Goal: Task Accomplishment & Management: Use online tool/utility

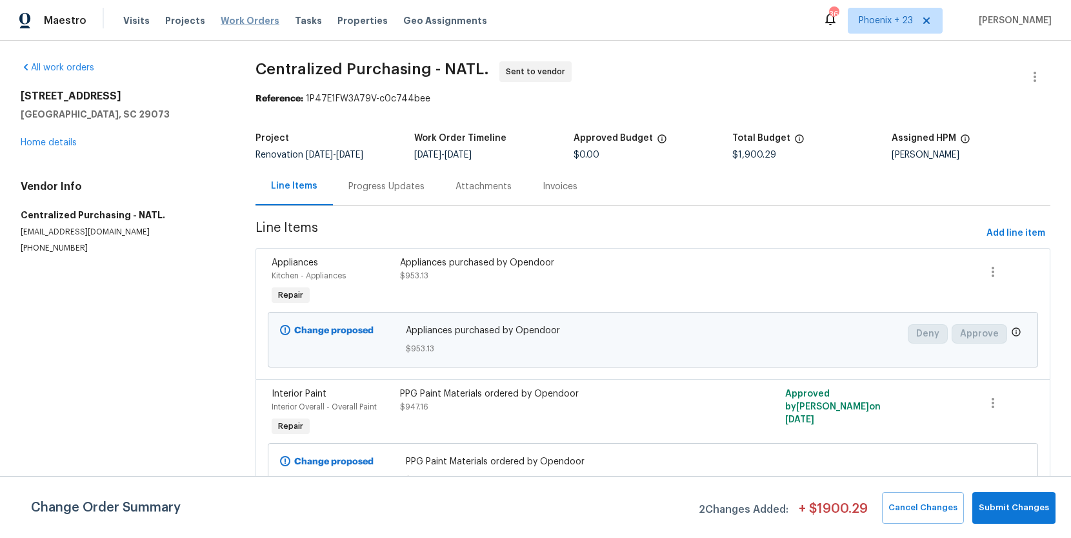
click at [249, 22] on span "Work Orders" at bounding box center [250, 20] width 59 height 13
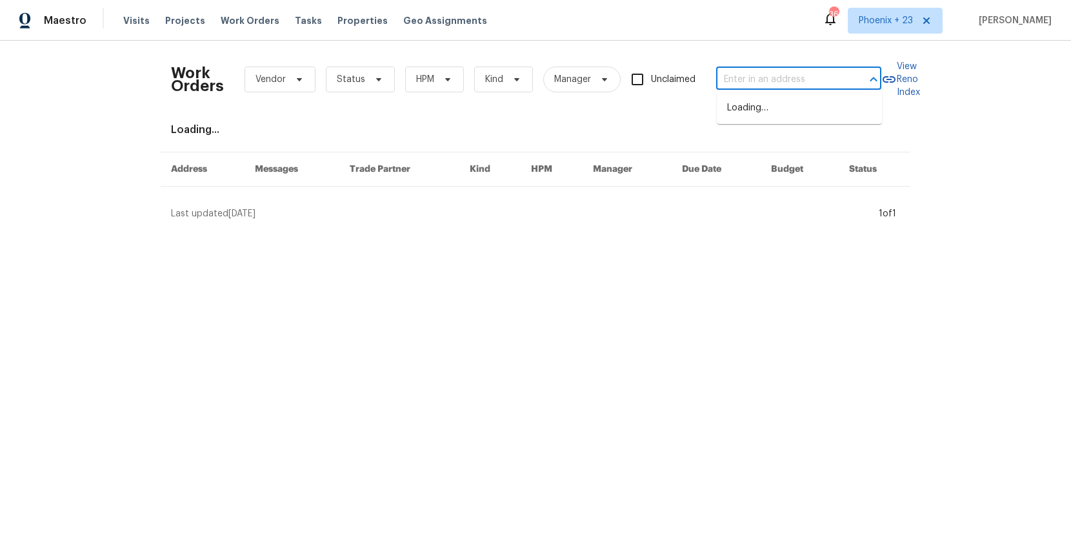
click at [749, 75] on input "text" at bounding box center [780, 80] width 129 height 20
paste input "29840 [GEOGRAPHIC_DATA]"
type input "29840 [GEOGRAPHIC_DATA]"
click at [791, 114] on li "29840 [GEOGRAPHIC_DATA]" at bounding box center [799, 107] width 165 height 21
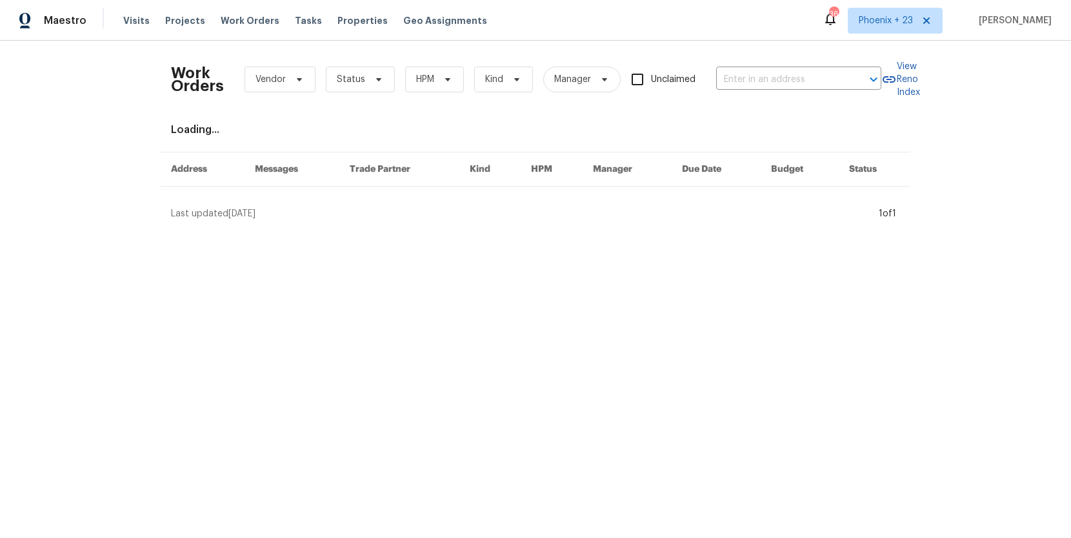
type input "29840 [GEOGRAPHIC_DATA]"
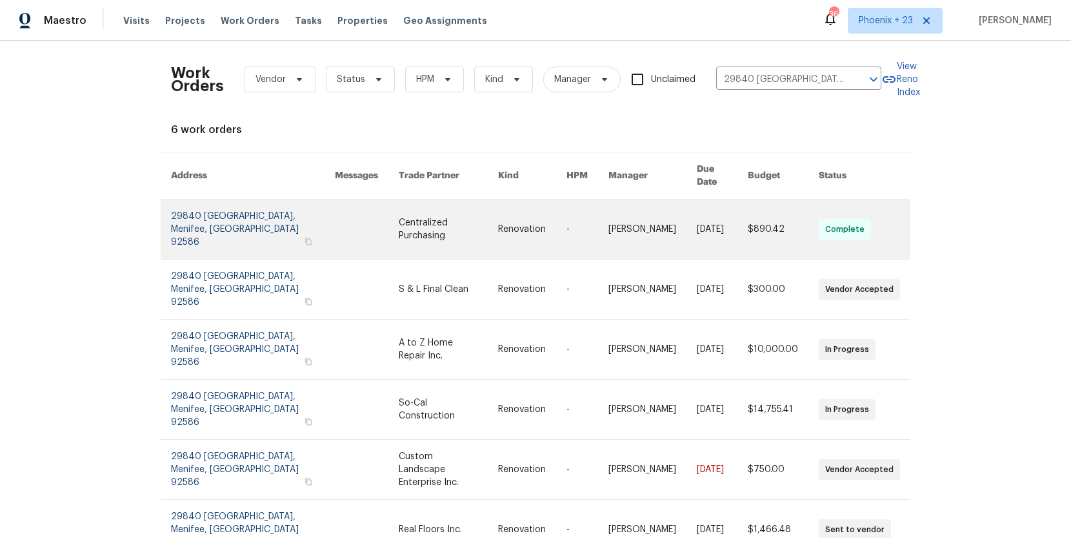
click at [399, 223] on link at bounding box center [448, 228] width 99 height 59
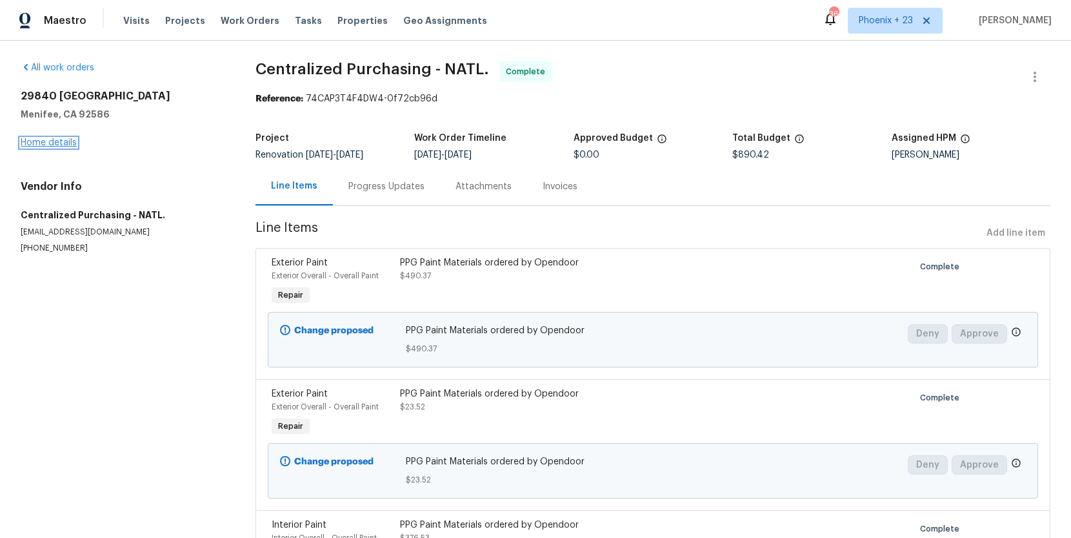
click at [48, 146] on link "Home details" at bounding box center [49, 142] width 56 height 9
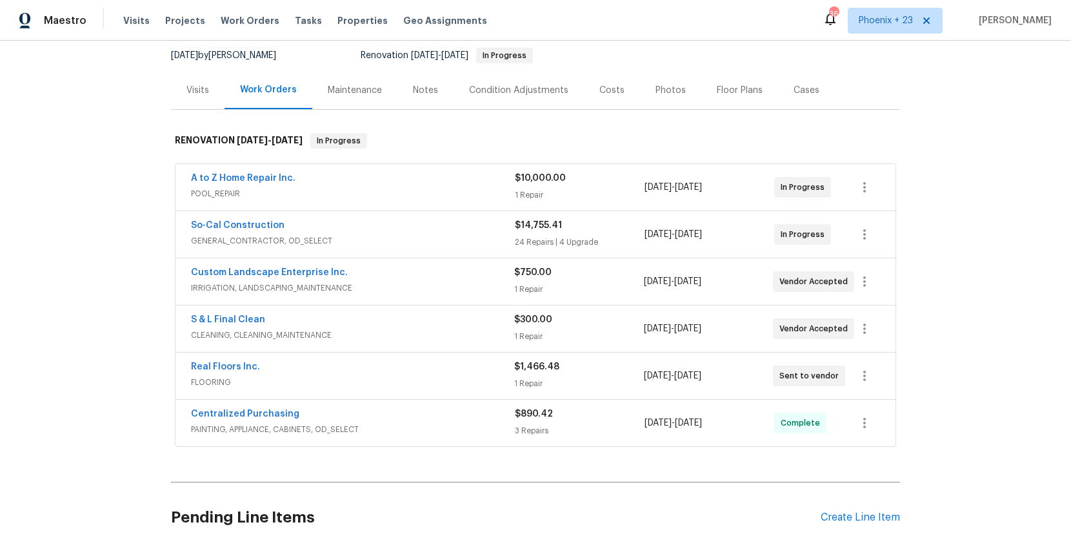
scroll to position [145, 0]
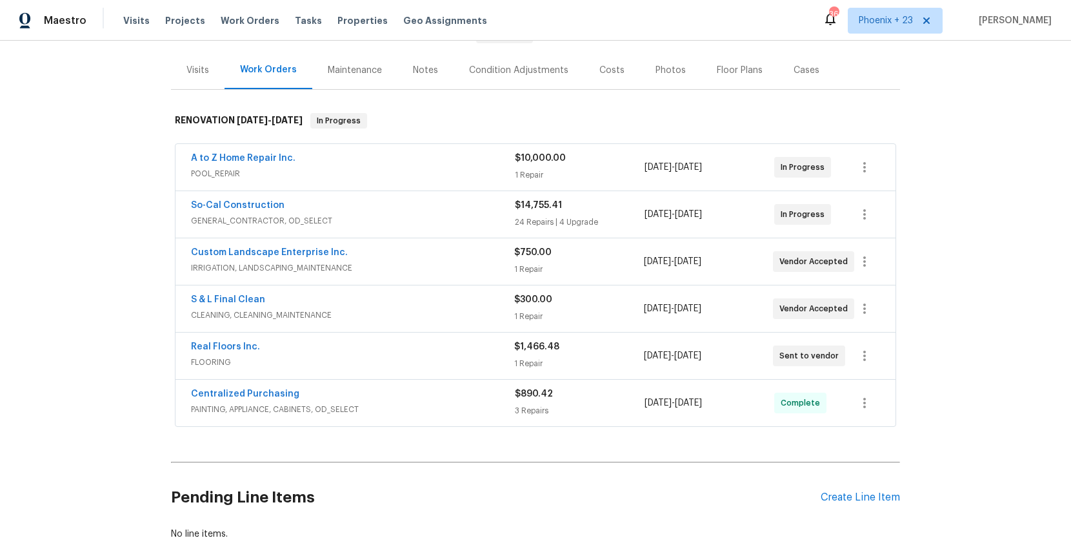
click at [829, 479] on div "Pending Line Items Create Line Item" at bounding box center [535, 497] width 729 height 60
click at [850, 491] on div "Create Line Item" at bounding box center [860, 497] width 79 height 12
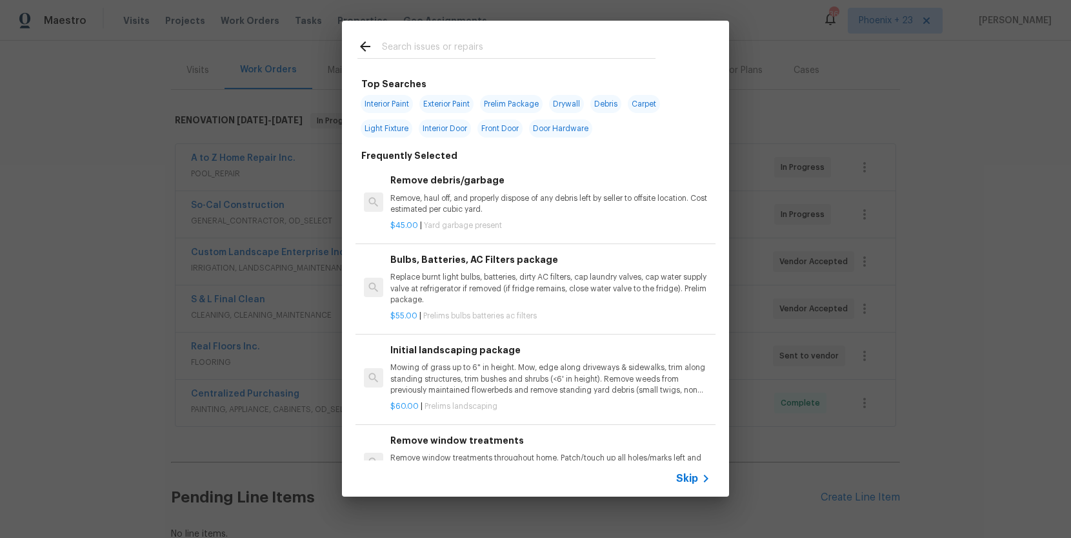
click at [458, 51] on input "text" at bounding box center [519, 48] width 274 height 19
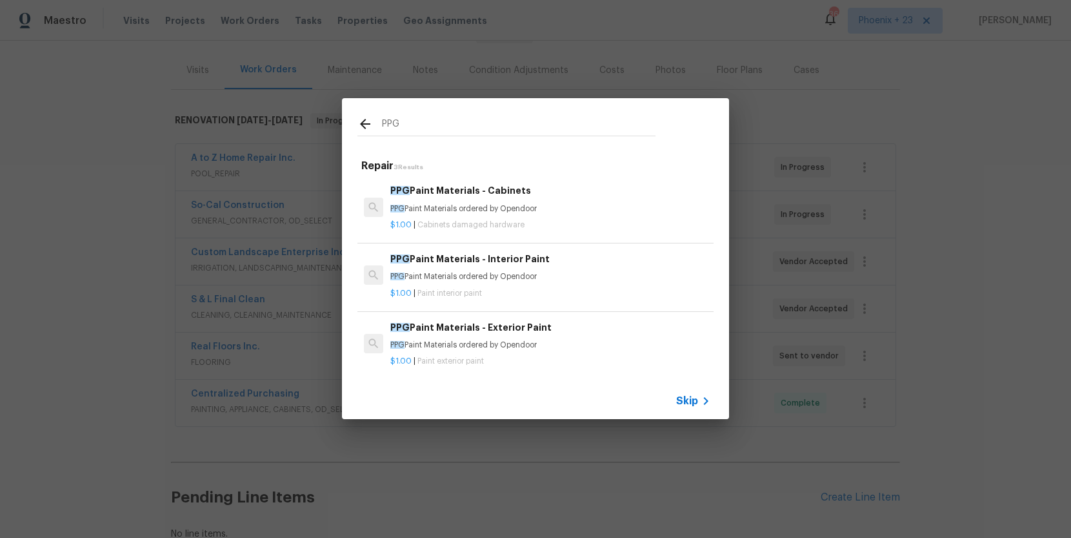
type input "PPG"
click at [576, 265] on h6 "PPG Paint Materials - Interior Paint" at bounding box center [550, 259] width 320 height 14
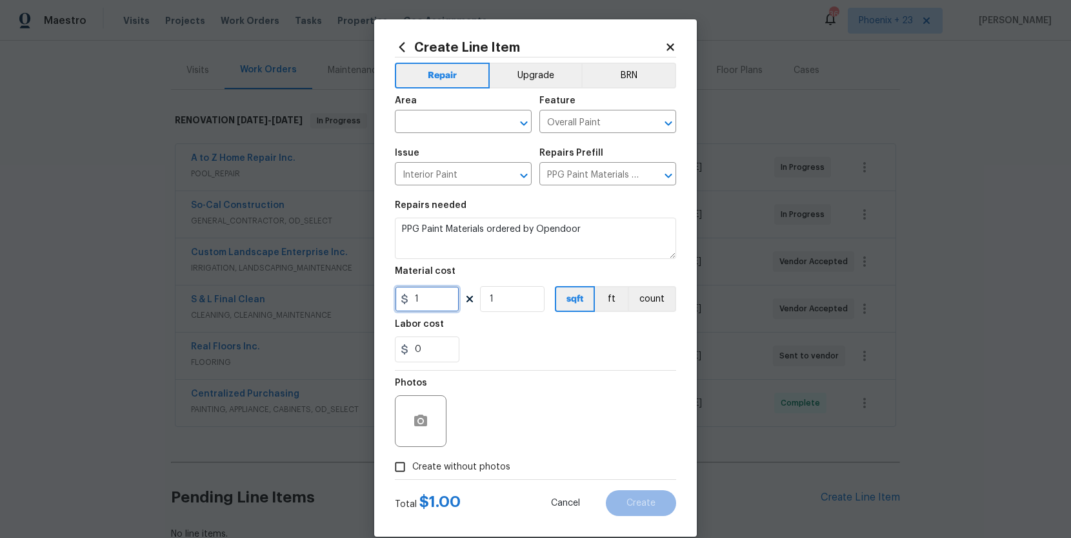
drag, startPoint x: 423, startPoint y: 305, endPoint x: 405, endPoint y: 299, distance: 19.0
click at [405, 299] on div "1" at bounding box center [427, 299] width 65 height 26
type input "71.61"
click at [444, 125] on input "text" at bounding box center [445, 123] width 101 height 20
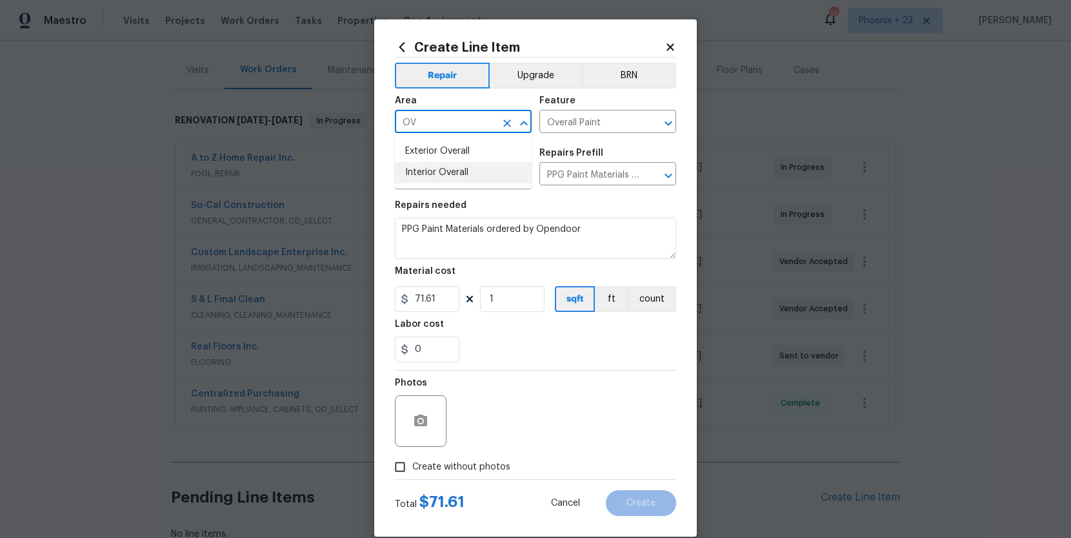
drag, startPoint x: 449, startPoint y: 165, endPoint x: 452, endPoint y: 178, distance: 13.5
click at [449, 165] on li "Interior Overall" at bounding box center [463, 172] width 137 height 21
type input "Interior Overall"
click at [491, 463] on span "Create without photos" at bounding box center [461, 467] width 98 height 14
click at [412, 463] on input "Create without photos" at bounding box center [400, 466] width 25 height 25
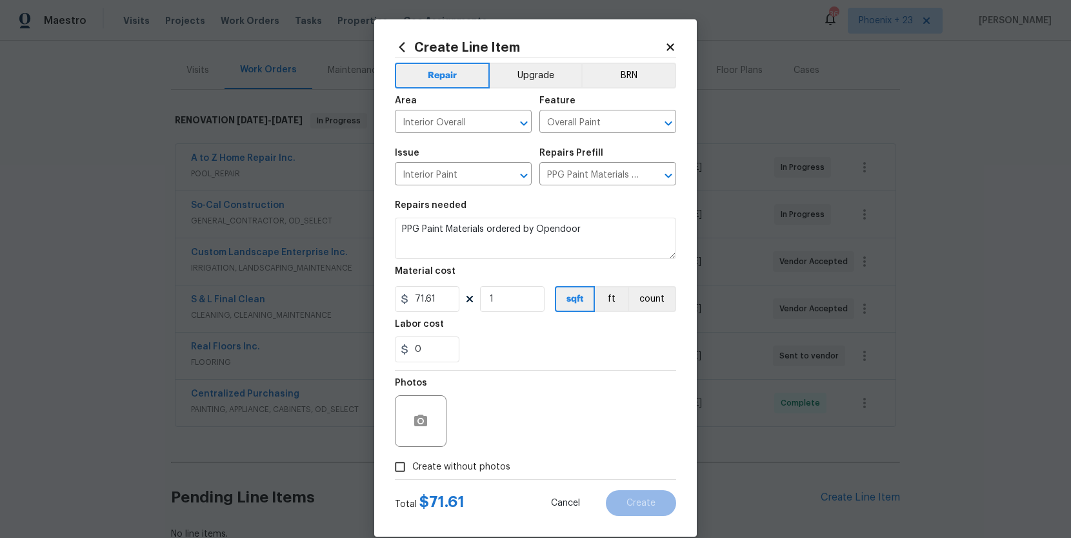
checkbox input "true"
click at [508, 432] on textarea at bounding box center [566, 421] width 219 height 52
type textarea "NA"
click at [630, 505] on span "Create" at bounding box center [641, 503] width 29 height 10
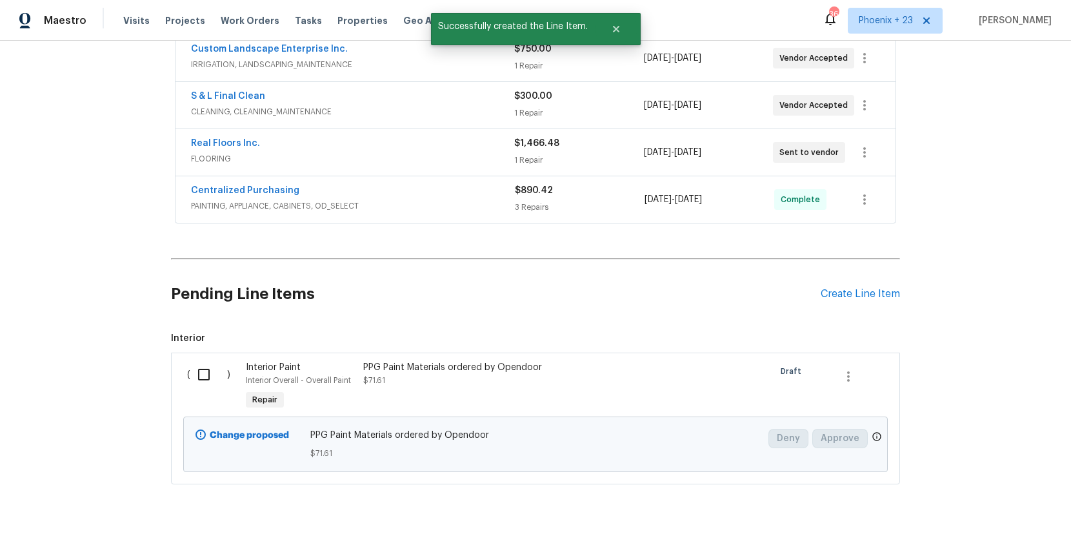
scroll to position [365, 0]
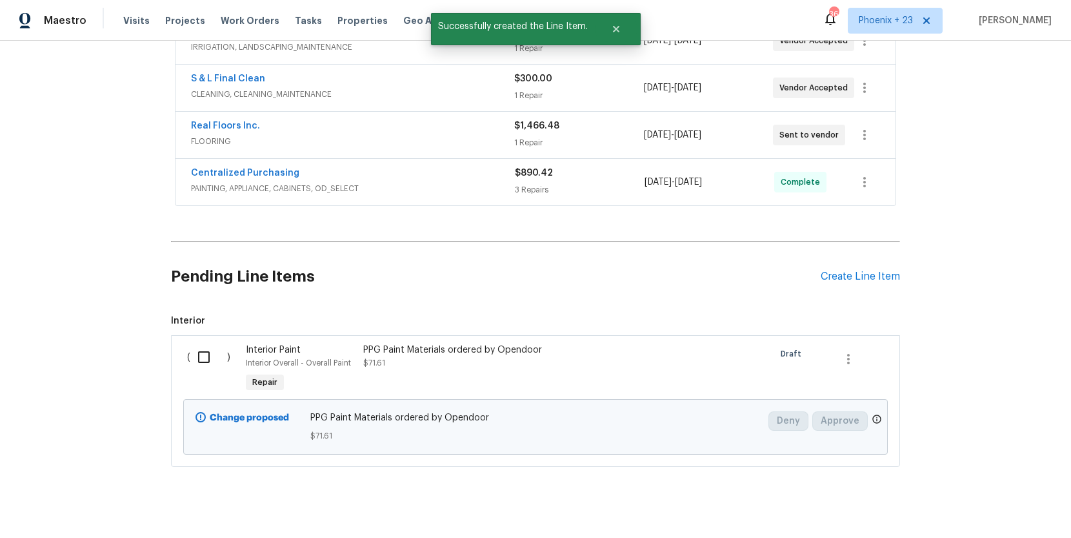
drag, startPoint x: 188, startPoint y: 358, endPoint x: 237, endPoint y: 358, distance: 48.4
click at [188, 358] on div "( )" at bounding box center [212, 369] width 59 height 59
drag, startPoint x: 198, startPoint y: 361, endPoint x: 232, endPoint y: 371, distance: 35.7
click at [199, 362] on input "checkbox" at bounding box center [208, 356] width 37 height 27
checkbox input "true"
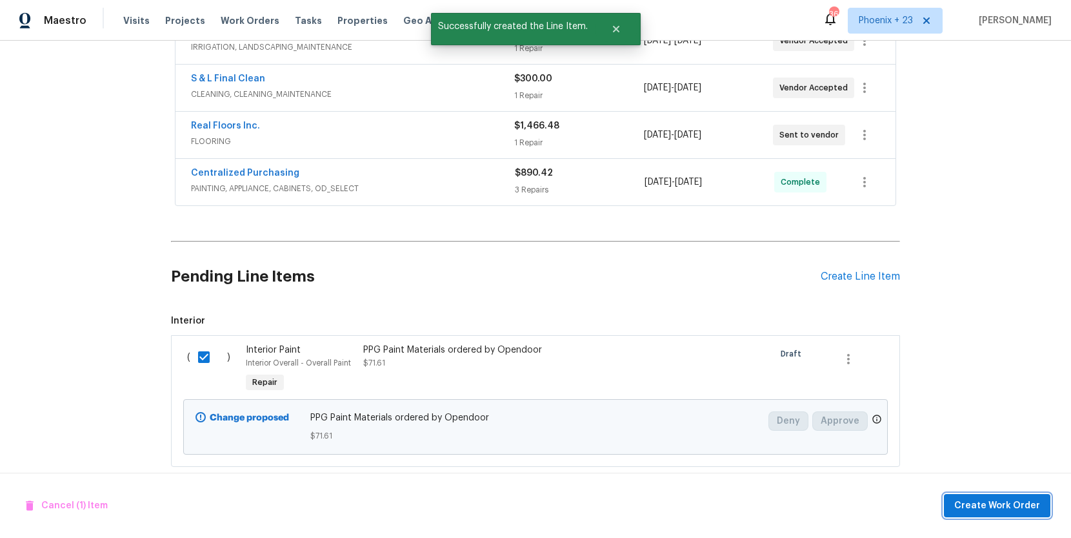
click at [986, 496] on button "Create Work Order" at bounding box center [997, 506] width 106 height 24
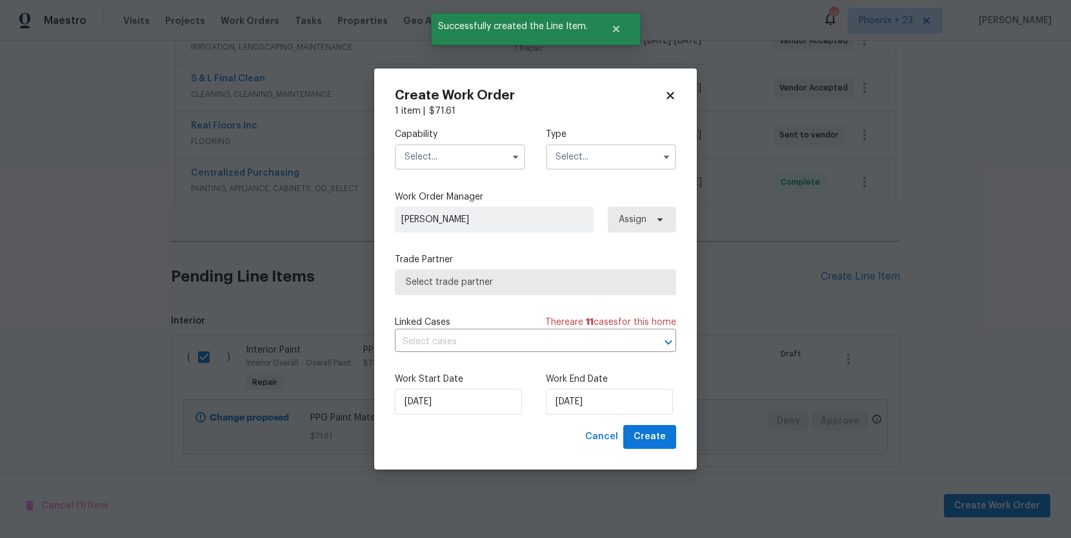
click at [442, 172] on div "Capability Type" at bounding box center [535, 148] width 281 height 63
click at [434, 159] on input "text" at bounding box center [460, 157] width 130 height 26
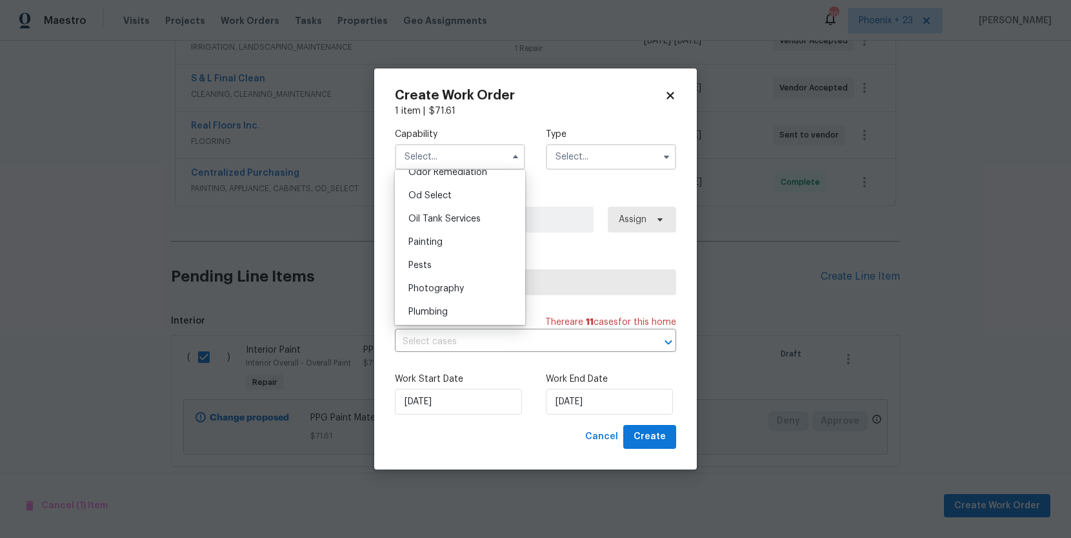
scroll to position [1048, 0]
click at [447, 212] on div "Painting" at bounding box center [460, 220] width 124 height 23
type input "Painting"
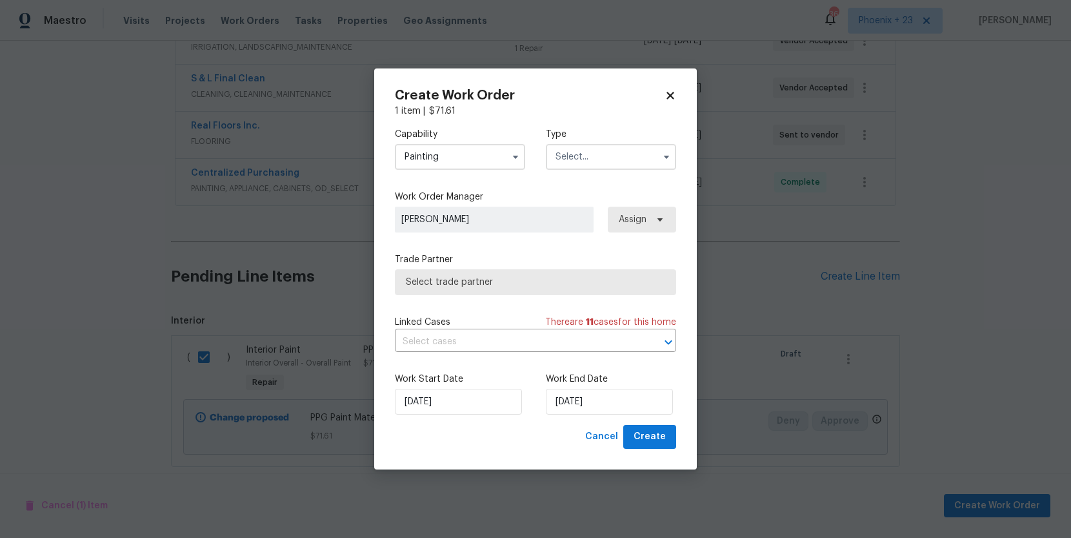
drag, startPoint x: 629, startPoint y: 145, endPoint x: 624, endPoint y: 161, distance: 16.1
click at [627, 152] on input "text" at bounding box center [611, 157] width 130 height 26
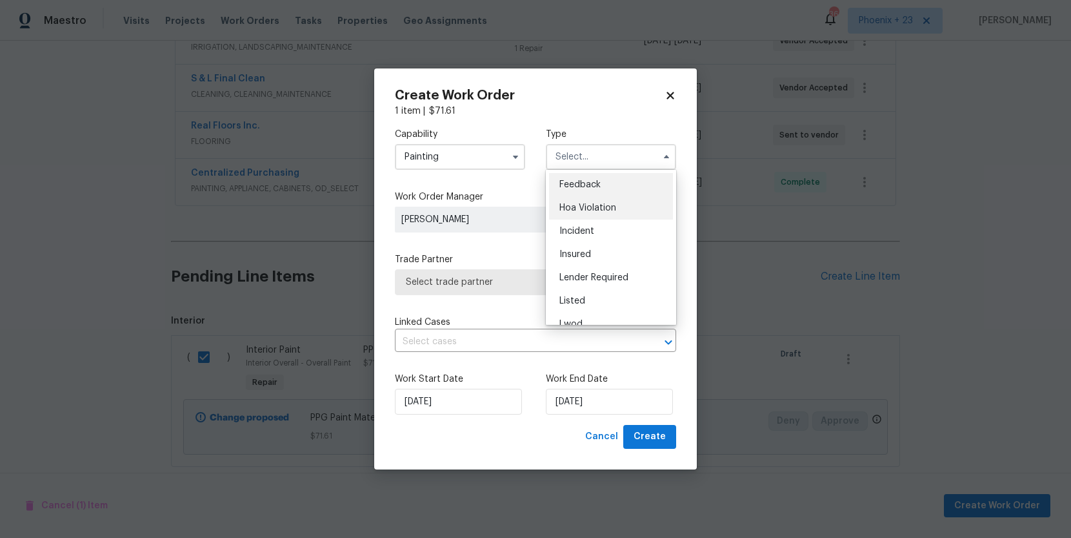
scroll to position [130, 0]
click at [611, 203] on div "Lwod" at bounding box center [611, 193] width 124 height 23
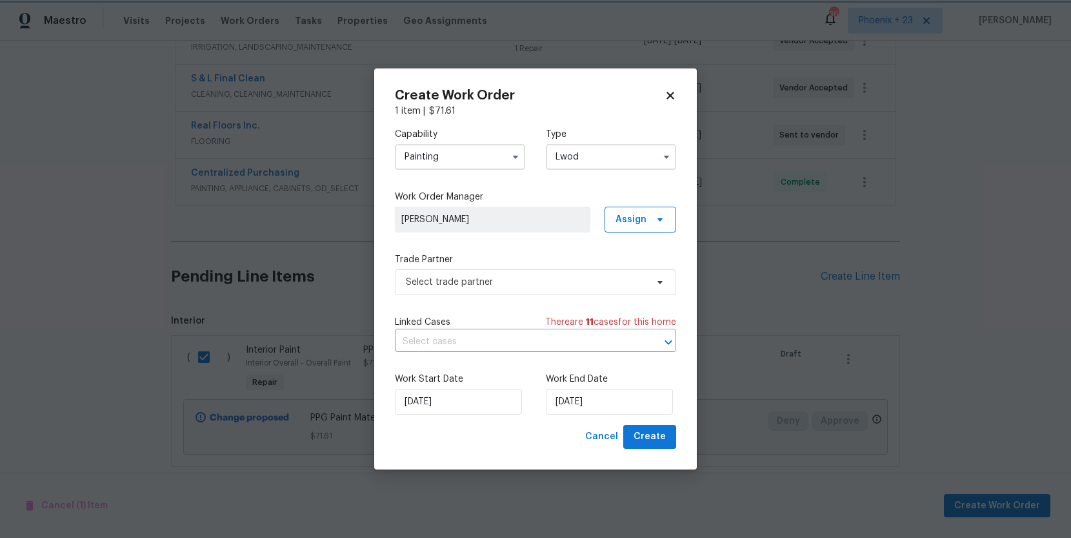
scroll to position [0, 0]
click at [607, 165] on input "Lwod" at bounding box center [611, 157] width 130 height 26
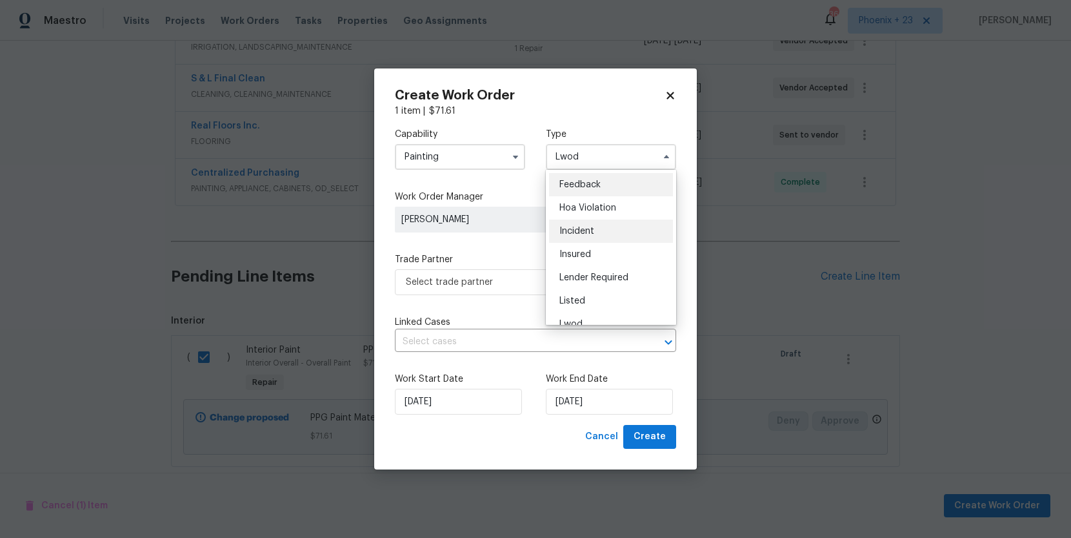
scroll to position [130, 0]
click at [613, 239] on div "Renovation" at bounding box center [611, 239] width 124 height 23
type input "Renovation"
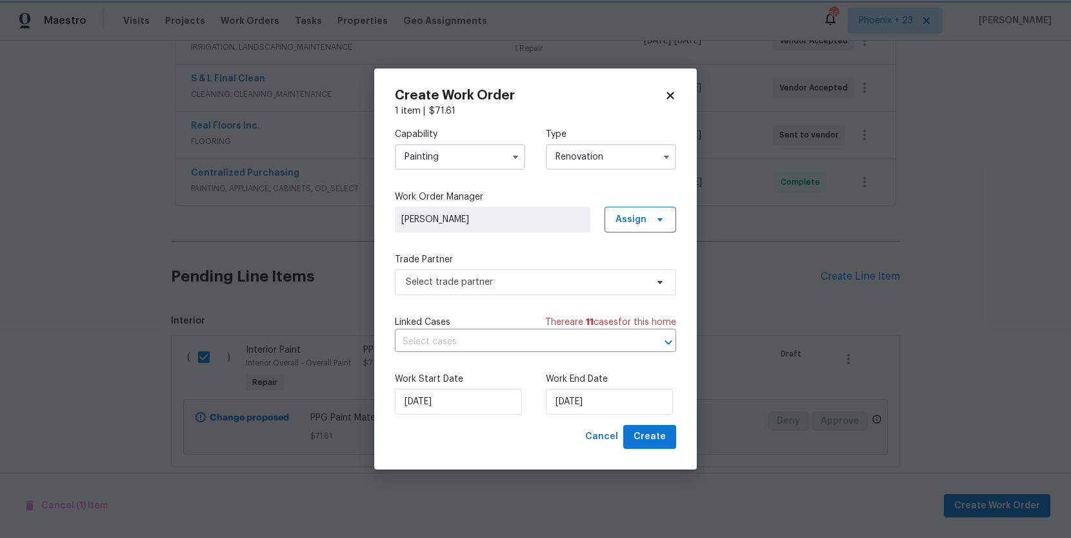
scroll to position [0, 0]
click at [633, 227] on span "Assign" at bounding box center [641, 220] width 72 height 26
drag, startPoint x: 630, startPoint y: 270, endPoint x: 589, endPoint y: 275, distance: 40.9
click at [630, 270] on div "Assign to me" at bounding box center [642, 274] width 56 height 13
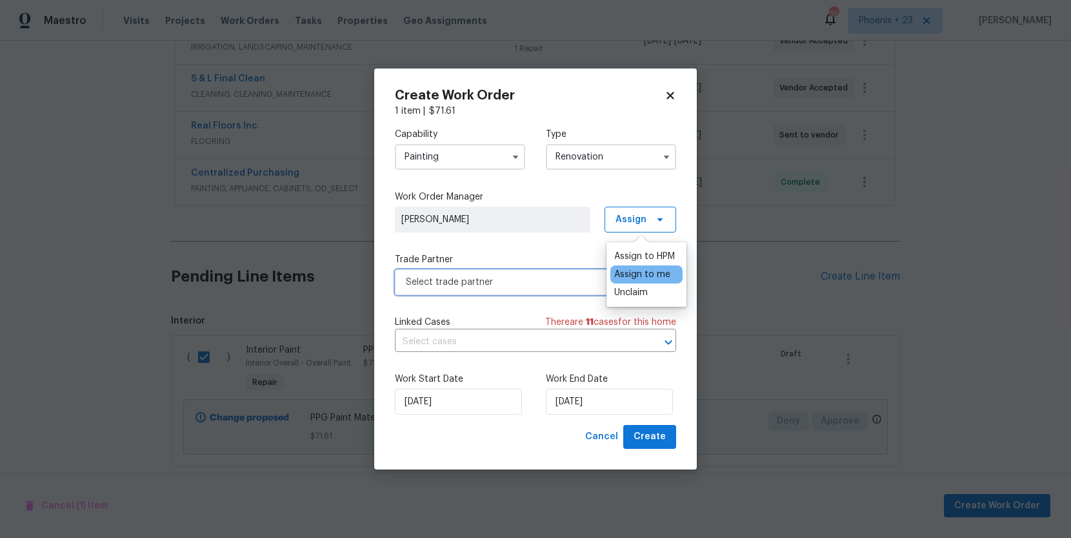
click at [500, 285] on span "Select trade partner" at bounding box center [526, 282] width 241 height 13
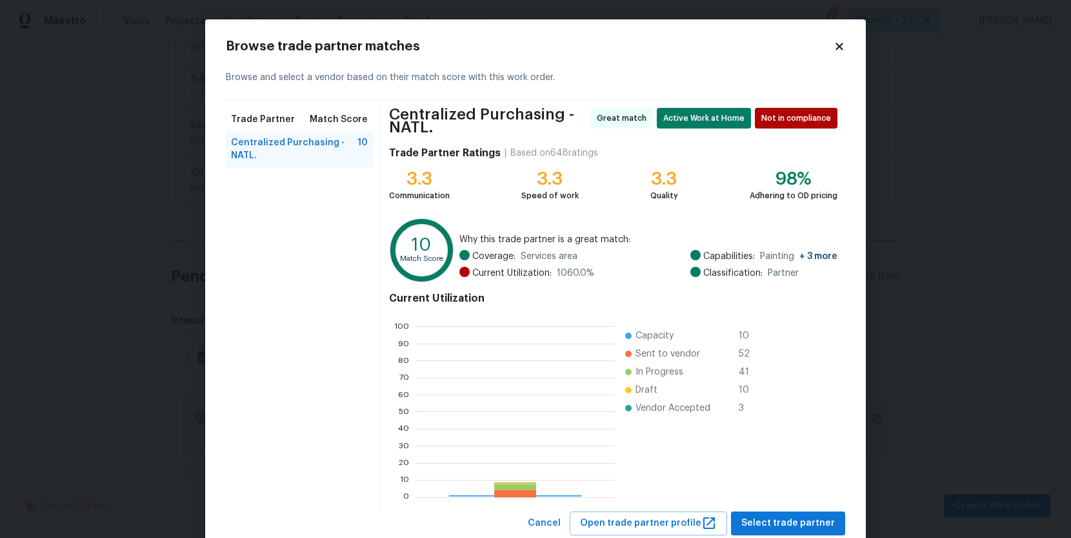
scroll to position [181, 199]
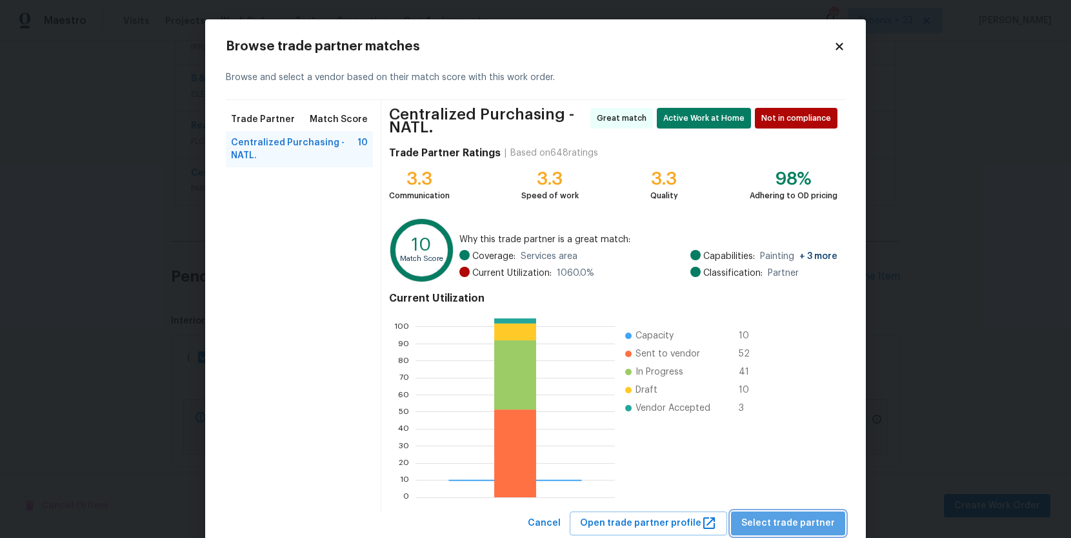
drag, startPoint x: 834, startPoint y: 525, endPoint x: 824, endPoint y: 522, distance: 11.0
click at [832, 525] on span "Select trade partner" at bounding box center [789, 523] width 94 height 16
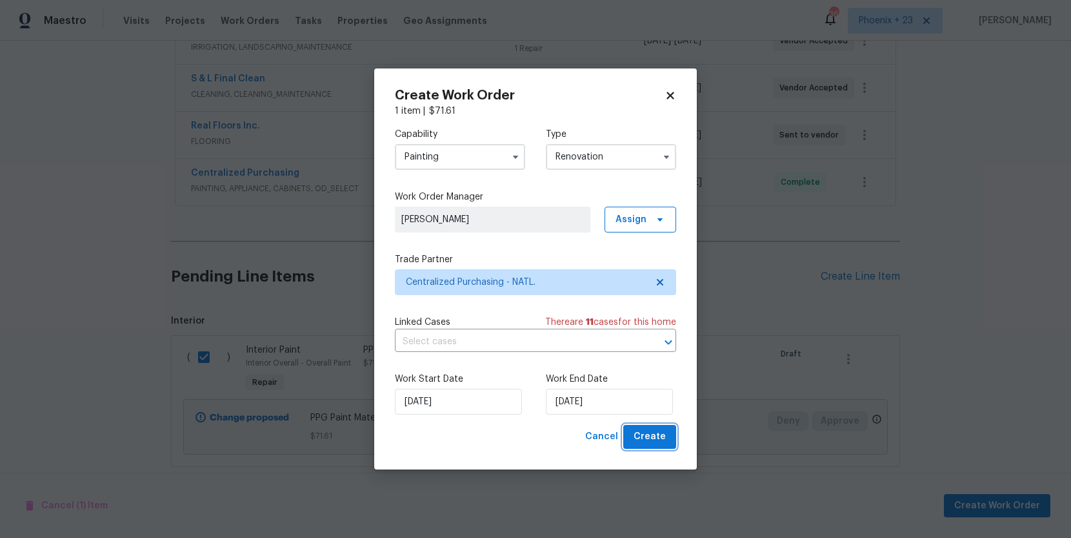
click at [651, 438] on span "Create" at bounding box center [650, 437] width 32 height 16
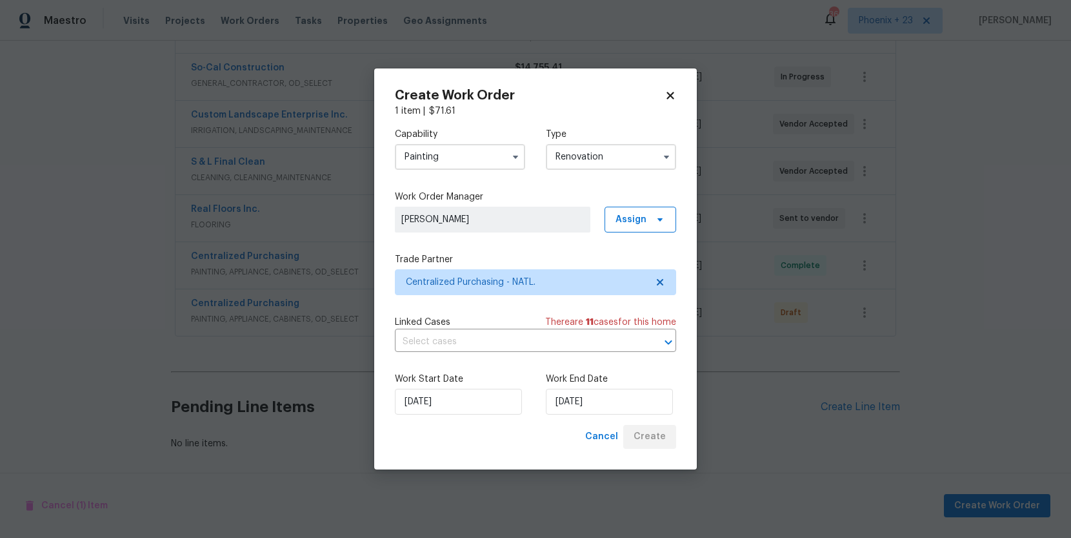
scroll to position [282, 0]
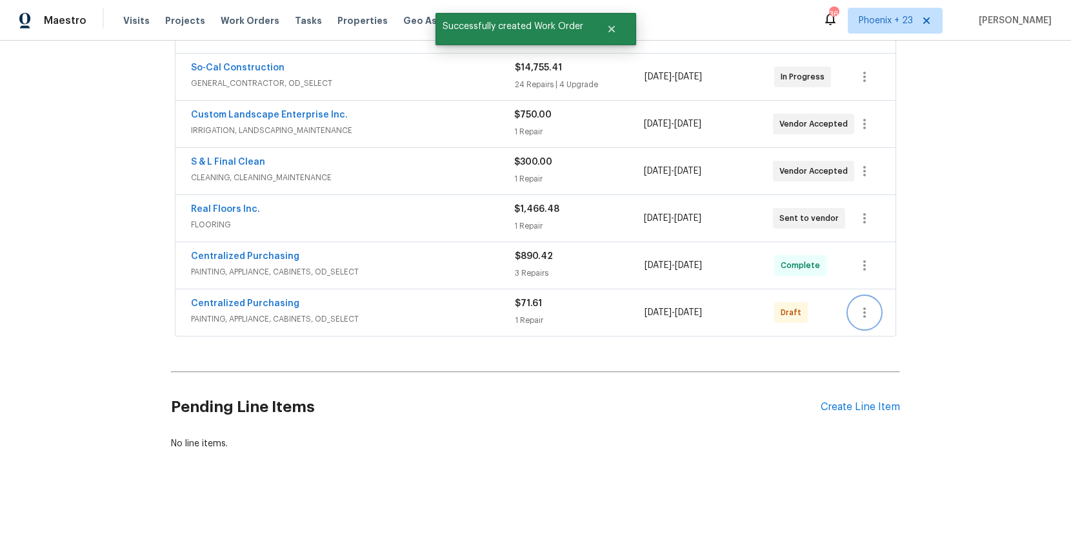
click at [862, 305] on icon "button" at bounding box center [864, 312] width 15 height 15
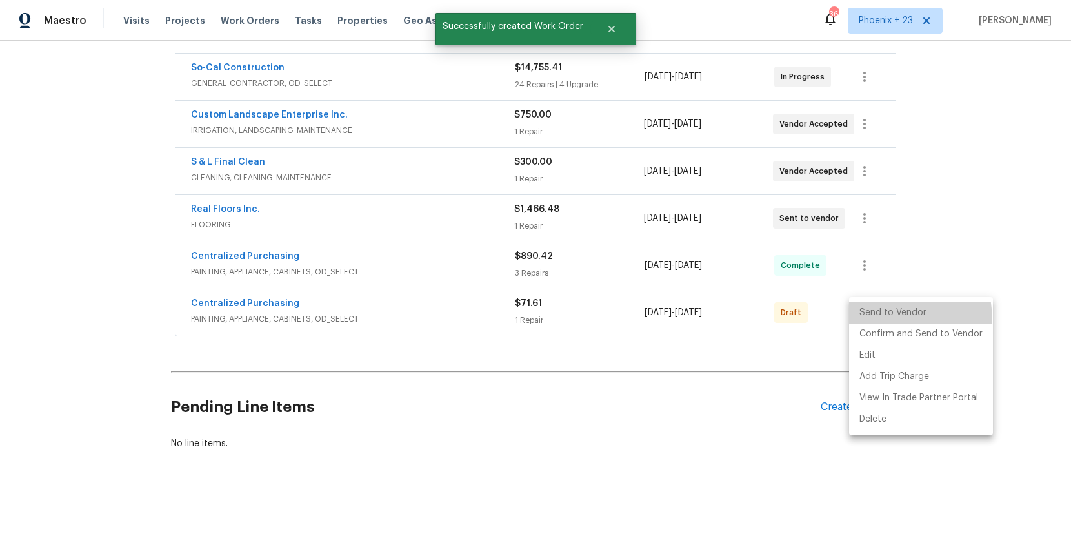
click at [867, 321] on li "Send to Vendor" at bounding box center [921, 312] width 144 height 21
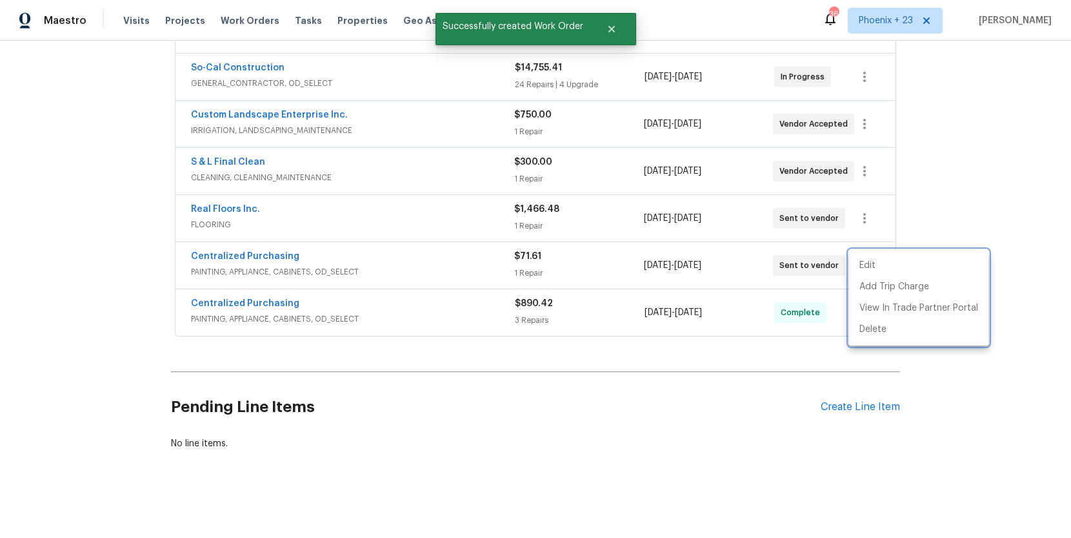
drag, startPoint x: 334, startPoint y: 261, endPoint x: 272, endPoint y: 255, distance: 62.2
click at [319, 259] on div at bounding box center [535, 269] width 1071 height 538
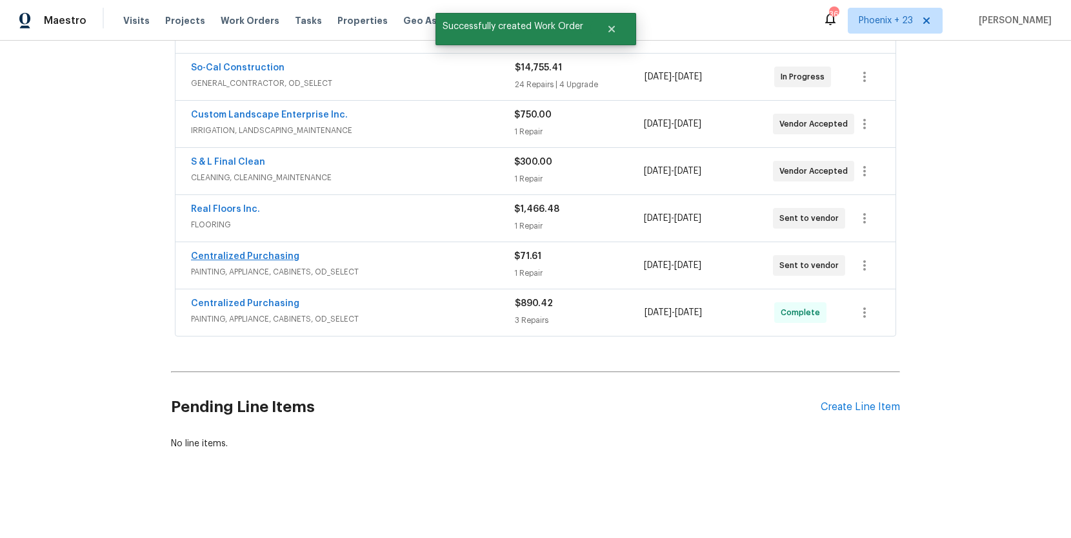
drag, startPoint x: 287, startPoint y: 250, endPoint x: 286, endPoint y: 256, distance: 6.6
click at [287, 250] on span "Centralized Purchasing" at bounding box center [245, 256] width 108 height 13
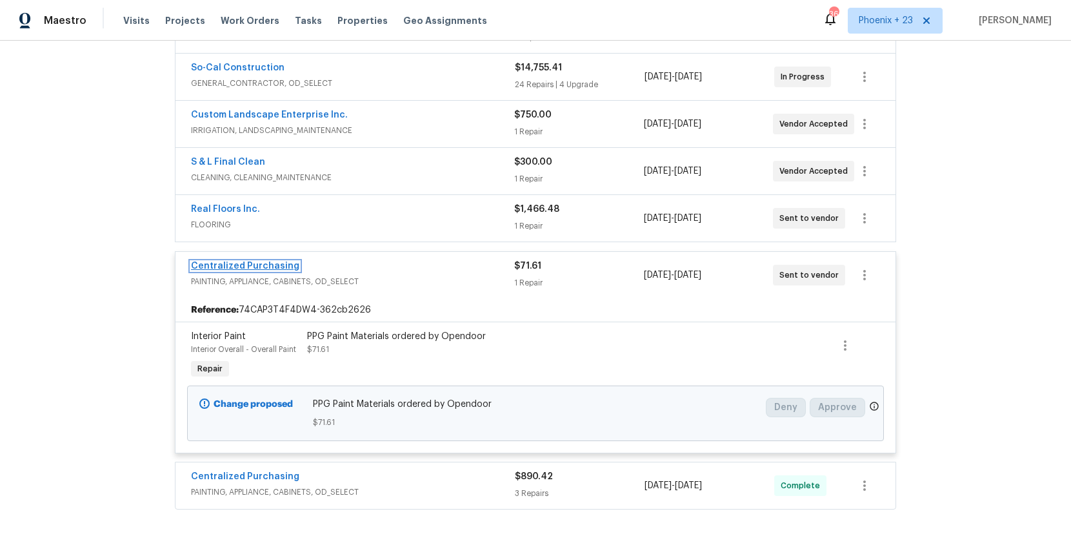
click at [280, 263] on link "Centralized Purchasing" at bounding box center [245, 265] width 108 height 9
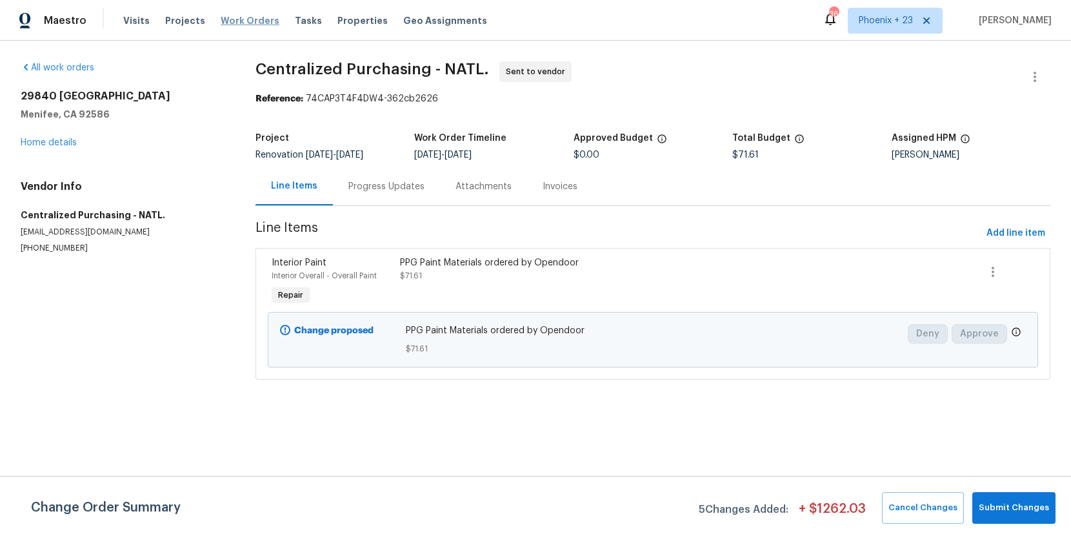
click at [233, 24] on span "Work Orders" at bounding box center [250, 20] width 59 height 13
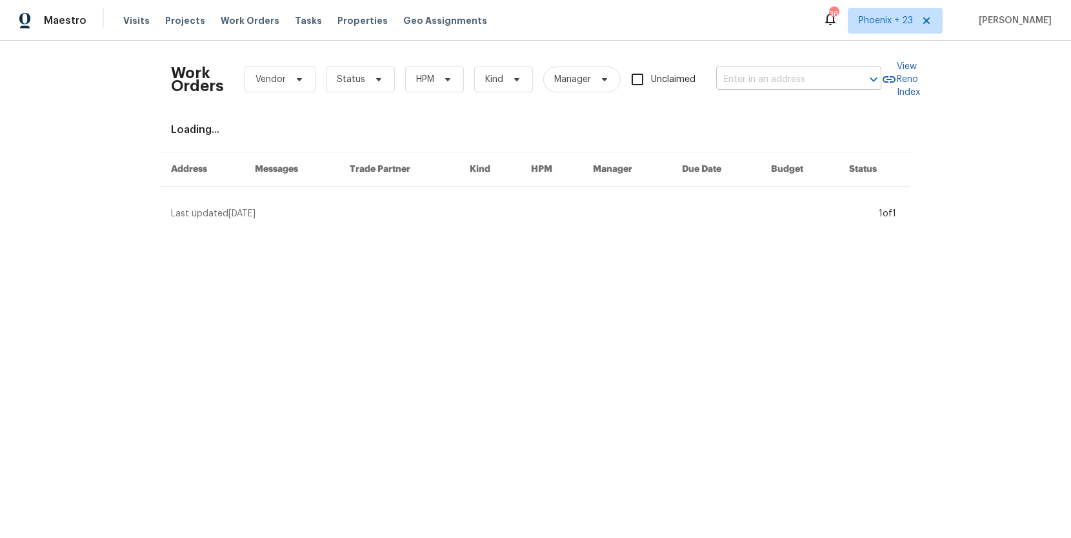
drag, startPoint x: 771, startPoint y: 61, endPoint x: 771, endPoint y: 68, distance: 7.8
click at [771, 61] on div "Work Orders Vendor Status HPM Kind Manager Unclaimed ​" at bounding box center [526, 79] width 711 height 57
click at [773, 73] on input "text" at bounding box center [780, 80] width 129 height 20
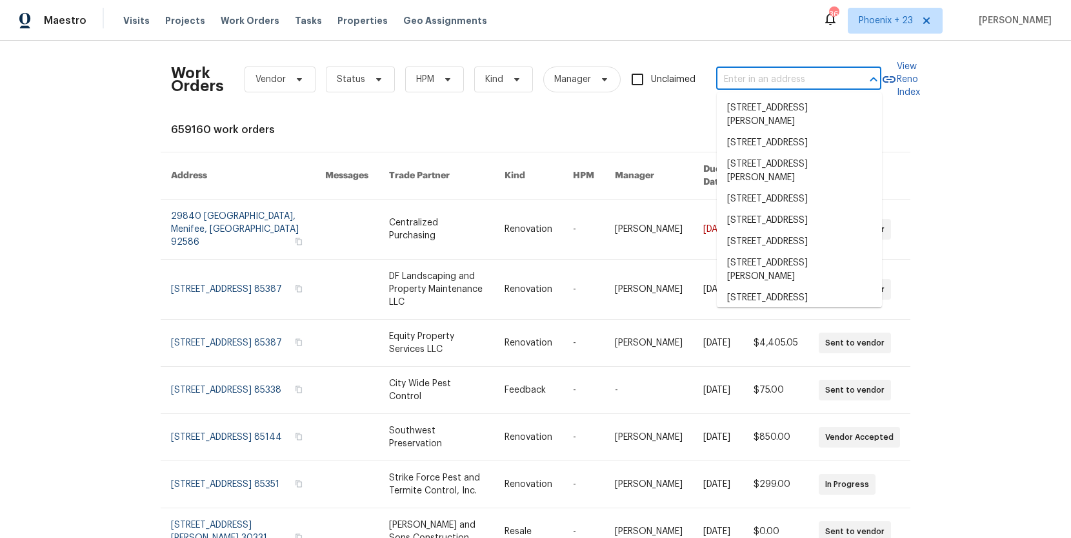
paste input "[STREET_ADDRESS]"
type input "[STREET_ADDRESS]"
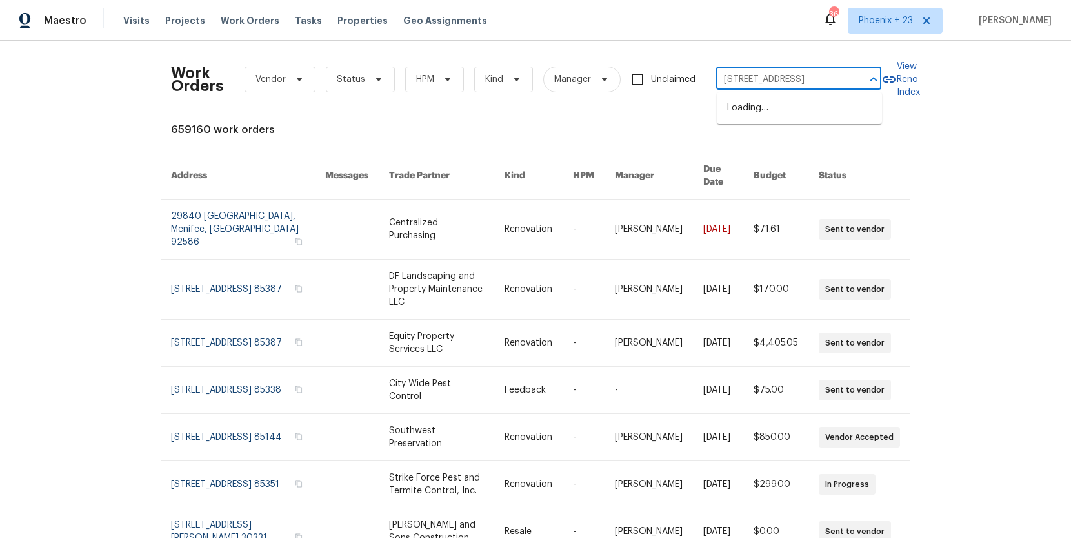
scroll to position [0, 76]
click at [777, 103] on li "[STREET_ADDRESS]" at bounding box center [799, 107] width 165 height 21
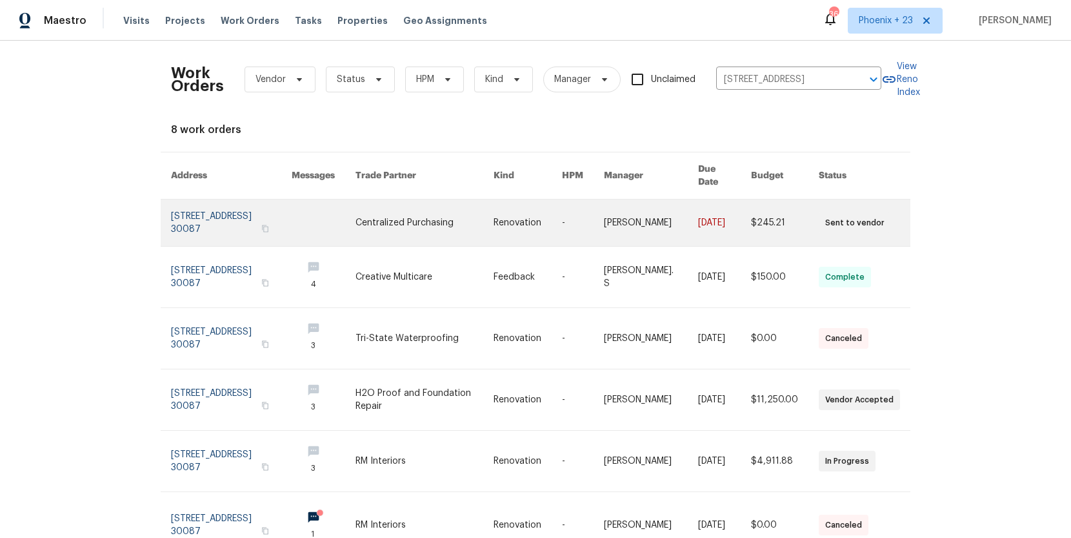
click at [402, 219] on link at bounding box center [425, 222] width 138 height 46
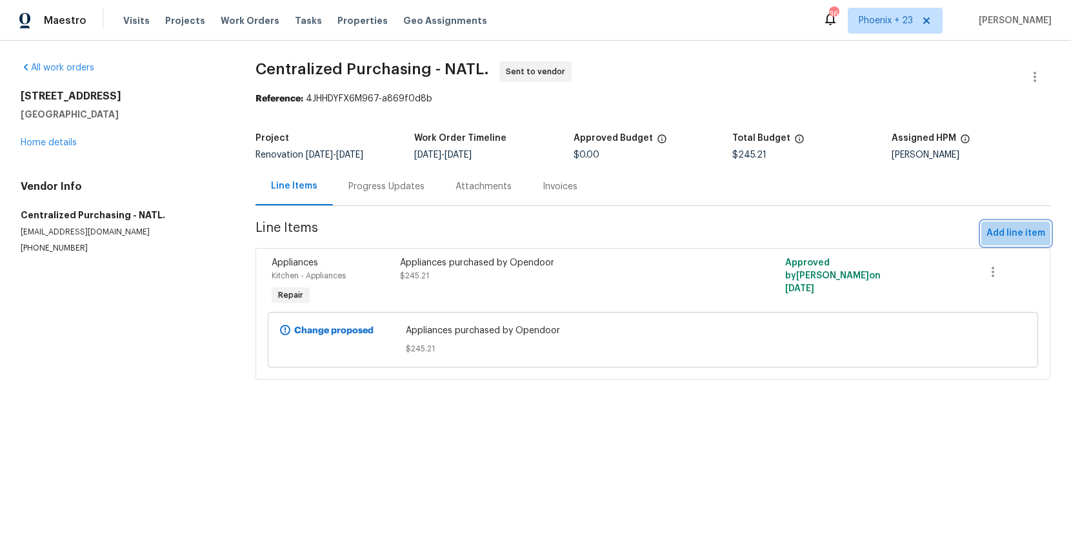
click at [991, 239] on span "Add line item" at bounding box center [1016, 233] width 59 height 16
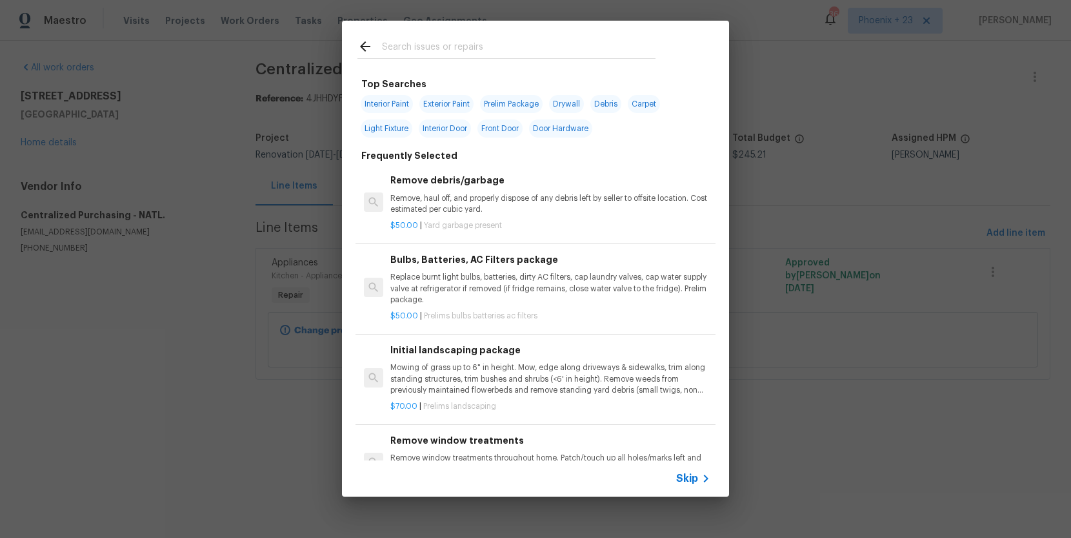
click at [422, 39] on input "text" at bounding box center [519, 48] width 274 height 19
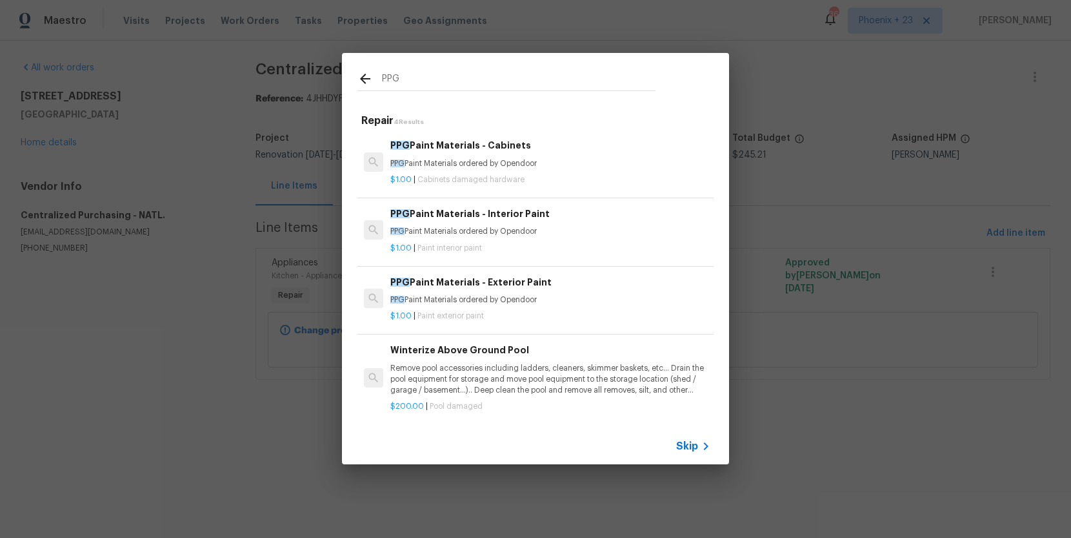
type input "PPG"
click at [553, 165] on p "PPG Paint Materials ordered by Opendoor" at bounding box center [550, 163] width 320 height 11
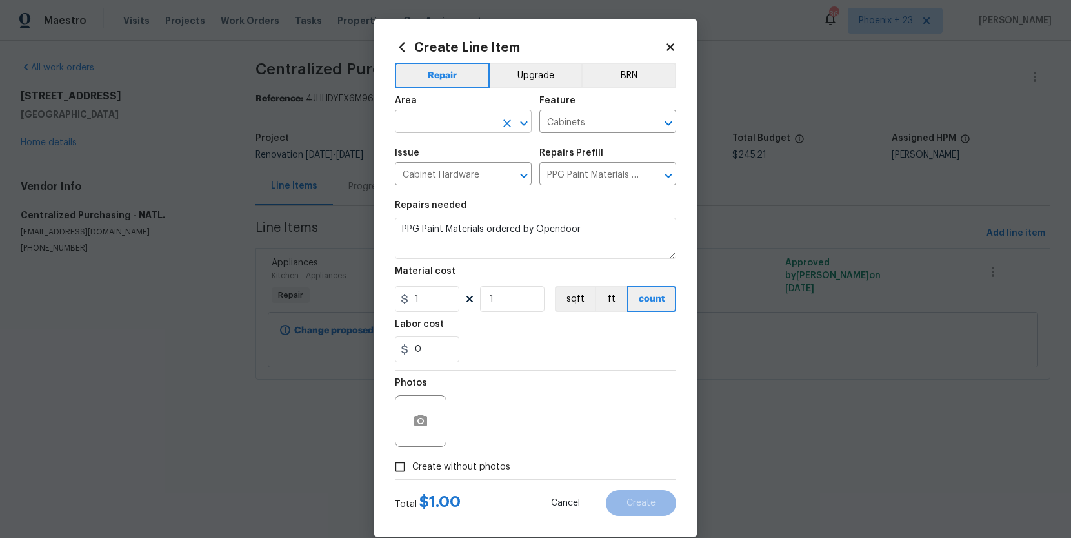
drag, startPoint x: 461, startPoint y: 111, endPoint x: 463, endPoint y: 118, distance: 7.4
click at [461, 112] on figure "Area ​" at bounding box center [463, 114] width 137 height 37
click at [463, 118] on input "text" at bounding box center [445, 123] width 101 height 20
click at [498, 165] on li "Interior Overall" at bounding box center [463, 172] width 137 height 21
type input "Interior Overall"
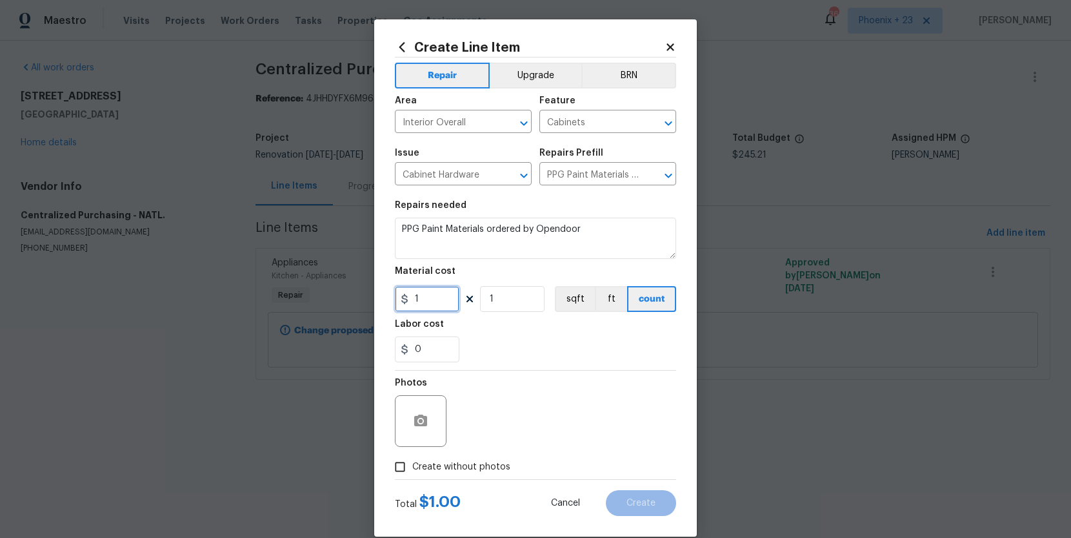
drag, startPoint x: 450, startPoint y: 294, endPoint x: 369, endPoint y: 294, distance: 81.3
click at [369, 294] on div "Create Line Item Repair Upgrade BRN Area Interior Overall ​ Feature Cabinets ​ …" at bounding box center [535, 269] width 1071 height 538
type input "275.14"
drag, startPoint x: 437, startPoint y: 472, endPoint x: 441, endPoint y: 461, distance: 11.9
click at [437, 471] on span "Create without photos" at bounding box center [461, 467] width 98 height 14
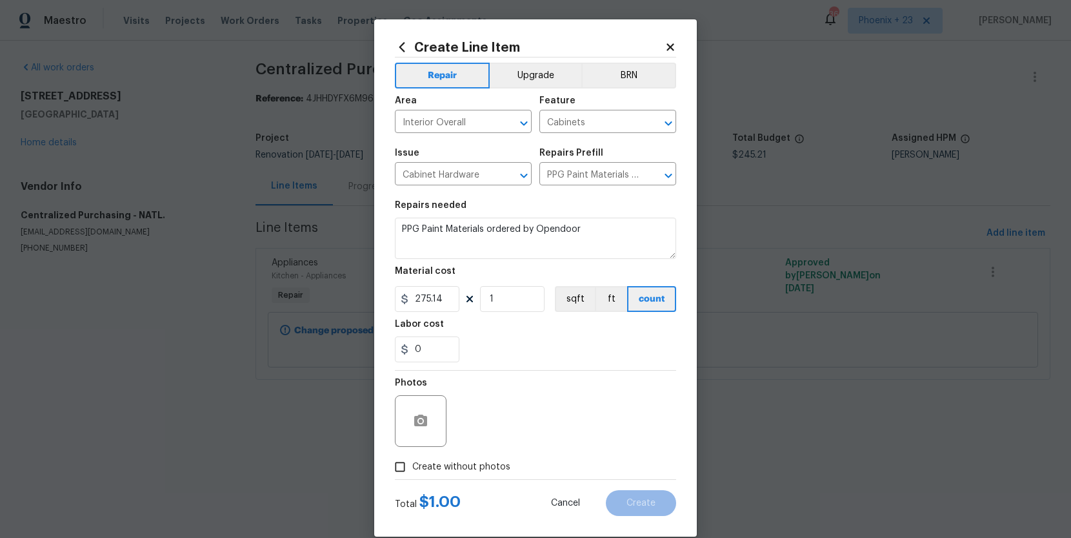
click at [412, 471] on input "Create without photos" at bounding box center [400, 466] width 25 height 25
checkbox input "true"
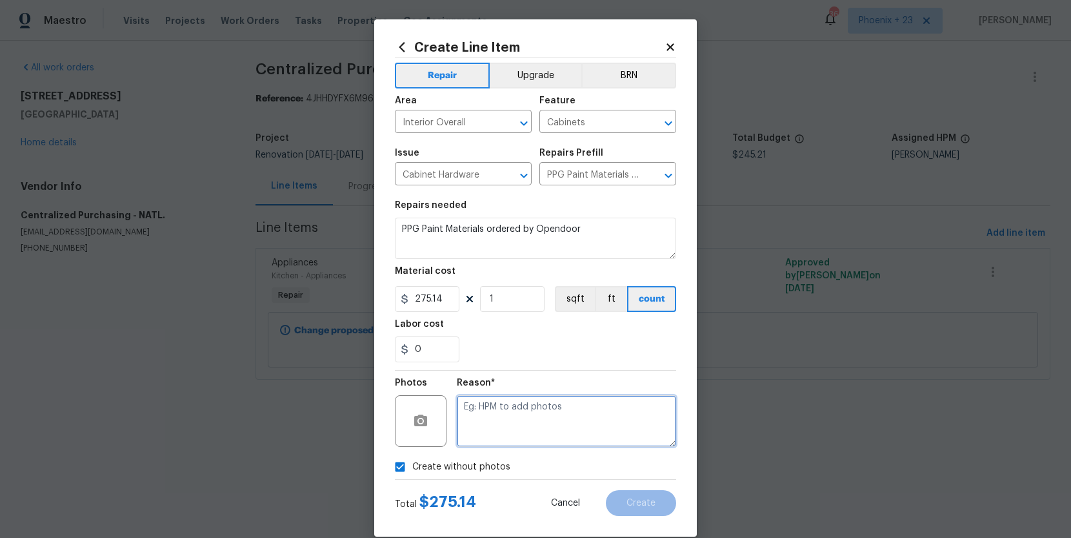
click at [491, 424] on textarea at bounding box center [566, 421] width 219 height 52
type textarea "na"
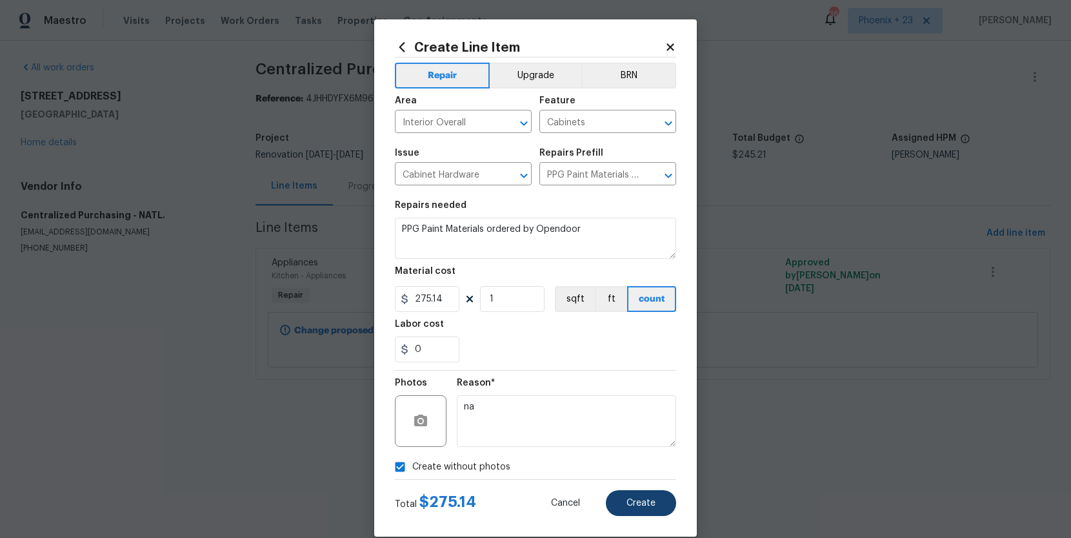
drag, startPoint x: 626, startPoint y: 488, endPoint x: 634, endPoint y: 502, distance: 15.6
click at [626, 488] on div "Total $ 275.14 Cancel Create" at bounding box center [535, 498] width 281 height 36
click at [634, 502] on span "Create" at bounding box center [641, 503] width 29 height 10
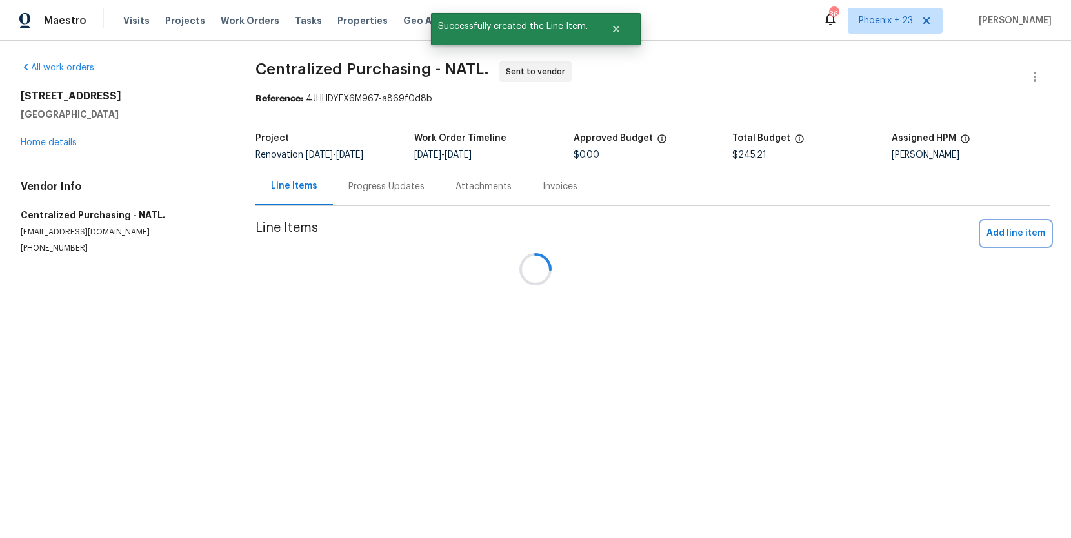
click at [991, 235] on span "Add line item" at bounding box center [1016, 233] width 59 height 16
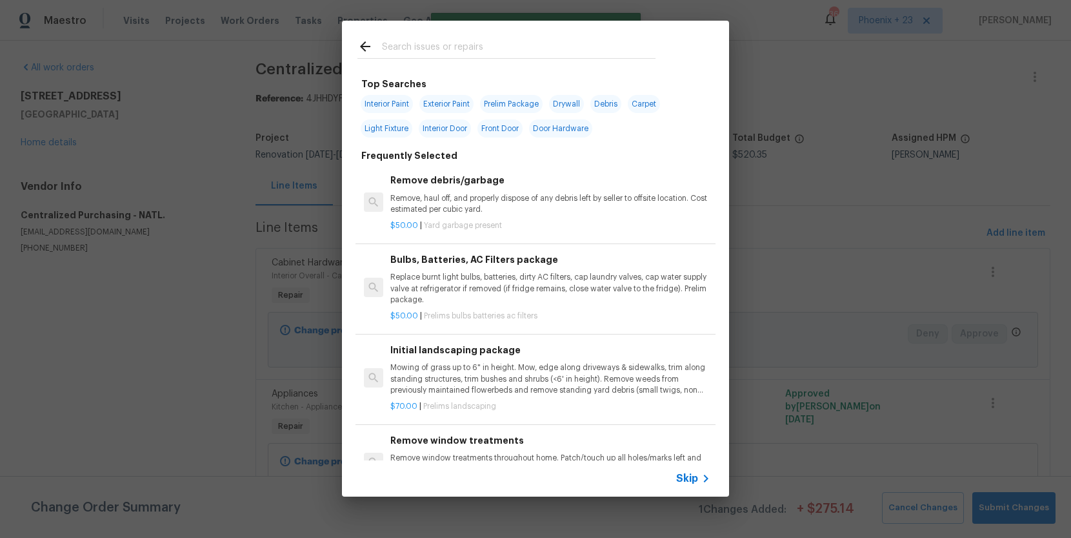
click at [513, 52] on input "text" at bounding box center [519, 48] width 274 height 19
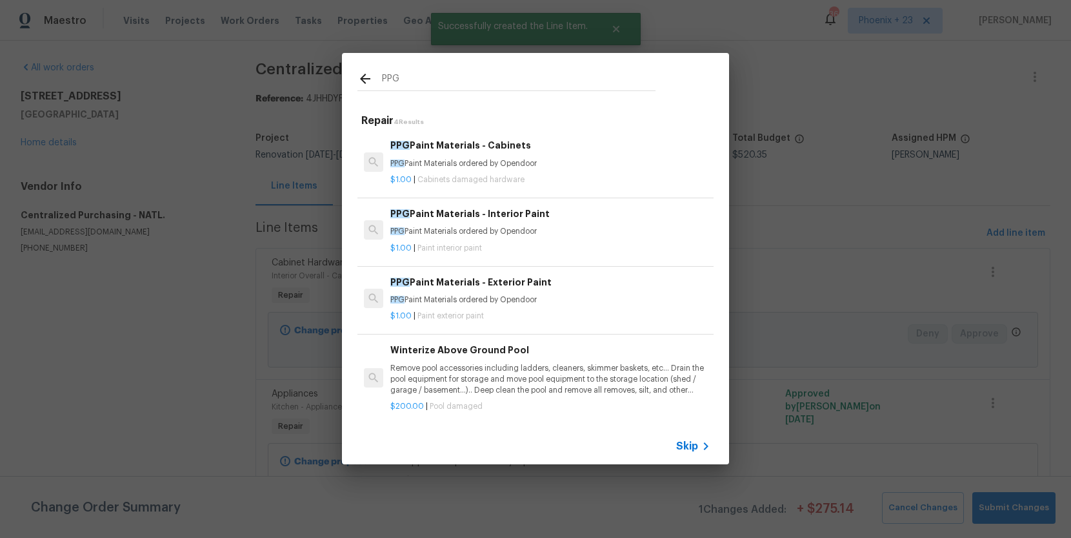
type input "PPG"
click at [610, 261] on div "PPG Paint Materials - Cabinets PPG Paint Materials ordered by Opendoor $1.00 | …" at bounding box center [536, 275] width 356 height 295
click at [602, 248] on p "$1.00 | Paint interior paint" at bounding box center [550, 248] width 320 height 11
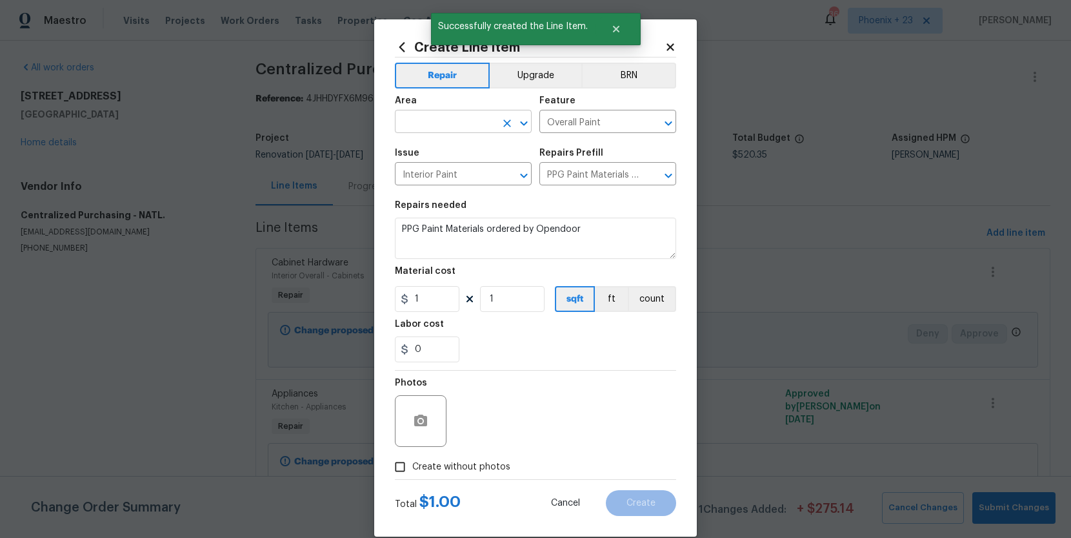
click at [457, 130] on input "text" at bounding box center [445, 123] width 101 height 20
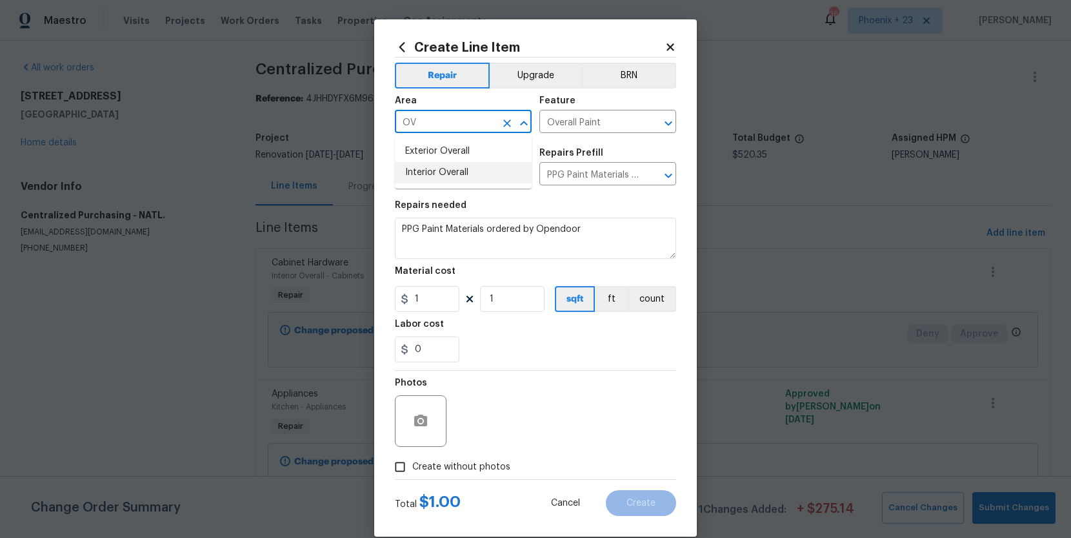
click at [451, 164] on li "Interior Overall" at bounding box center [463, 172] width 137 height 21
type input "Interior Overall"
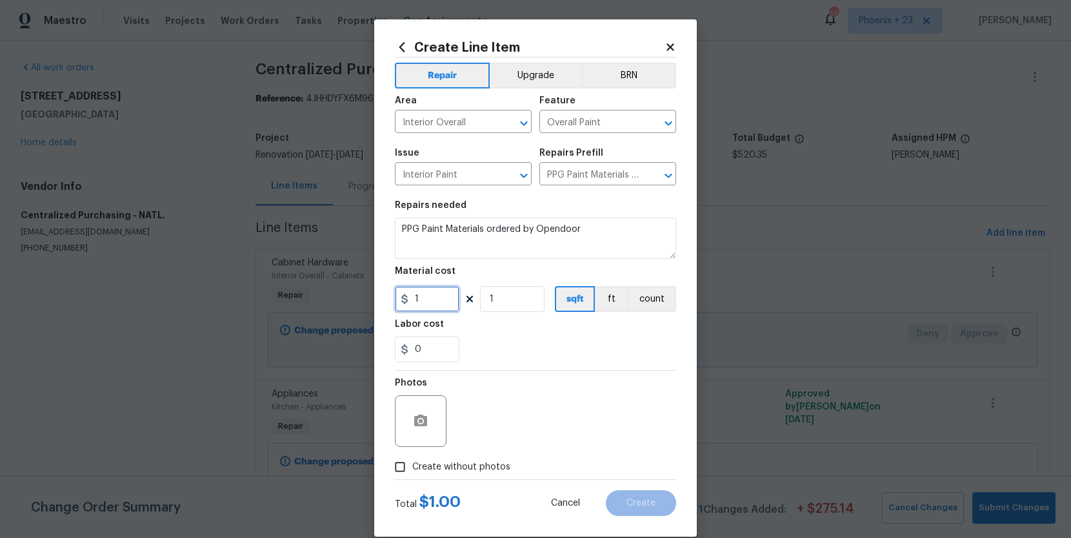
drag, startPoint x: 441, startPoint y: 301, endPoint x: 410, endPoint y: 296, distance: 32.0
click at [410, 296] on input "1" at bounding box center [427, 299] width 65 height 26
type input "725.48"
click at [444, 469] on span "Create without photos" at bounding box center [461, 467] width 98 height 14
click at [412, 469] on input "Create without photos" at bounding box center [400, 466] width 25 height 25
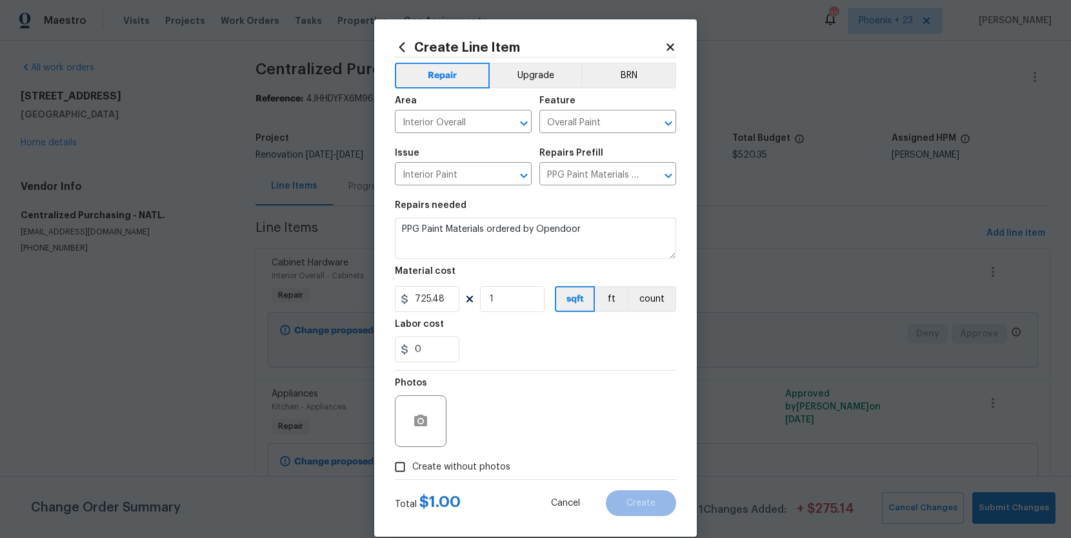
checkbox input "true"
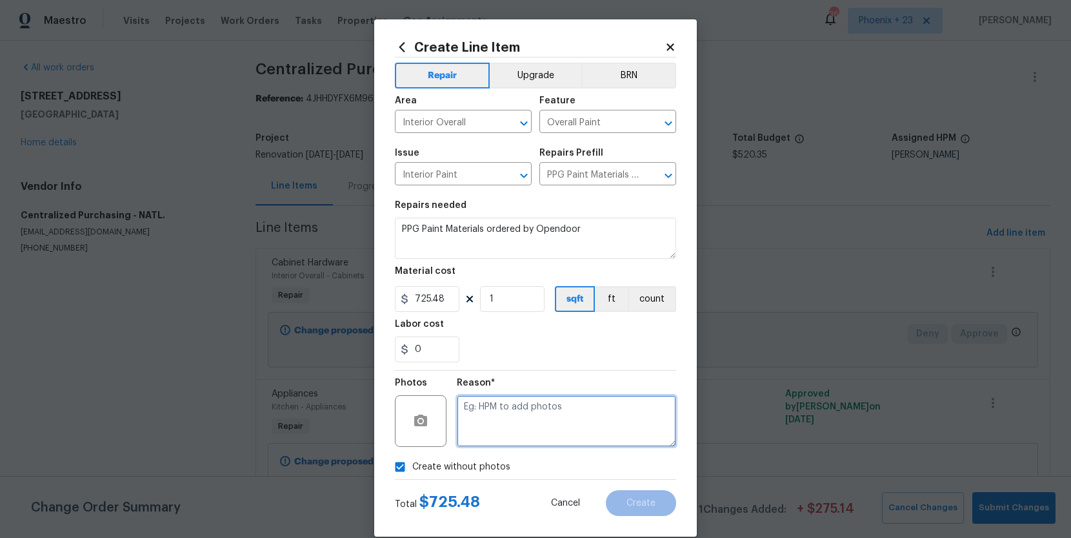
click at [504, 407] on textarea at bounding box center [566, 421] width 219 height 52
type textarea "n"
type textarea "NA"
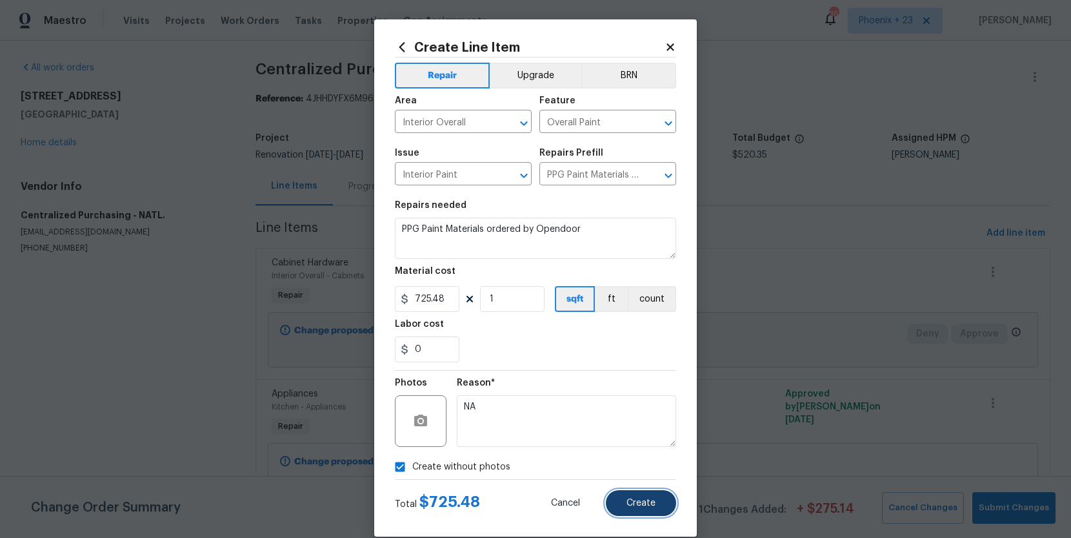
click at [632, 502] on span "Create" at bounding box center [641, 503] width 29 height 10
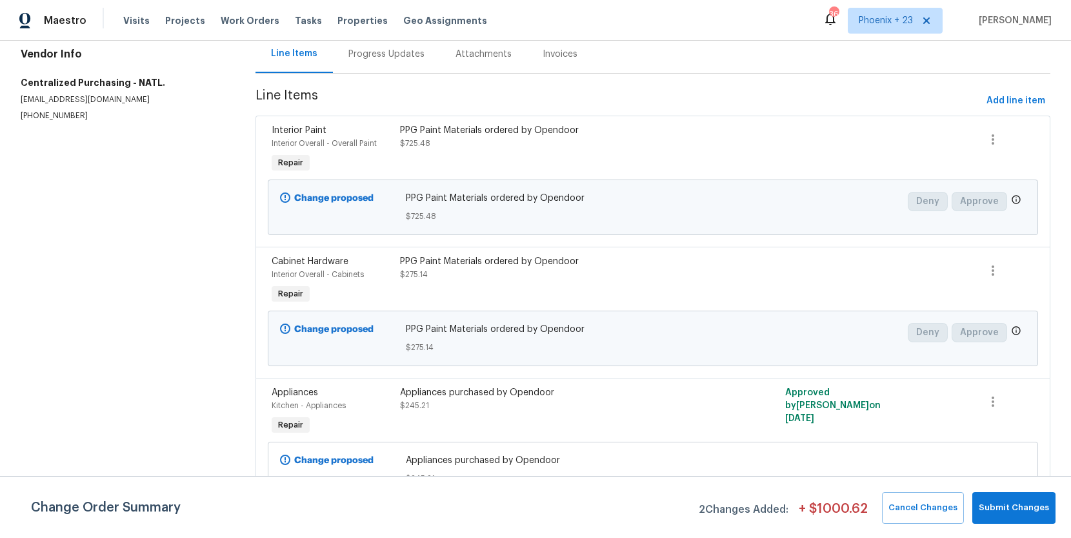
scroll to position [135, 0]
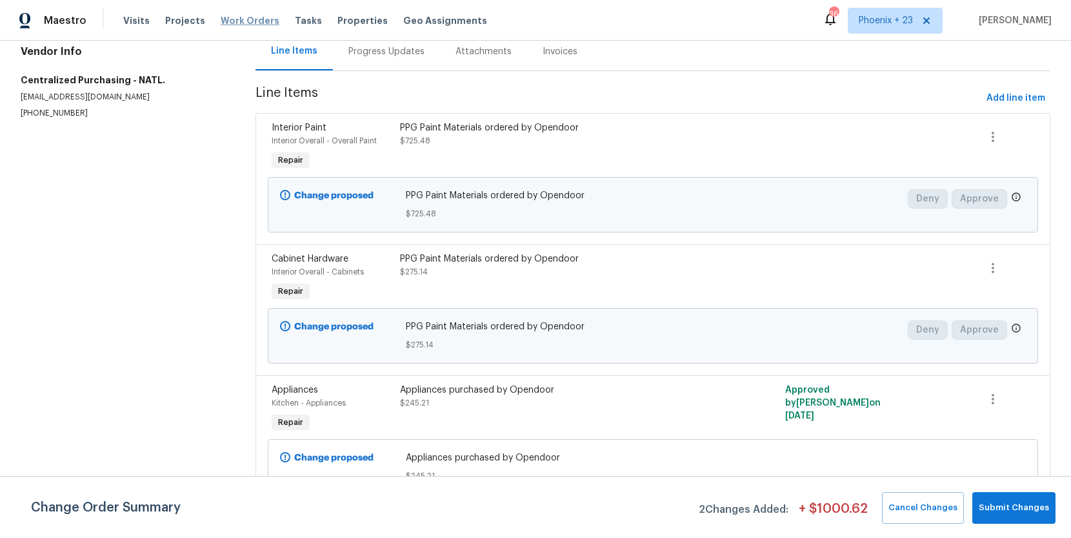
click at [246, 20] on span "Work Orders" at bounding box center [250, 20] width 59 height 13
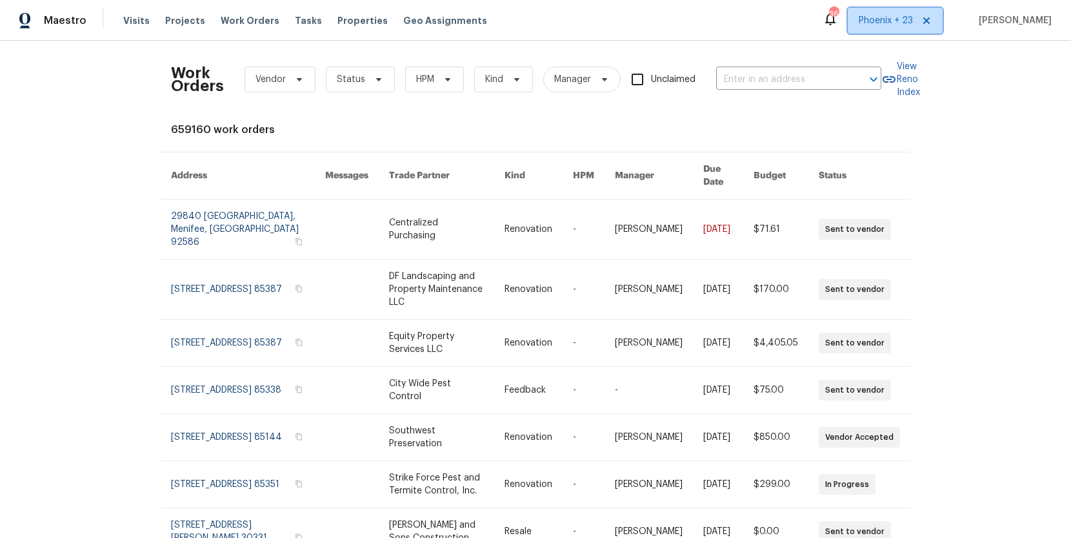
click at [880, 23] on span "Phoenix + 23" at bounding box center [886, 20] width 54 height 13
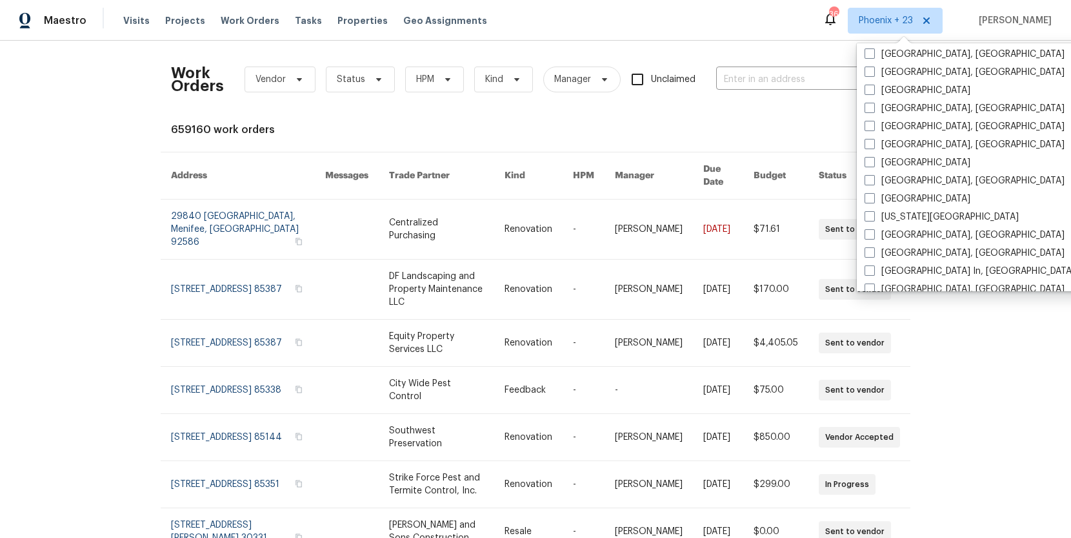
scroll to position [681, 0]
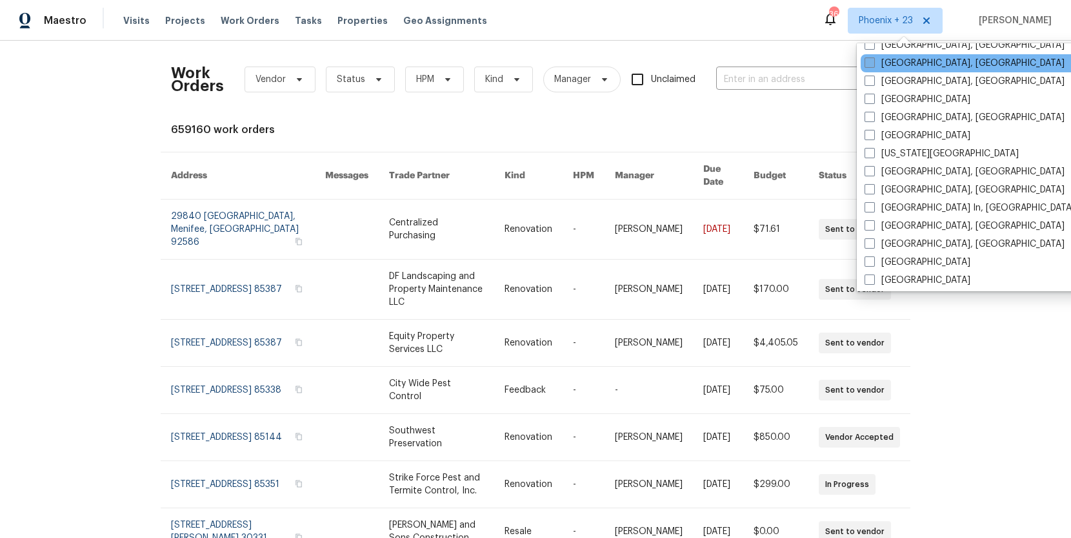
click at [913, 66] on label "[GEOGRAPHIC_DATA], [GEOGRAPHIC_DATA]" at bounding box center [965, 63] width 200 height 13
click at [873, 65] on input "[GEOGRAPHIC_DATA], [GEOGRAPHIC_DATA]" at bounding box center [869, 61] width 8 height 8
checkbox input "true"
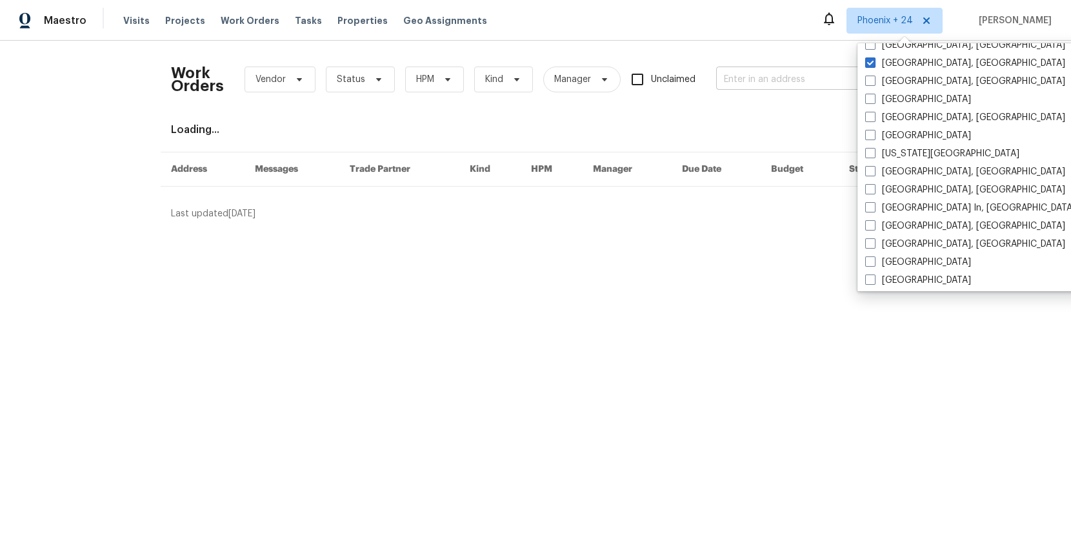
click at [781, 75] on input "text" at bounding box center [780, 80] width 129 height 20
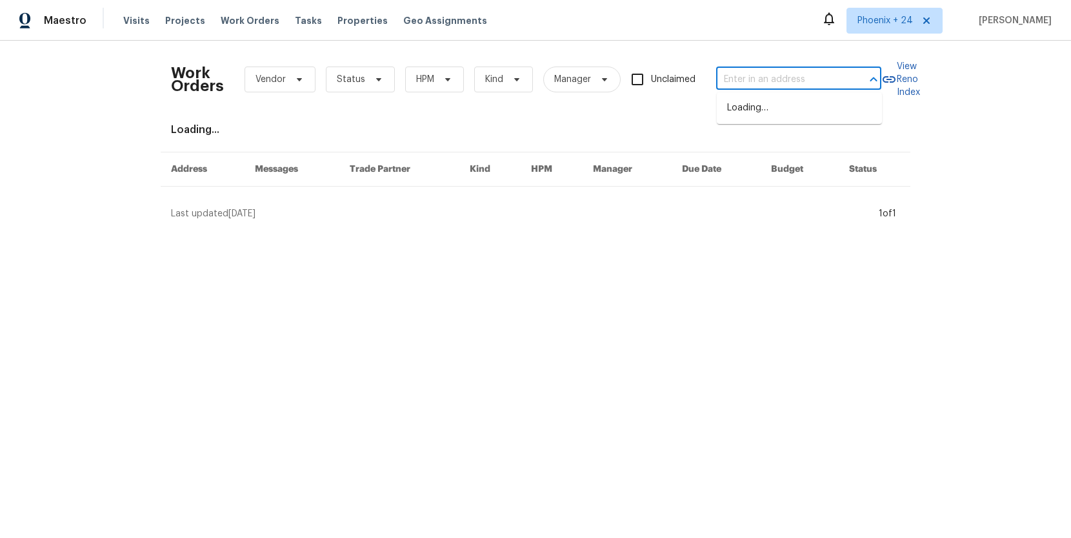
paste input "[STREET_ADDRESS][PERSON_NAME][PERSON_NAME]"
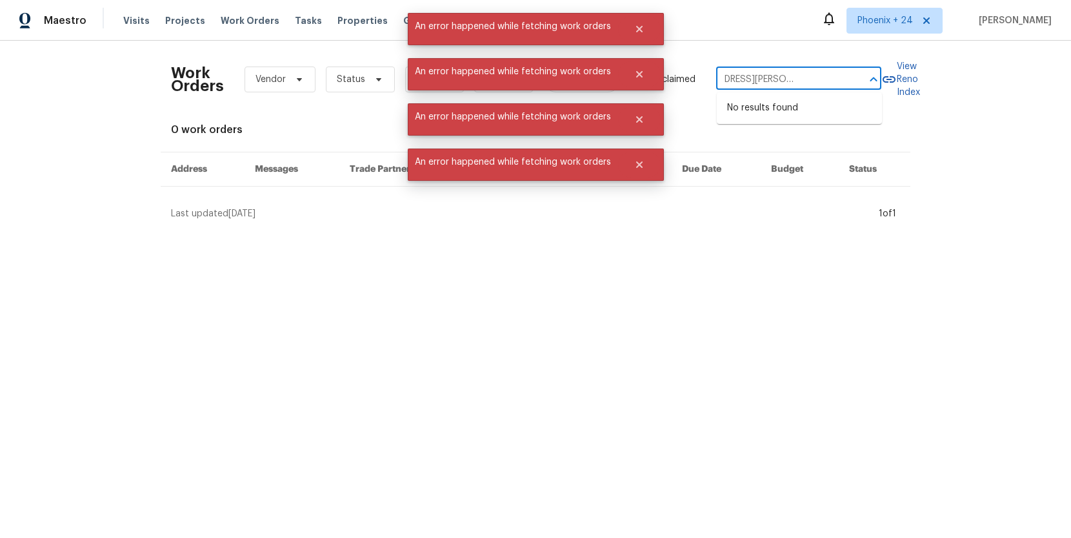
type input "[STREET_ADDRESS][PERSON_NAME][PERSON_NAME]"
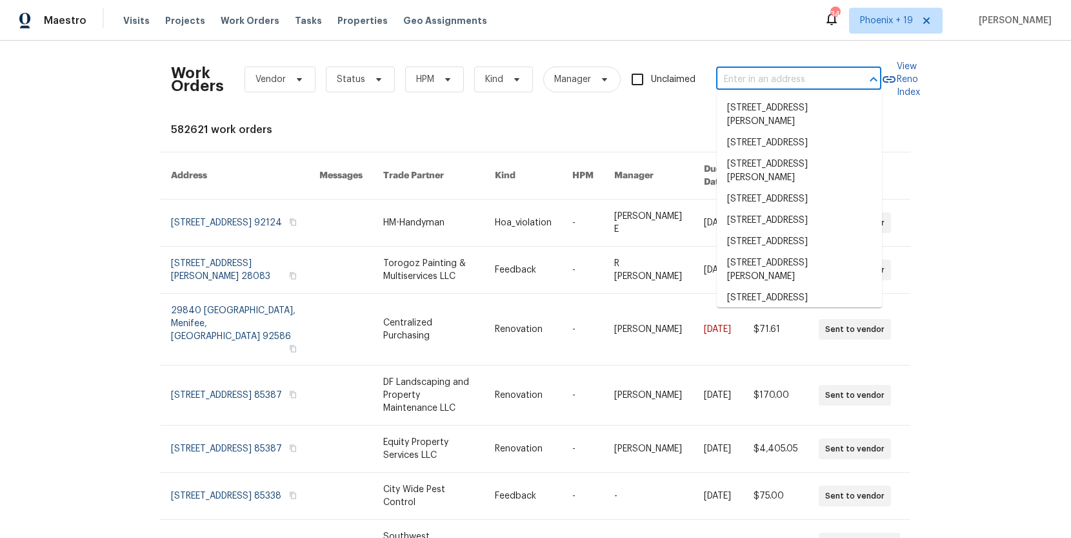
click at [787, 75] on input "text" at bounding box center [780, 80] width 129 height 20
paste input "[STREET_ADDRESS][PERSON_NAME][PERSON_NAME]"
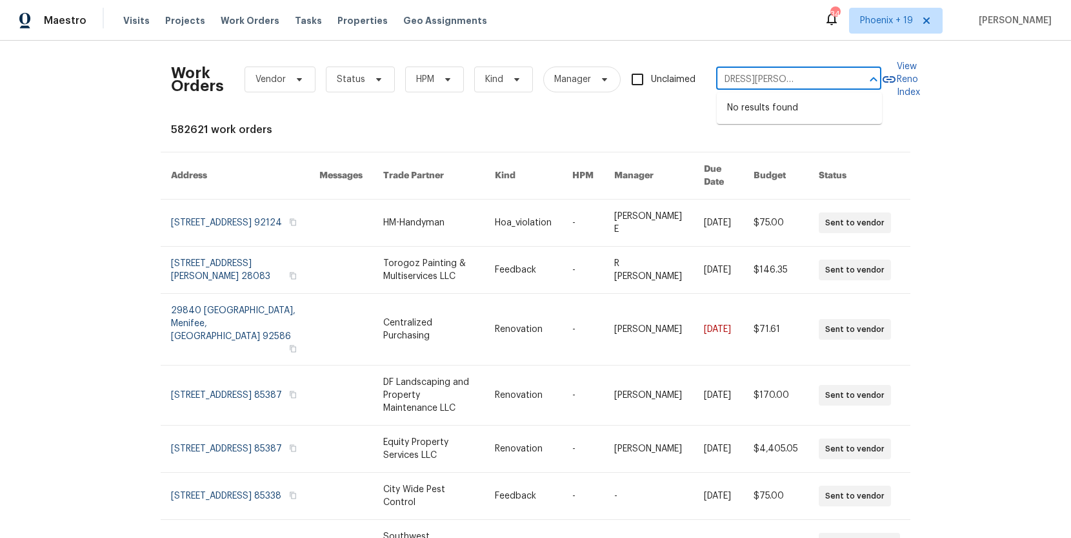
type input "[STREET_ADDRESS][PERSON_NAME][PERSON_NAME]"
click at [878, 4] on div "Maestro Visits Projects Work Orders Tasks Properties Geo Assignments 348 Phoeni…" at bounding box center [535, 20] width 1071 height 41
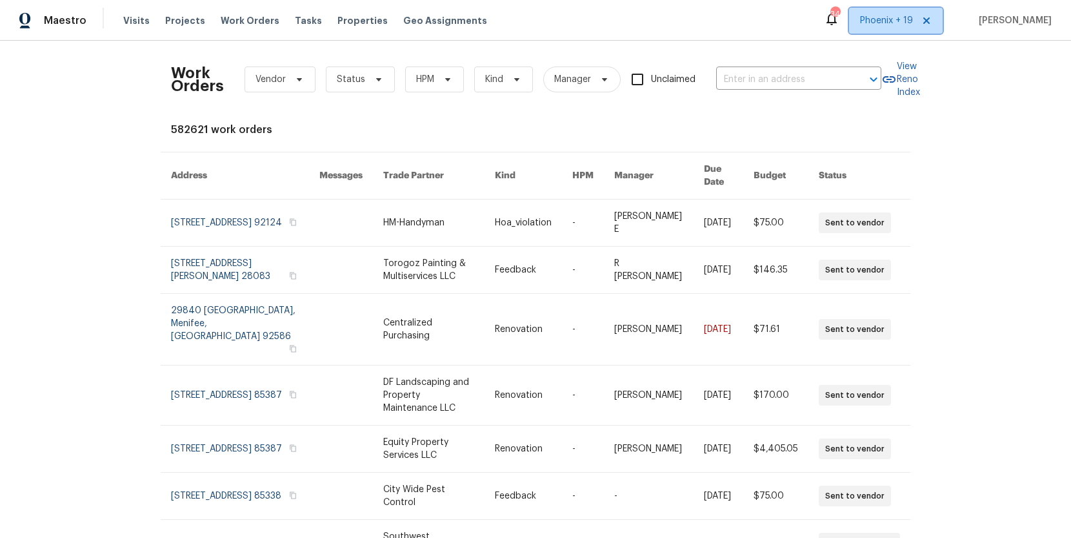
drag, startPoint x: 874, startPoint y: 22, endPoint x: 880, endPoint y: 42, distance: 21.0
click at [874, 22] on span "Phoenix + 19" at bounding box center [886, 20] width 53 height 13
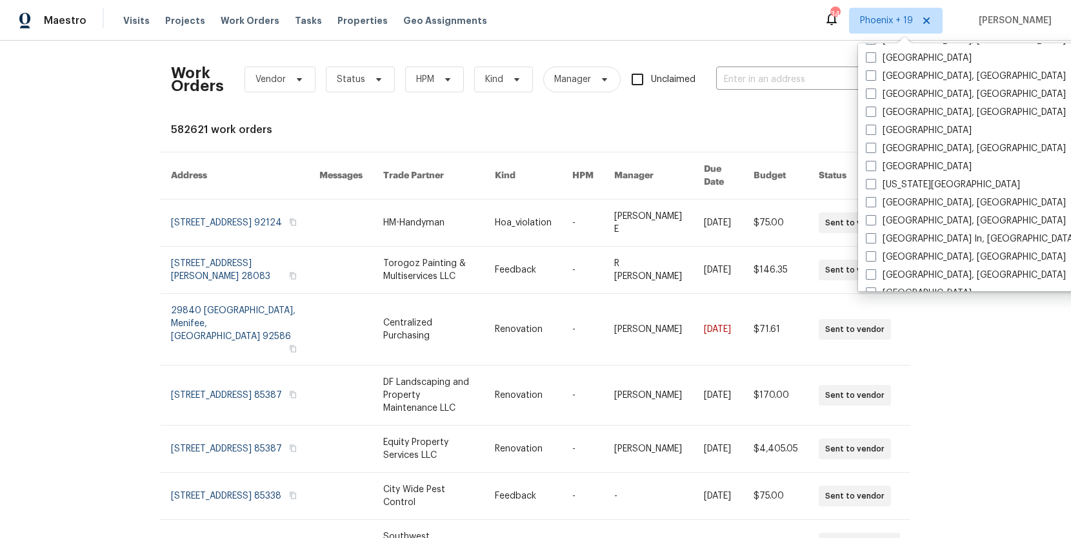
scroll to position [511, 0]
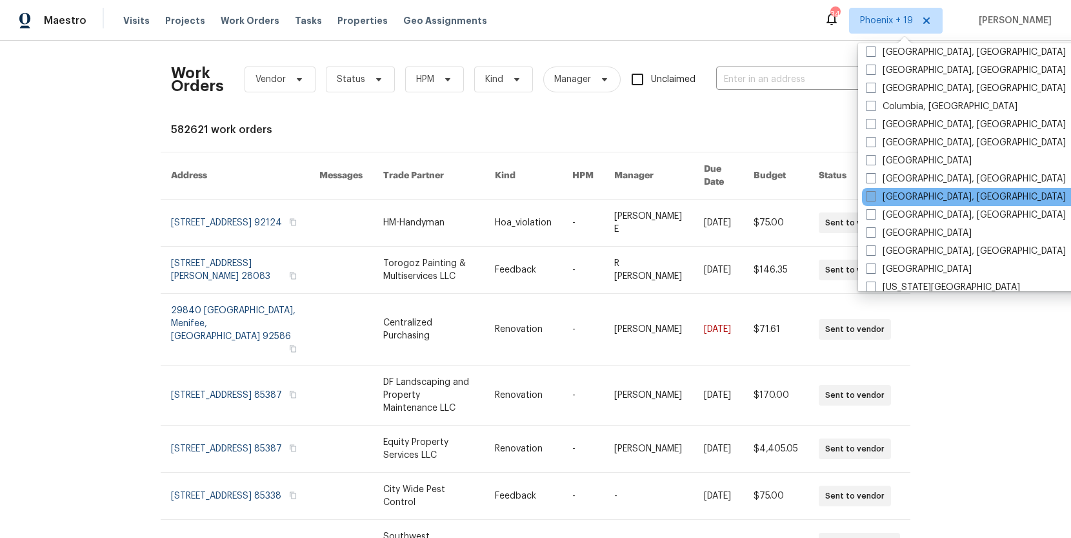
click at [926, 192] on label "[GEOGRAPHIC_DATA], [GEOGRAPHIC_DATA]" at bounding box center [966, 196] width 200 height 13
click at [875, 192] on input "[GEOGRAPHIC_DATA], [GEOGRAPHIC_DATA]" at bounding box center [870, 194] width 8 height 8
checkbox input "true"
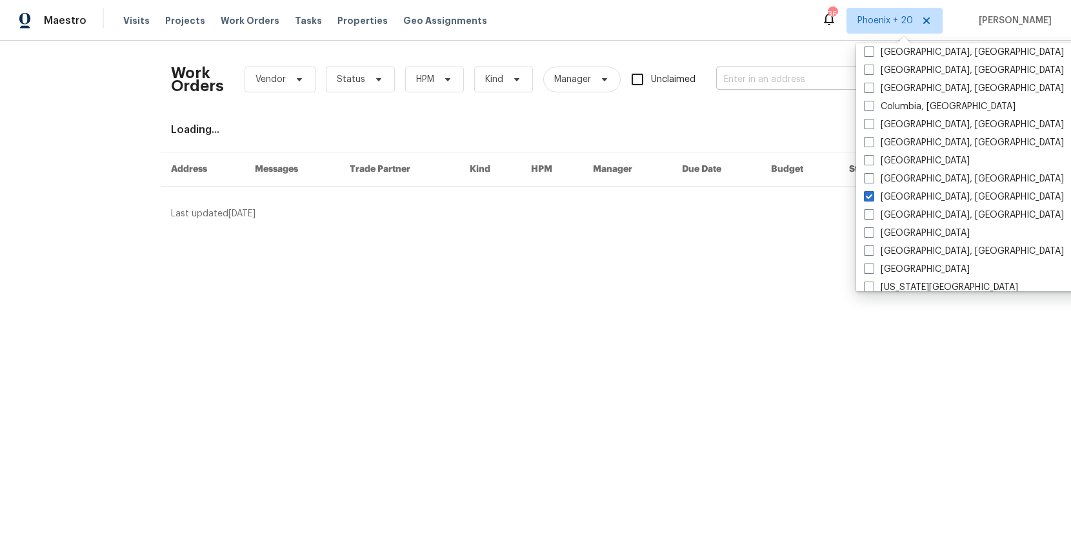
drag, startPoint x: 751, startPoint y: 103, endPoint x: 743, endPoint y: 88, distance: 16.5
click at [751, 99] on div "Work Orders Vendor Status HPM Kind Manager Unclaimed ​" at bounding box center [526, 79] width 711 height 57
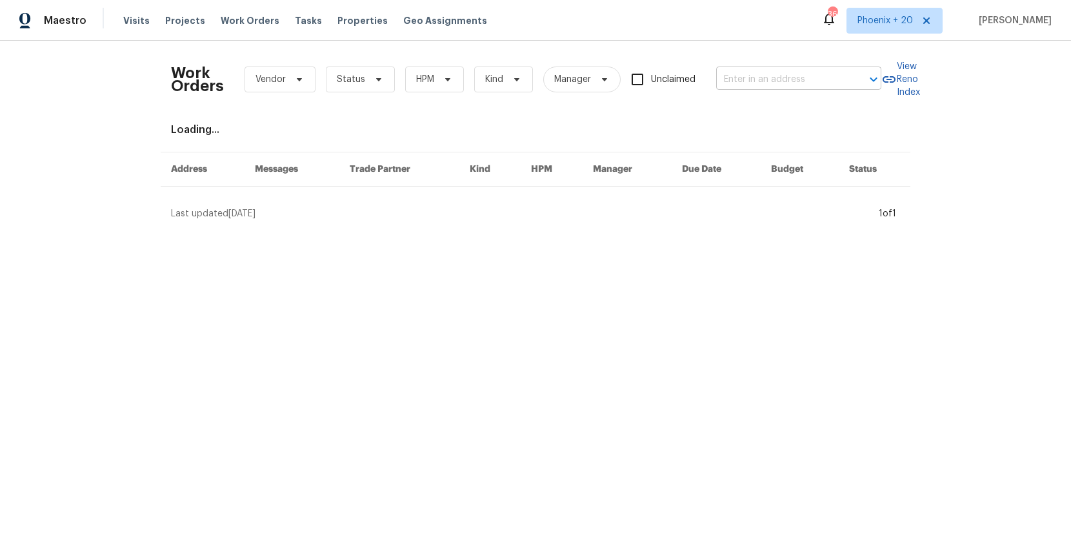
click at [741, 87] on input "text" at bounding box center [780, 80] width 129 height 20
paste input "[STREET_ADDRESS][PERSON_NAME][PERSON_NAME]"
type input "[STREET_ADDRESS][PERSON_NAME][PERSON_NAME]"
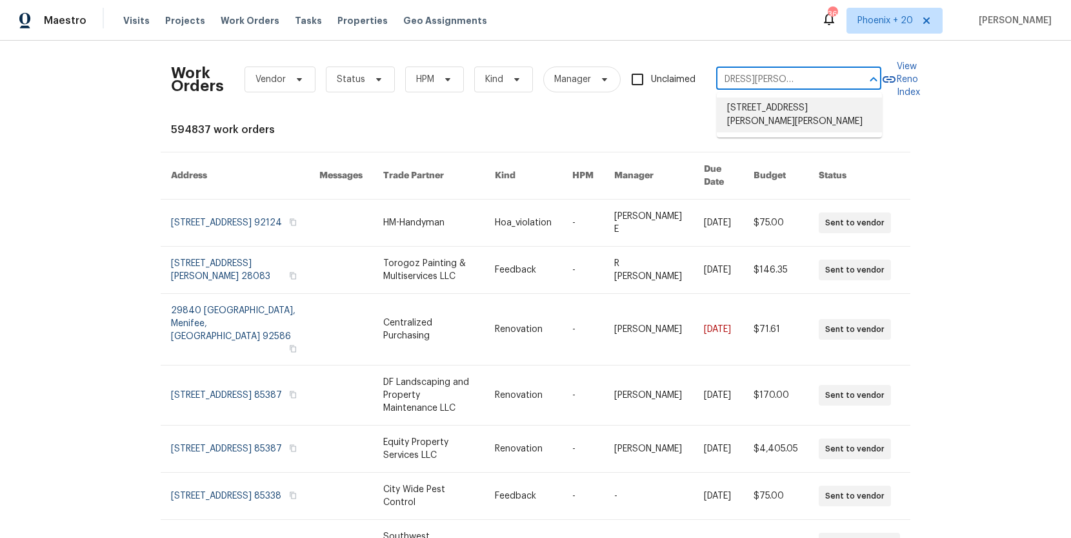
click at [753, 111] on li "[STREET_ADDRESS][PERSON_NAME][PERSON_NAME]" at bounding box center [799, 114] width 165 height 35
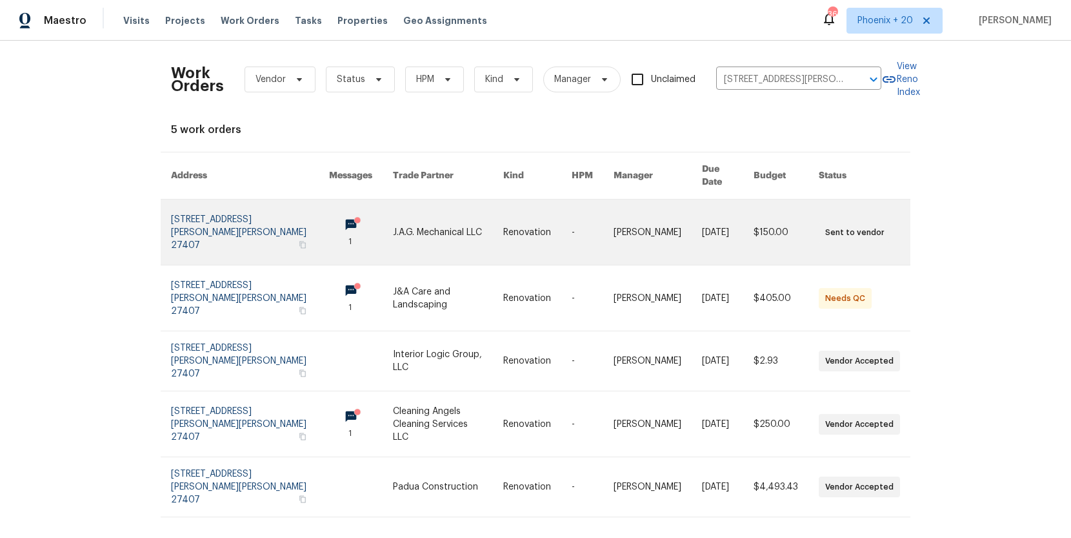
click at [458, 221] on link at bounding box center [448, 231] width 110 height 65
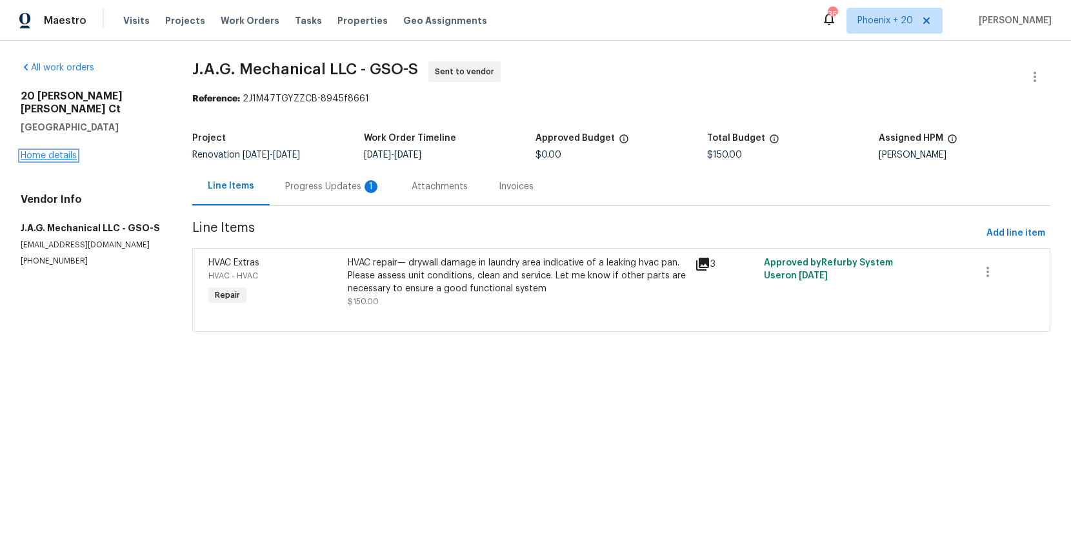
click at [43, 151] on link "Home details" at bounding box center [49, 155] width 56 height 9
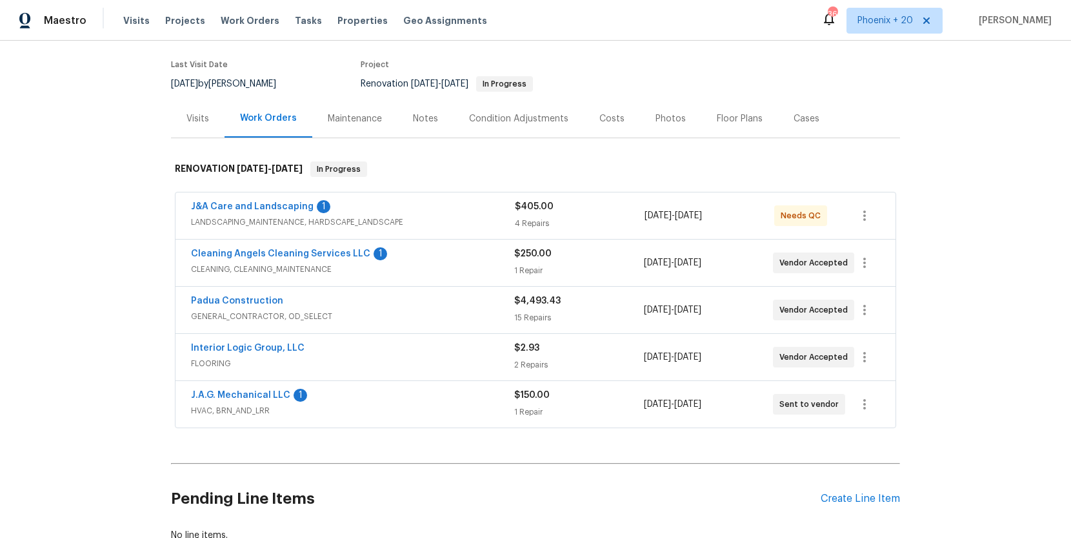
scroll to position [188, 0]
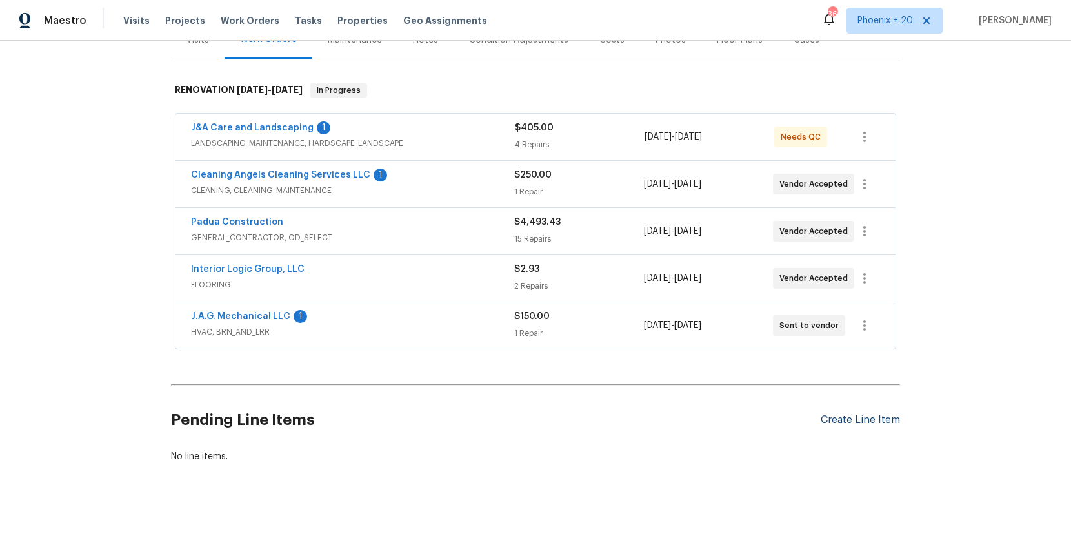
click at [837, 414] on div "Create Line Item" at bounding box center [860, 420] width 79 height 12
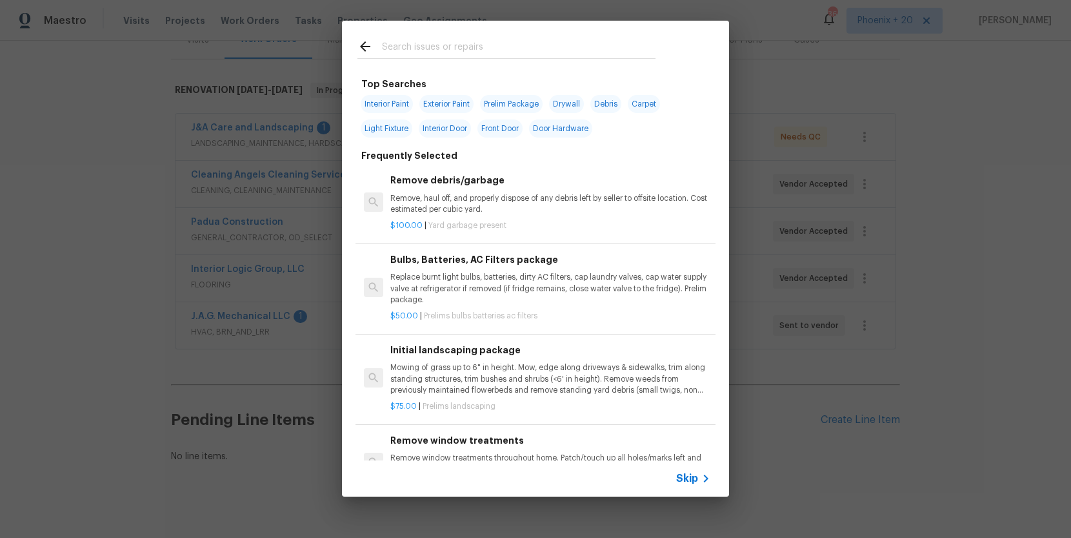
click at [502, 45] on input "text" at bounding box center [519, 48] width 274 height 19
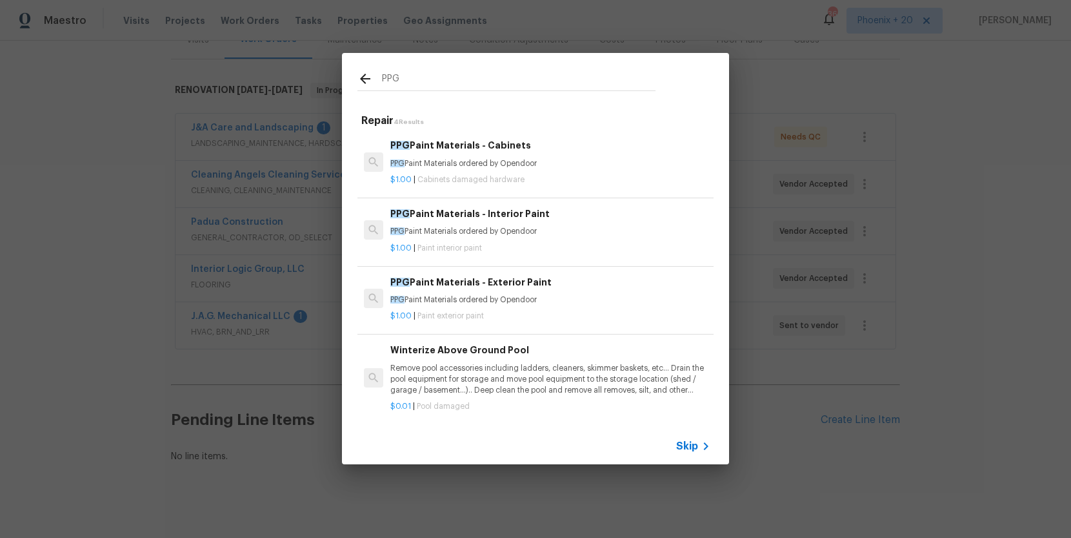
type input "PPG"
click at [582, 208] on h6 "PPG Paint Materials - Interior Paint" at bounding box center [550, 214] width 320 height 14
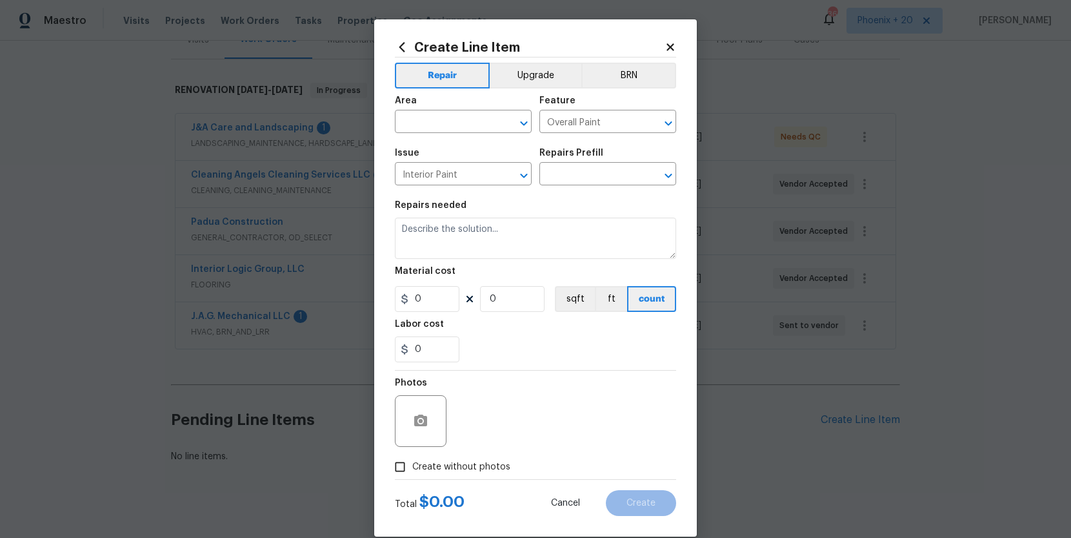
type input "PPG Paint Materials - Interior Paint $1.00"
type textarea "PPG Paint Materials ordered by Opendoor"
type input "1"
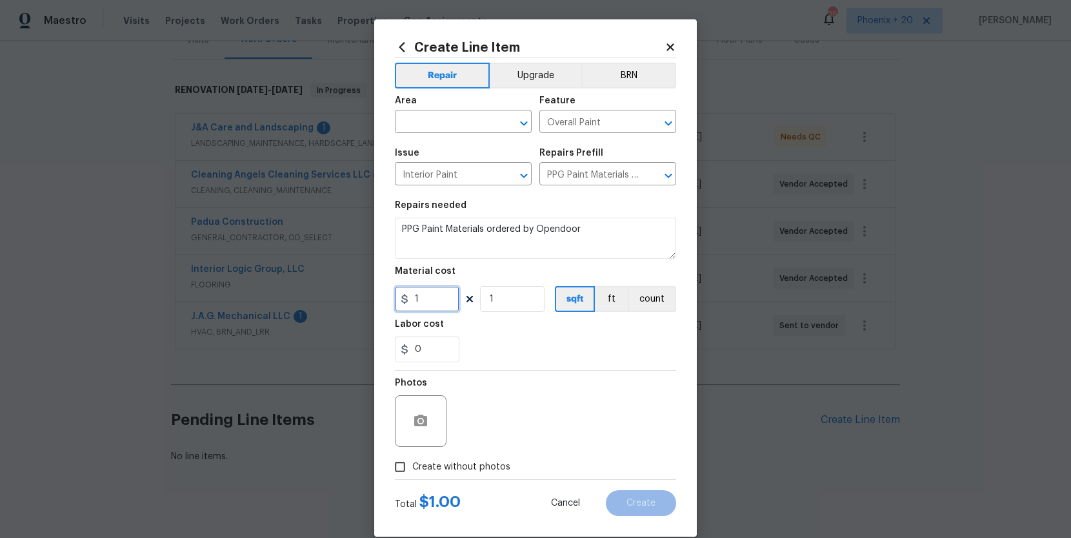
drag, startPoint x: 407, startPoint y: 297, endPoint x: 390, endPoint y: 296, distance: 16.8
click at [390, 296] on div "Create Line Item Repair Upgrade BRN Area ​ Feature Overall Paint ​ Issue Interi…" at bounding box center [535, 277] width 323 height 517
type input "293.43"
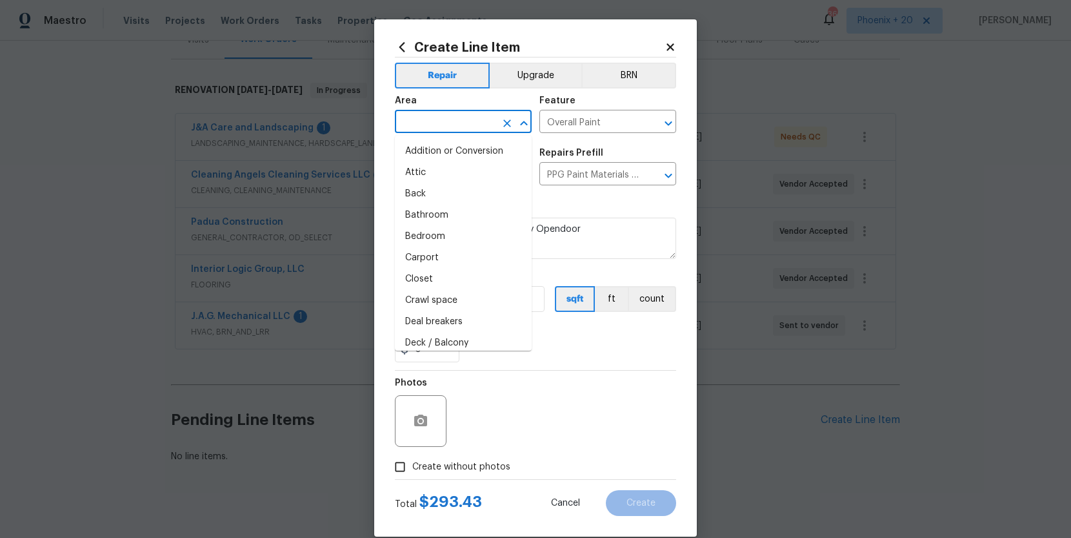
click at [429, 116] on input "text" at bounding box center [445, 123] width 101 height 20
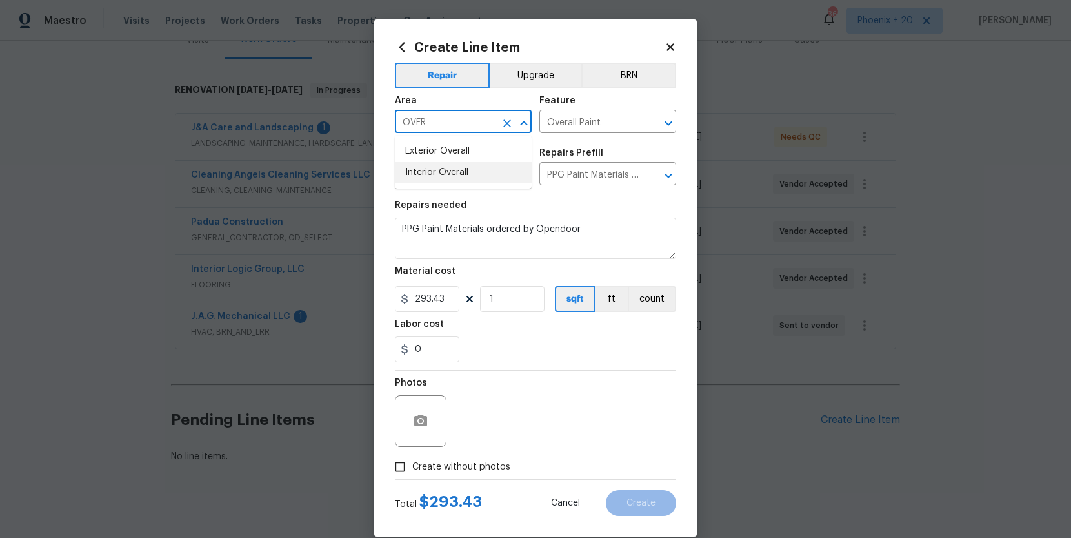
click at [427, 169] on li "Interior Overall" at bounding box center [463, 172] width 137 height 21
type input "Interior Overall"
drag, startPoint x: 476, startPoint y: 465, endPoint x: 478, endPoint y: 456, distance: 9.1
click at [476, 463] on span "Create without photos" at bounding box center [461, 467] width 98 height 14
click at [412, 463] on input "Create without photos" at bounding box center [400, 466] width 25 height 25
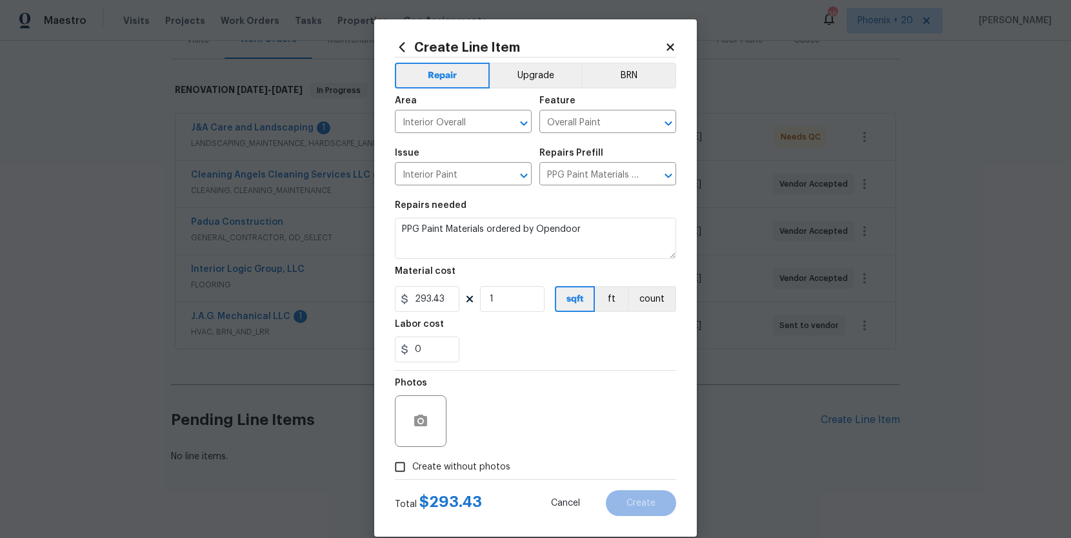
checkbox input "true"
click at [489, 432] on textarea at bounding box center [566, 421] width 219 height 52
type textarea "NA"
click at [647, 504] on span "Create" at bounding box center [641, 503] width 29 height 10
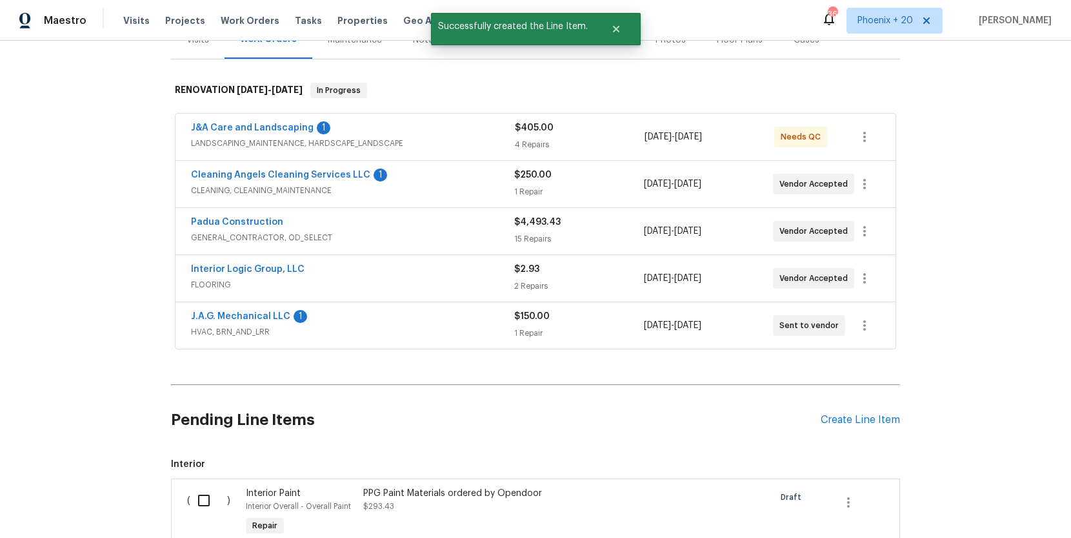
scroll to position [335, 0]
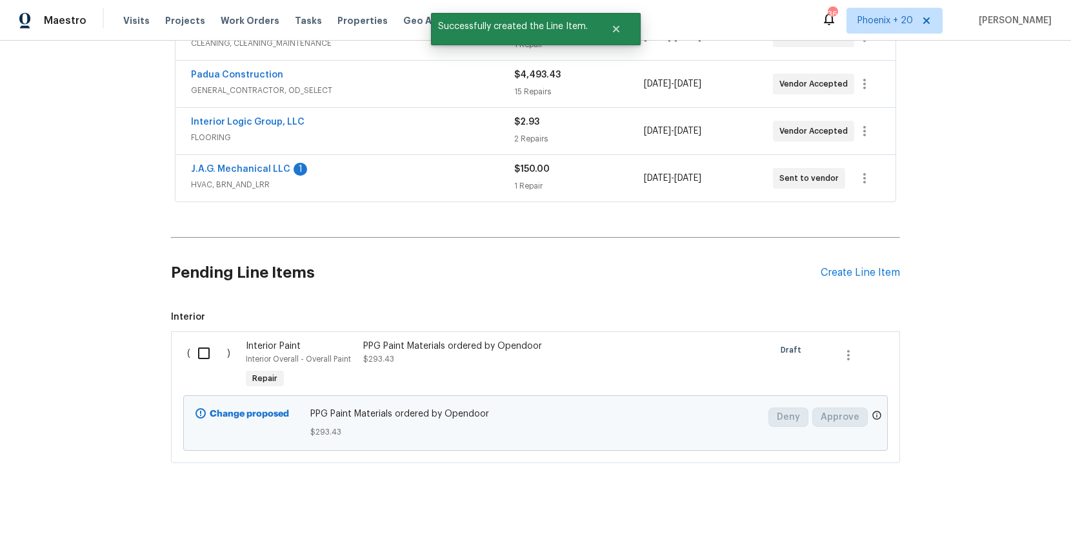
click at [225, 344] on input "checkbox" at bounding box center [208, 353] width 37 height 27
checkbox input "true"
click at [1003, 498] on span "Create Work Order" at bounding box center [998, 506] width 86 height 16
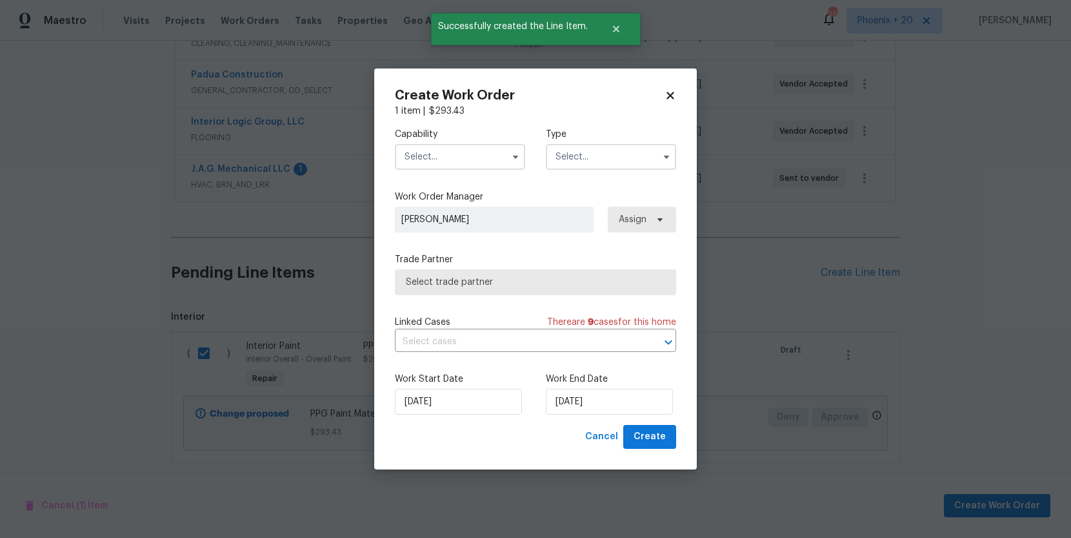
click at [453, 166] on input "text" at bounding box center [460, 157] width 130 height 26
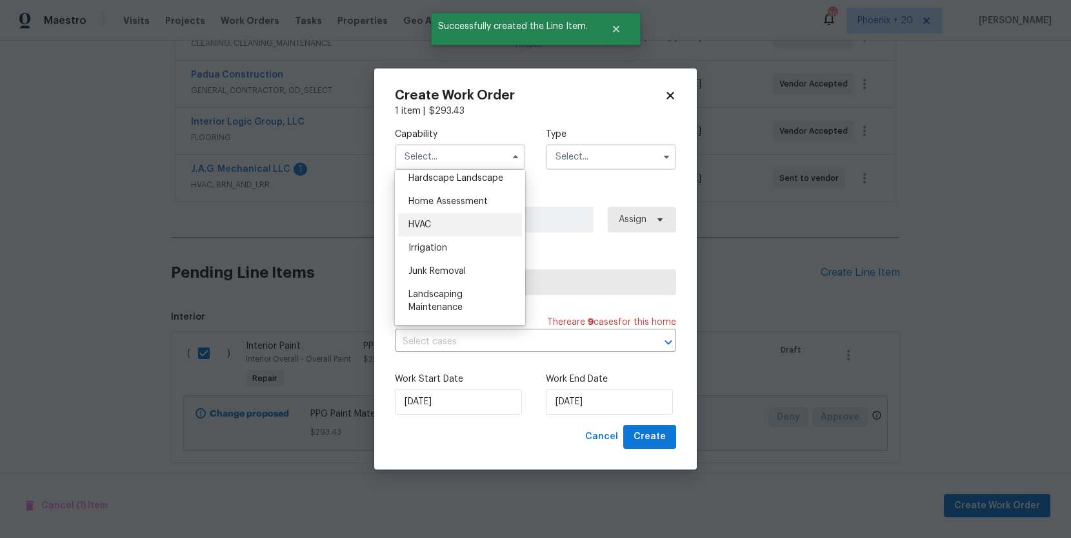
scroll to position [1055, 0]
drag, startPoint x: 458, startPoint y: 212, endPoint x: 576, endPoint y: 172, distance: 125.3
click at [458, 212] on div "Painting" at bounding box center [460, 214] width 124 height 23
type input "Painting"
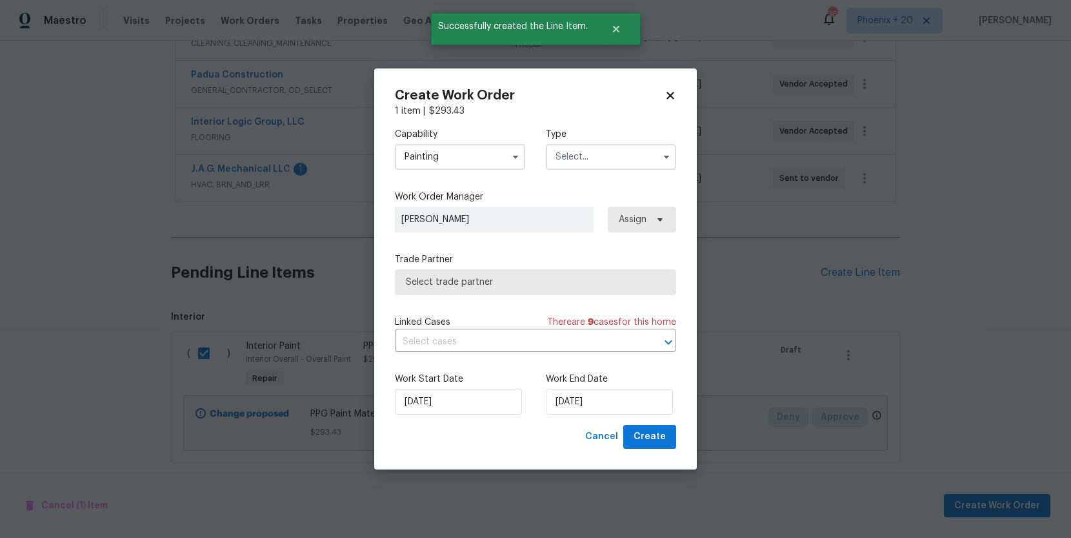
click at [599, 164] on input "text" at bounding box center [611, 157] width 130 height 26
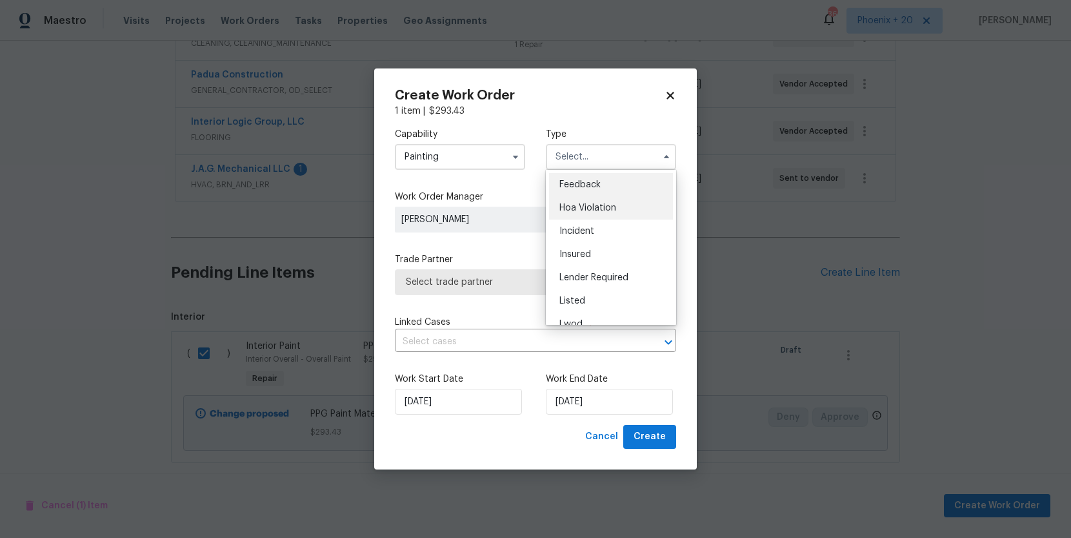
scroll to position [130, 0]
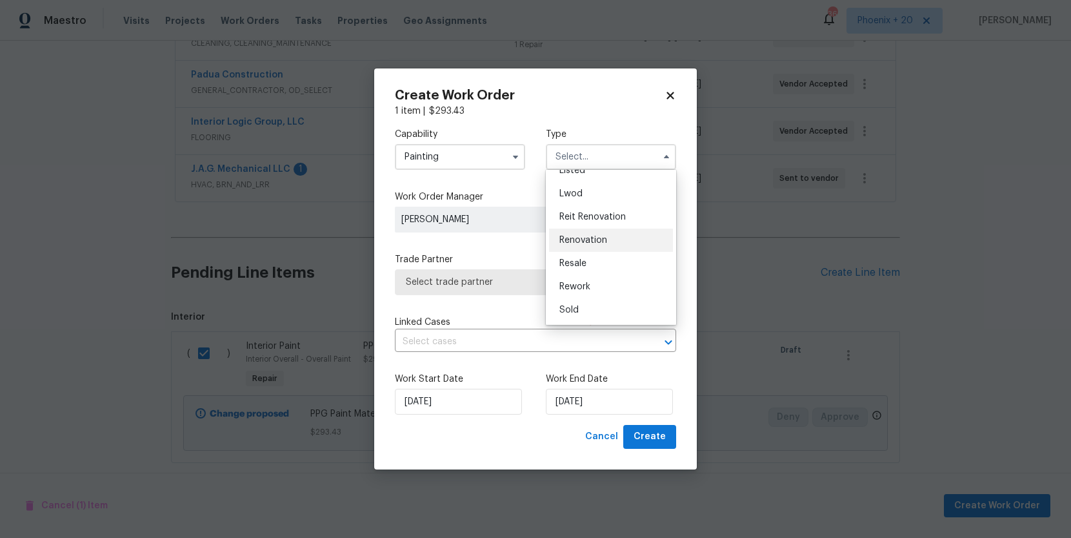
click at [603, 246] on div "Renovation" at bounding box center [611, 239] width 124 height 23
type input "Renovation"
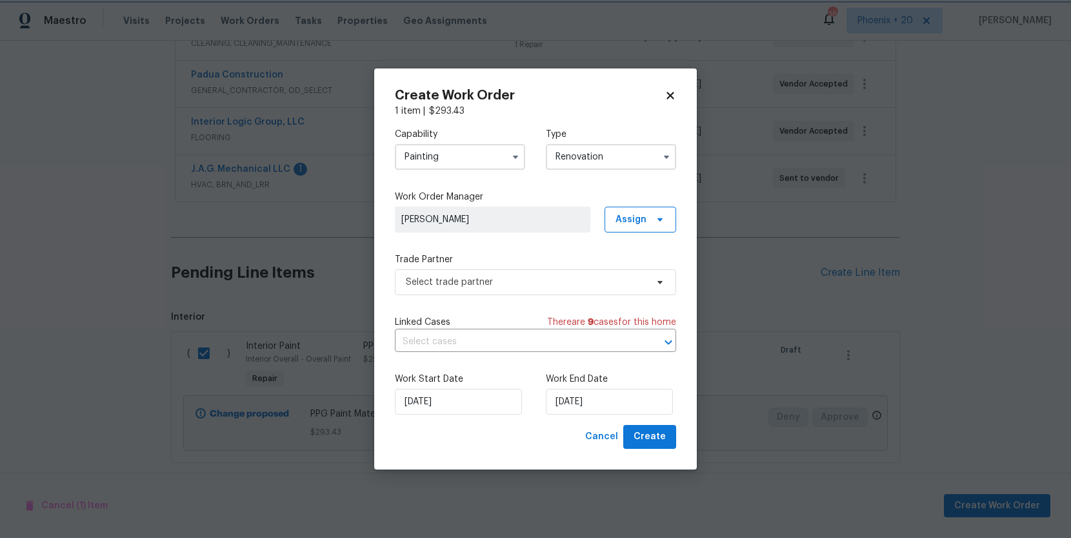
scroll to position [0, 0]
click at [624, 227] on span "Assign" at bounding box center [641, 220] width 72 height 26
drag, startPoint x: 627, startPoint y: 270, endPoint x: 551, endPoint y: 276, distance: 76.4
click at [625, 269] on div "Assign to me" at bounding box center [642, 274] width 56 height 13
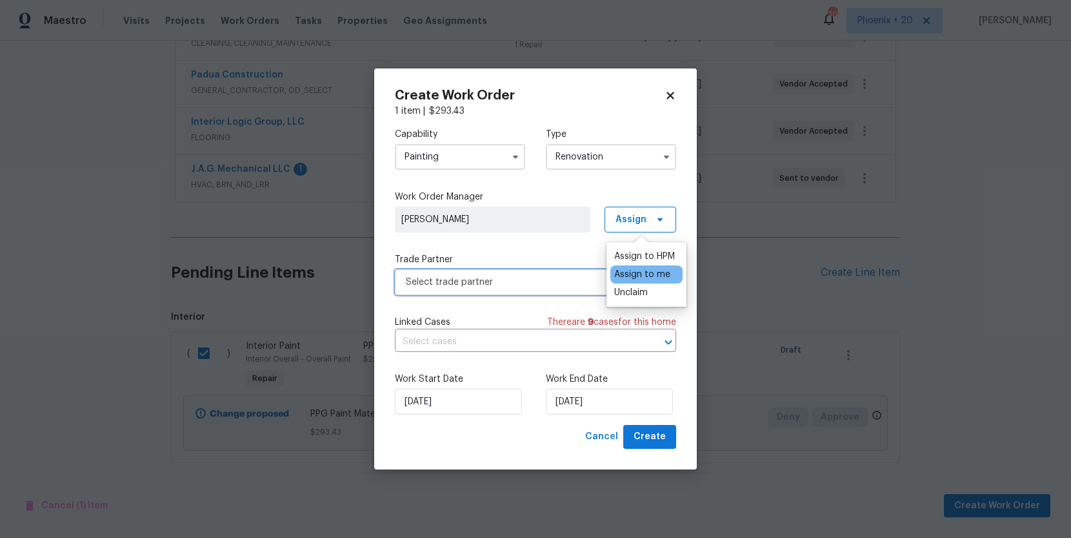
click at [508, 279] on span "Select trade partner" at bounding box center [526, 282] width 241 height 13
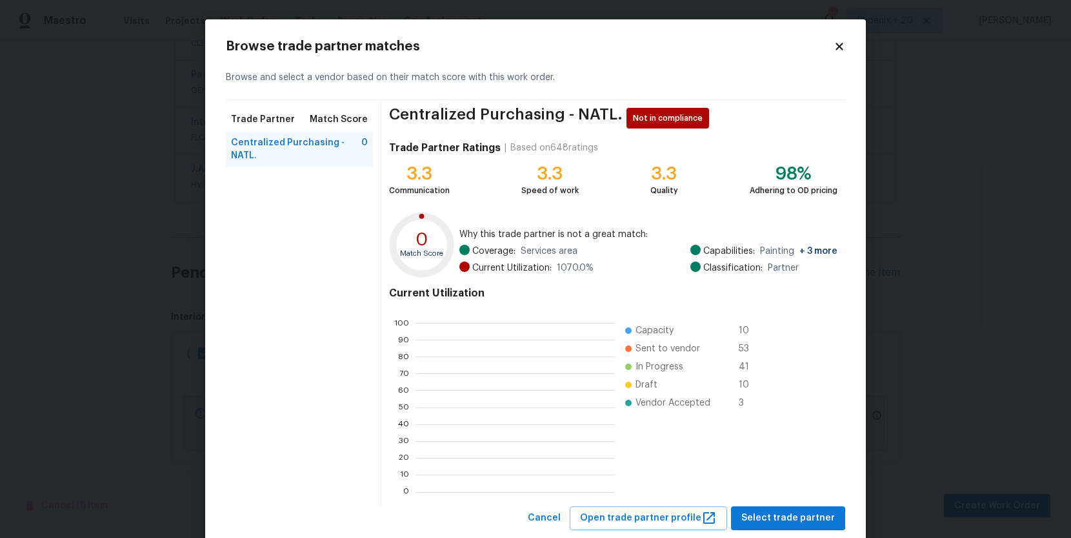
scroll to position [181, 199]
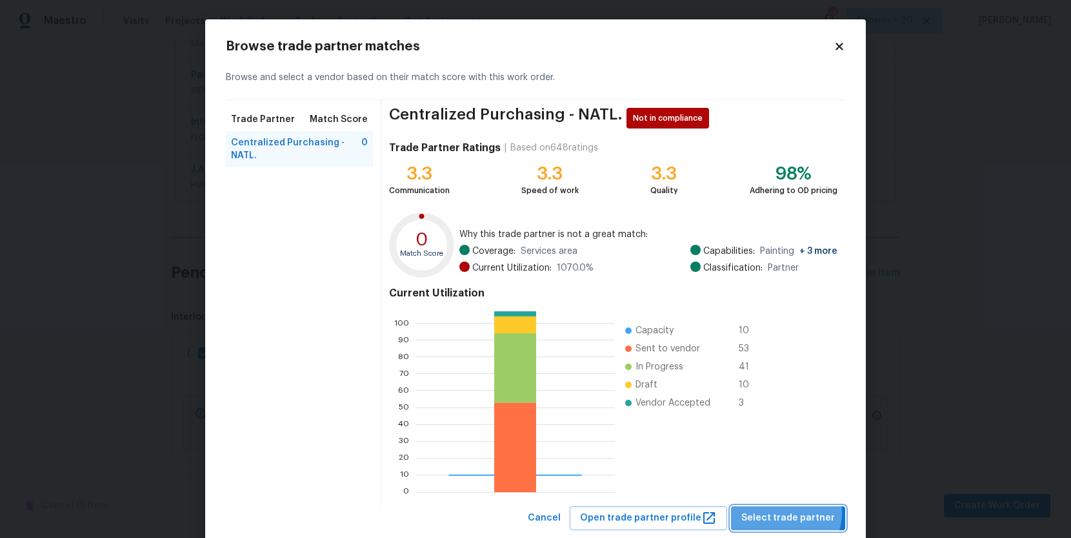
click at [791, 512] on span "Select trade partner" at bounding box center [789, 518] width 94 height 16
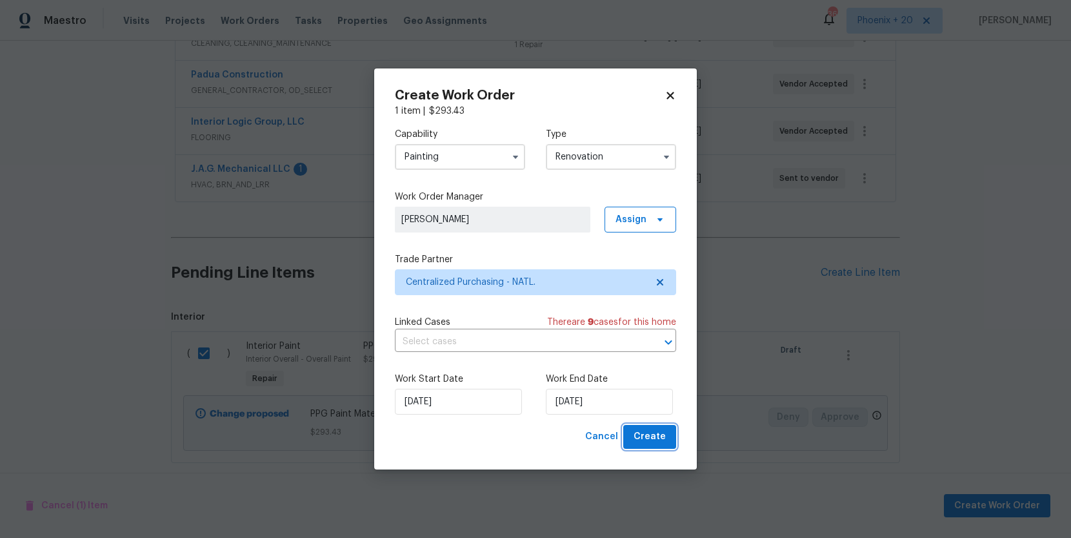
click at [656, 433] on span "Create" at bounding box center [650, 437] width 32 height 16
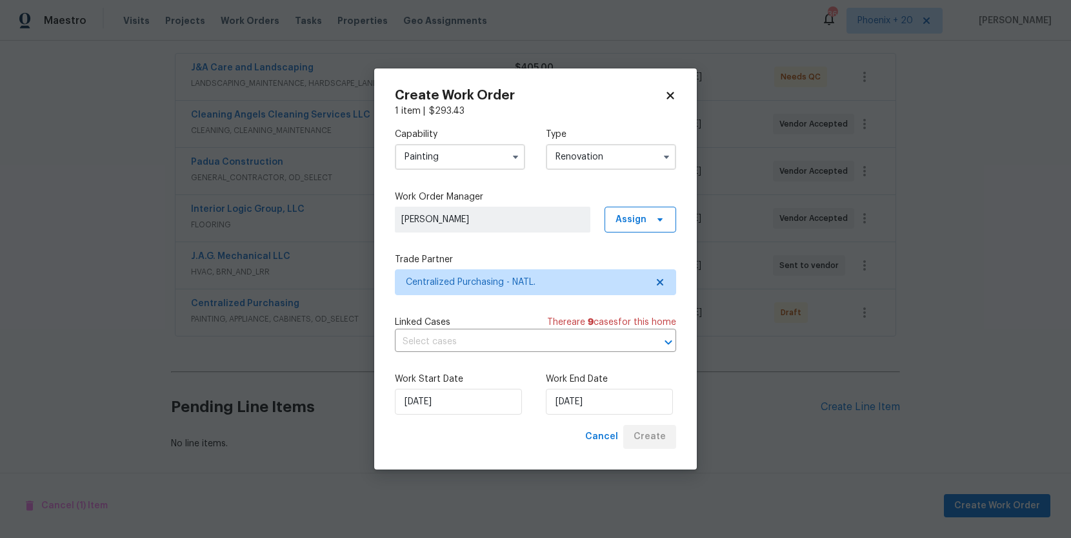
scroll to position [235, 0]
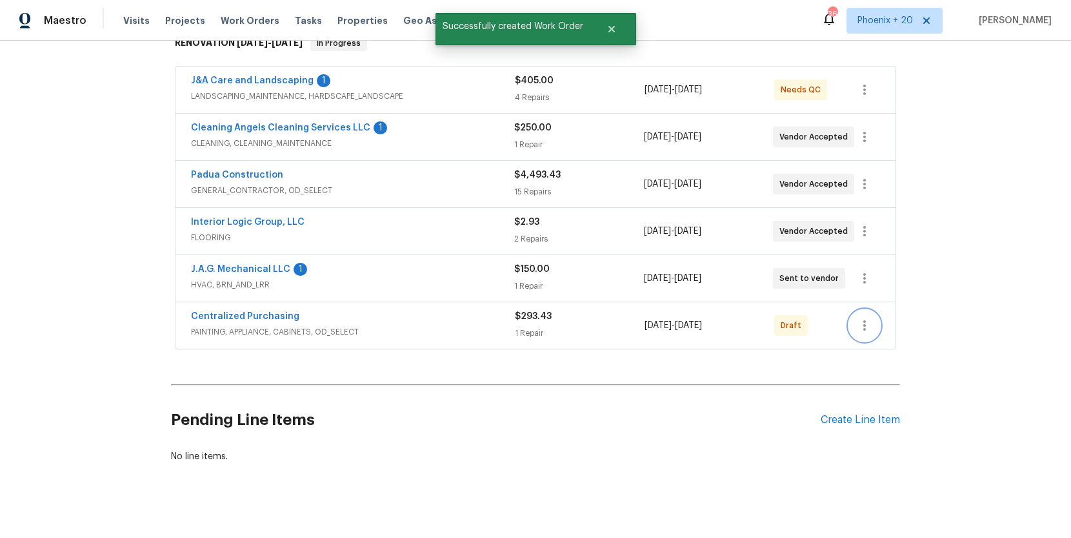
click at [867, 318] on icon "button" at bounding box center [864, 325] width 15 height 15
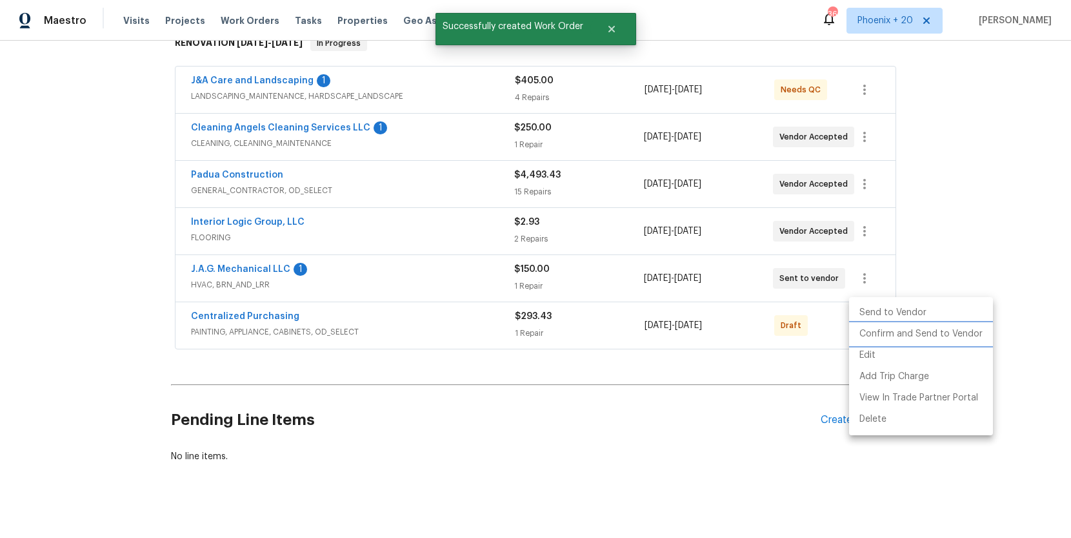
click at [871, 330] on li "Confirm and Send to Vendor" at bounding box center [921, 333] width 144 height 21
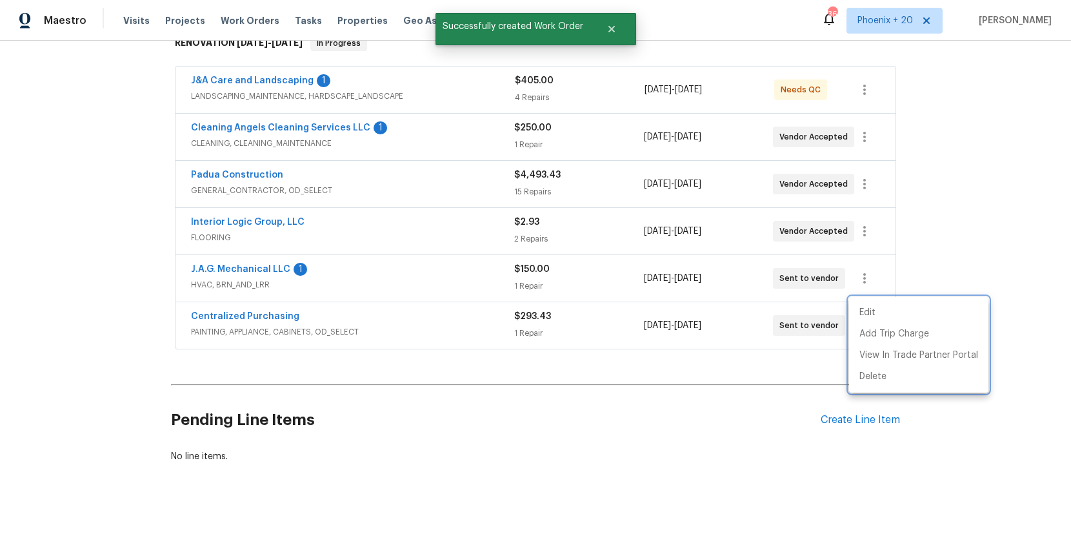
drag, startPoint x: 319, startPoint y: 308, endPoint x: 291, endPoint y: 307, distance: 28.4
click at [303, 307] on div at bounding box center [535, 269] width 1071 height 538
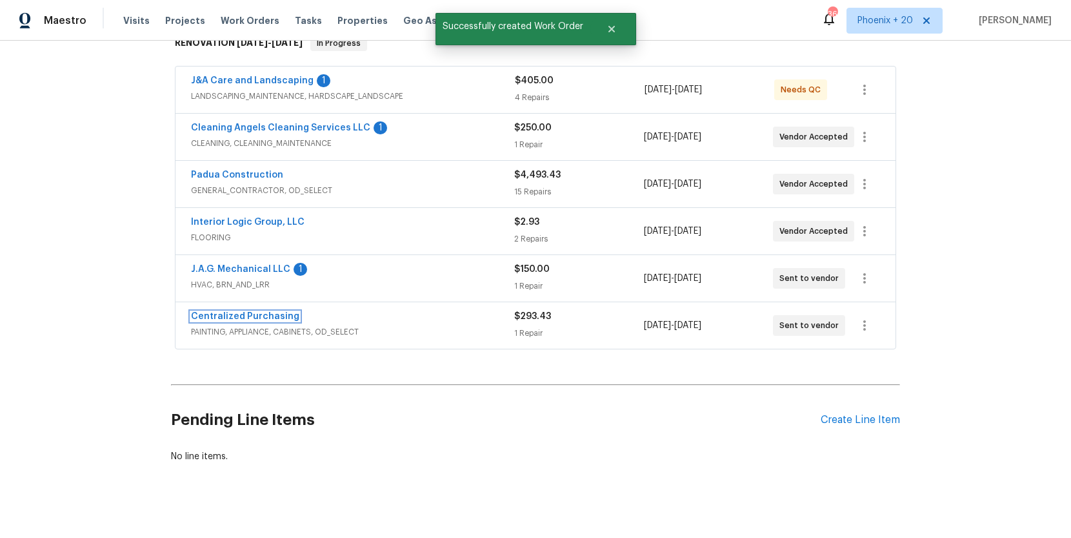
click at [278, 312] on link "Centralized Purchasing" at bounding box center [245, 316] width 108 height 9
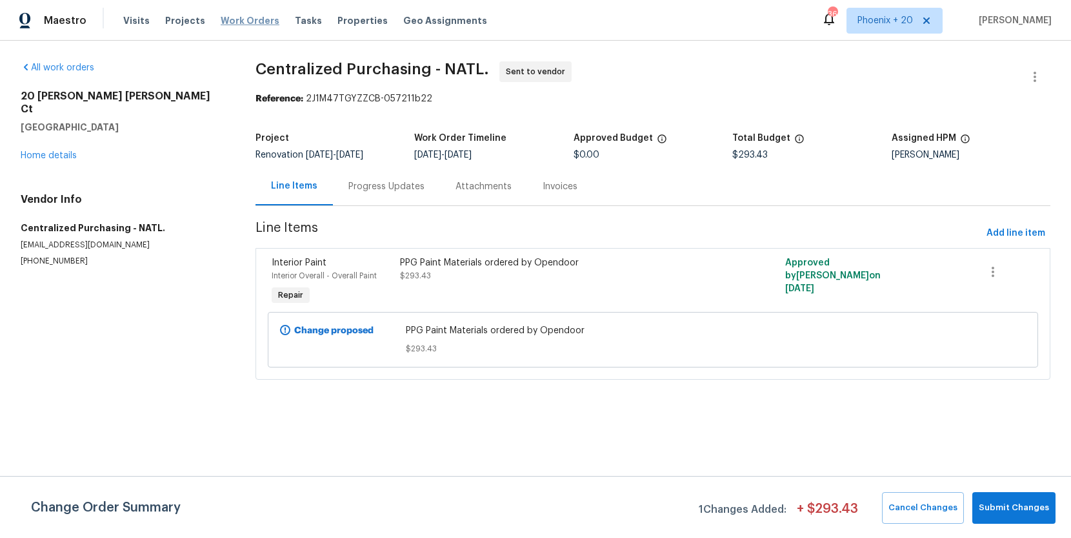
drag, startPoint x: 251, startPoint y: 21, endPoint x: 260, endPoint y: 24, distance: 9.6
click at [251, 21] on span "Work Orders" at bounding box center [250, 20] width 59 height 13
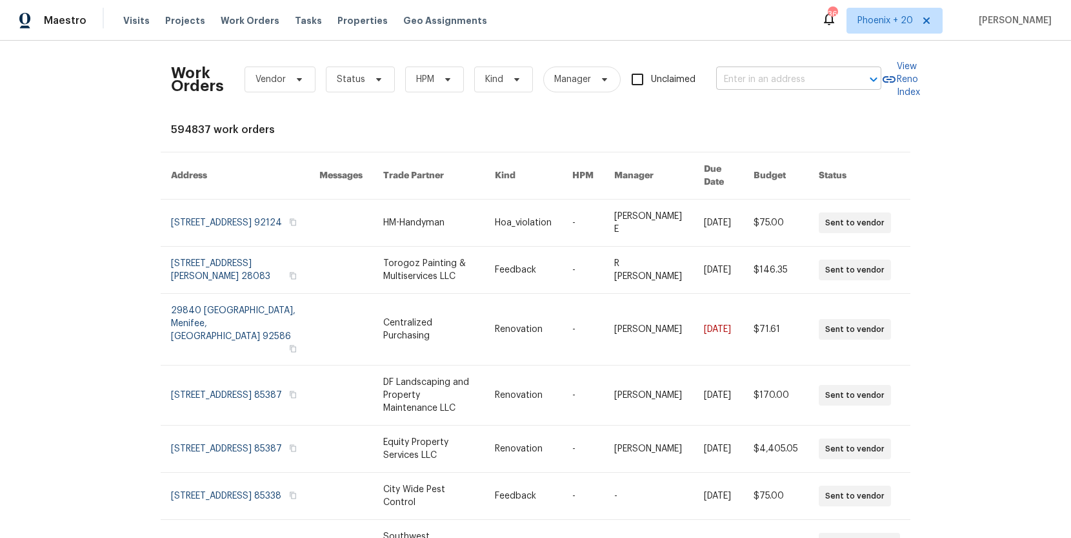
click at [739, 79] on input "text" at bounding box center [780, 80] width 129 height 20
paste input "4316 Chamberlayne Ave, Richmond, VA 23227"
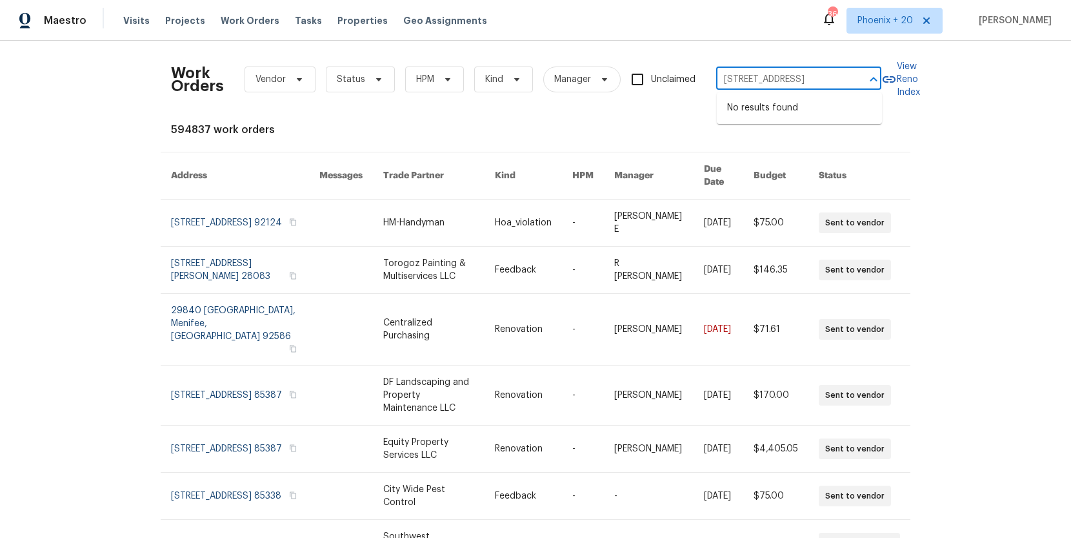
type input "4316 Chamberlayne Ave, Richmond, VA 23227"
drag, startPoint x: 917, startPoint y: 1, endPoint x: 908, endPoint y: 6, distance: 9.9
click at [913, 5] on div "Maestro Visits Projects Work Orders Tasks Properties Geo Assignments 364 Phoeni…" at bounding box center [535, 20] width 1071 height 41
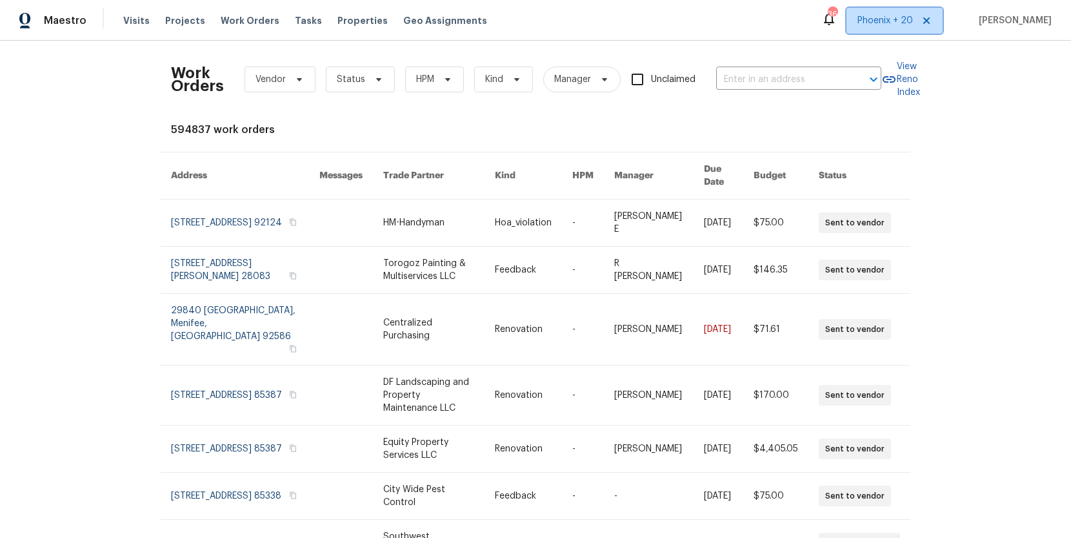
click at [899, 28] on span "Phoenix + 20" at bounding box center [895, 21] width 96 height 26
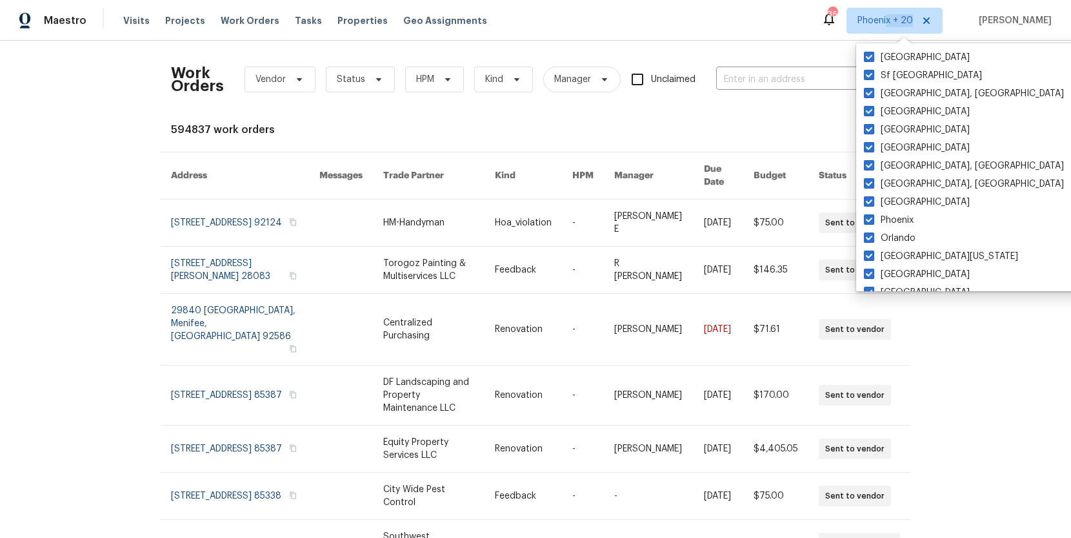
scroll to position [865, 0]
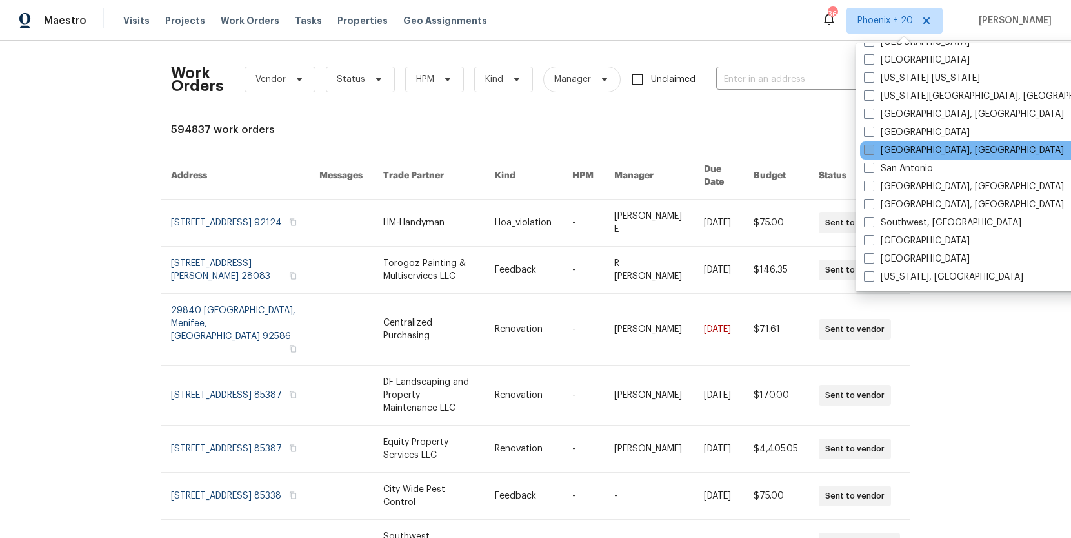
click at [889, 148] on label "[GEOGRAPHIC_DATA], [GEOGRAPHIC_DATA]" at bounding box center [964, 150] width 200 height 13
click at [873, 148] on input "[GEOGRAPHIC_DATA], [GEOGRAPHIC_DATA]" at bounding box center [868, 148] width 8 height 8
checkbox input "true"
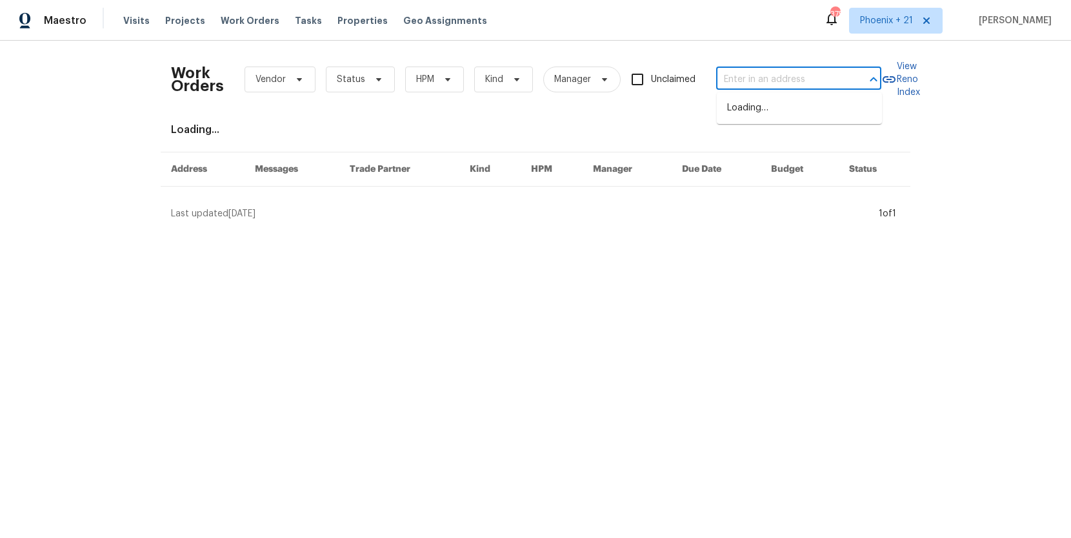
click at [744, 82] on input "text" at bounding box center [780, 80] width 129 height 20
paste input "4316 Chamberlayne Ave, Richmond, VA 23227"
type input "4316 Chamberlayne Ave, Richmond, VA 23227"
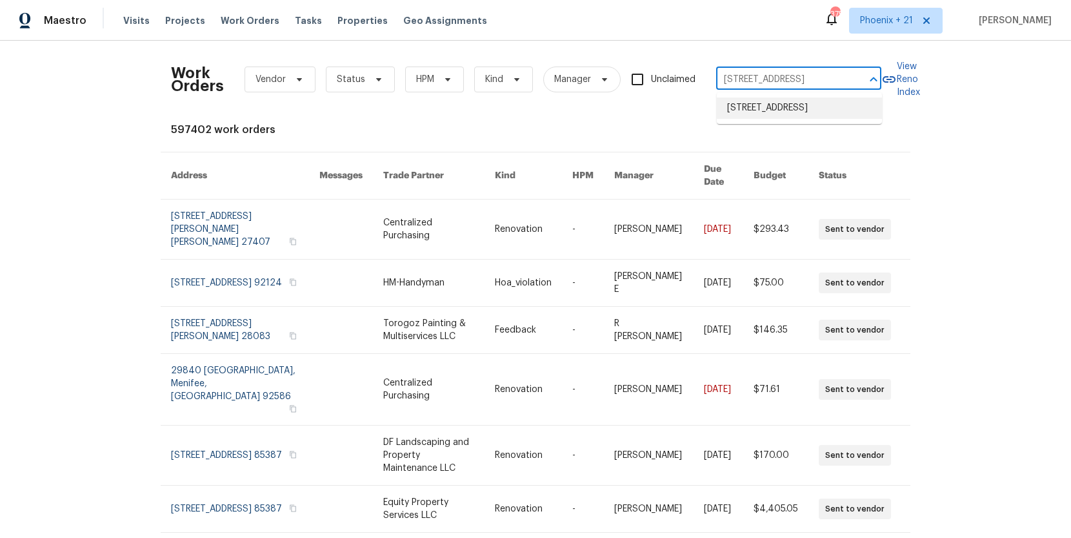
click at [745, 108] on li "4316 Chamberlayne Ave, Richmond, VA 23227" at bounding box center [799, 107] width 165 height 21
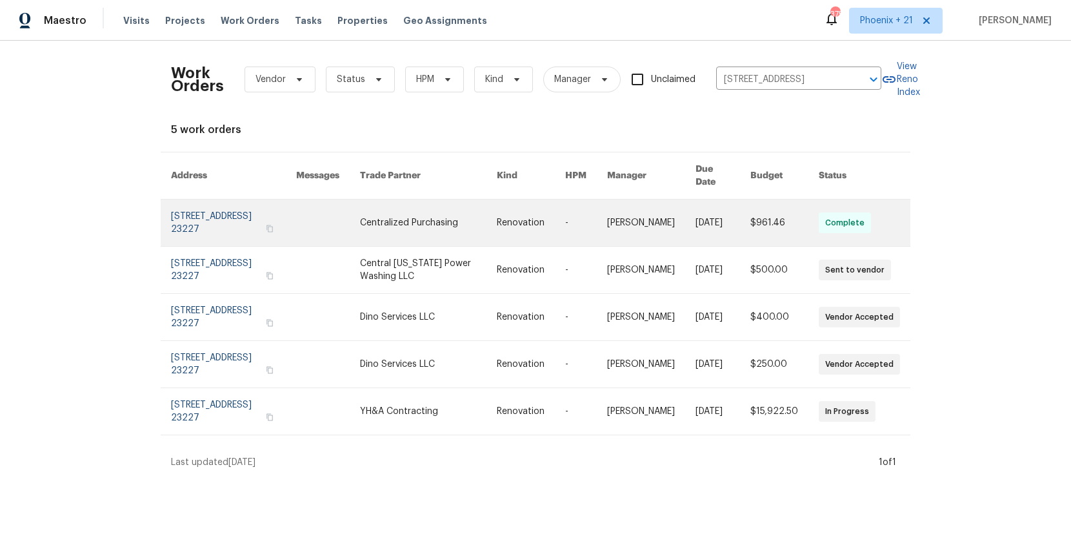
click at [431, 199] on link at bounding box center [428, 222] width 137 height 46
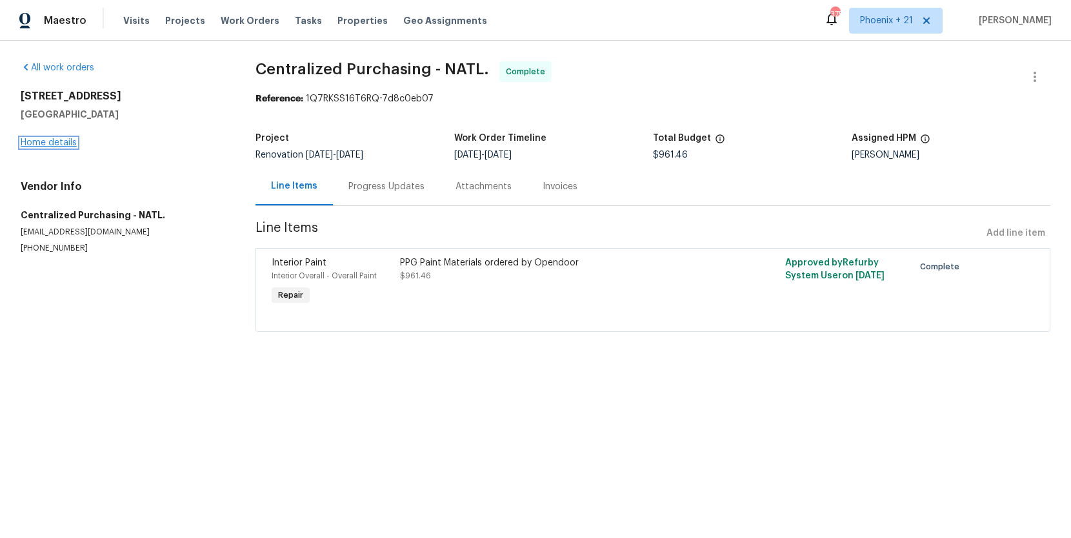
click at [58, 146] on link "Home details" at bounding box center [49, 142] width 56 height 9
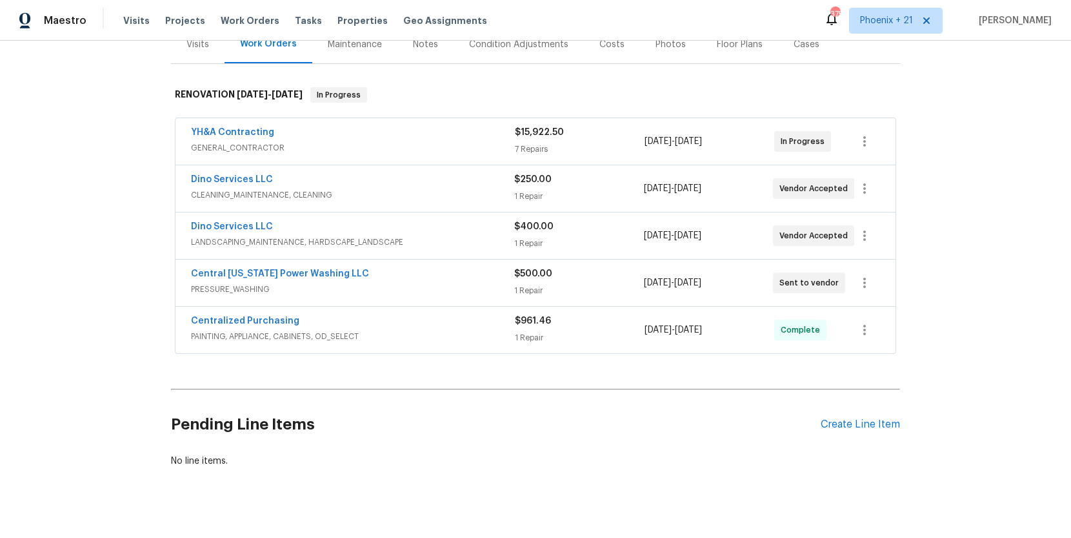
scroll to position [188, 0]
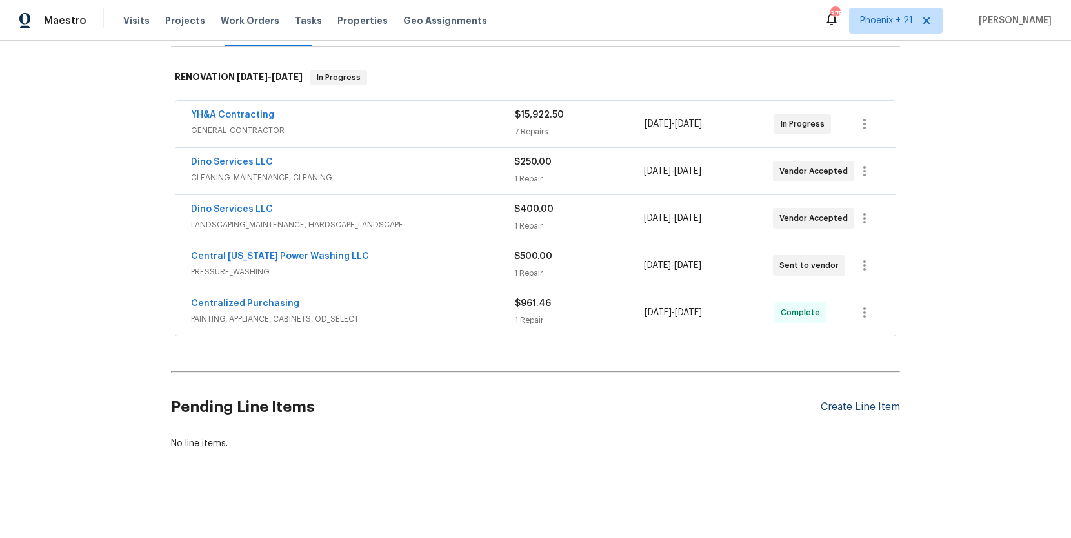
click at [857, 401] on div "Create Line Item" at bounding box center [860, 407] width 79 height 12
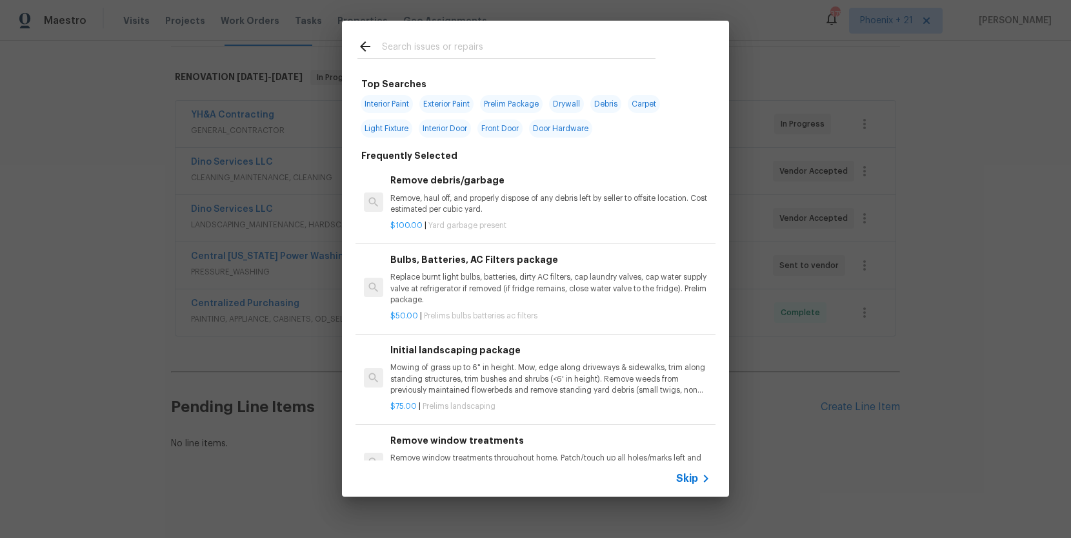
click at [466, 49] on input "text" at bounding box center [519, 48] width 274 height 19
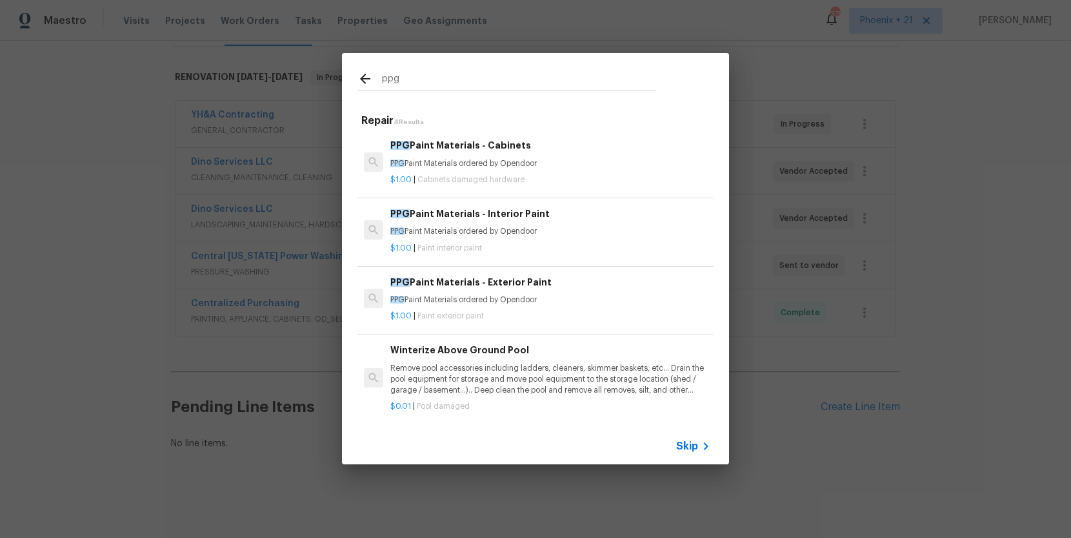
type input "ppg"
click at [554, 211] on h6 "PPG Paint Materials - Interior Paint" at bounding box center [550, 214] width 320 height 14
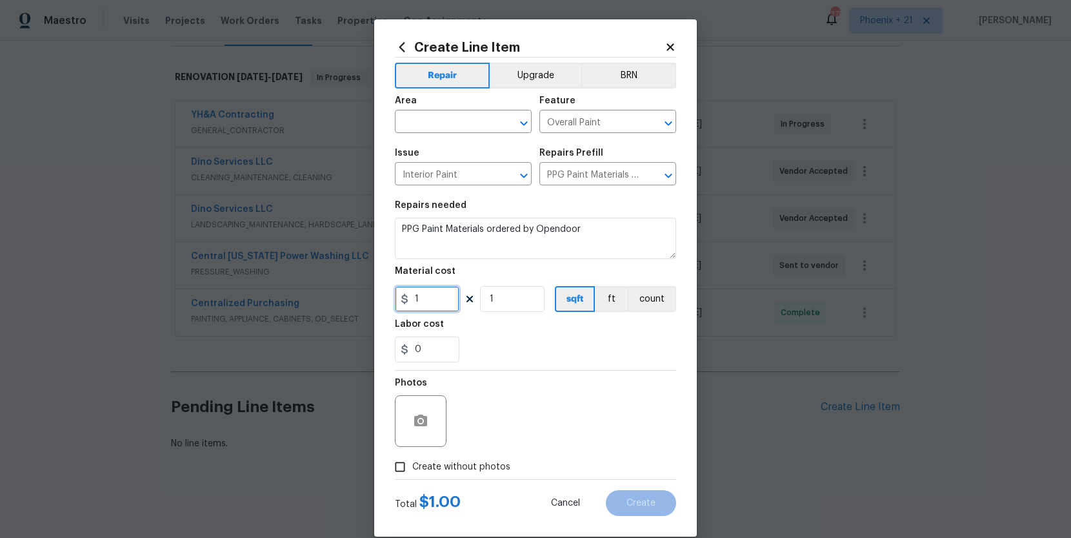
drag, startPoint x: 420, startPoint y: 290, endPoint x: 396, endPoint y: 289, distance: 23.9
click at [397, 290] on input "1" at bounding box center [427, 299] width 65 height 26
type input "36.82"
click at [438, 134] on span "Area ​" at bounding box center [463, 114] width 137 height 52
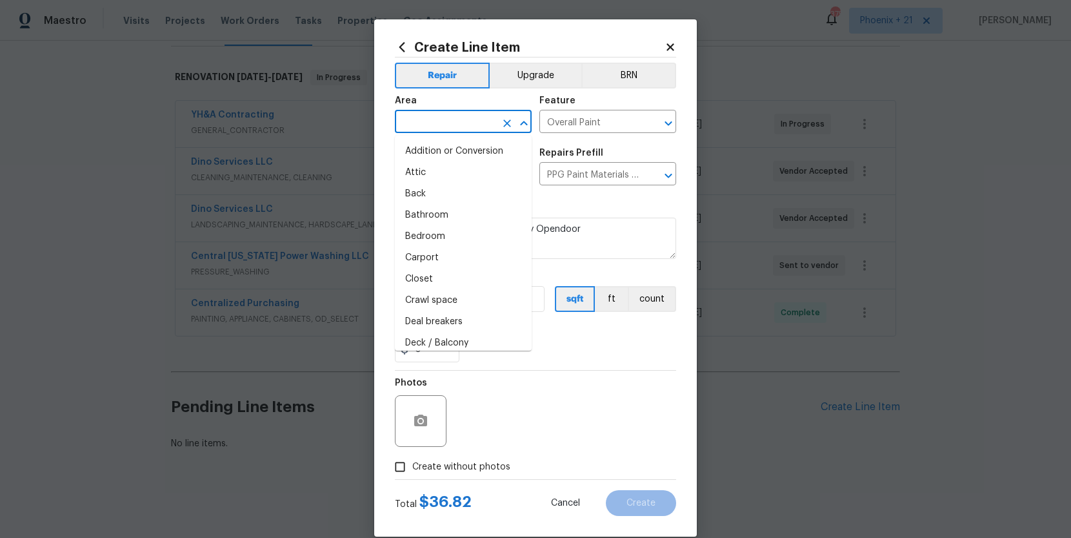
click at [438, 128] on input "text" at bounding box center [445, 123] width 101 height 20
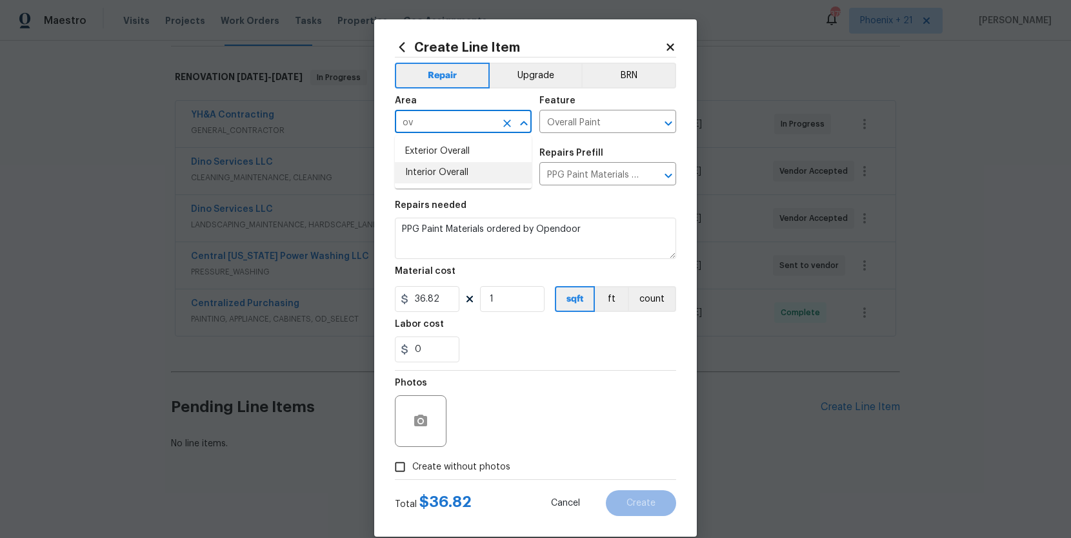
click at [443, 177] on li "Interior Overall" at bounding box center [463, 172] width 137 height 21
type input "Interior Overall"
click at [466, 465] on span "Create without photos" at bounding box center [461, 467] width 98 height 14
click at [412, 465] on input "Create without photos" at bounding box center [400, 466] width 25 height 25
checkbox input "true"
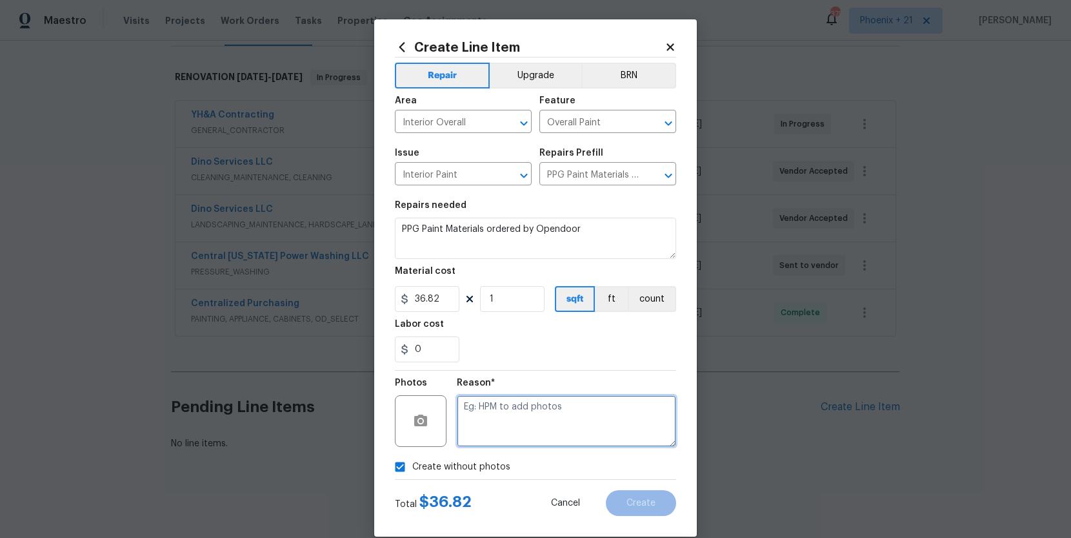
click at [492, 431] on textarea at bounding box center [566, 421] width 219 height 52
type textarea "NA"
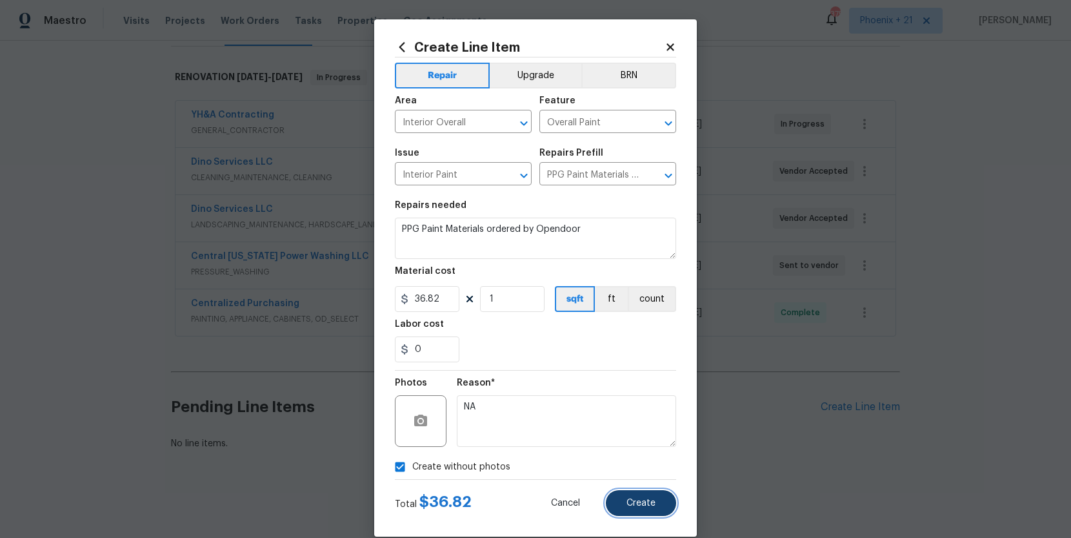
click at [633, 503] on span "Create" at bounding box center [641, 503] width 29 height 10
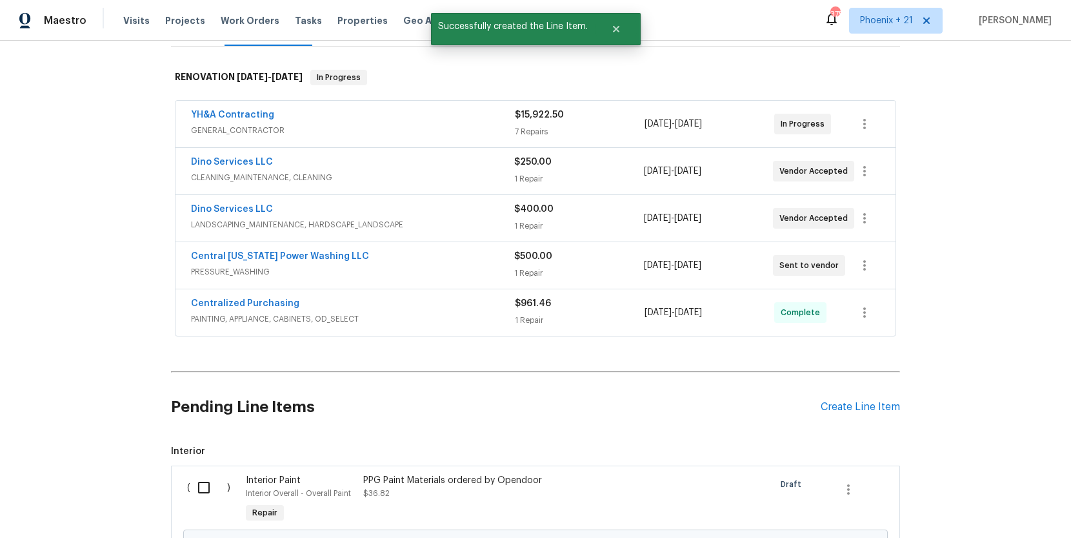
scroll to position [319, 0]
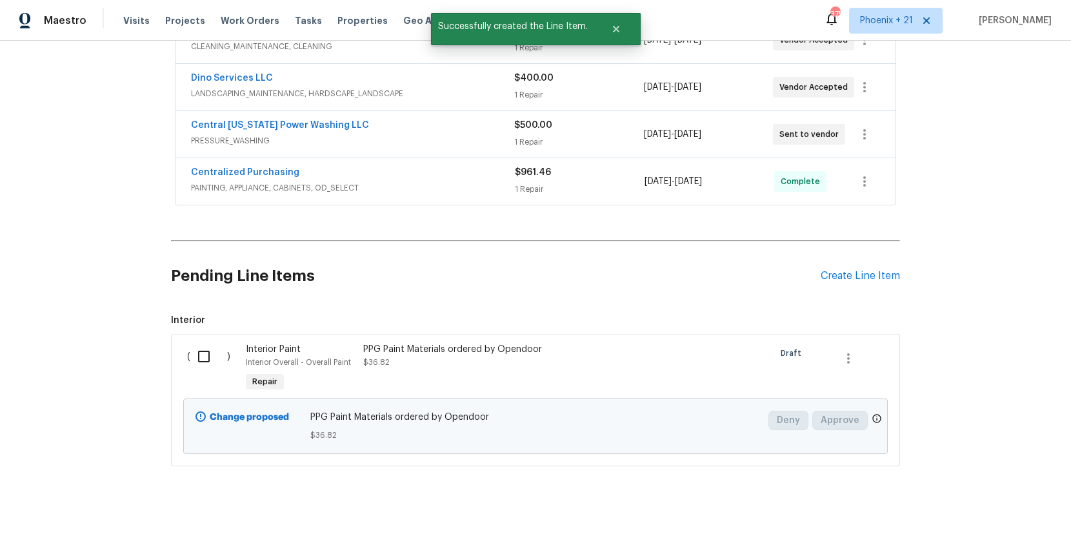
click at [198, 365] on input "checkbox" at bounding box center [208, 356] width 37 height 27
checkbox input "true"
click at [986, 503] on span "Create Work Order" at bounding box center [998, 506] width 86 height 16
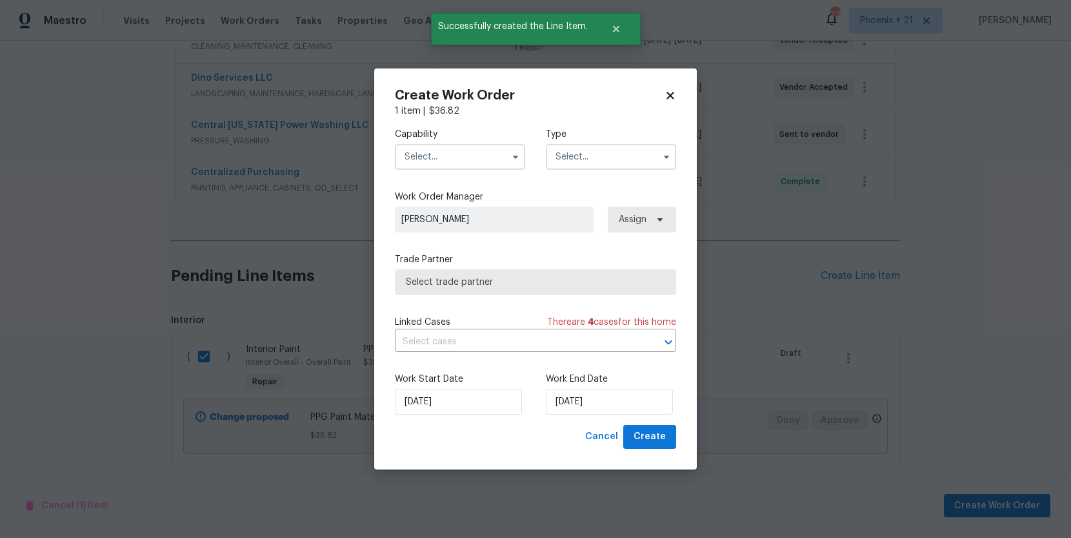
click at [454, 168] on input "text" at bounding box center [460, 157] width 130 height 26
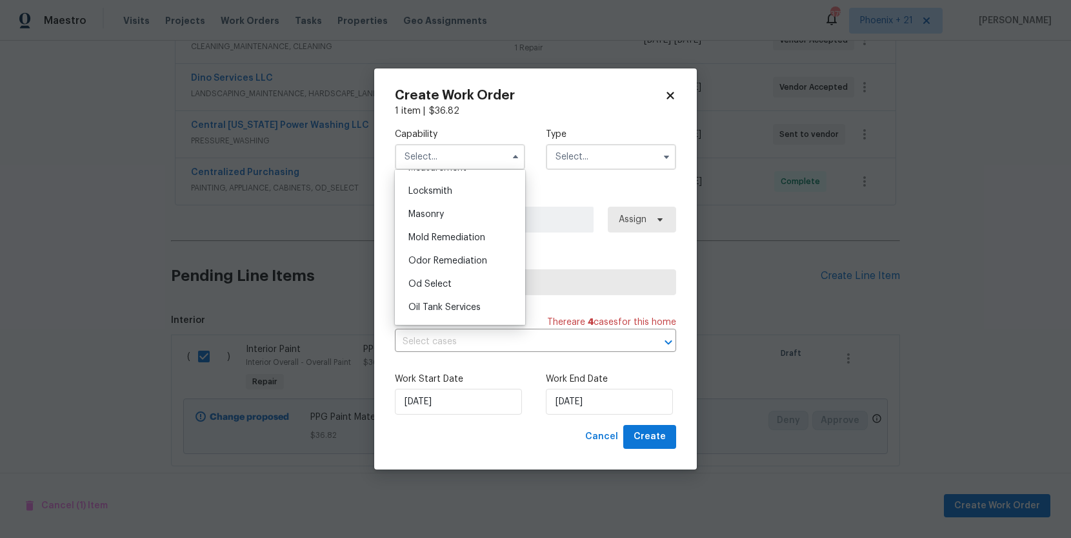
scroll to position [989, 0]
click at [458, 277] on div "Painting" at bounding box center [460, 280] width 124 height 23
type input "Painting"
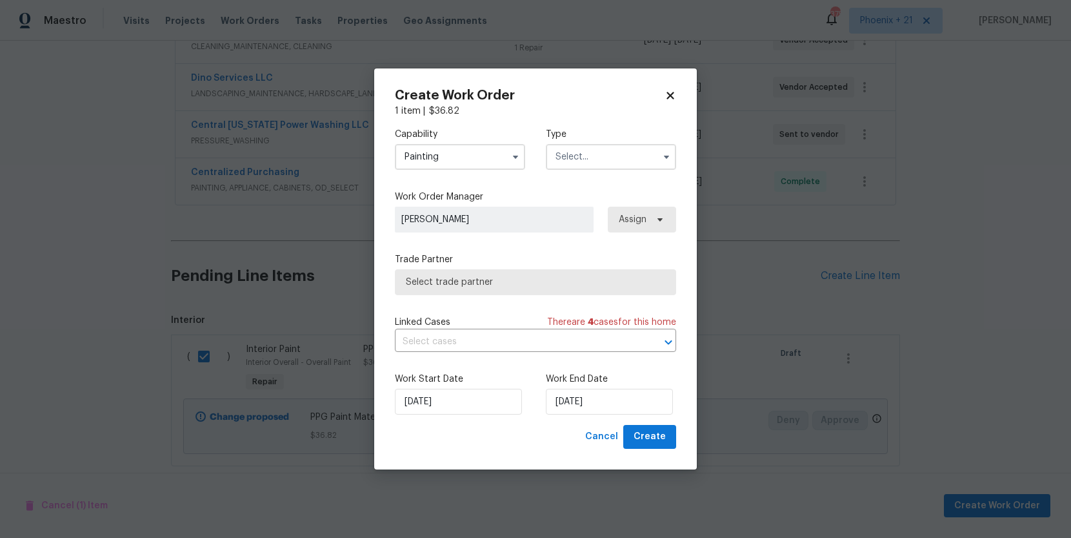
click at [598, 160] on input "text" at bounding box center [611, 157] width 130 height 26
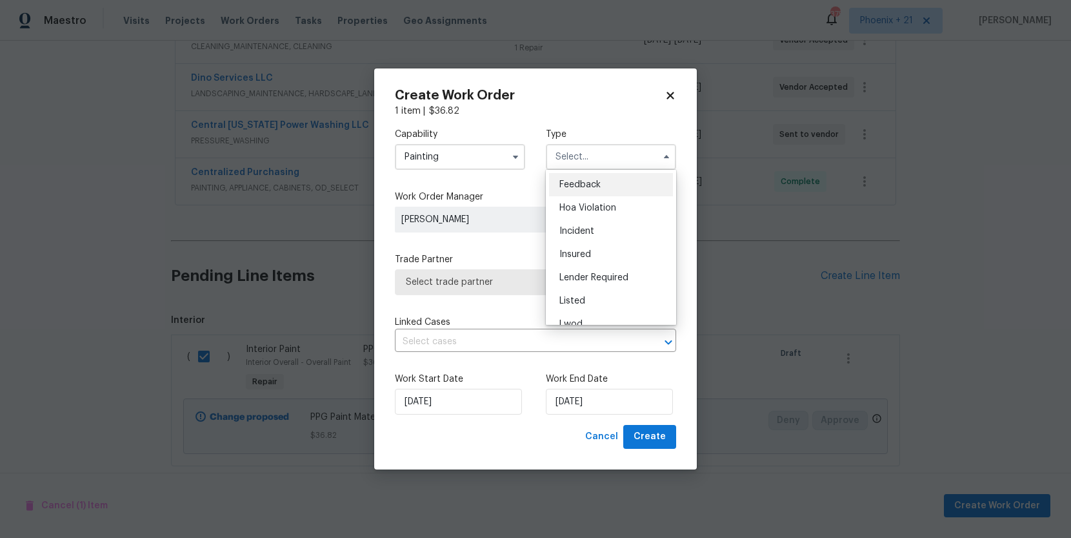
scroll to position [130, 0]
click at [596, 240] on span "Renovation" at bounding box center [584, 240] width 48 height 9
type input "Renovation"
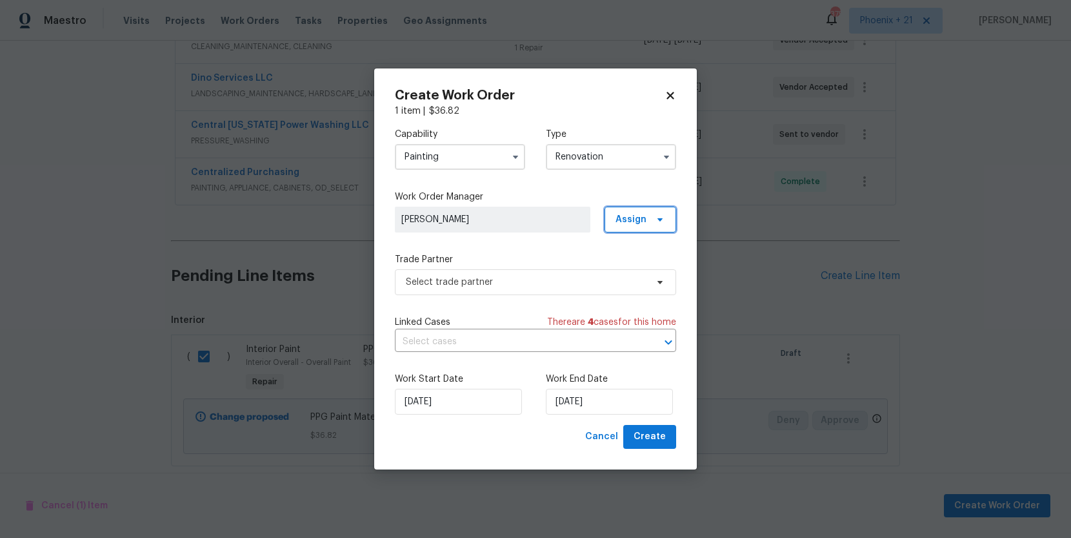
click at [647, 225] on span "Assign" at bounding box center [641, 220] width 72 height 26
click at [640, 278] on div "Assign to me" at bounding box center [642, 274] width 56 height 13
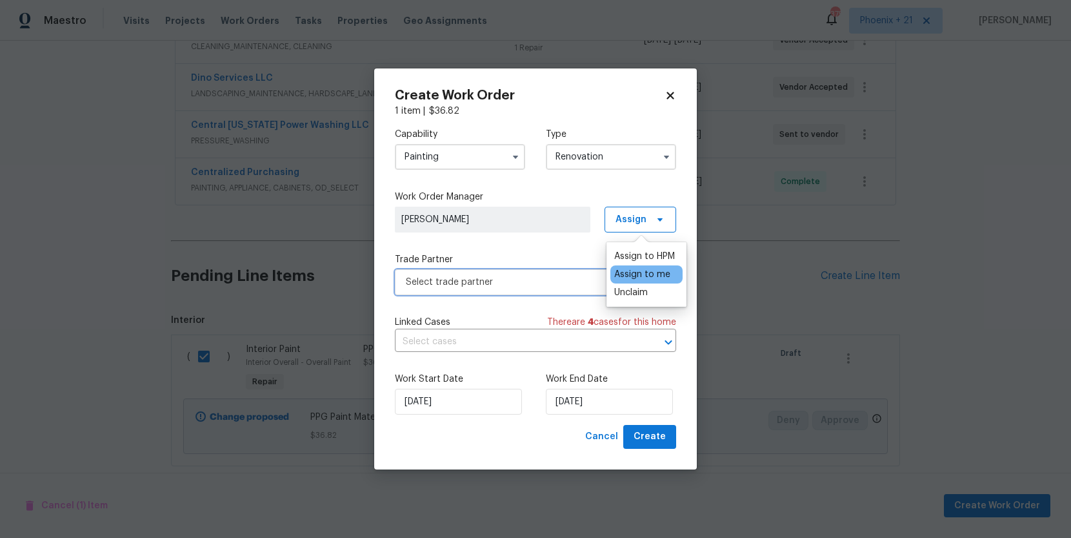
click at [480, 292] on span "Select trade partner" at bounding box center [535, 282] width 281 height 26
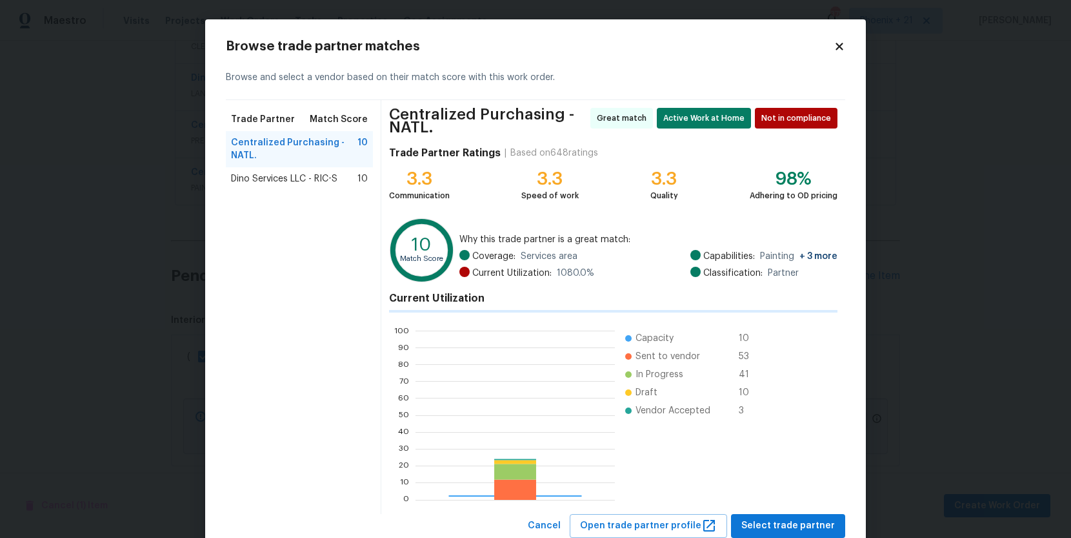
scroll to position [181, 199]
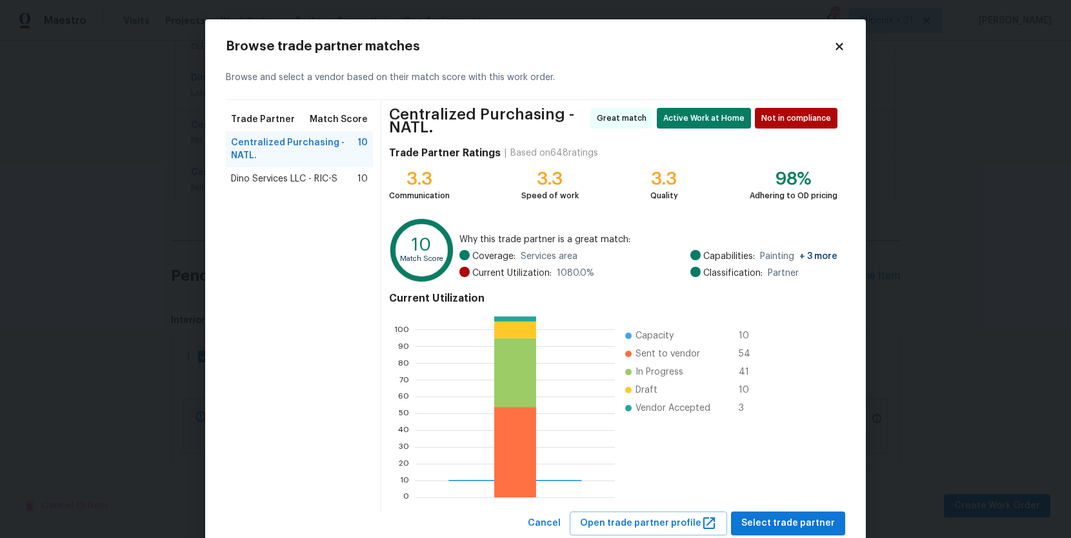
click at [262, 164] on div "Centralized Purchasing - NATL. 10" at bounding box center [299, 149] width 147 height 36
click at [783, 518] on span "Select trade partner" at bounding box center [789, 523] width 94 height 16
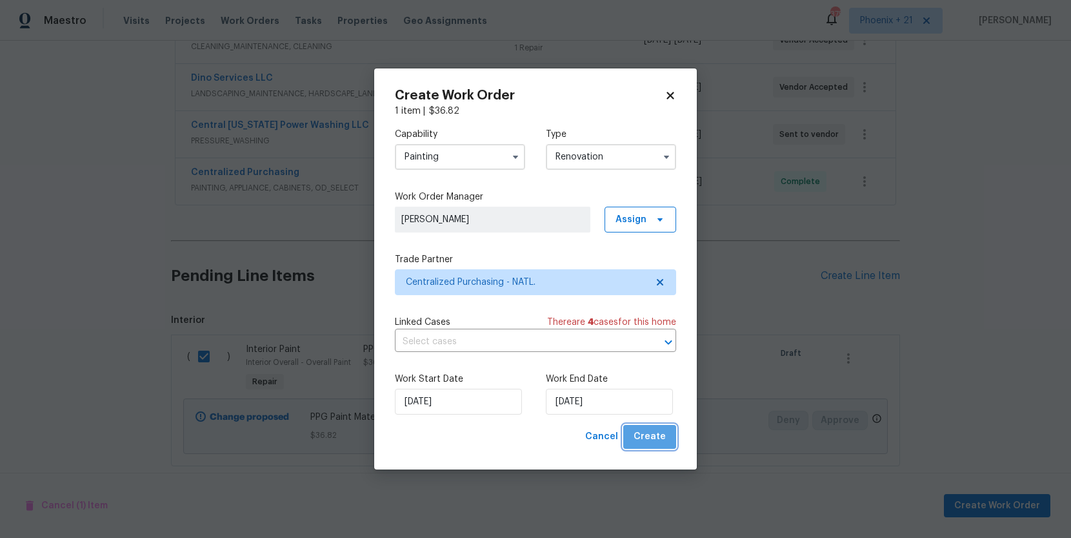
click at [665, 440] on span "Create" at bounding box center [650, 437] width 32 height 16
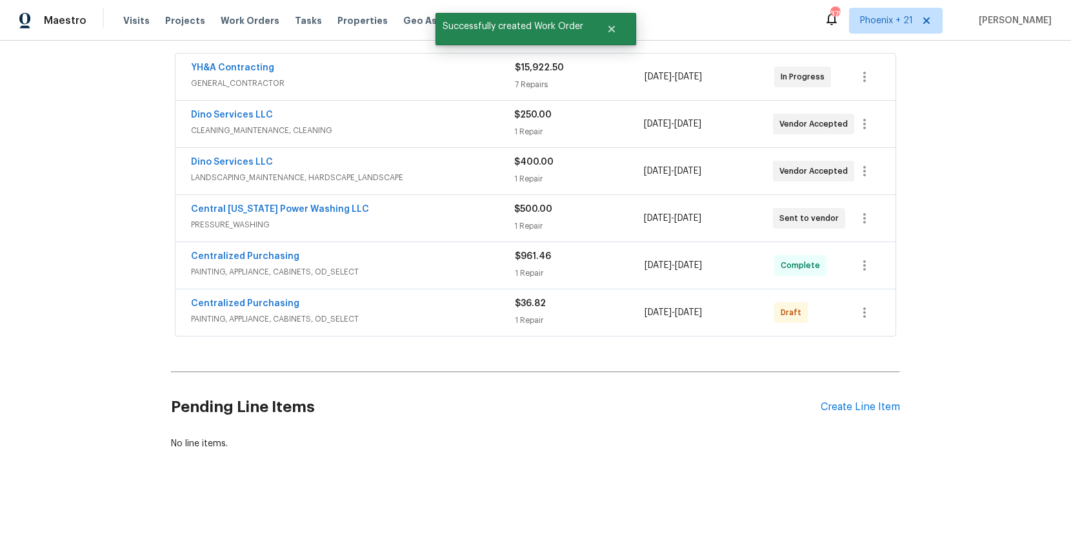
click at [877, 294] on div "Centralized Purchasing PAINTING, APPLIANCE, CABINETS, OD_SELECT $36.82 1 Repair…" at bounding box center [536, 312] width 720 height 46
click at [875, 306] on button "button" at bounding box center [864, 312] width 31 height 31
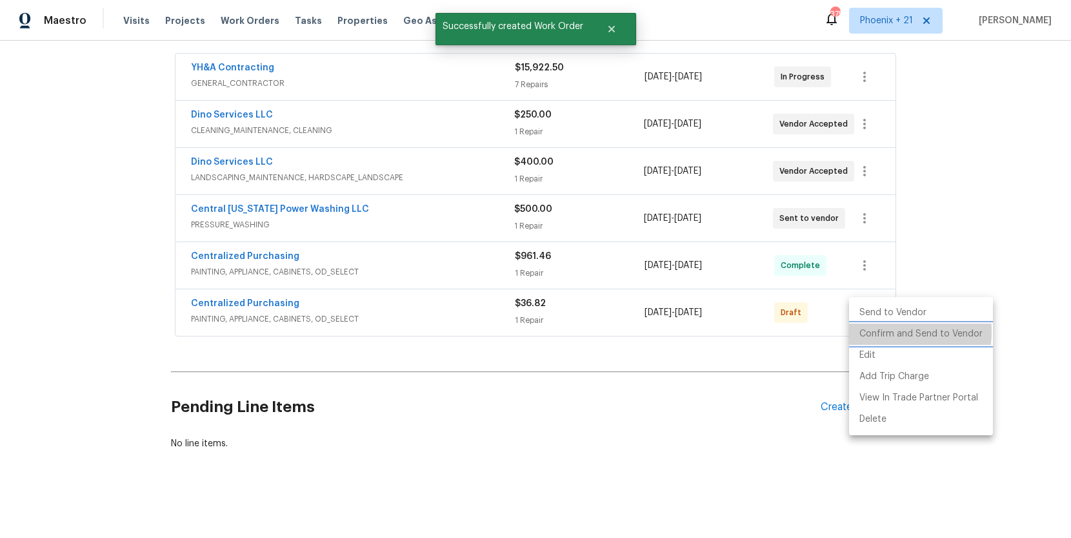
click at [867, 332] on li "Confirm and Send to Vendor" at bounding box center [921, 333] width 144 height 21
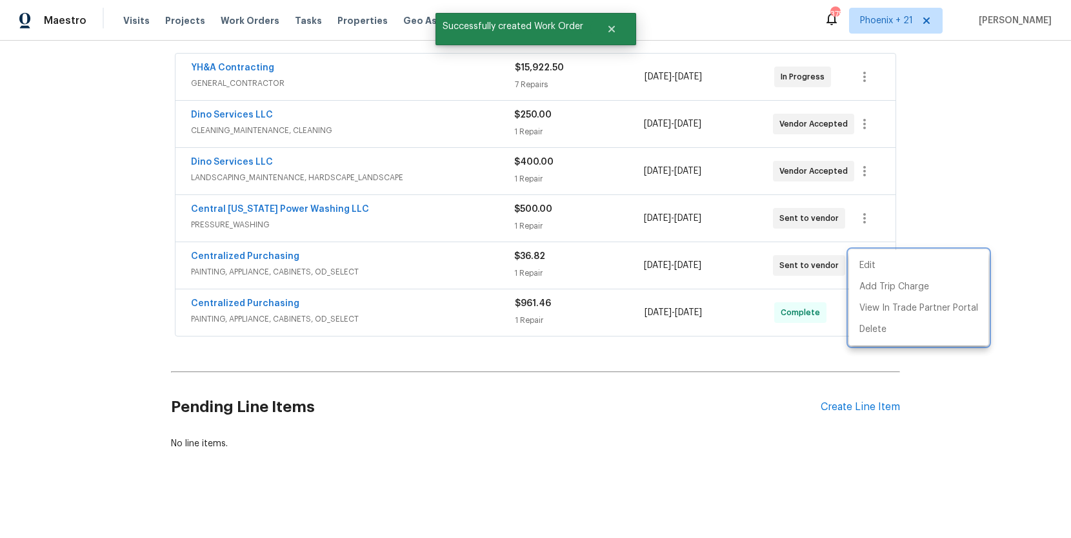
drag, startPoint x: 377, startPoint y: 259, endPoint x: 277, endPoint y: 253, distance: 100.3
click at [369, 258] on div at bounding box center [535, 269] width 1071 height 538
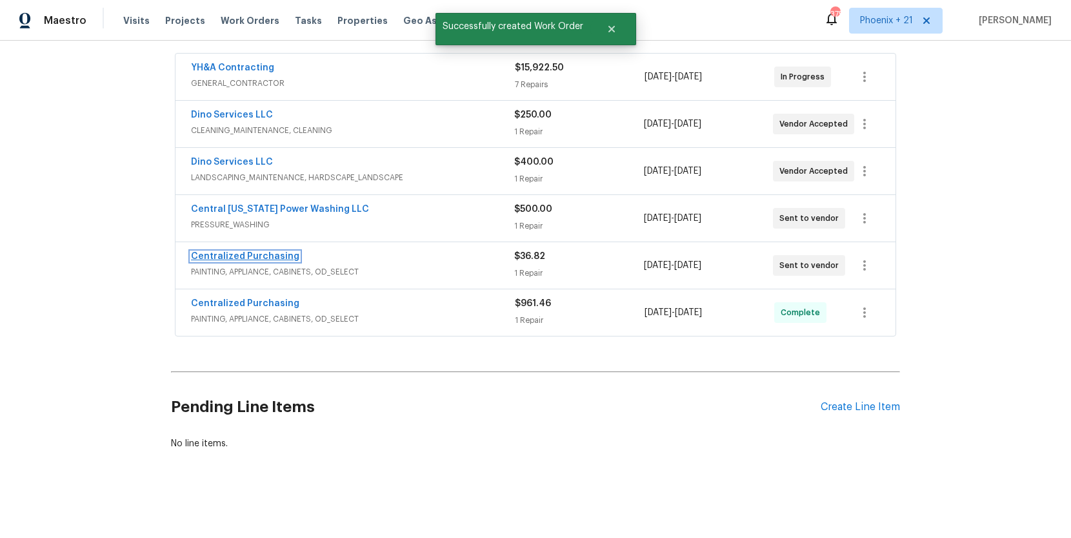
click at [270, 253] on link "Centralized Purchasing" at bounding box center [245, 256] width 108 height 9
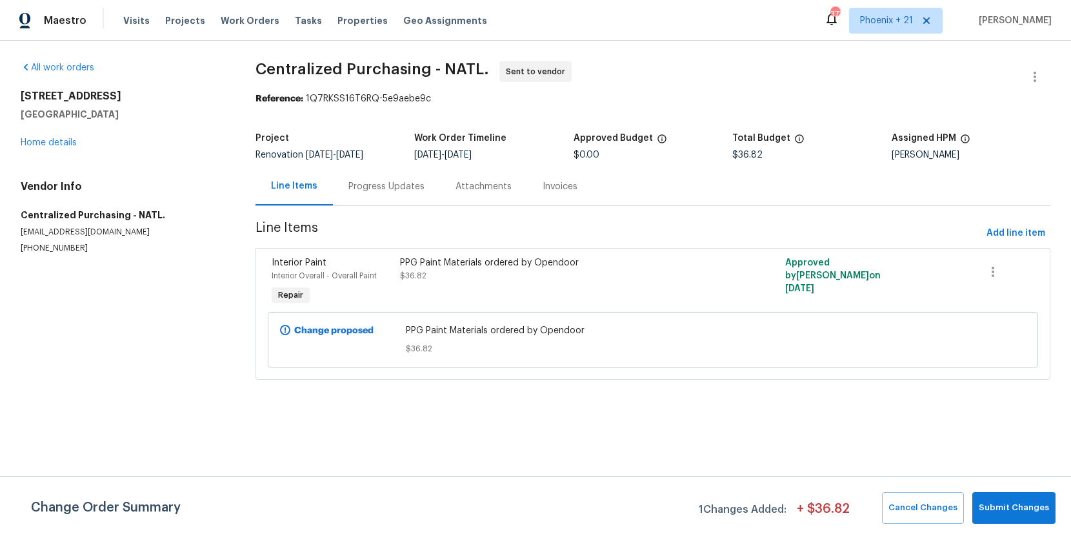
drag, startPoint x: 234, startPoint y: 19, endPoint x: 327, endPoint y: 34, distance: 94.9
click at [234, 19] on span "Work Orders" at bounding box center [250, 20] width 59 height 13
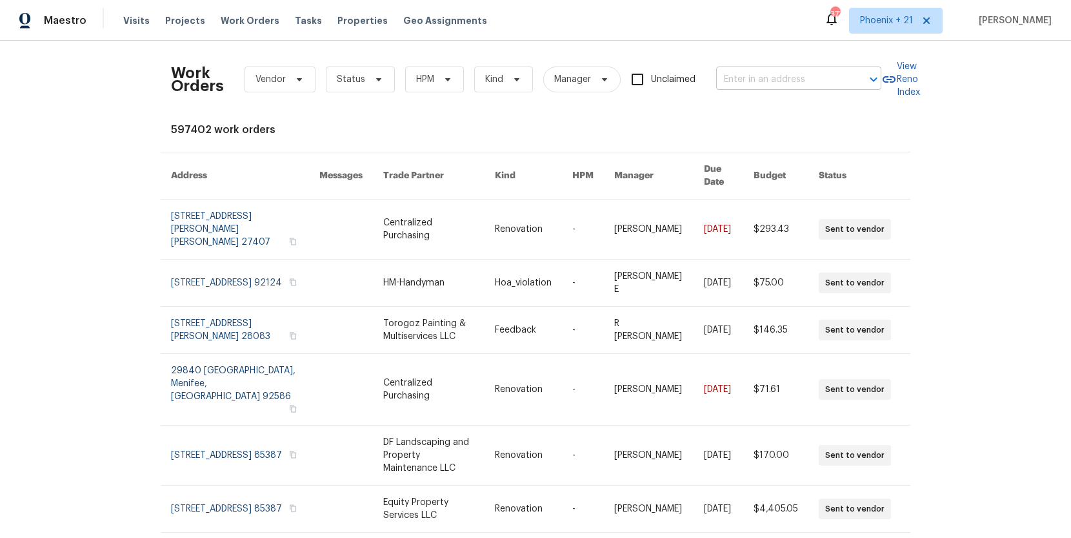
click at [742, 54] on div "Work Orders Vendor Status HPM Kind Manager Unclaimed ​" at bounding box center [526, 79] width 711 height 57
click at [760, 81] on input "text" at bounding box center [780, 80] width 129 height 20
paste input "1623 N Beverly, Mesa, AZ 85201"
type input "1623 N Beverly, Mesa, AZ 85201"
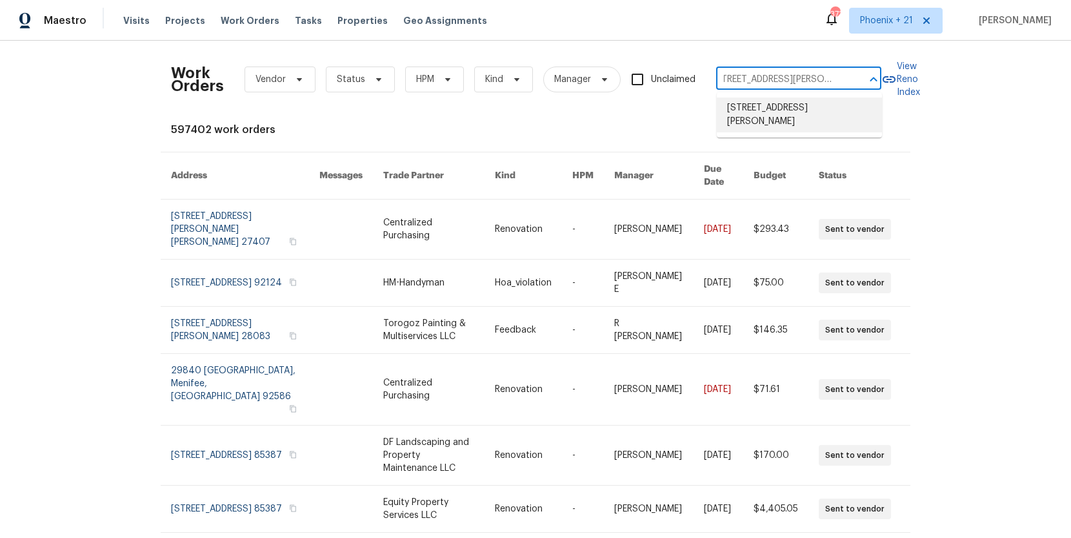
click at [815, 118] on li "1623 N Beverly, Mesa, AZ 85201" at bounding box center [799, 114] width 165 height 35
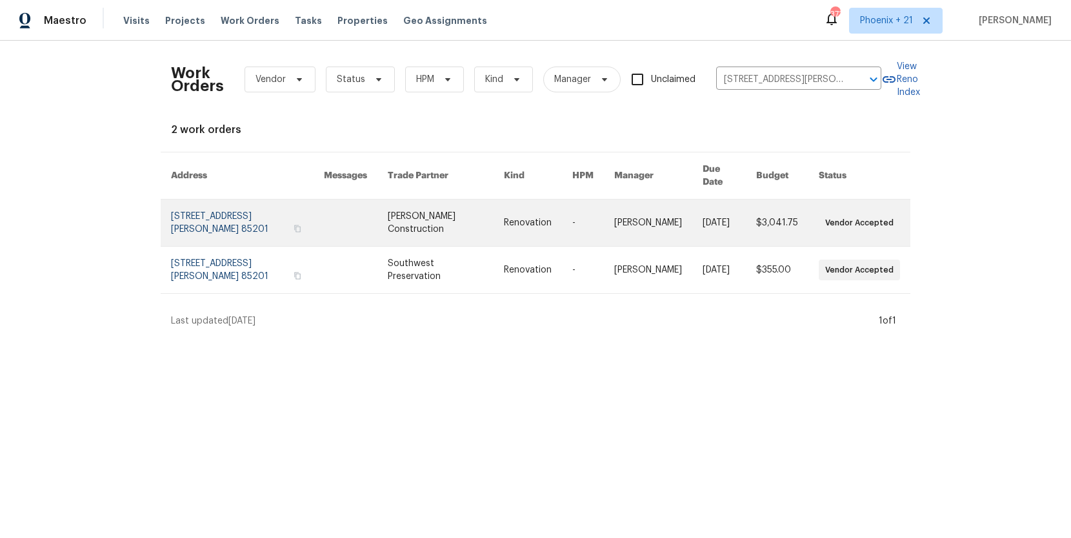
click at [475, 230] on link at bounding box center [446, 222] width 116 height 46
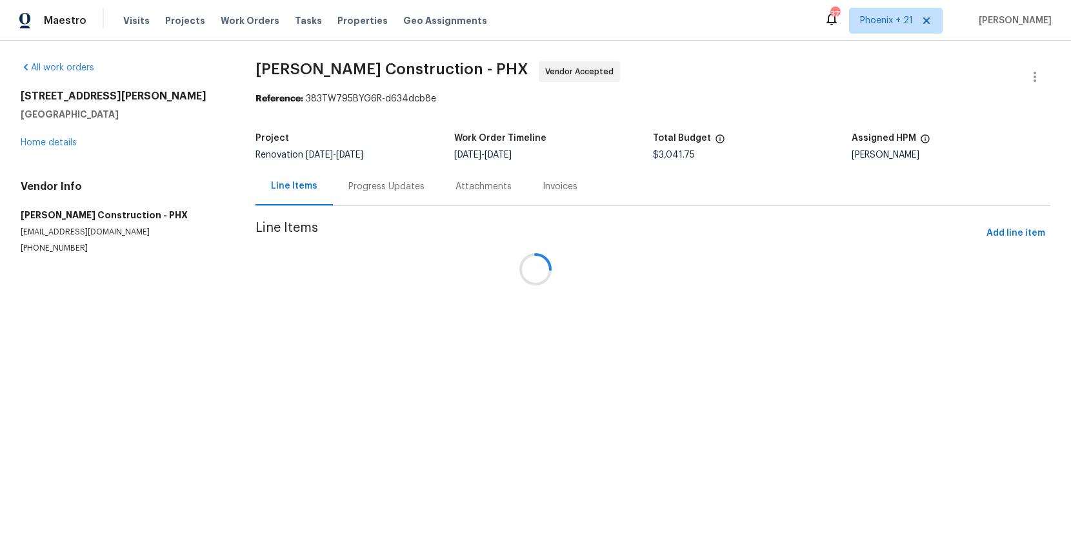
click at [34, 135] on div at bounding box center [535, 269] width 1071 height 538
click at [35, 142] on link "Home details" at bounding box center [49, 142] width 56 height 9
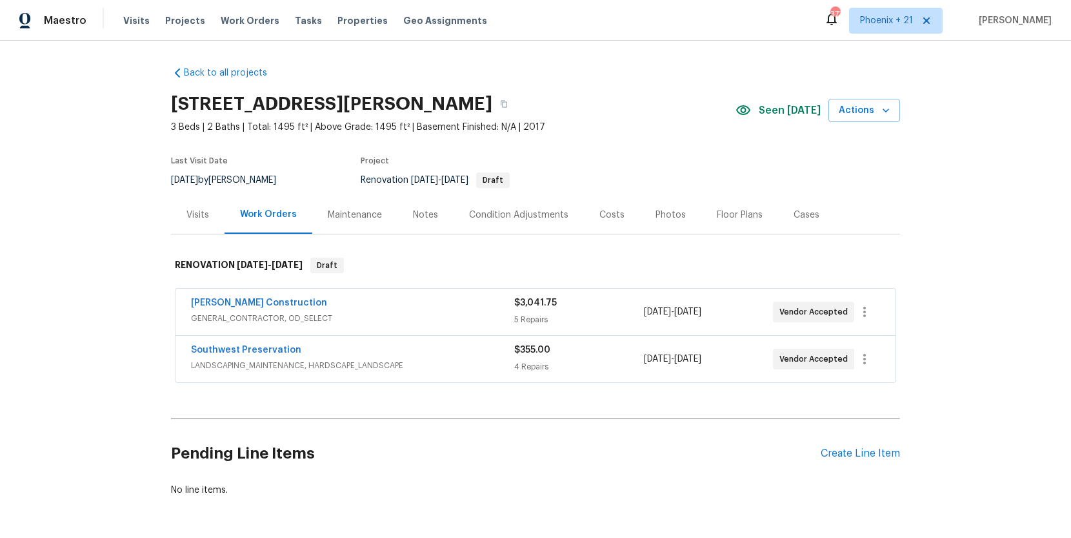
scroll to position [46, 0]
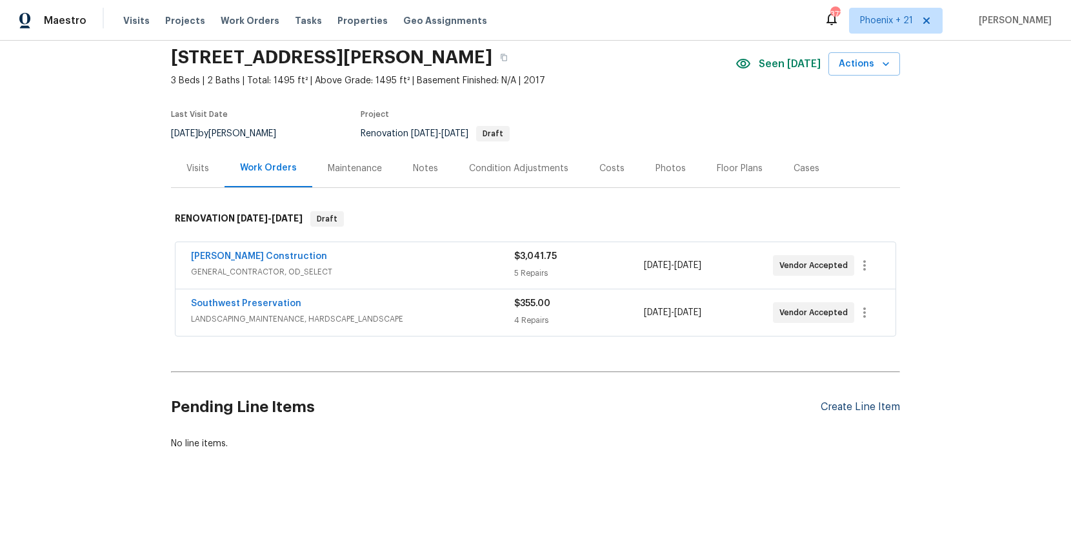
click at [866, 407] on div "Create Line Item" at bounding box center [860, 407] width 79 height 12
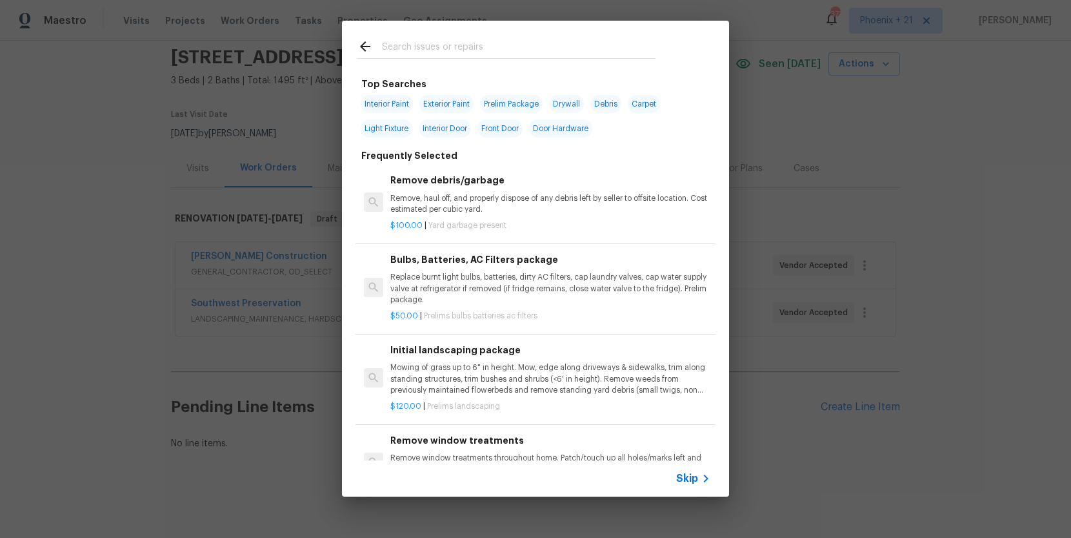
click at [460, 44] on input "text" at bounding box center [519, 48] width 274 height 19
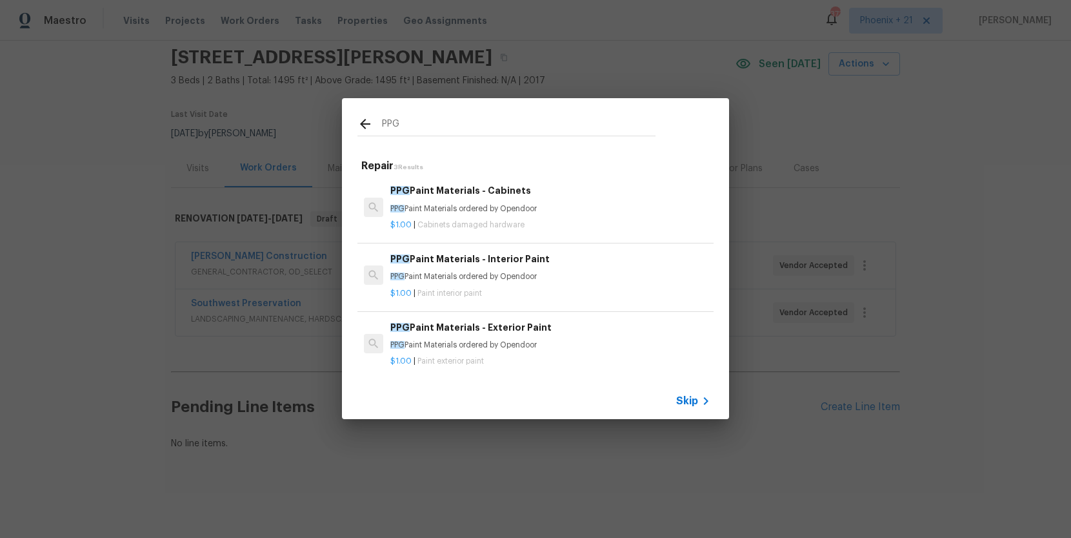
type input "PPG"
click at [584, 262] on h6 "PPG Paint Materials - Interior Paint" at bounding box center [550, 259] width 320 height 14
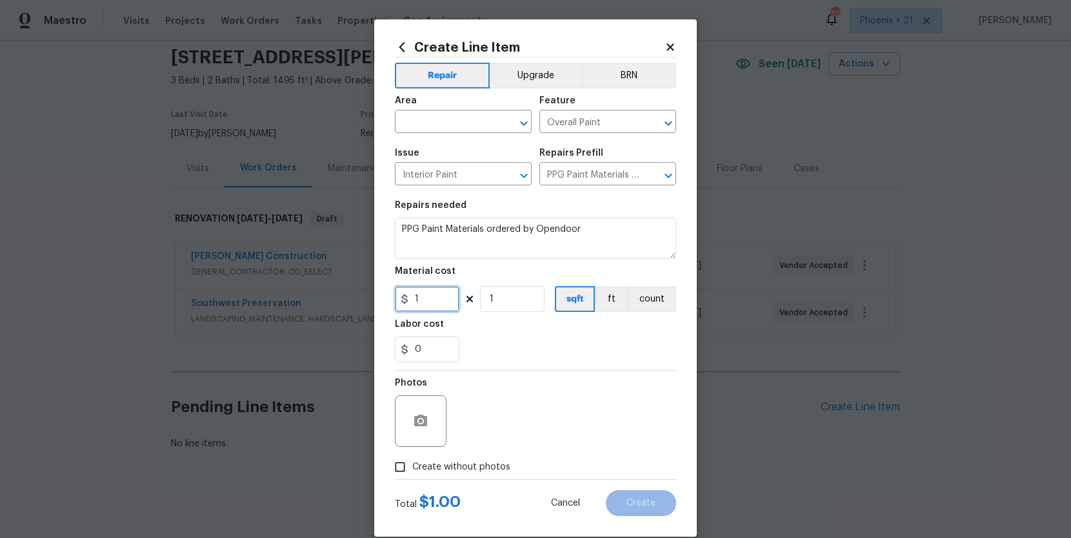
drag, startPoint x: 456, startPoint y: 294, endPoint x: 388, endPoint y: 292, distance: 67.8
click at [388, 292] on div "Create Line Item Repair Upgrade BRN Area ​ Feature Overall Paint ​ Issue Interi…" at bounding box center [535, 277] width 323 height 517
type input "360.32"
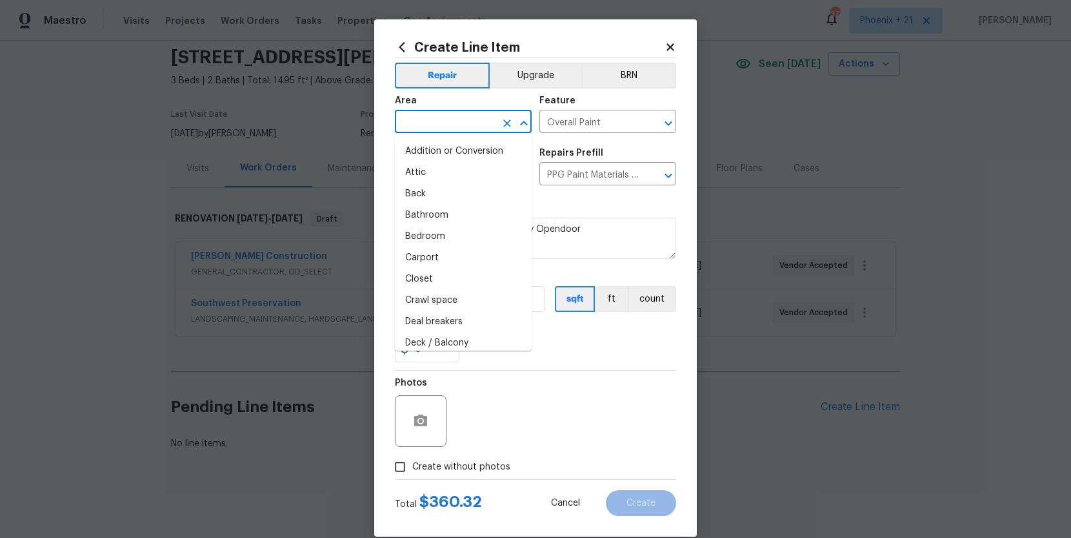
click at [434, 124] on input "text" at bounding box center [445, 123] width 101 height 20
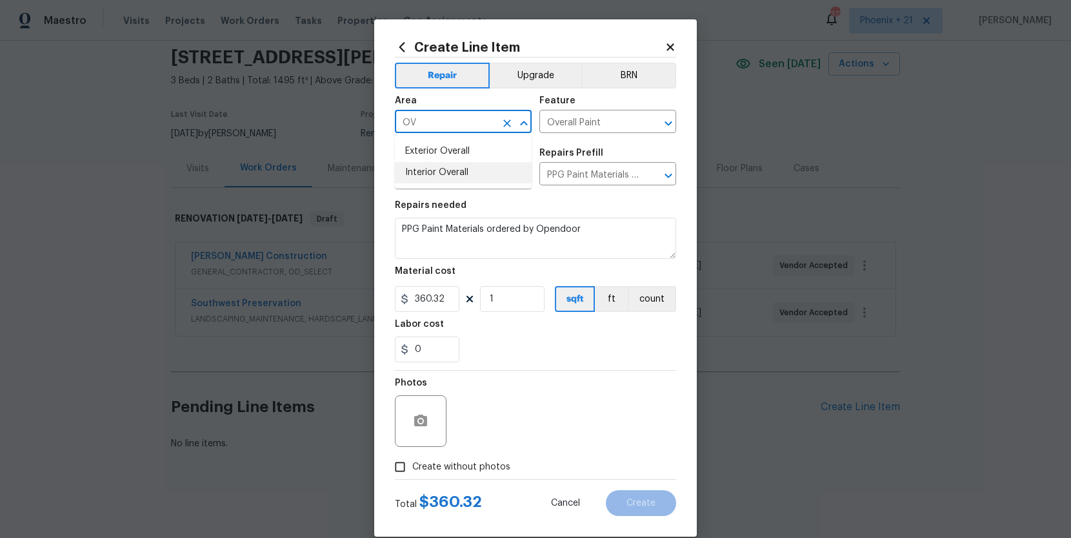
drag, startPoint x: 464, startPoint y: 174, endPoint x: 463, endPoint y: 190, distance: 15.5
click at [464, 174] on li "Interior Overall" at bounding box center [463, 172] width 137 height 21
type input "Interior Overall"
drag, startPoint x: 469, startPoint y: 465, endPoint x: 482, endPoint y: 426, distance: 41.0
click at [469, 462] on span "Create without photos" at bounding box center [461, 467] width 98 height 14
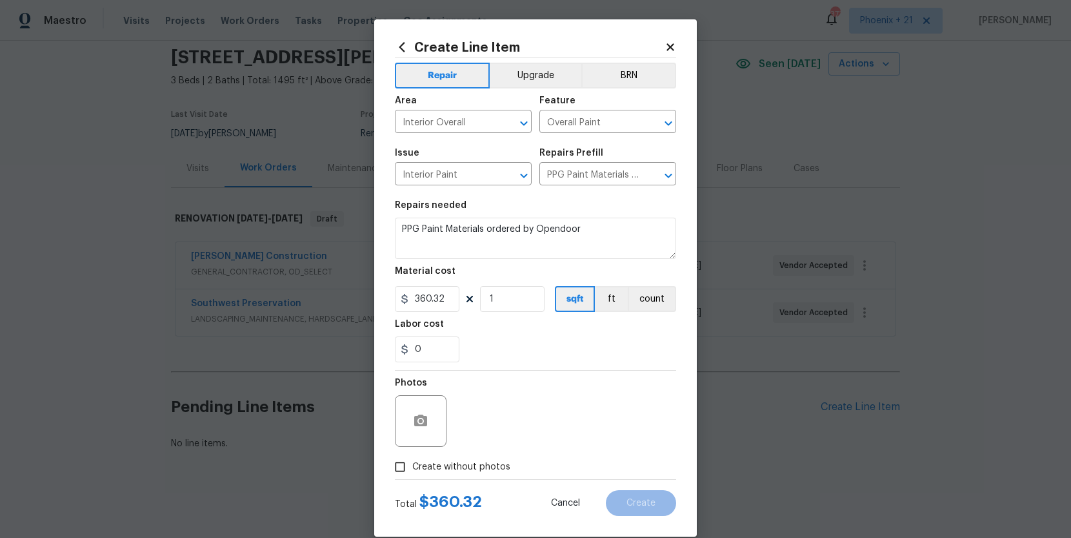
click at [482, 426] on div "Photos" at bounding box center [535, 412] width 281 height 84
drag, startPoint x: 481, startPoint y: 453, endPoint x: 500, endPoint y: 439, distance: 24.0
click at [482, 453] on div "Photos" at bounding box center [535, 412] width 281 height 84
drag, startPoint x: 494, startPoint y: 471, endPoint x: 500, endPoint y: 458, distance: 14.7
click at [494, 471] on span "Create without photos" at bounding box center [461, 467] width 98 height 14
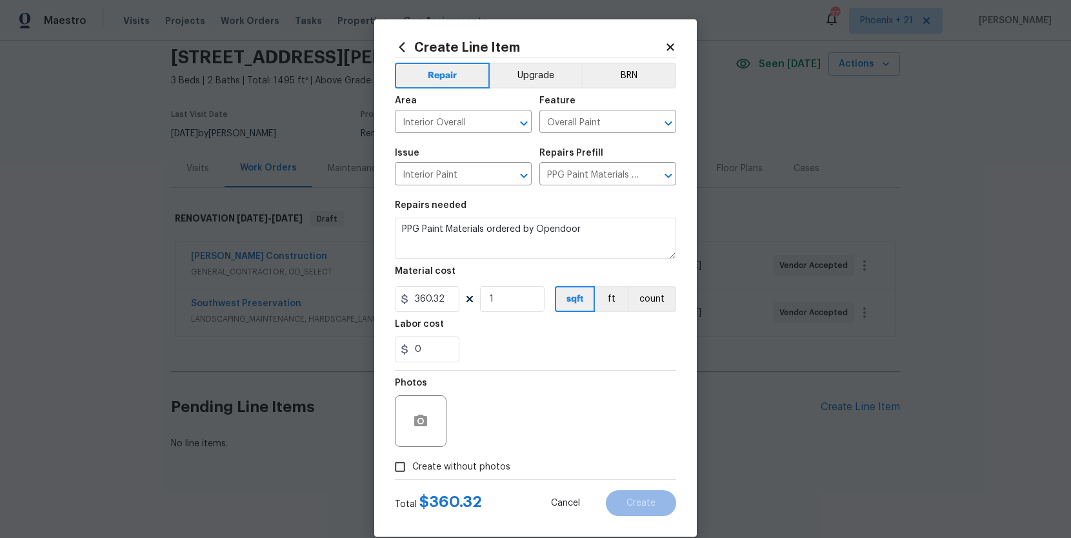
click at [412, 471] on input "Create without photos" at bounding box center [400, 466] width 25 height 25
checkbox input "true"
click at [508, 443] on textarea at bounding box center [566, 421] width 219 height 52
type textarea "NA"
click at [634, 513] on button "Create" at bounding box center [641, 503] width 70 height 26
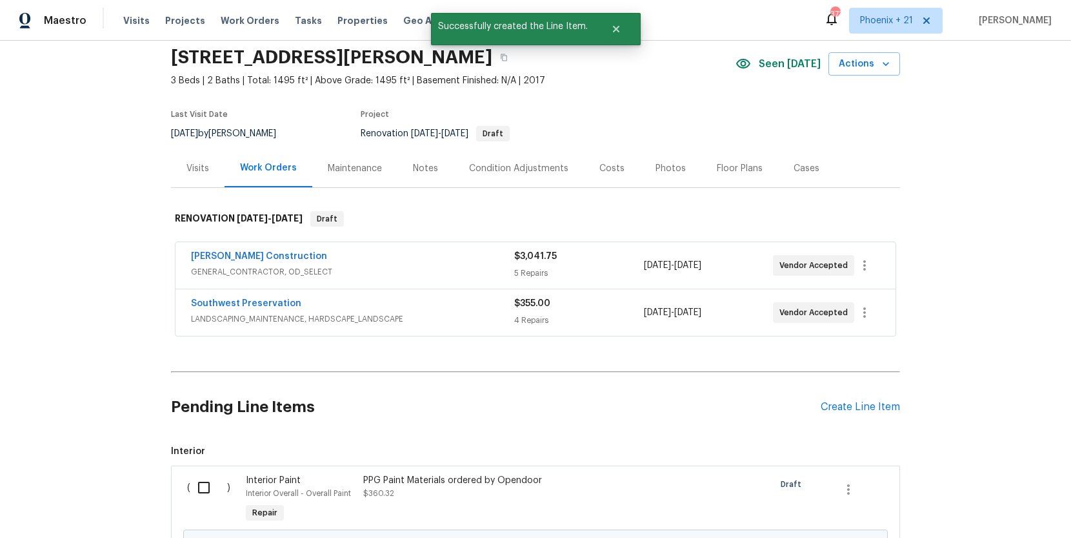
scroll to position [129, 0]
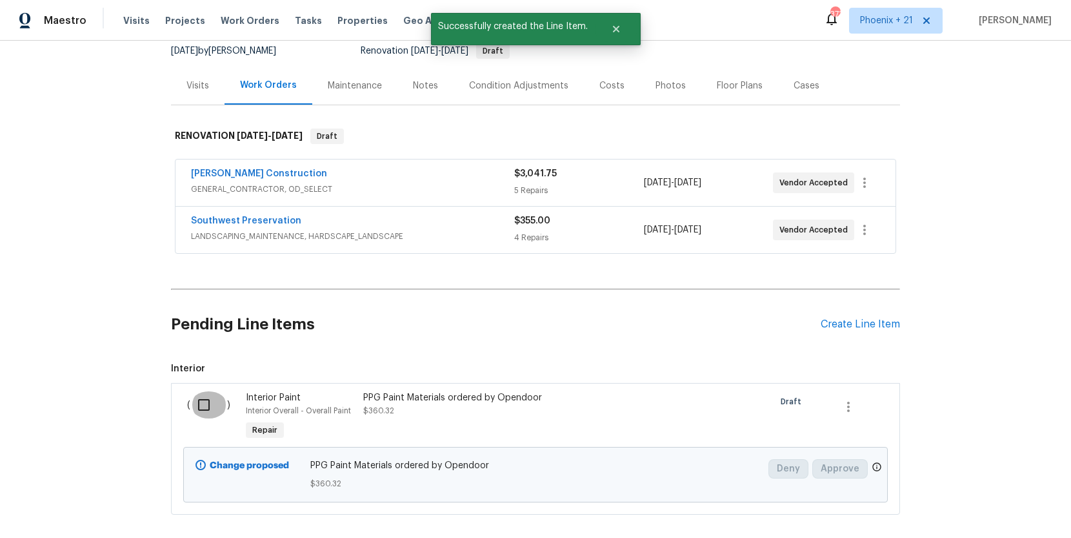
click at [208, 405] on input "checkbox" at bounding box center [208, 404] width 37 height 27
checkbox input "true"
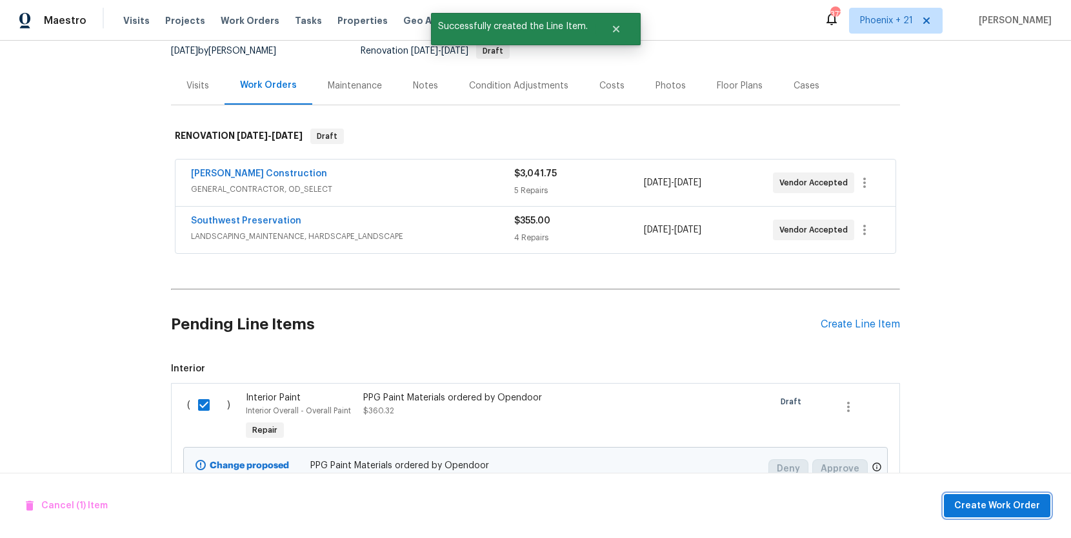
click at [975, 504] on span "Create Work Order" at bounding box center [998, 506] width 86 height 16
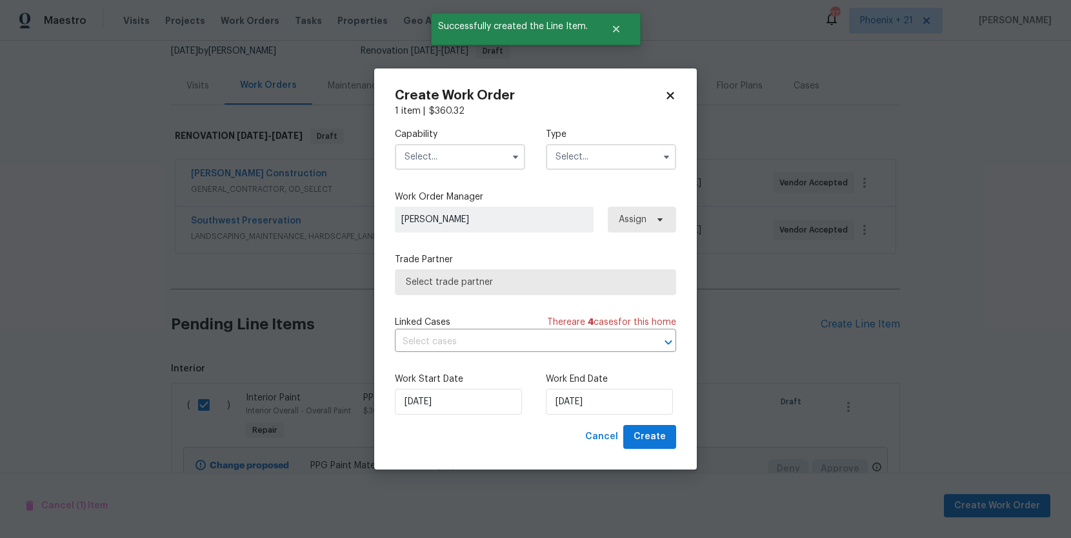
click at [482, 163] on input "text" at bounding box center [460, 157] width 130 height 26
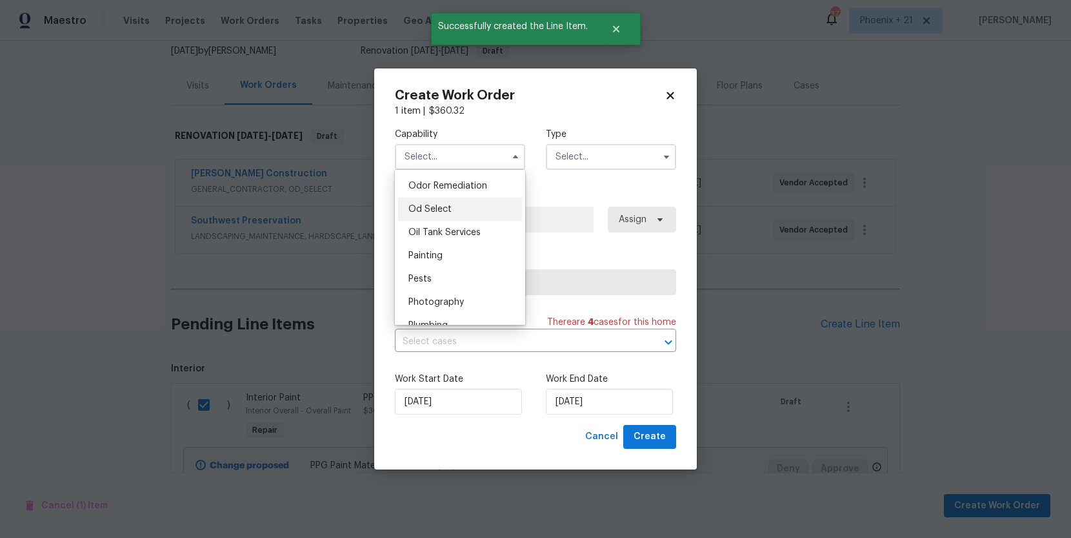
scroll to position [1045, 0]
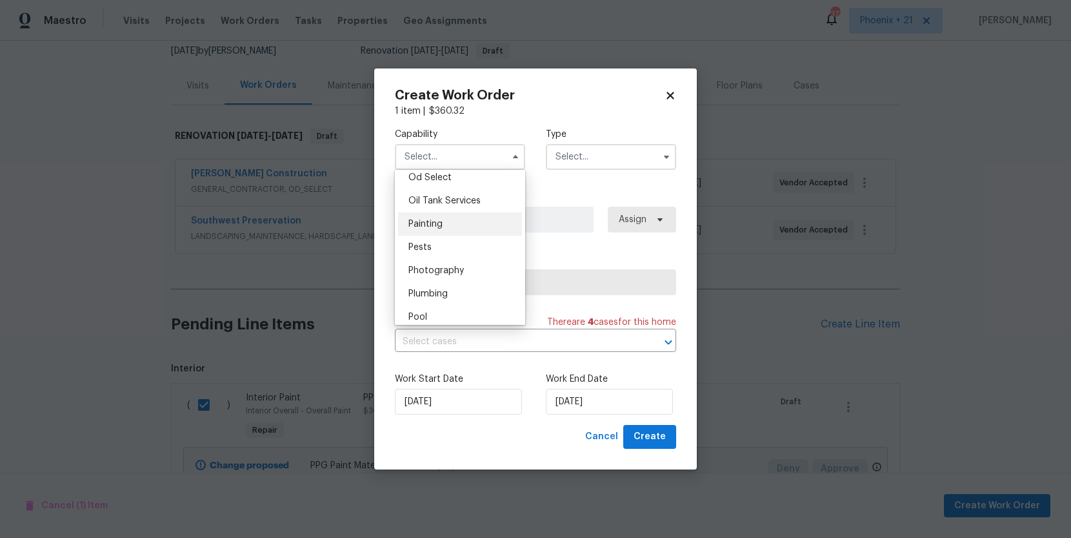
click at [449, 225] on div "Painting" at bounding box center [460, 223] width 124 height 23
type input "Painting"
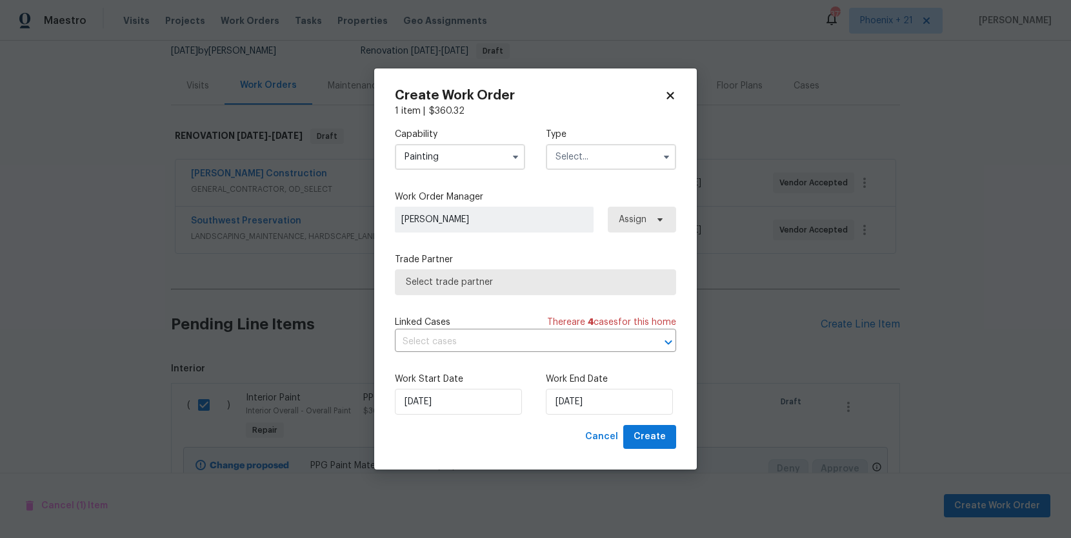
click at [634, 159] on input "text" at bounding box center [611, 157] width 130 height 26
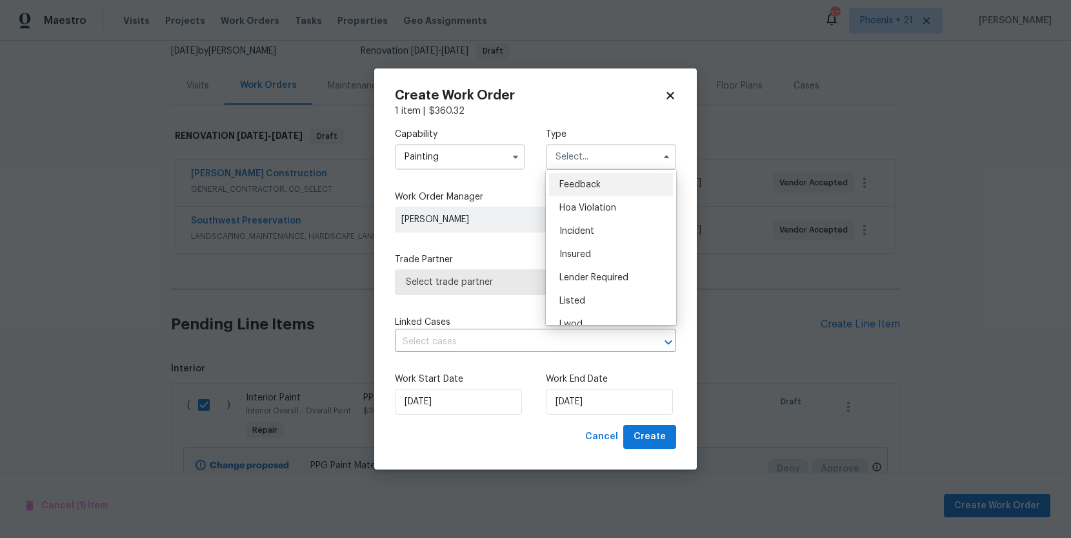
scroll to position [130, 0]
drag, startPoint x: 585, startPoint y: 231, endPoint x: 594, endPoint y: 232, distance: 8.5
click at [585, 231] on div "Renovation" at bounding box center [611, 239] width 124 height 23
type input "Renovation"
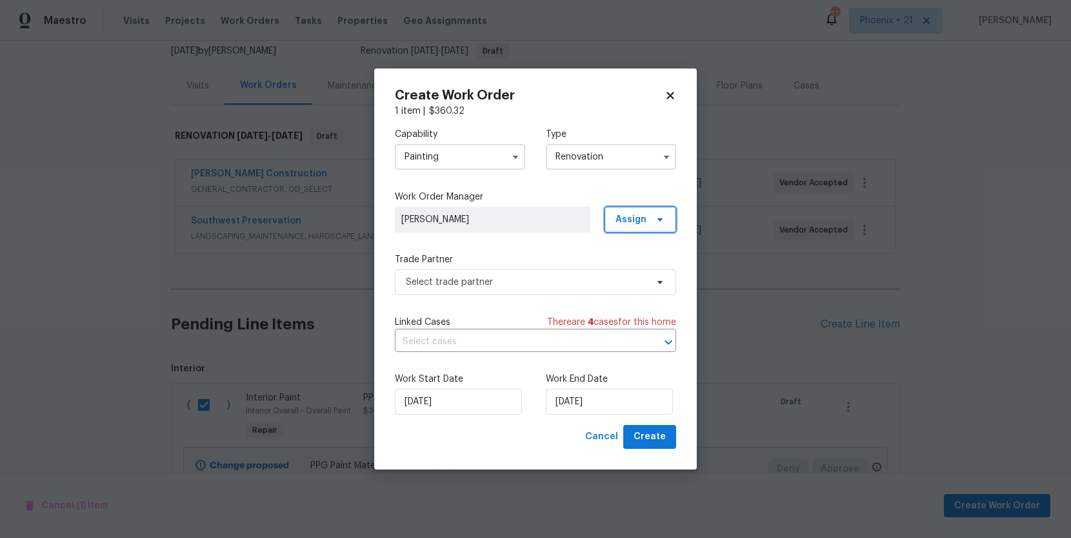
click at [622, 223] on span "Assign" at bounding box center [631, 219] width 31 height 13
click at [651, 280] on div "Assign to me" at bounding box center [642, 274] width 56 height 13
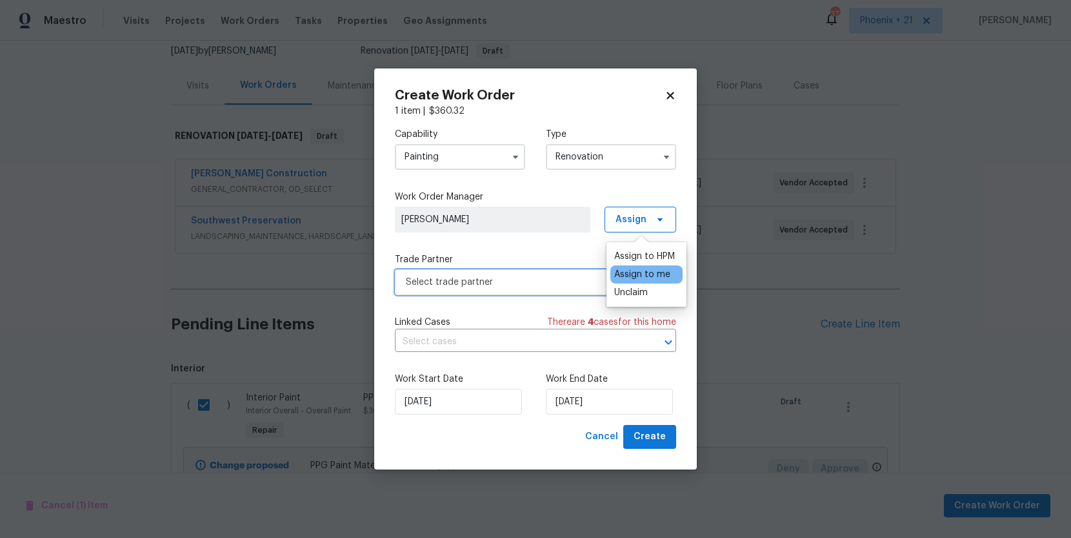
click at [545, 277] on span "Select trade partner" at bounding box center [526, 282] width 241 height 13
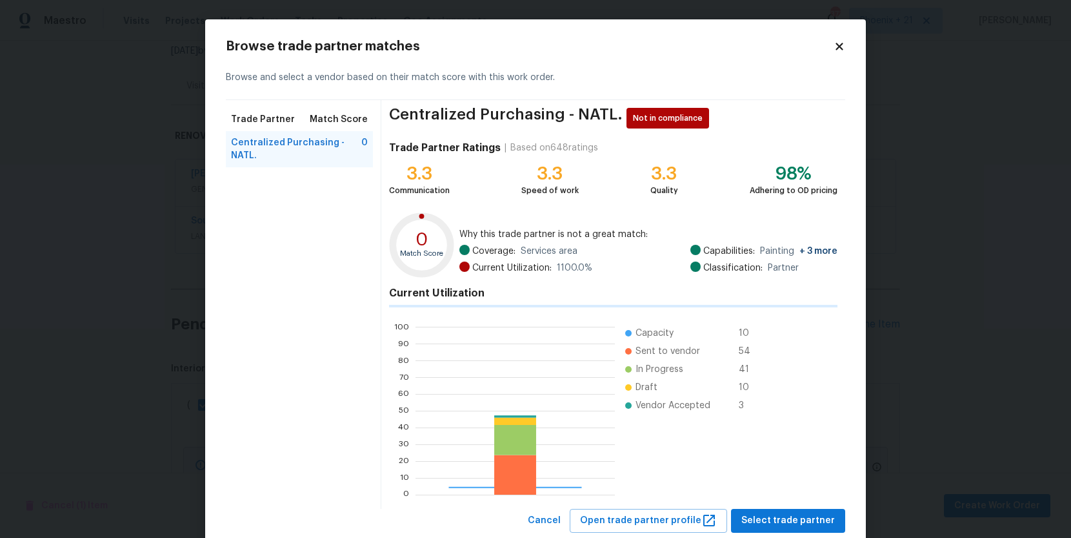
scroll to position [181, 199]
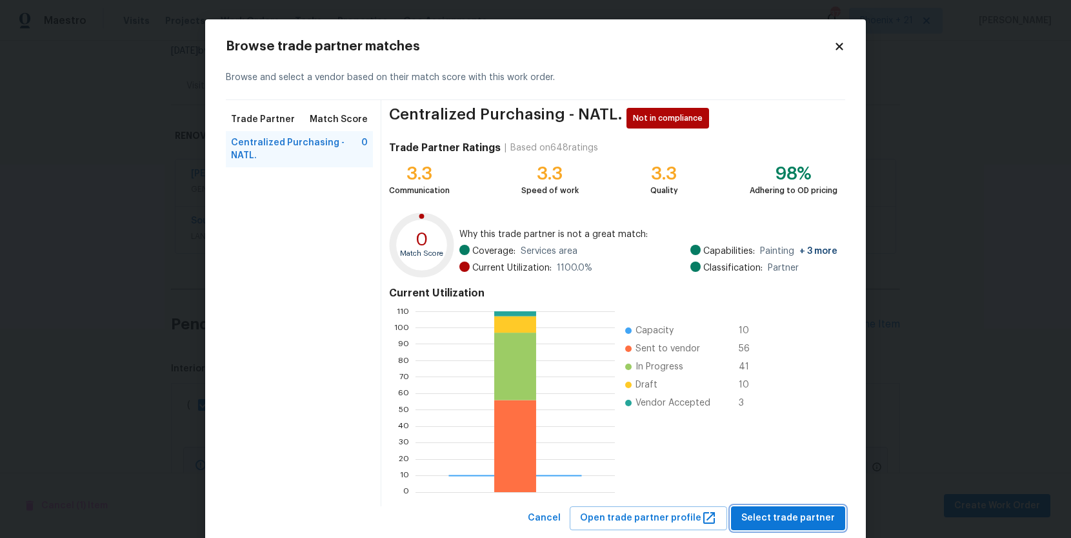
click at [800, 519] on span "Select trade partner" at bounding box center [789, 518] width 94 height 16
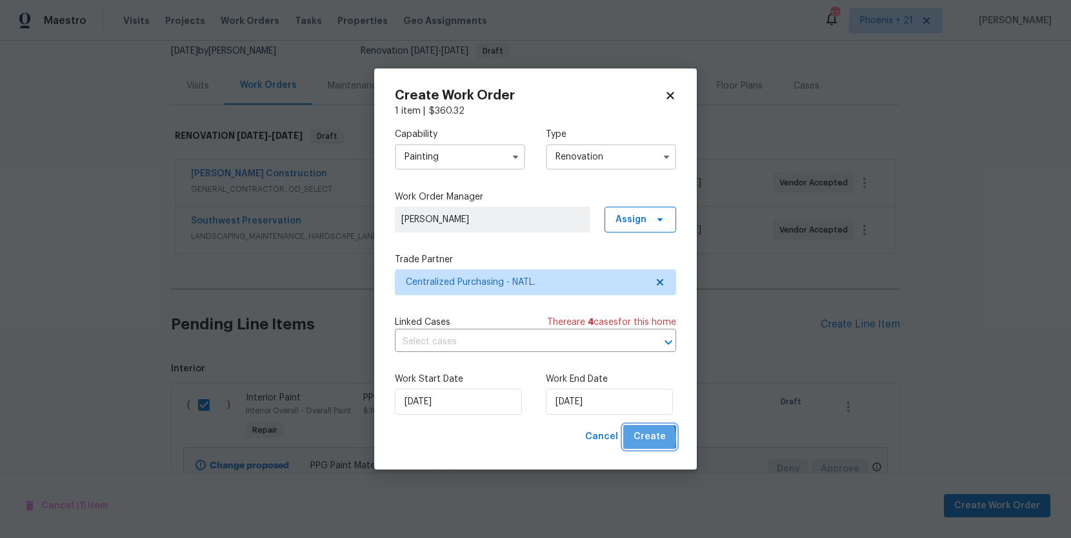
click at [644, 438] on span "Create" at bounding box center [650, 437] width 32 height 16
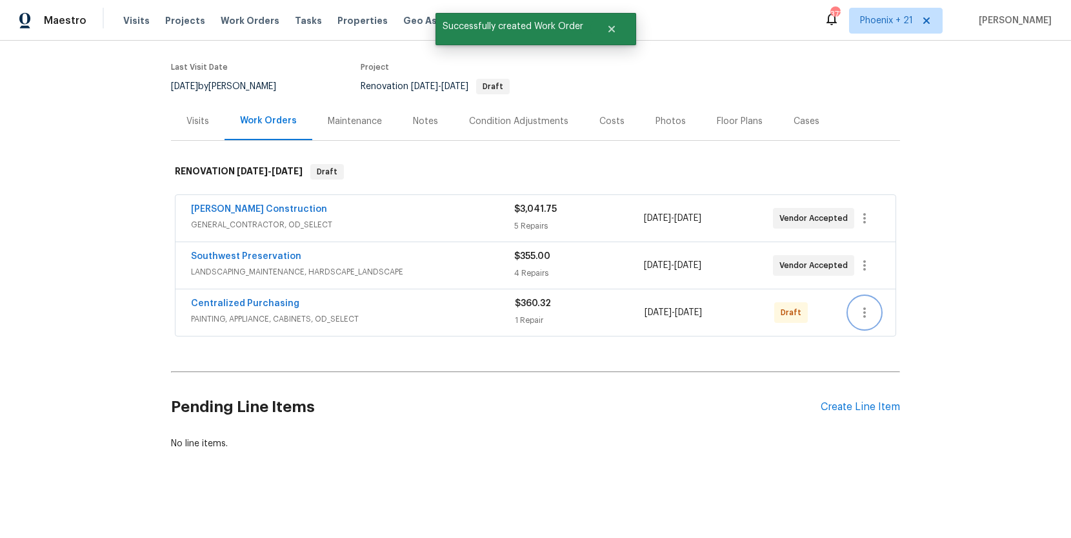
click at [866, 310] on icon "button" at bounding box center [864, 312] width 15 height 15
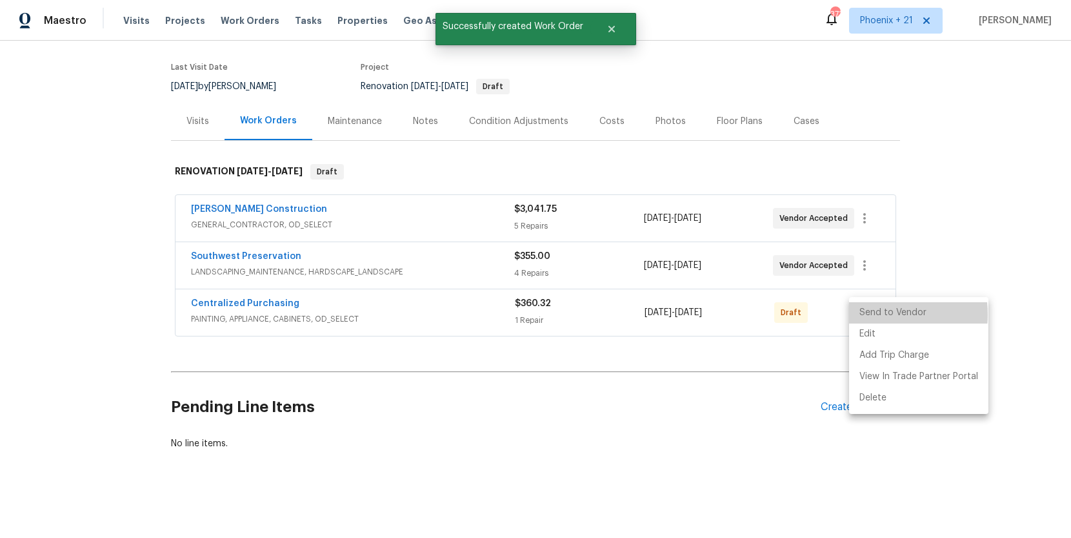
click at [866, 314] on li "Send to Vendor" at bounding box center [918, 312] width 139 height 21
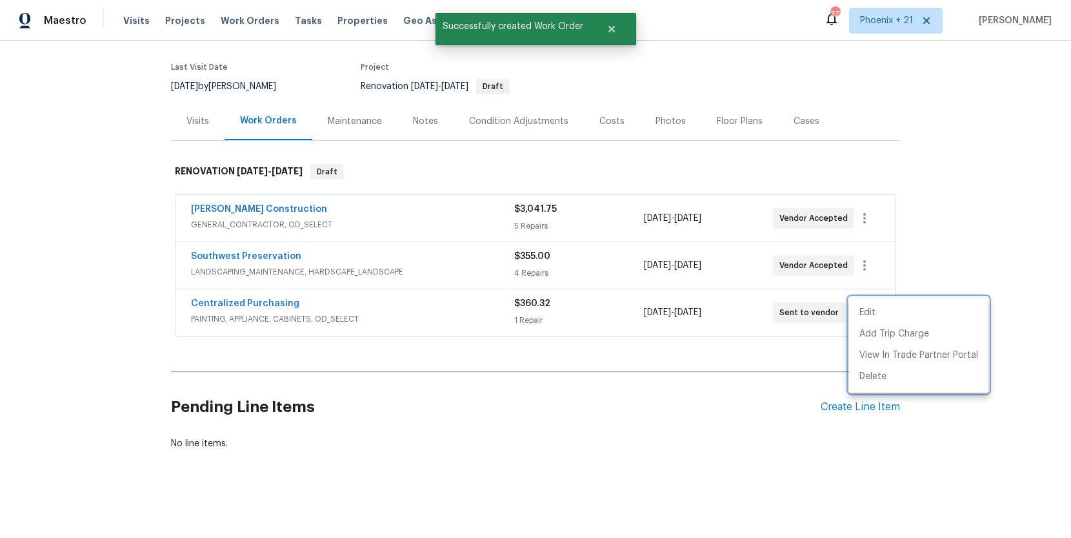
drag, startPoint x: 290, startPoint y: 314, endPoint x: 275, endPoint y: 307, distance: 17.0
click at [284, 310] on div at bounding box center [535, 269] width 1071 height 538
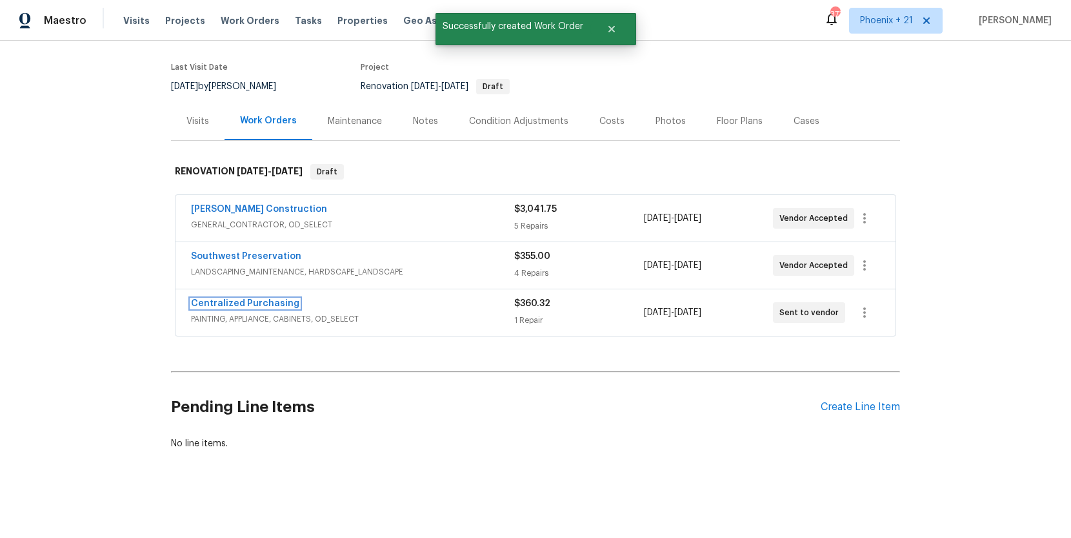
click at [269, 305] on link "Centralized Purchasing" at bounding box center [245, 303] width 108 height 9
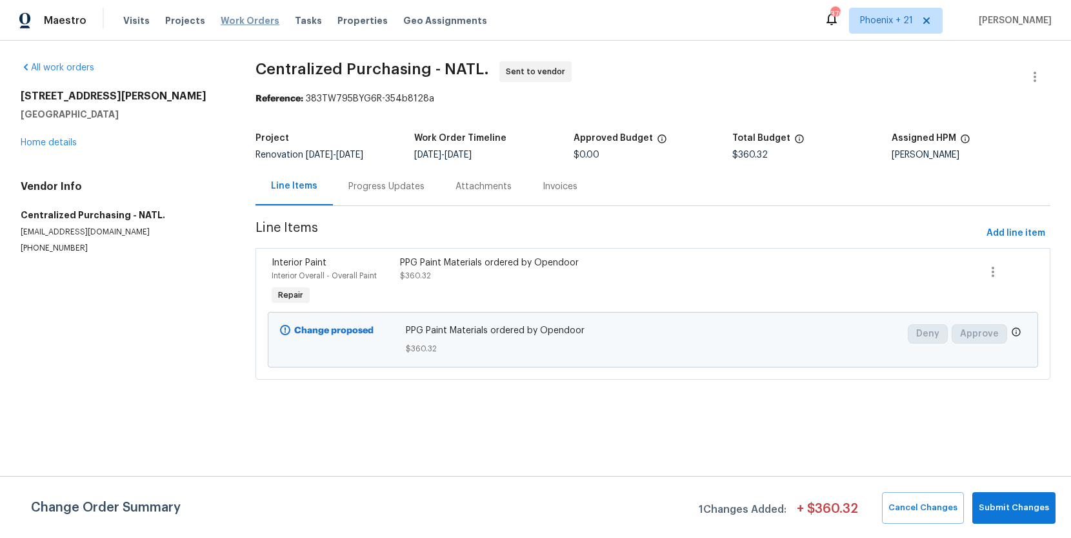
click at [240, 23] on span "Work Orders" at bounding box center [250, 20] width 59 height 13
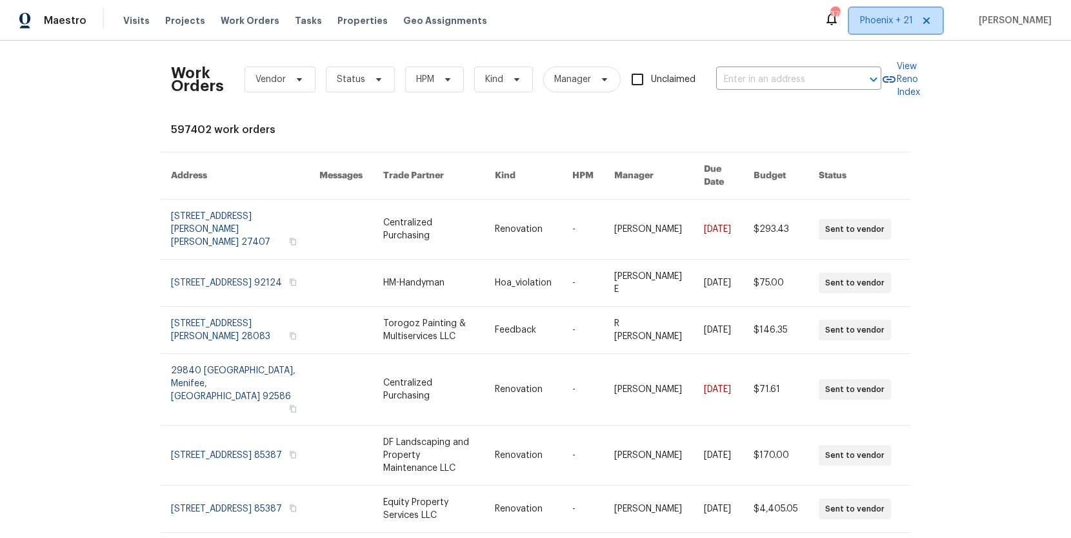
drag, startPoint x: 860, startPoint y: 20, endPoint x: 862, endPoint y: 37, distance: 17.6
click at [860, 21] on span "Phoenix + 21" at bounding box center [896, 21] width 94 height 26
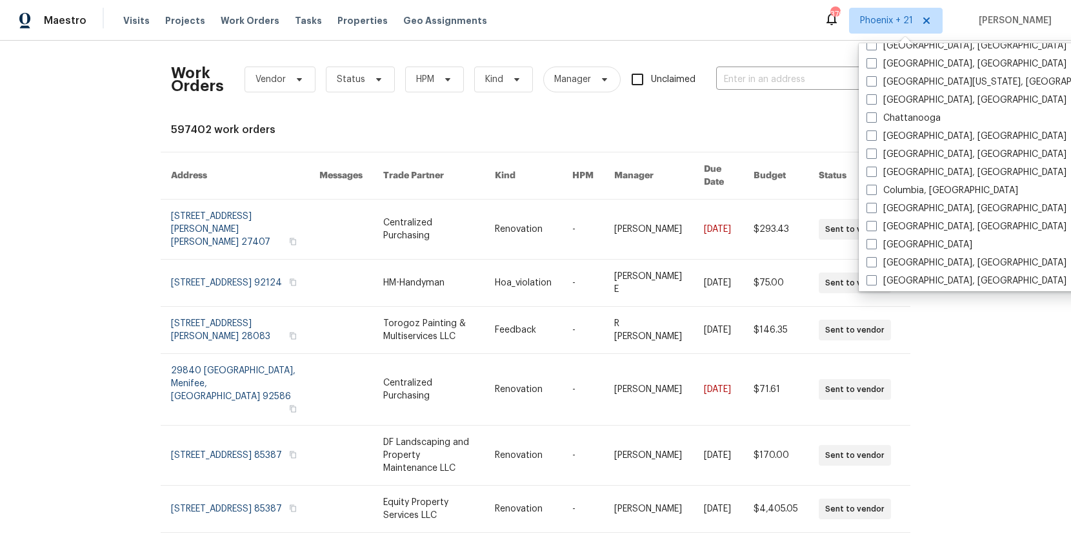
scroll to position [476, 0]
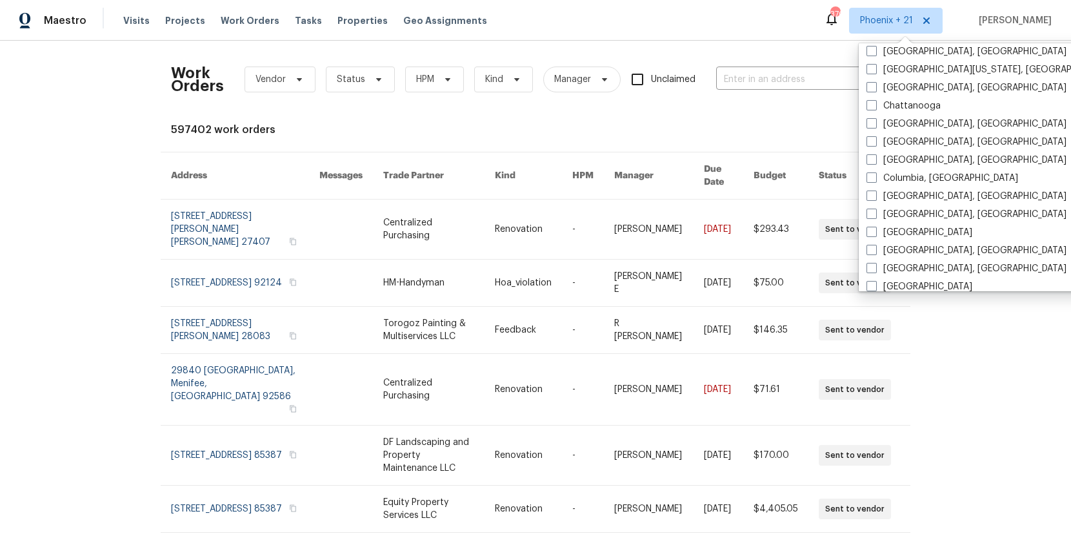
drag, startPoint x: 895, startPoint y: 137, endPoint x: 849, endPoint y: 102, distance: 58.0
click at [895, 137] on label "[GEOGRAPHIC_DATA], [GEOGRAPHIC_DATA]" at bounding box center [967, 142] width 200 height 13
click at [875, 137] on input "[GEOGRAPHIC_DATA], [GEOGRAPHIC_DATA]" at bounding box center [871, 140] width 8 height 8
checkbox input "true"
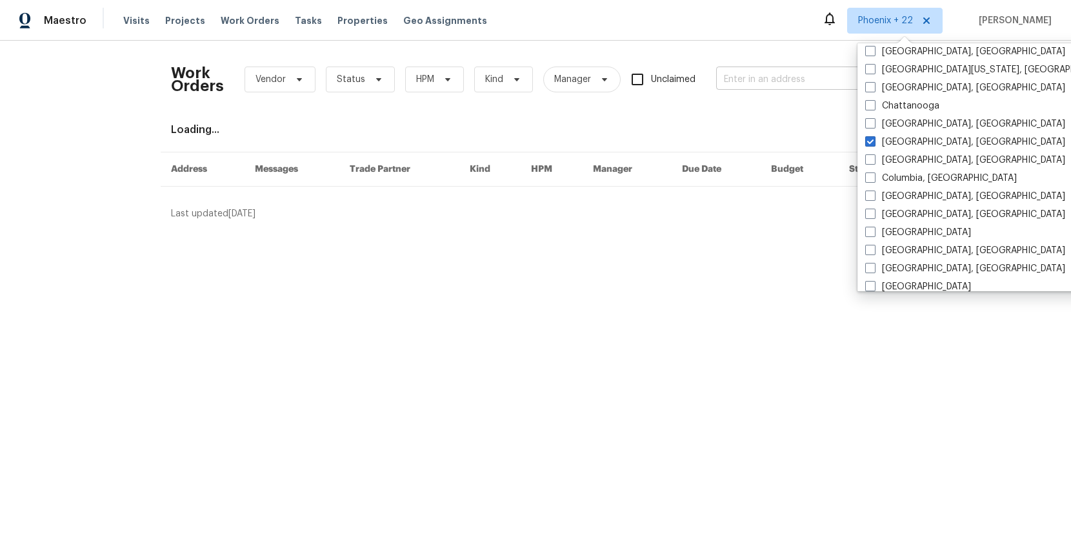
click at [776, 71] on input "text" at bounding box center [780, 80] width 129 height 20
paste input "6107 Driftwood Ct, Maineville, OH 45039"
type input "6107 Driftwood Ct, Maineville, OH 45039"
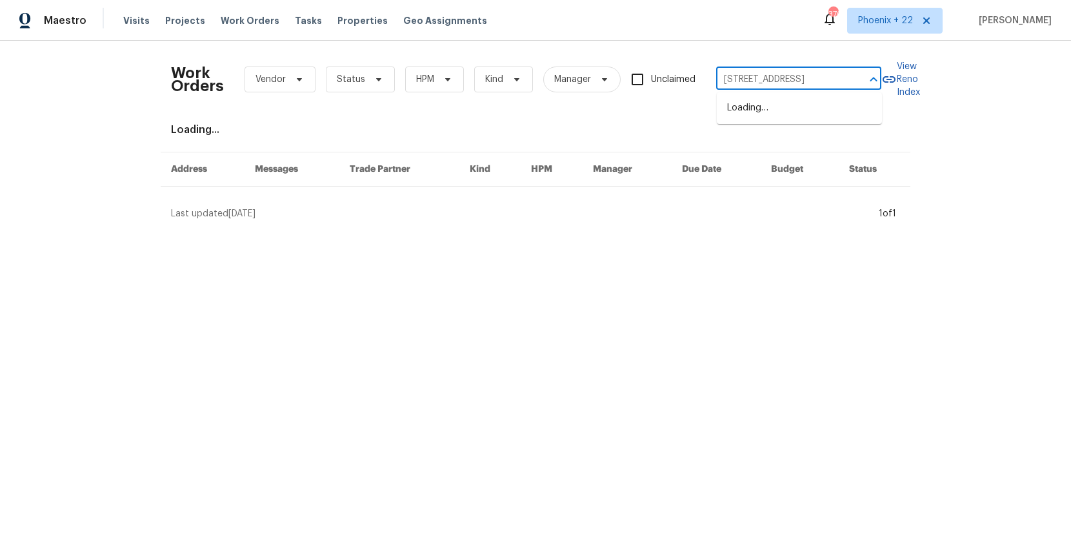
scroll to position [0, 52]
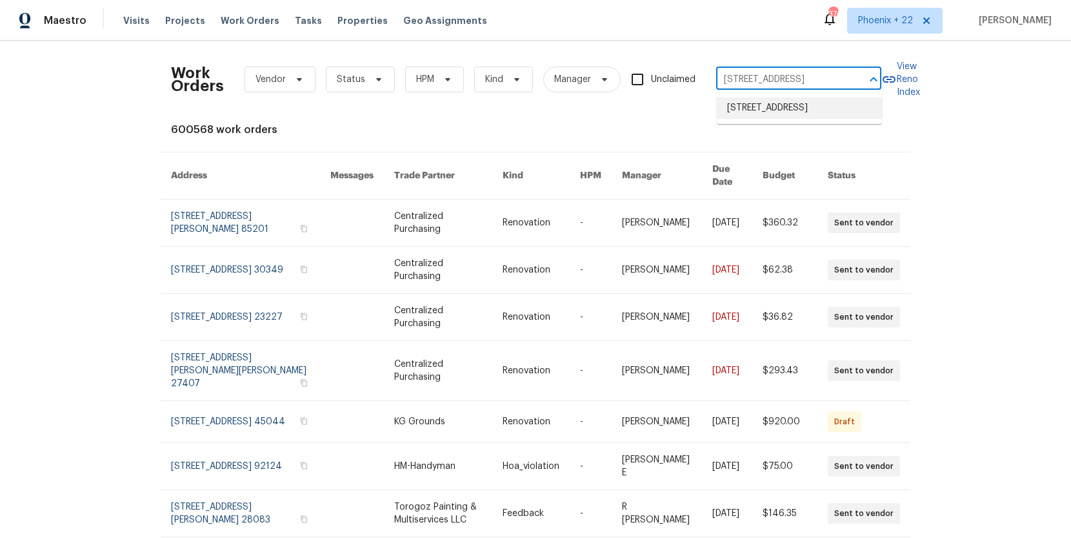
click at [776, 99] on li "6107 Driftwood Ct, Maineville, OH 45039" at bounding box center [799, 107] width 165 height 21
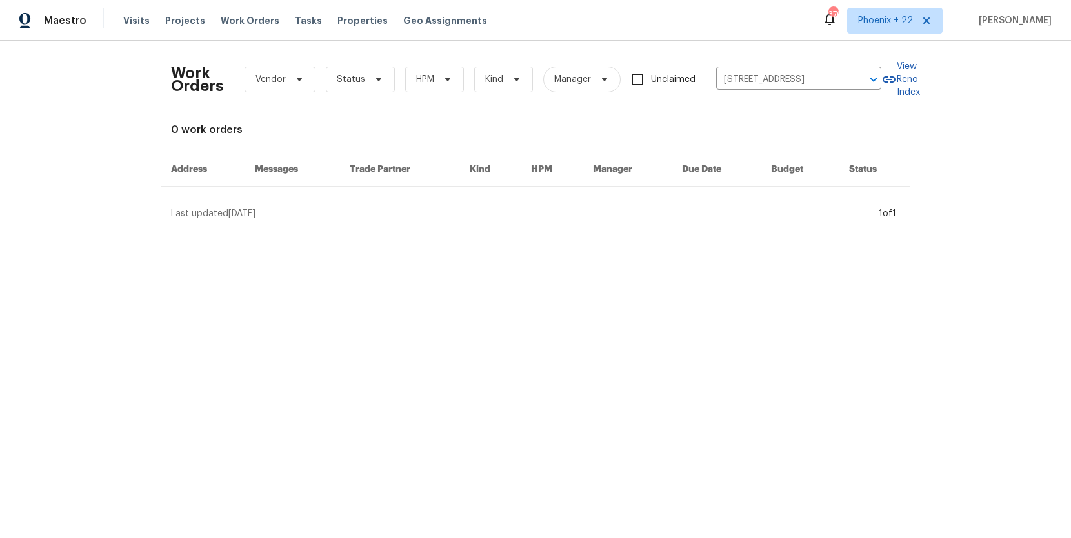
click at [406, 227] on div "Work Orders Vendor Status HPM Kind Manager Unclaimed 6107 Driftwood Ct, Mainevi…" at bounding box center [535, 136] width 1071 height 190
click at [174, 23] on span "Projects" at bounding box center [185, 20] width 40 height 13
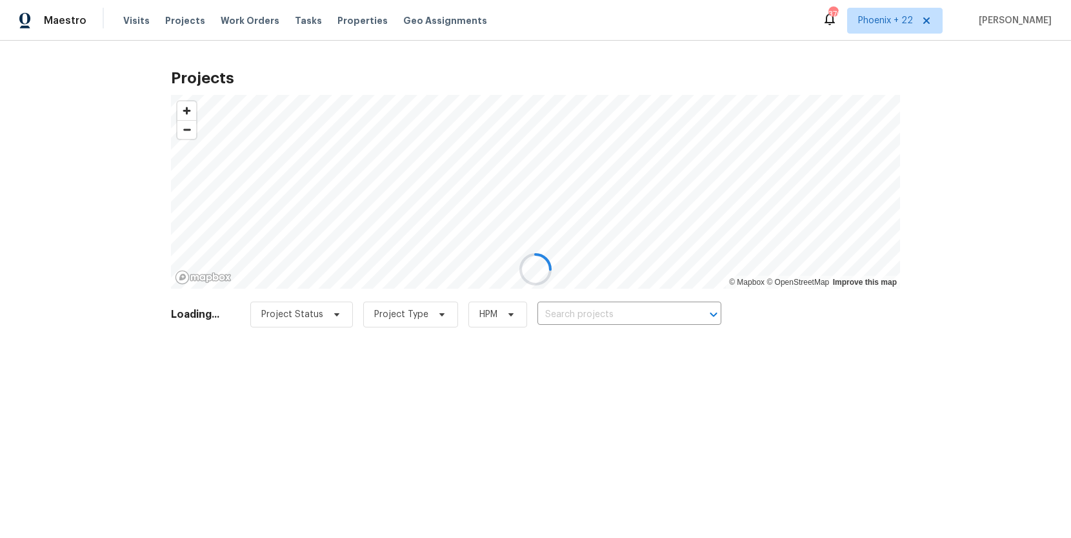
click at [578, 314] on div at bounding box center [535, 269] width 1071 height 538
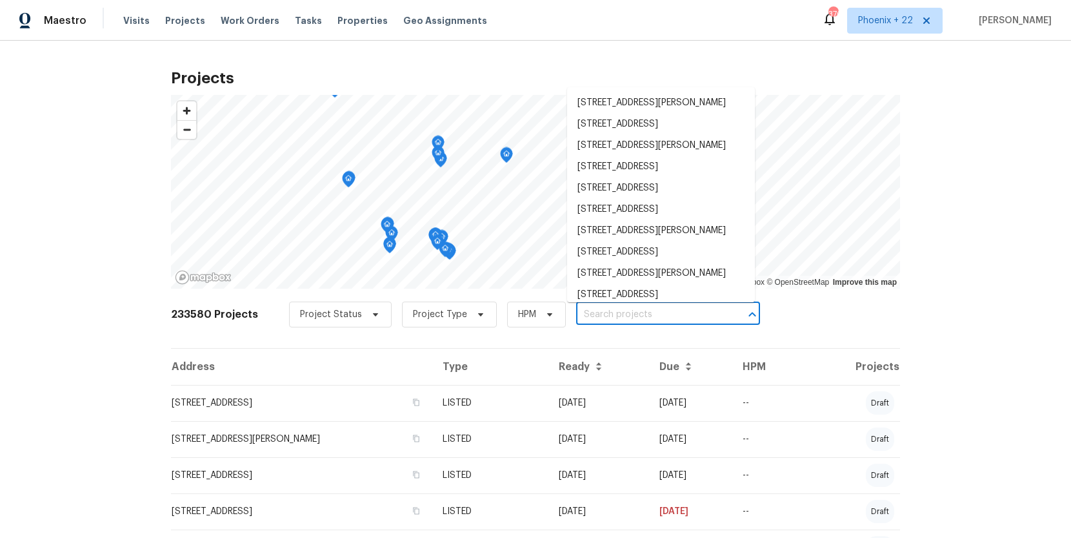
click at [578, 314] on input "text" at bounding box center [650, 315] width 148 height 20
paste input "6107 Driftwood Ct, Maineville, OH 45039"
type input "6107 Driftwood Ct, Maineville, OH 45039"
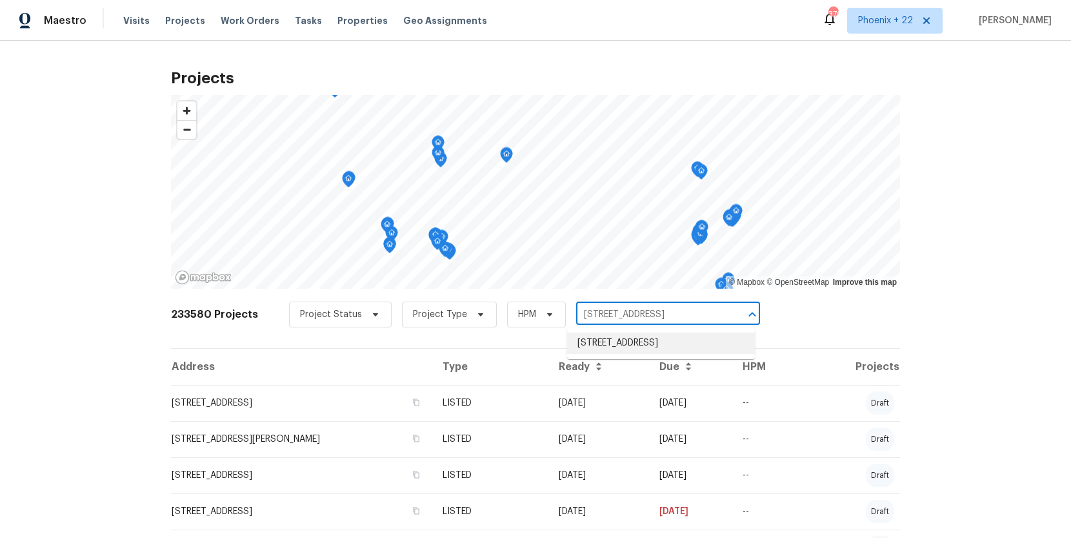
click at [596, 346] on li "6107 Driftwood Ct, Maineville, OH 45039" at bounding box center [661, 342] width 188 height 21
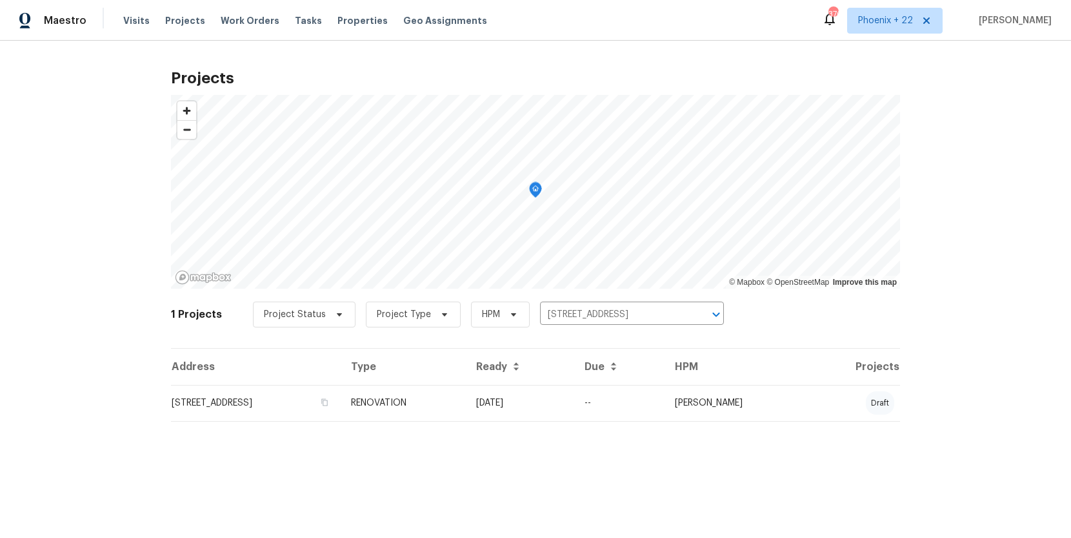
drag, startPoint x: 492, startPoint y: 387, endPoint x: 492, endPoint y: 395, distance: 7.8
click at [466, 387] on td "RENOVATION" at bounding box center [403, 403] width 125 height 36
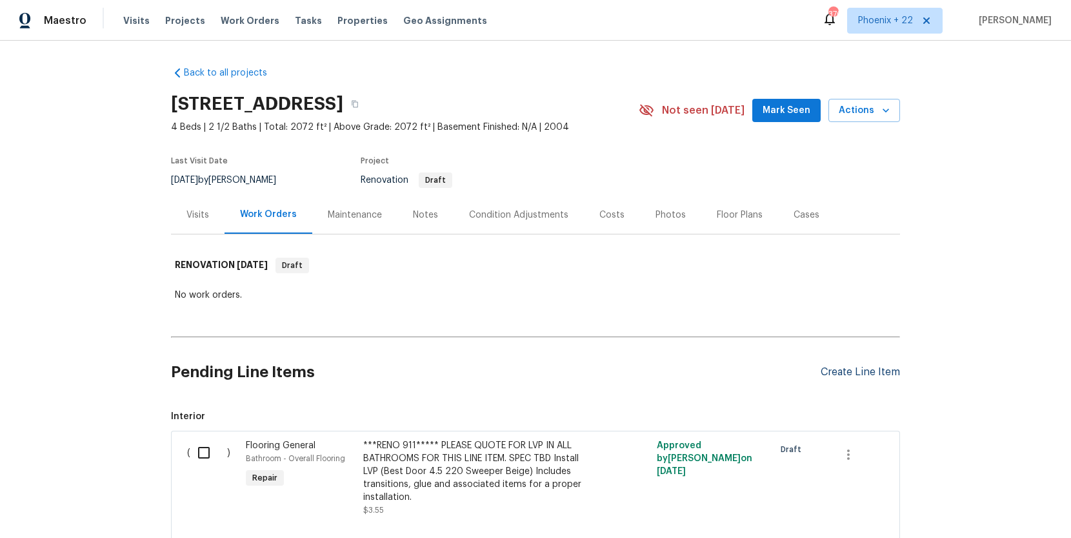
click at [840, 368] on div "Create Line Item" at bounding box center [860, 372] width 79 height 12
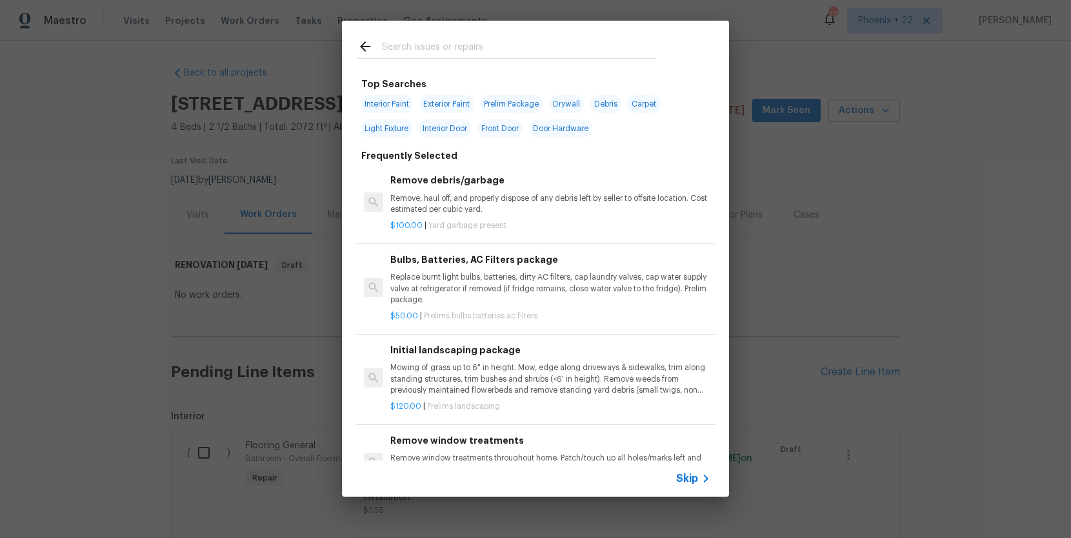
click at [554, 57] on input "text" at bounding box center [519, 48] width 274 height 19
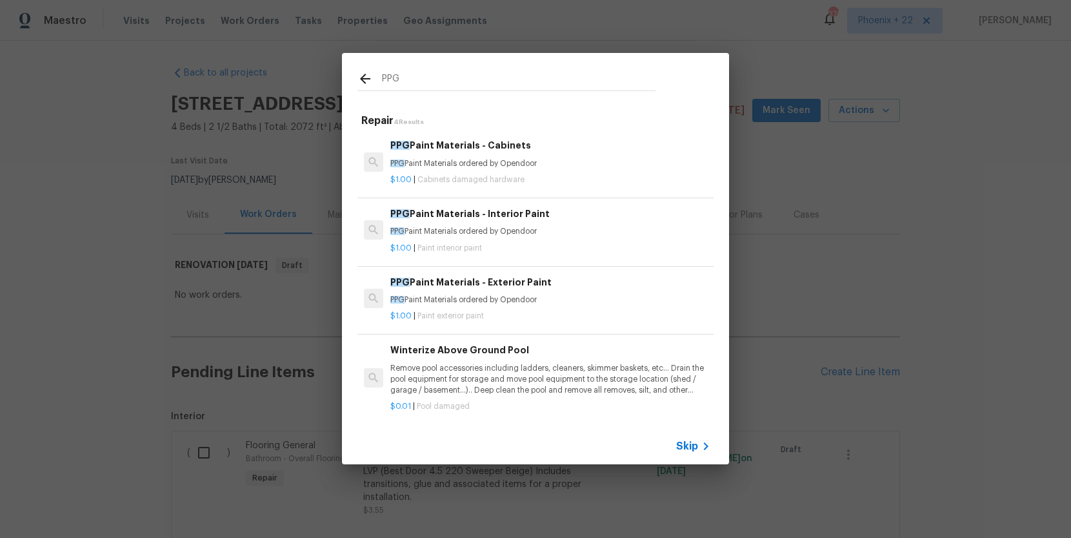
type input "PPG"
click at [582, 243] on p "$1.00 | Paint interior paint" at bounding box center [550, 248] width 320 height 11
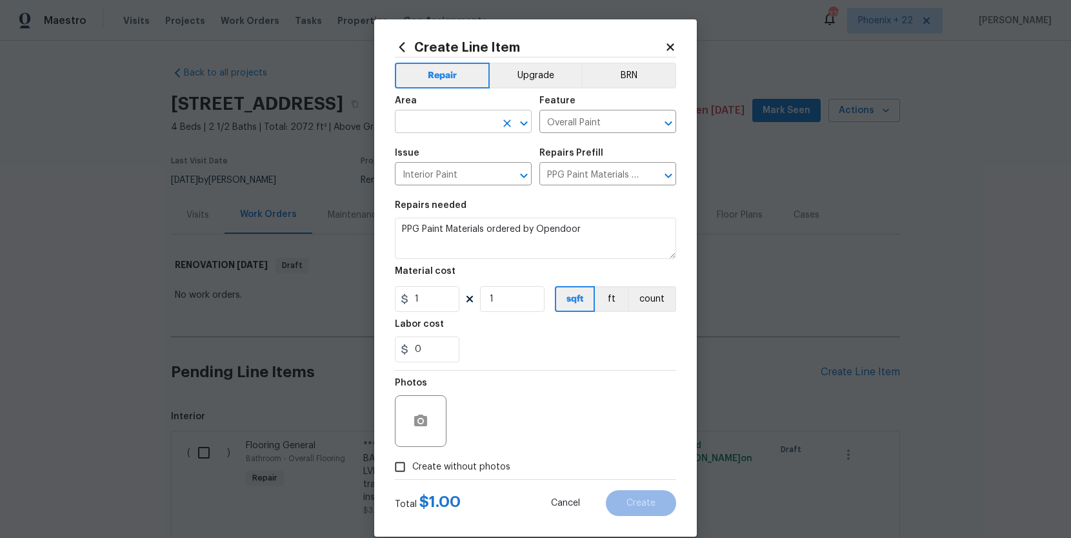
drag, startPoint x: 478, startPoint y: 136, endPoint x: 469, endPoint y: 127, distance: 12.3
click at [478, 133] on span "Area ​" at bounding box center [463, 114] width 137 height 52
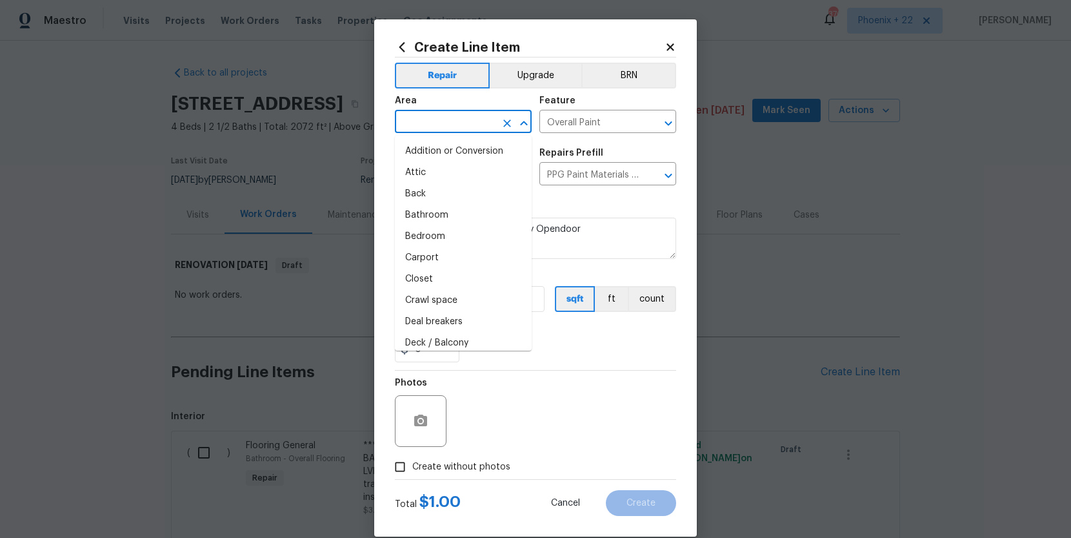
click at [467, 127] on input "text" at bounding box center [445, 123] width 101 height 20
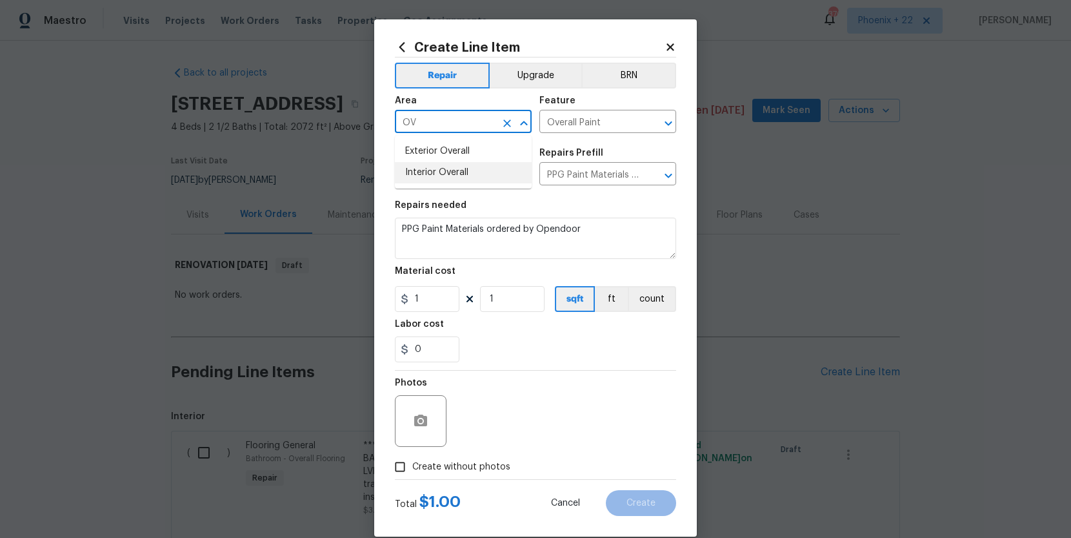
drag, startPoint x: 469, startPoint y: 183, endPoint x: 451, endPoint y: 229, distance: 49.9
click at [469, 182] on li "Interior Overall" at bounding box center [463, 172] width 137 height 21
type input "Interior Overall"
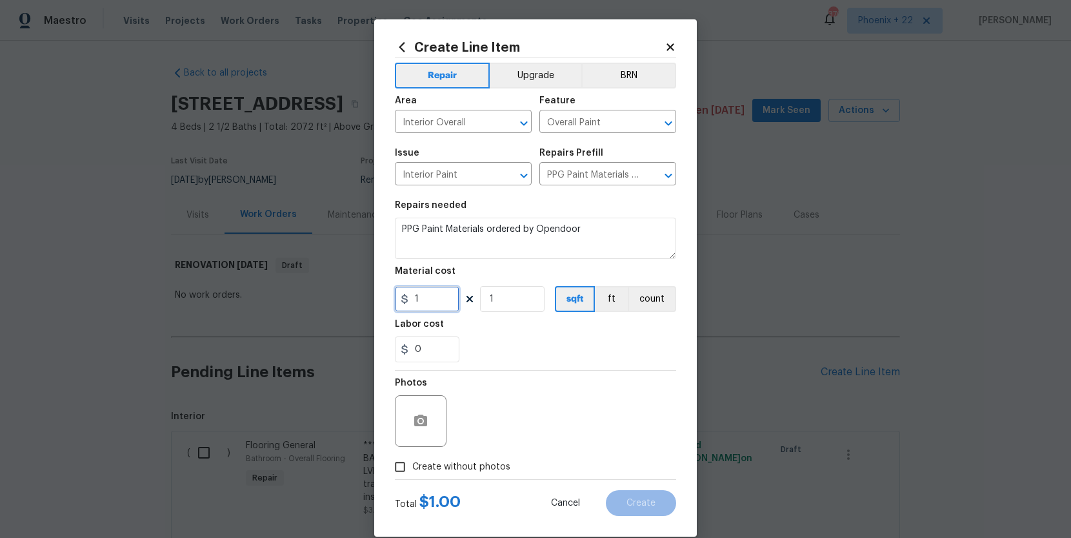
click at [434, 305] on input "1" at bounding box center [427, 299] width 65 height 26
click at [396, 301] on input "1" at bounding box center [427, 299] width 65 height 26
type input "508.27"
click at [441, 472] on span "Create without photos" at bounding box center [461, 467] width 98 height 14
click at [412, 472] on input "Create without photos" at bounding box center [400, 466] width 25 height 25
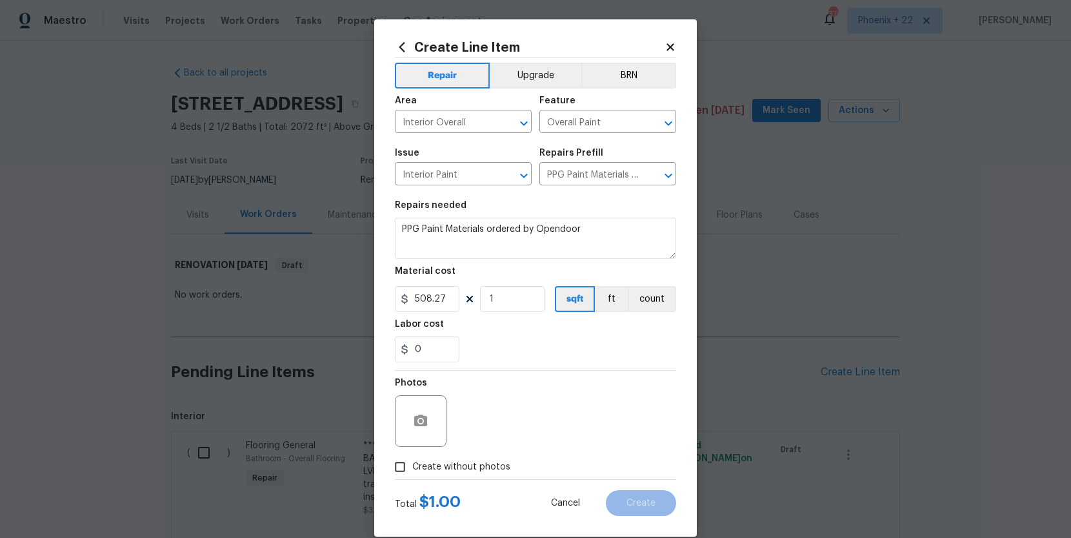
checkbox input "true"
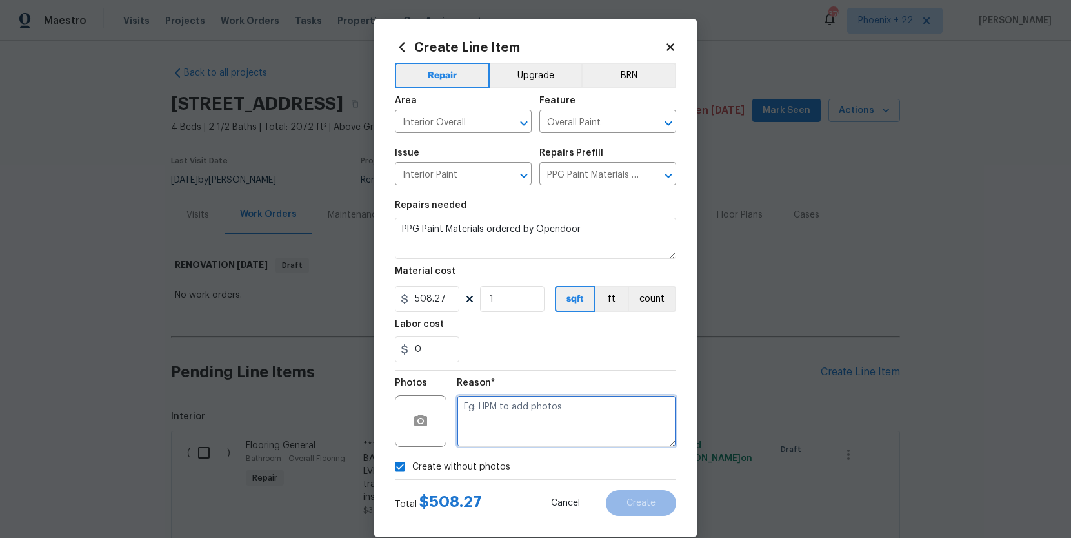
click at [482, 438] on textarea at bounding box center [566, 421] width 219 height 52
type textarea "NA"
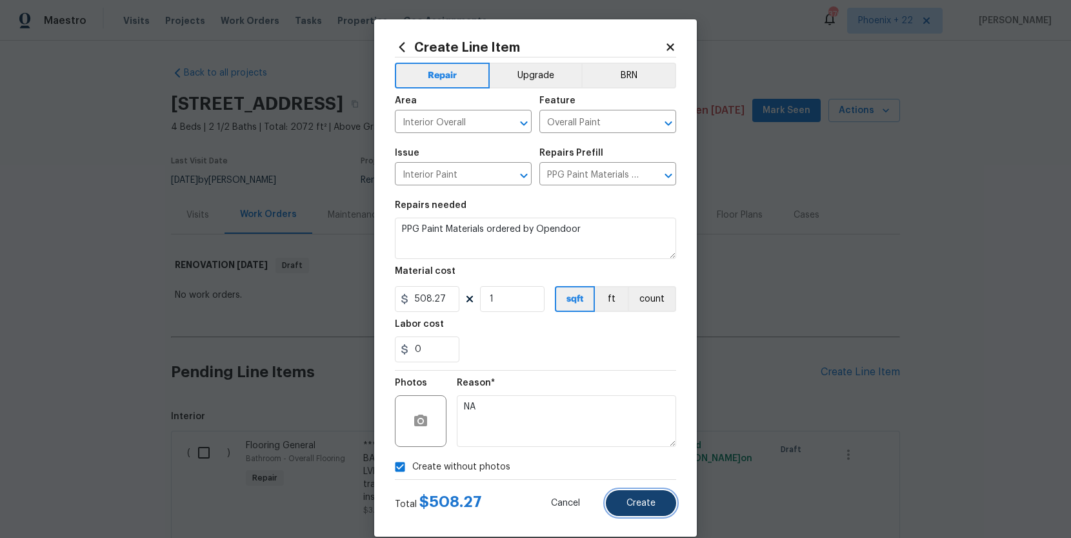
click at [636, 506] on span "Create" at bounding box center [641, 503] width 29 height 10
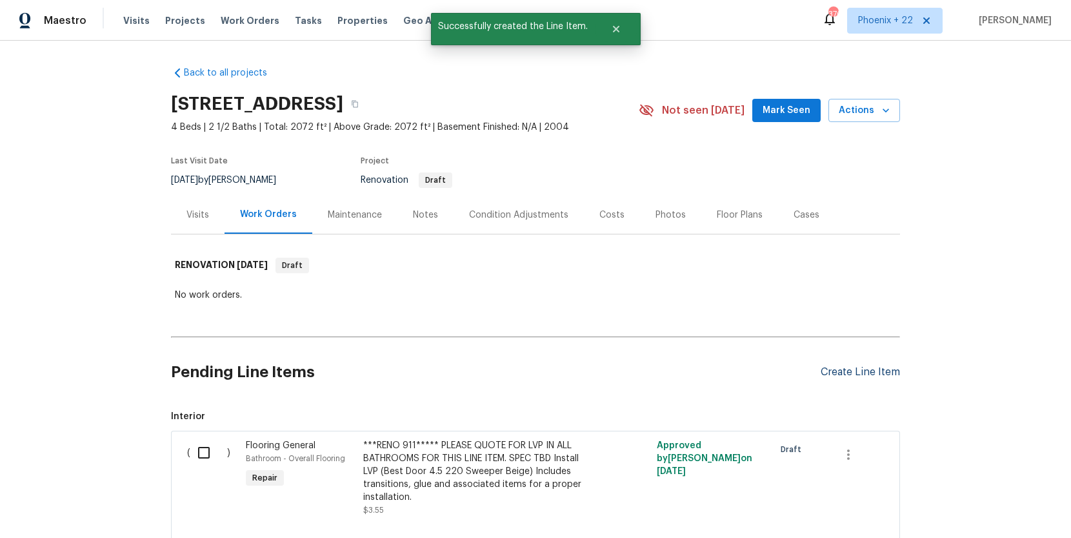
click at [861, 372] on div "Create Line Item" at bounding box center [860, 372] width 79 height 12
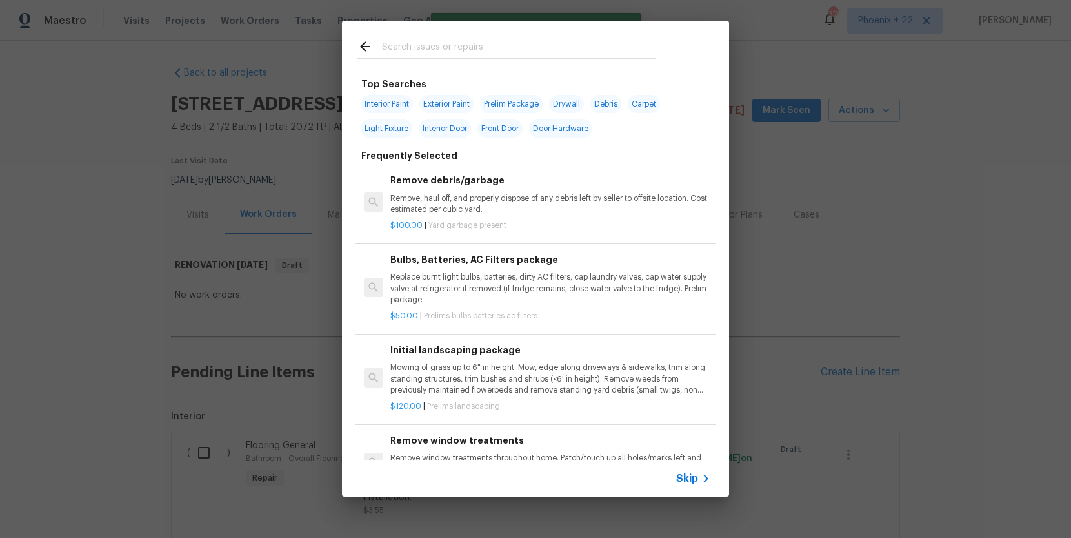
click at [517, 52] on input "text" at bounding box center [519, 48] width 274 height 19
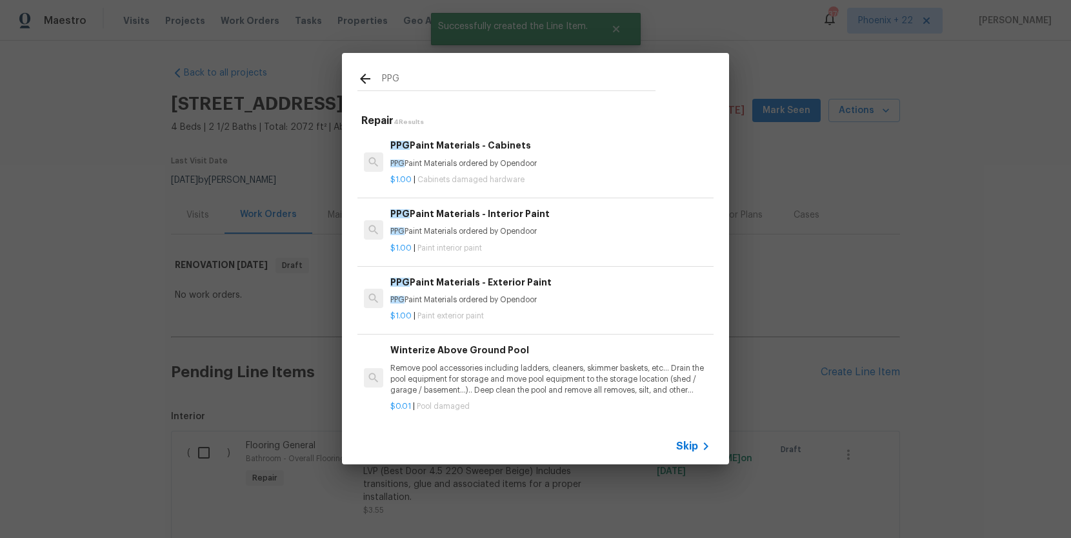
type input "PPG"
click at [560, 176] on p "$1.00 | Cabinets damaged hardware" at bounding box center [550, 179] width 320 height 11
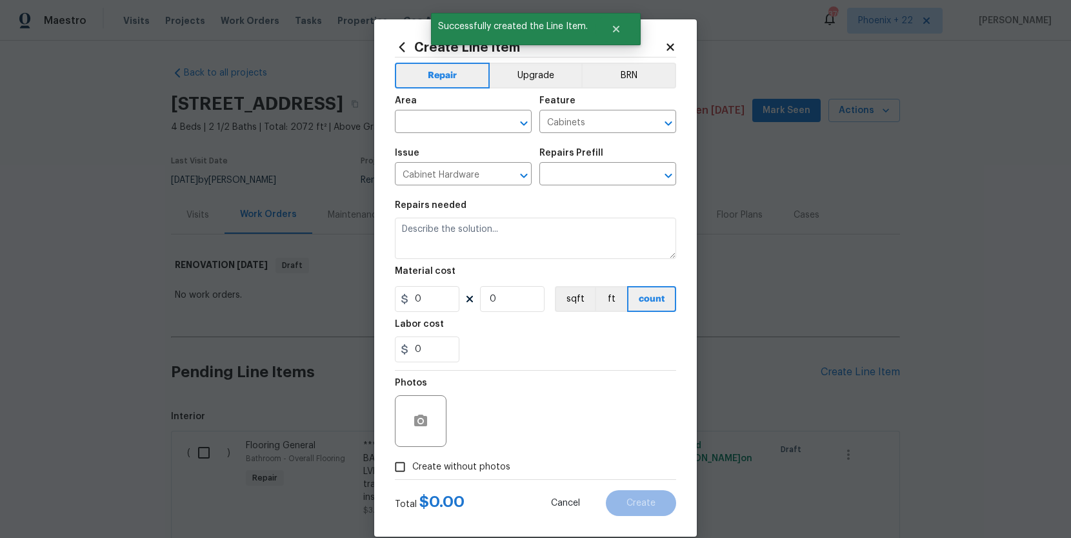
type input "PPG Paint Materials - Cabinets $1.00"
type textarea "PPG Paint Materials ordered by Opendoor"
type input "1"
click at [455, 122] on input "text" at bounding box center [445, 123] width 101 height 20
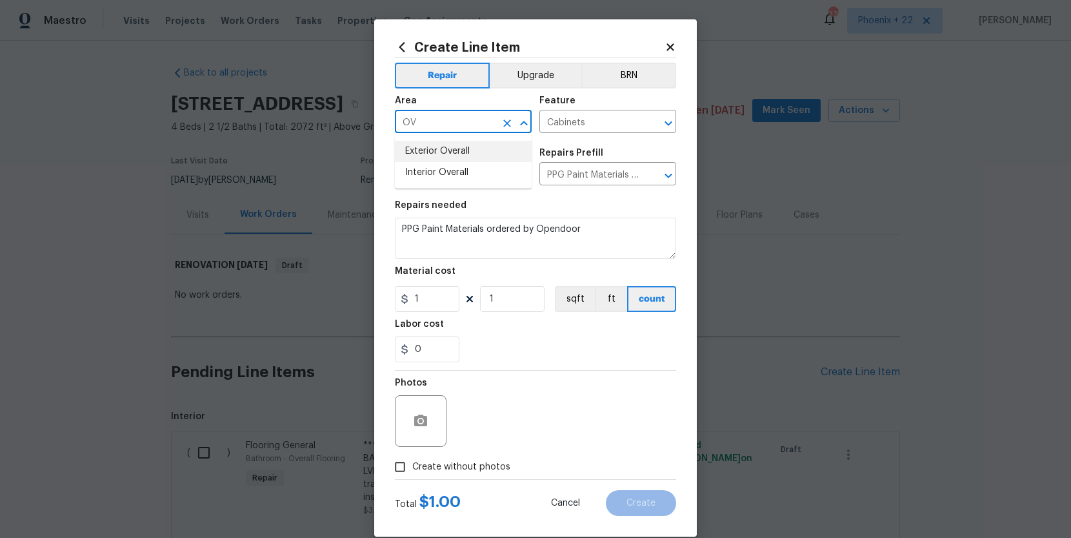
click at [458, 159] on li "Exterior Overall" at bounding box center [463, 151] width 137 height 21
type input "Exterior Overall"
drag, startPoint x: 507, startPoint y: 125, endPoint x: 444, endPoint y: 124, distance: 63.3
click at [507, 125] on icon "Clear" at bounding box center [507, 123] width 13 height 13
click at [453, 177] on li "Interior Overall" at bounding box center [463, 172] width 137 height 21
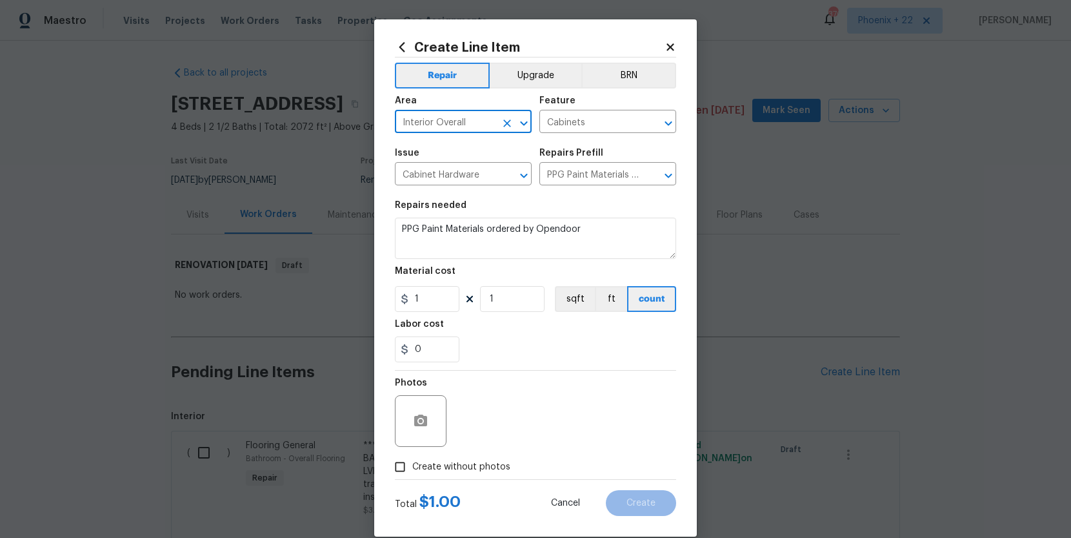
type input "Interior Overall"
drag, startPoint x: 433, startPoint y: 303, endPoint x: 409, endPoint y: 285, distance: 29.9
click at [395, 299] on input "1" at bounding box center [427, 299] width 65 height 26
type input "229.44"
click at [492, 453] on div "Photos" at bounding box center [535, 412] width 281 height 84
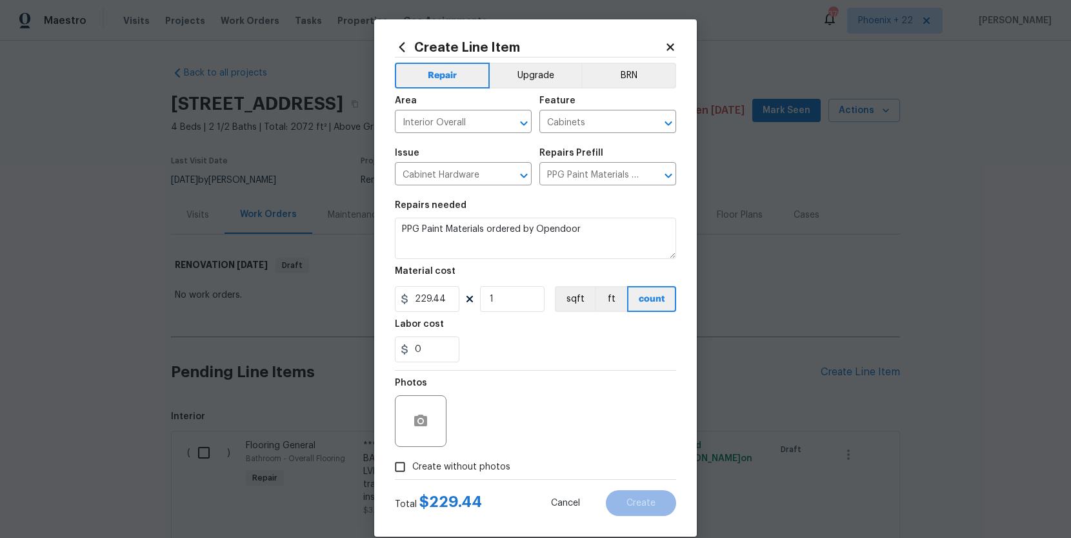
click at [502, 456] on label "Create without photos" at bounding box center [449, 466] width 123 height 25
click at [412, 456] on input "Create without photos" at bounding box center [400, 466] width 25 height 25
checkbox input "true"
click at [511, 431] on textarea at bounding box center [566, 421] width 219 height 52
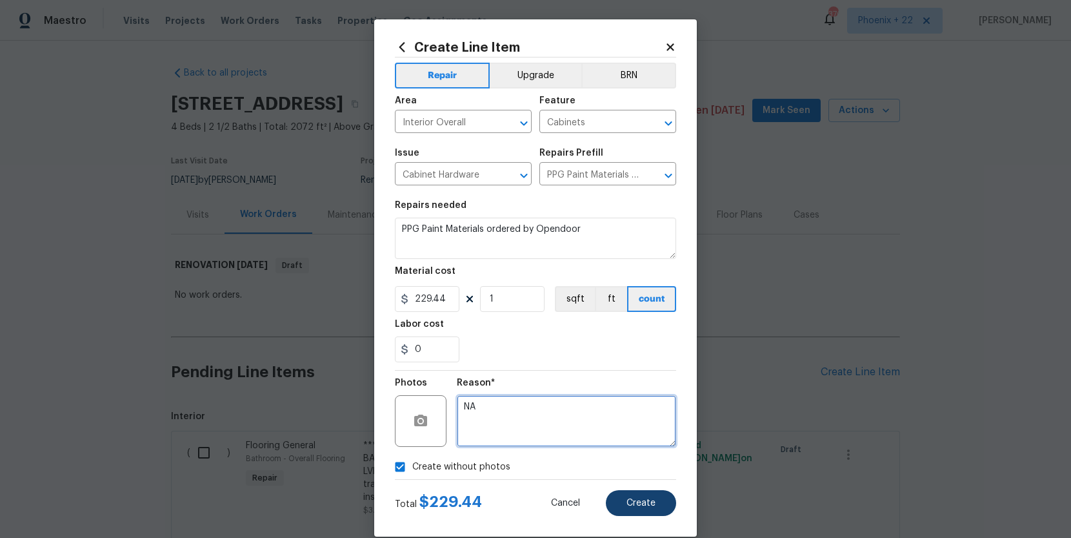
type textarea "NA"
click at [644, 507] on span "Create" at bounding box center [641, 503] width 29 height 10
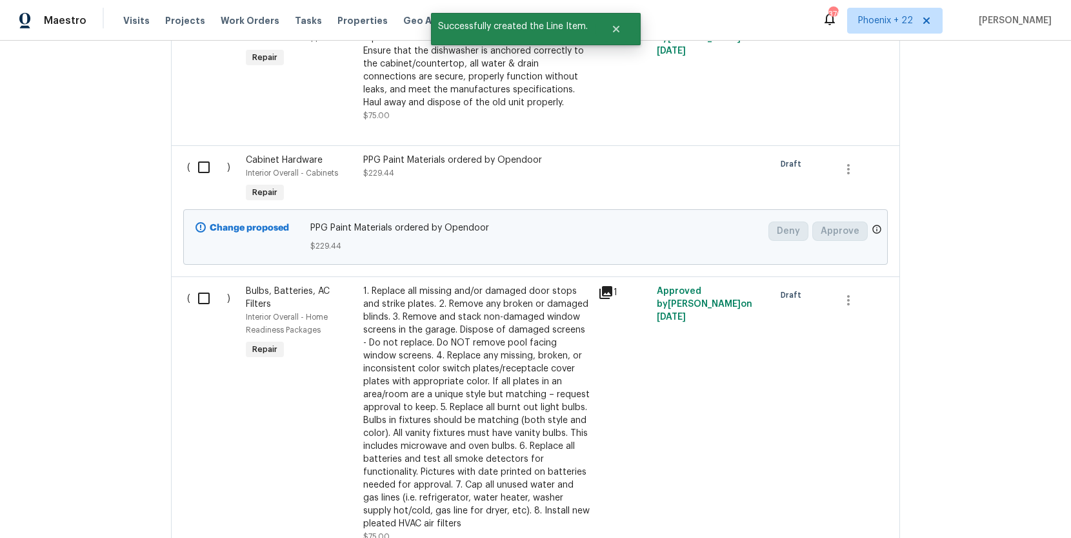
scroll to position [811, 0]
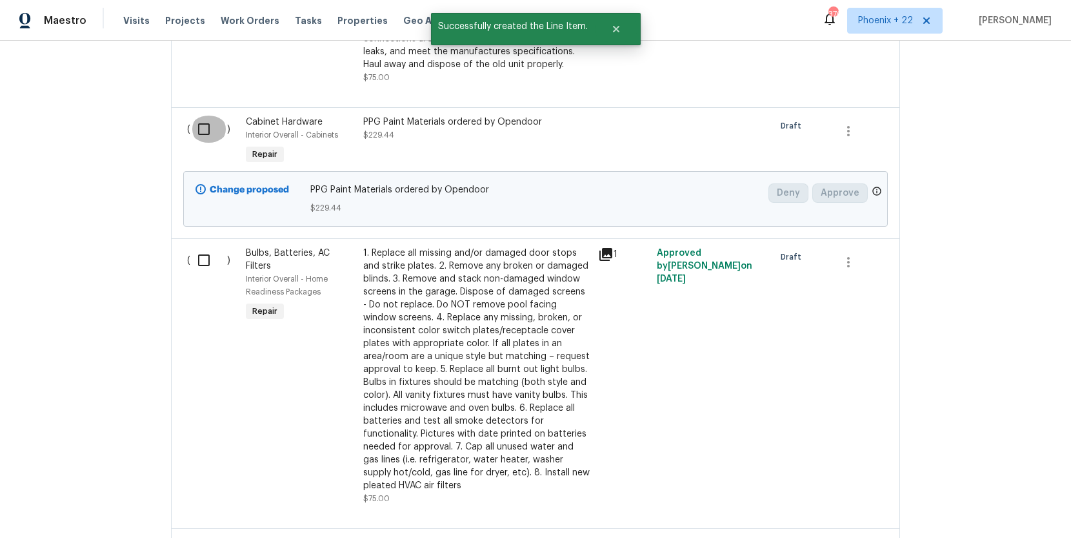
drag, startPoint x: 201, startPoint y: 136, endPoint x: 143, endPoint y: 183, distance: 75.3
click at [201, 136] on input "checkbox" at bounding box center [208, 129] width 37 height 27
checkbox input "true"
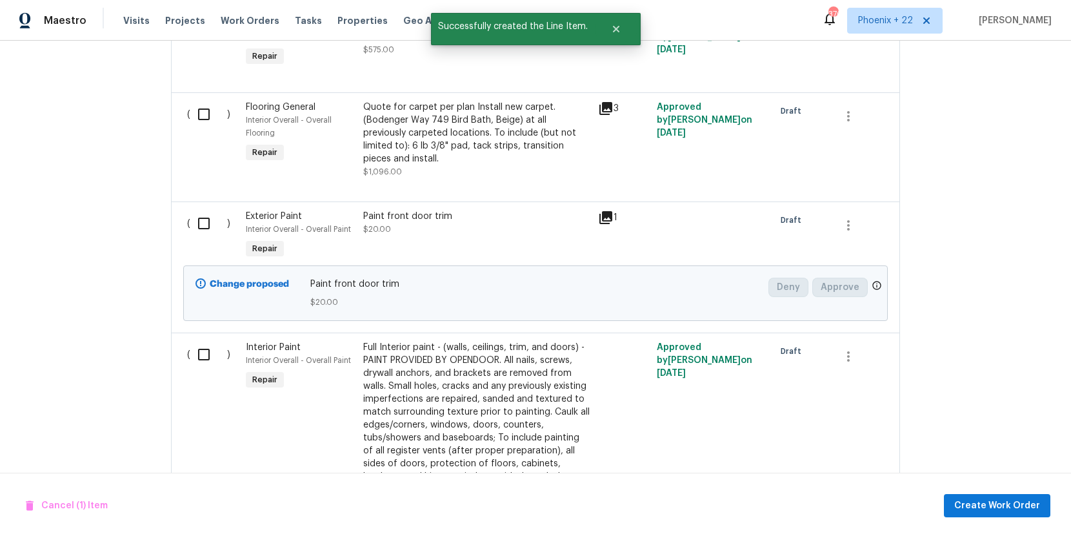
scroll to position [1732, 0]
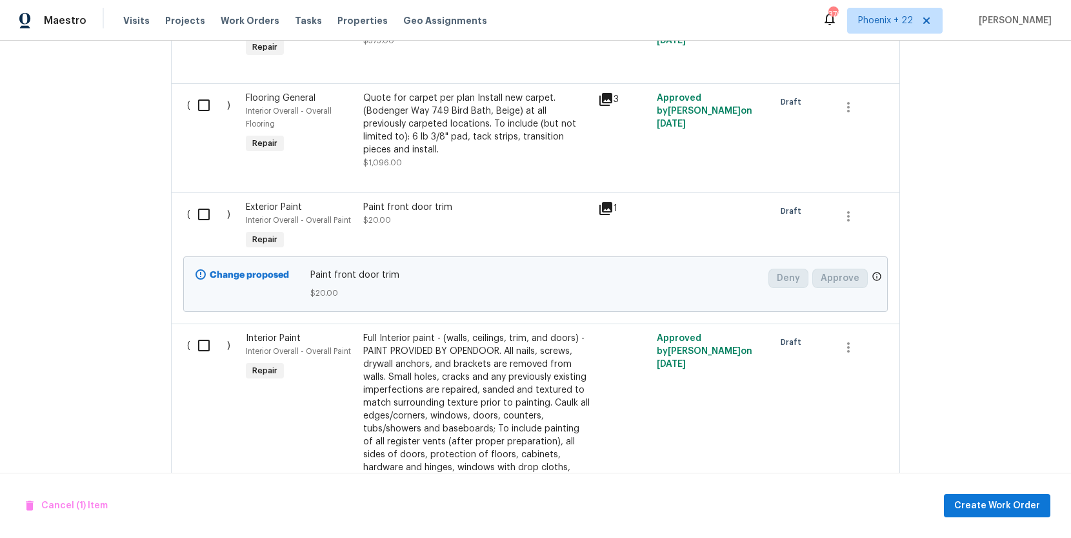
click at [179, 192] on div "( ) Exterior Paint Interior Overall - Overall Paint Repair Paint front door tri…" at bounding box center [535, 257] width 729 height 131
click at [185, 197] on div "( )" at bounding box center [212, 226] width 59 height 59
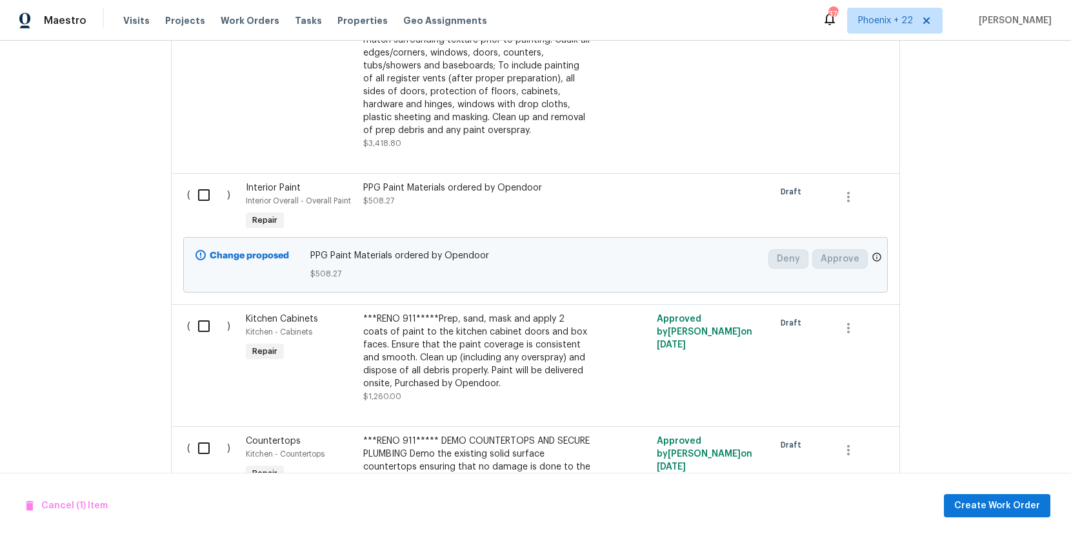
scroll to position [2102, 0]
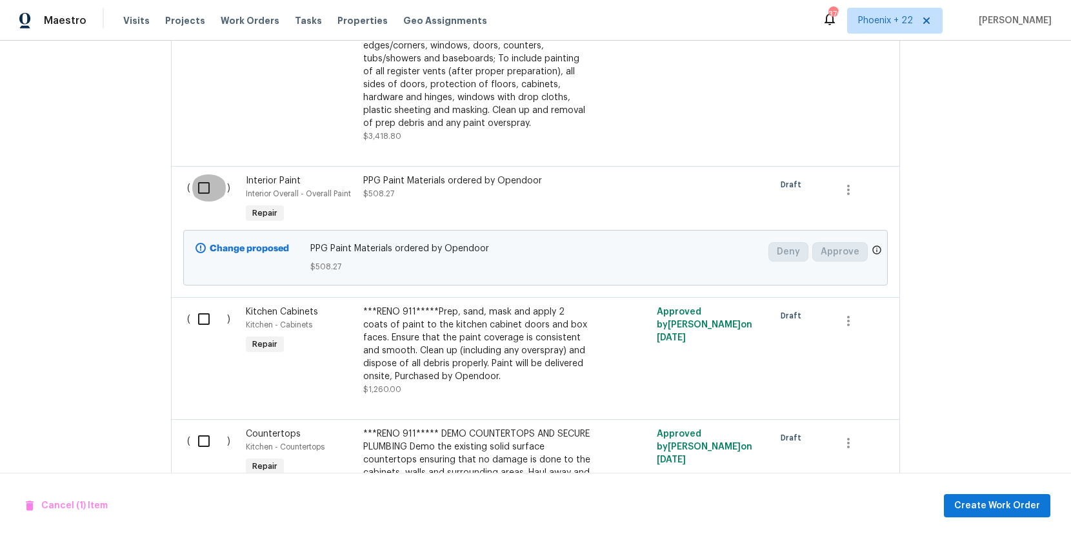
click at [208, 174] on input "checkbox" at bounding box center [208, 187] width 37 height 27
checkbox input "true"
click at [974, 492] on div "Cancel (2) Items Create Work Order" at bounding box center [535, 505] width 1071 height 66
click at [978, 498] on span "Create Work Order" at bounding box center [998, 506] width 86 height 16
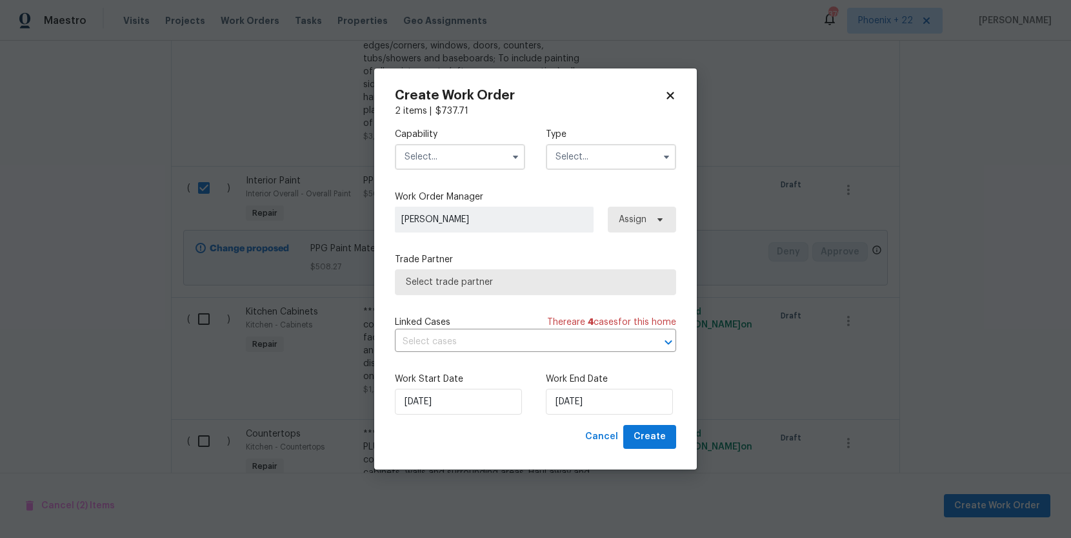
click at [450, 164] on input "text" at bounding box center [460, 157] width 130 height 26
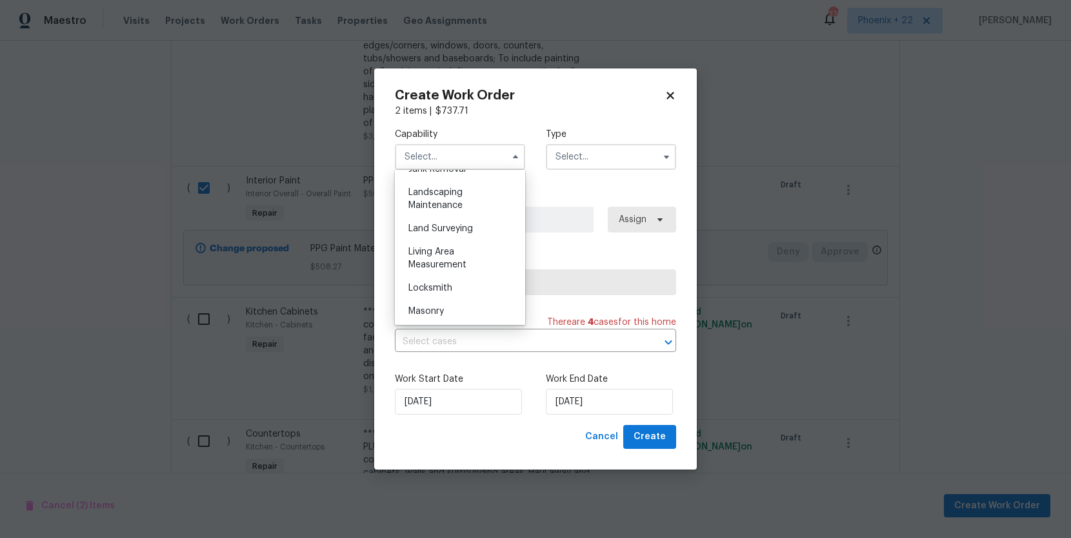
scroll to position [1182, 0]
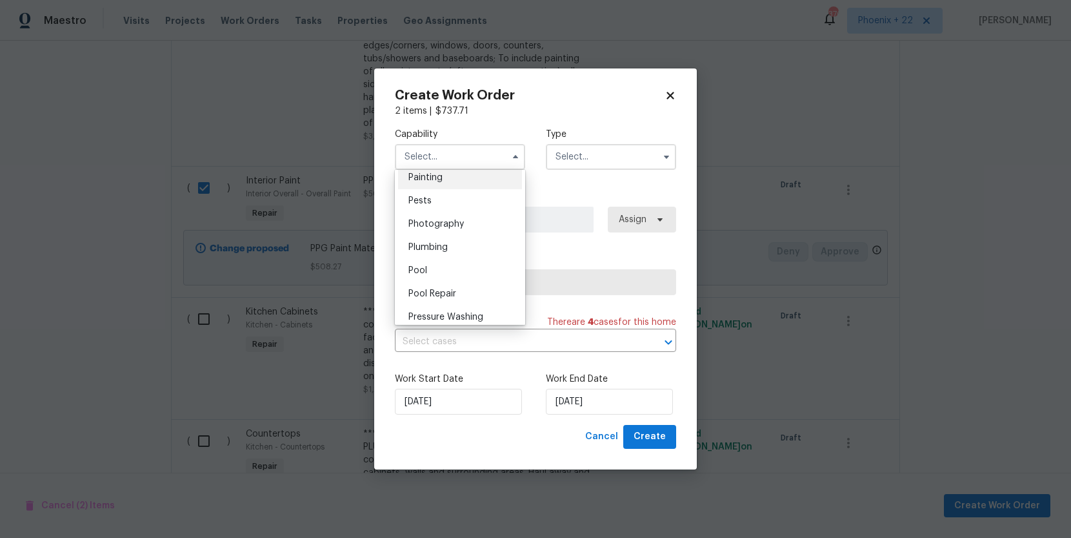
click at [440, 185] on div "Painting" at bounding box center [460, 177] width 124 height 23
type input "Painting"
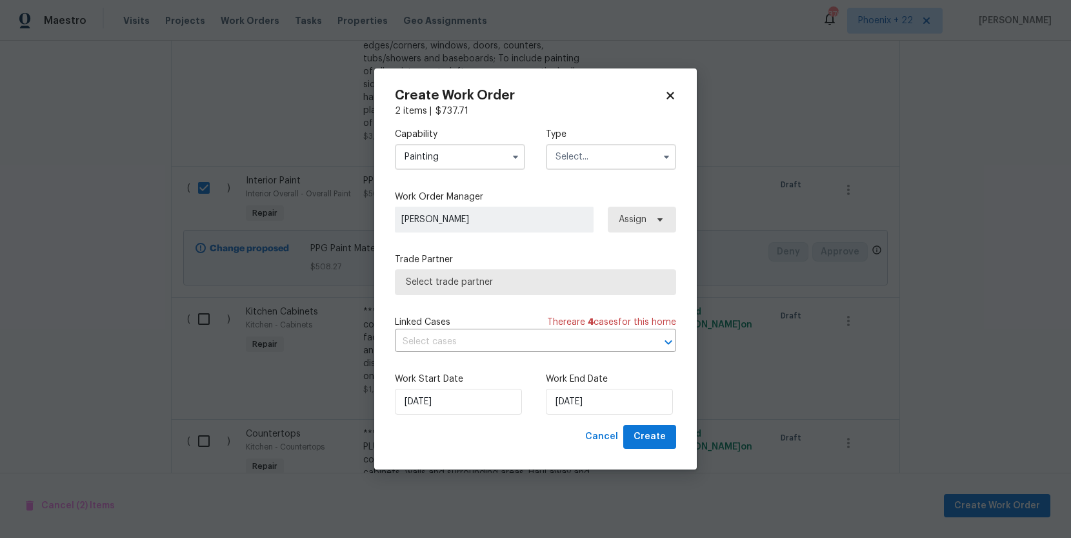
click at [605, 164] on input "text" at bounding box center [611, 157] width 130 height 26
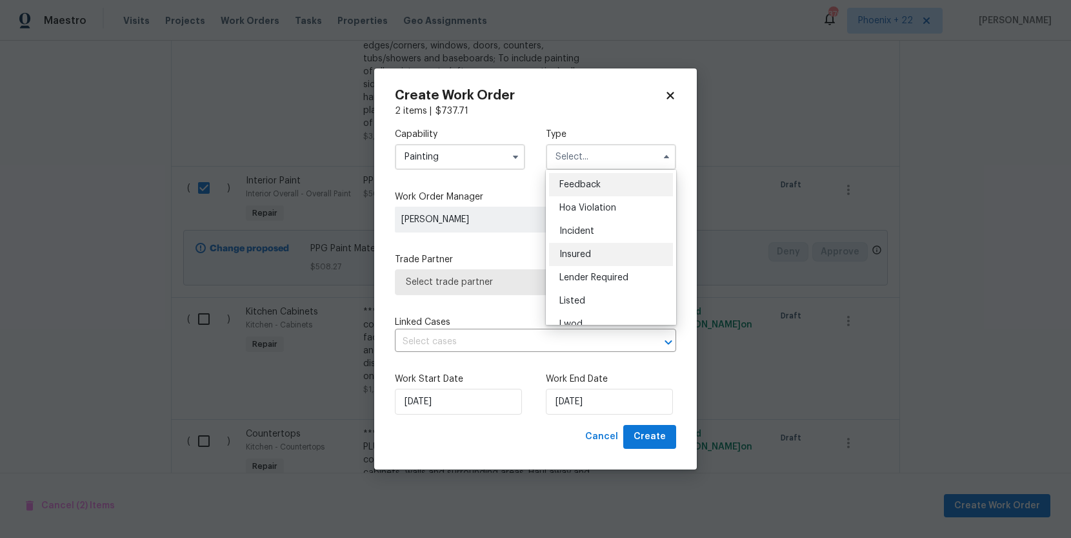
scroll to position [130, 0]
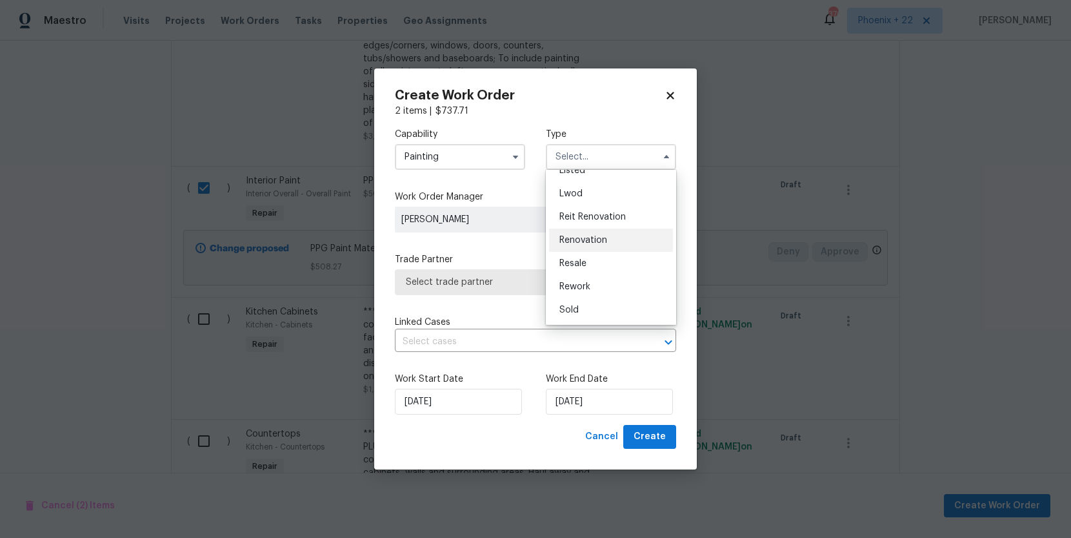
click at [591, 246] on div "Renovation" at bounding box center [611, 239] width 124 height 23
type input "Renovation"
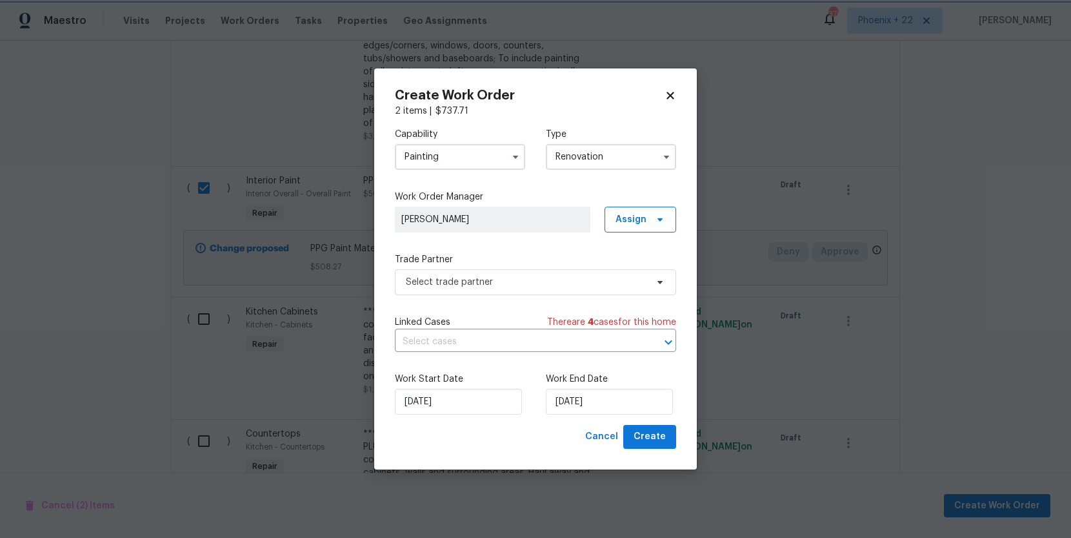
scroll to position [0, 0]
click at [634, 218] on span "Assign" at bounding box center [631, 219] width 31 height 13
click at [619, 274] on div "Assign to me" at bounding box center [642, 274] width 56 height 13
click at [520, 279] on span "Select trade partner" at bounding box center [526, 282] width 241 height 13
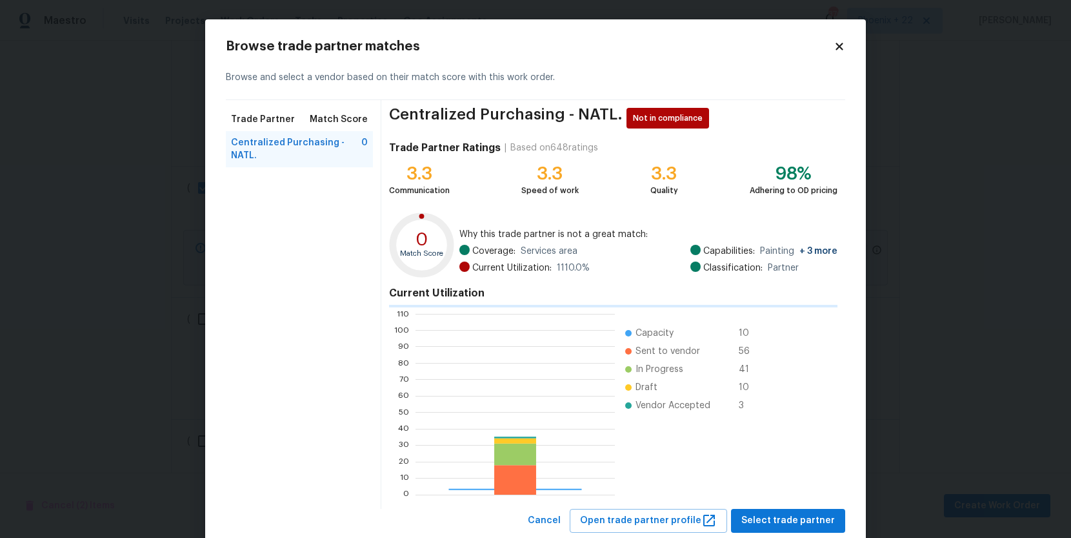
scroll to position [181, 199]
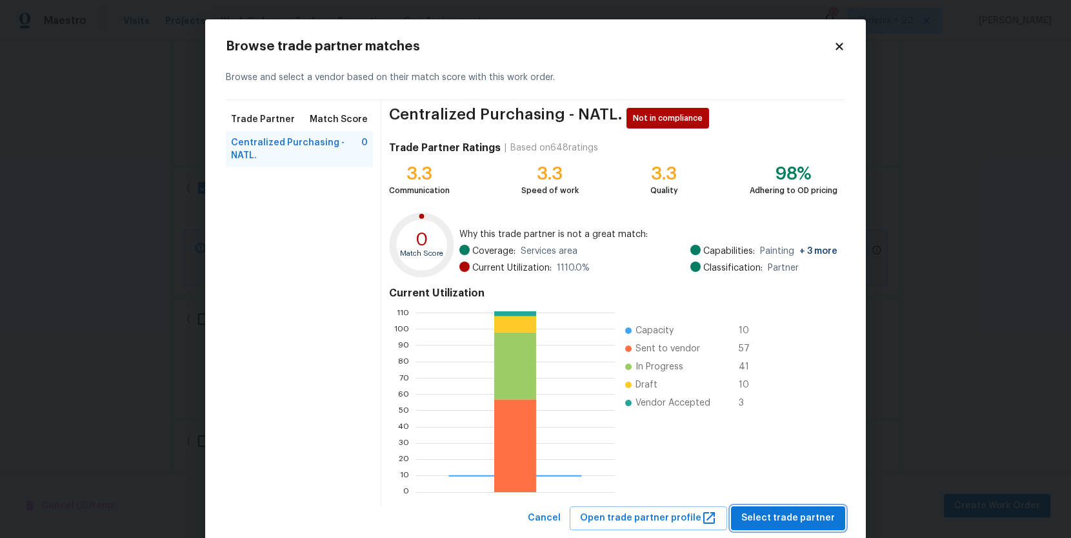
click at [783, 523] on span "Select trade partner" at bounding box center [789, 518] width 94 height 16
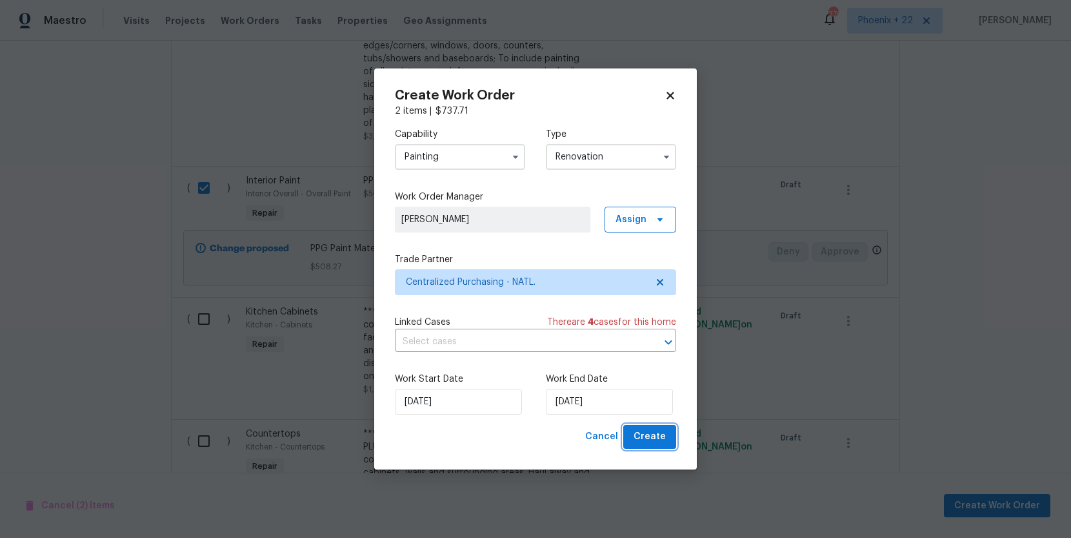
click at [634, 431] on button "Create" at bounding box center [649, 437] width 53 height 24
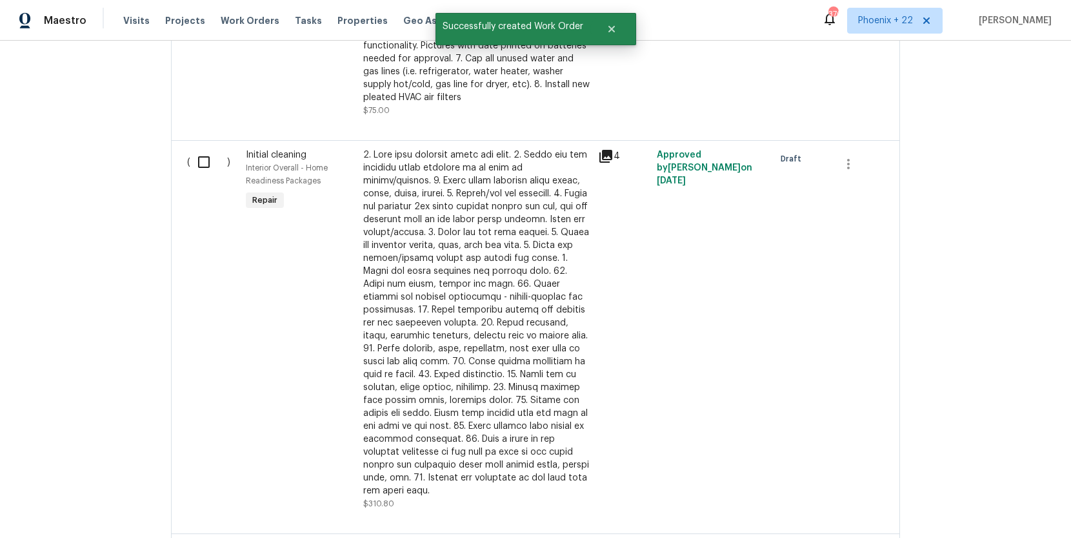
scroll to position [0, 0]
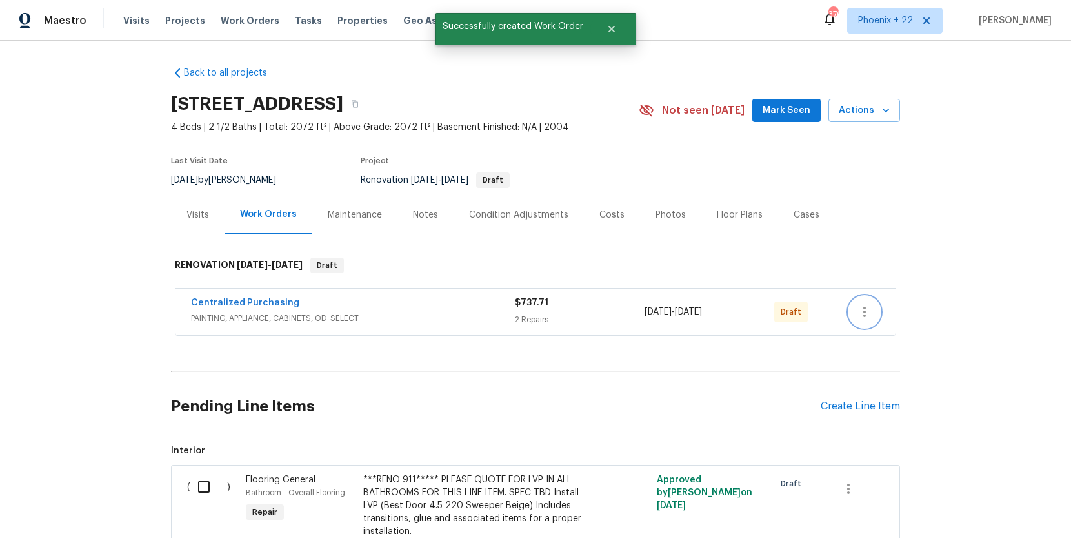
click at [869, 307] on icon "button" at bounding box center [864, 311] width 15 height 15
click at [869, 317] on li "Send to Vendor" at bounding box center [918, 311] width 139 height 21
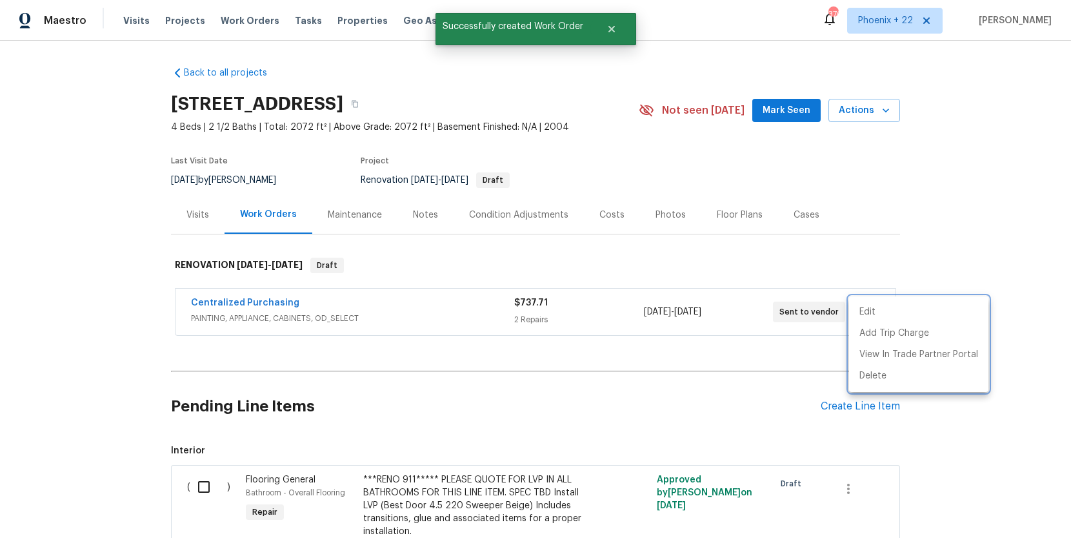
drag, startPoint x: 281, startPoint y: 306, endPoint x: 265, endPoint y: 305, distance: 16.1
click at [278, 307] on div at bounding box center [535, 269] width 1071 height 538
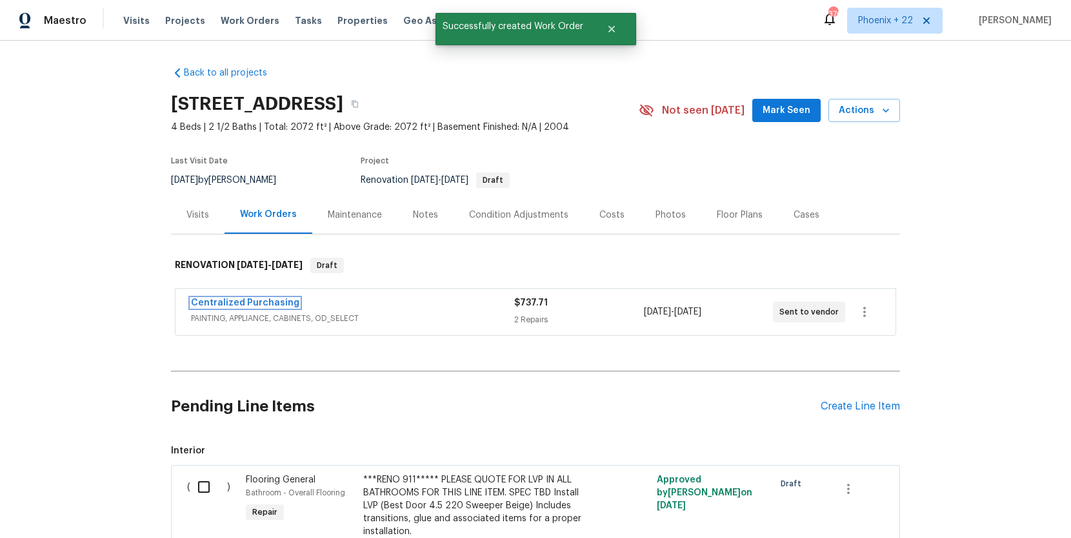
drag, startPoint x: 263, startPoint y: 303, endPoint x: 265, endPoint y: 315, distance: 12.3
click at [263, 303] on link "Centralized Purchasing" at bounding box center [245, 302] width 108 height 9
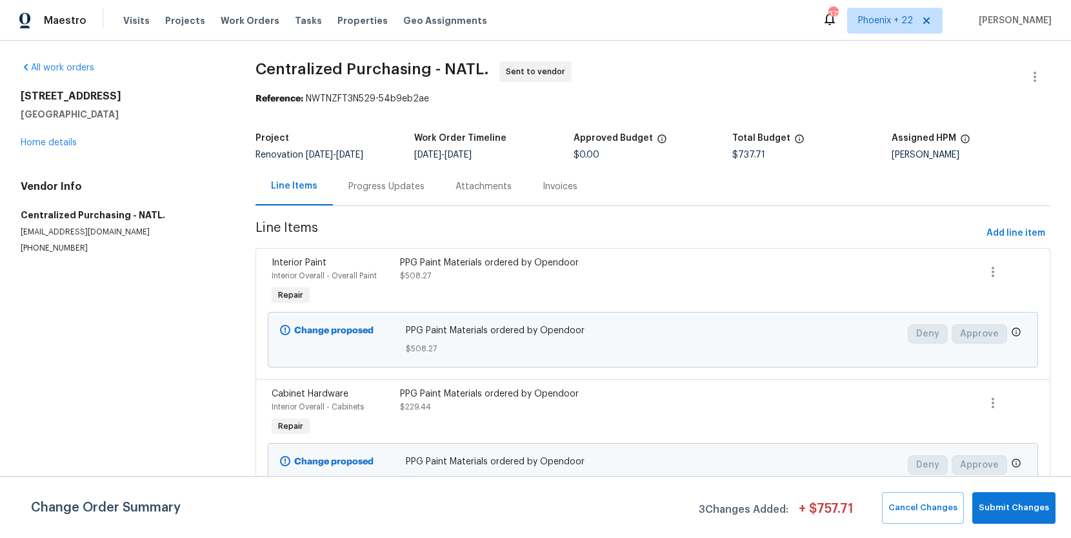
click at [892, 39] on div "Maestro Visits Projects Work Orders Tasks Properties Geo Assignments 372 Phoeni…" at bounding box center [535, 20] width 1071 height 41
drag, startPoint x: 892, startPoint y: 25, endPoint x: 891, endPoint y: 34, distance: 9.1
click at [892, 25] on span "Phoenix + 22" at bounding box center [885, 20] width 55 height 13
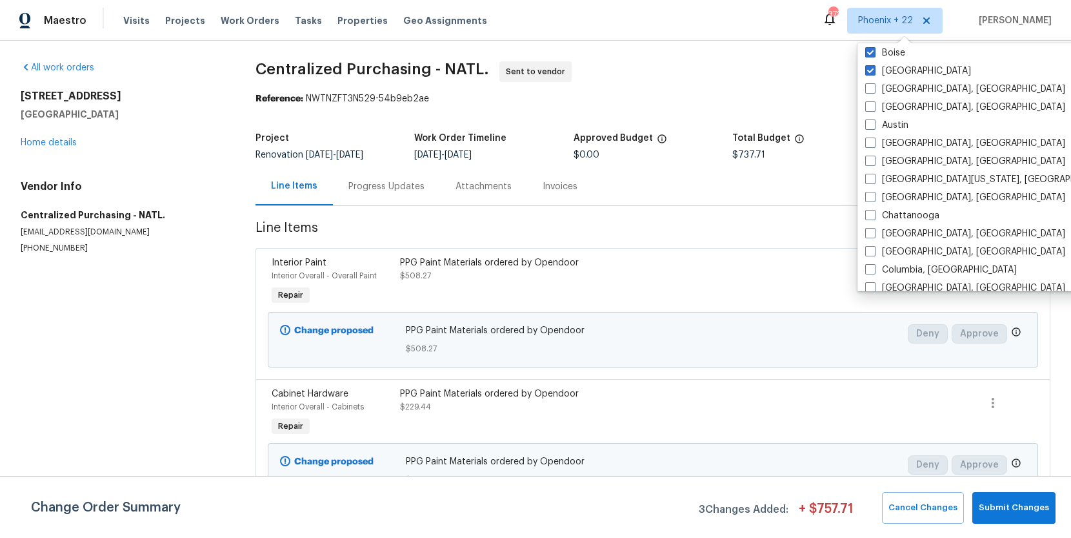
scroll to position [392, 0]
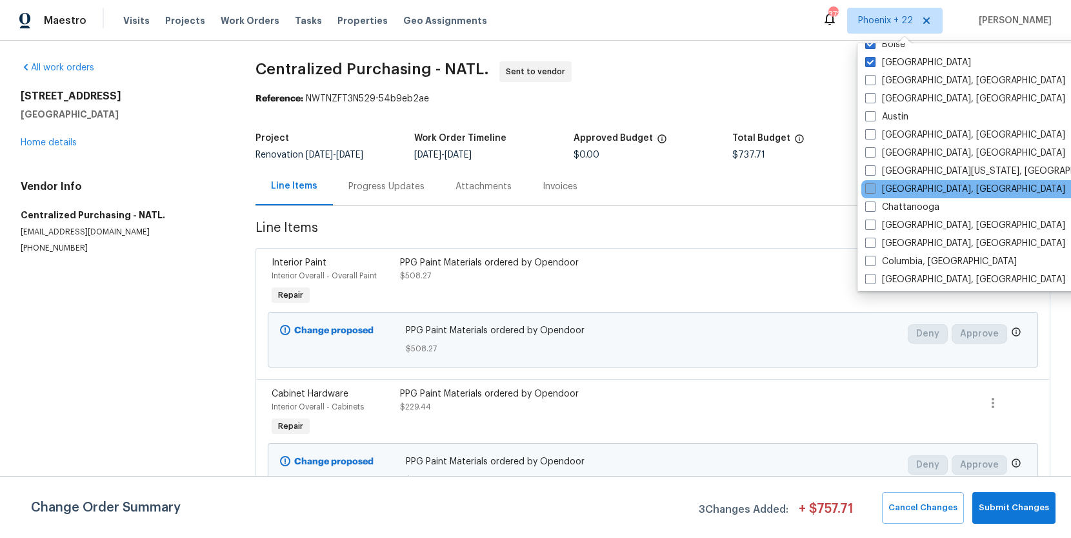
click at [909, 190] on label "[GEOGRAPHIC_DATA], [GEOGRAPHIC_DATA]" at bounding box center [966, 189] width 200 height 13
click at [874, 190] on input "[GEOGRAPHIC_DATA], [GEOGRAPHIC_DATA]" at bounding box center [870, 187] width 8 height 8
checkbox input "true"
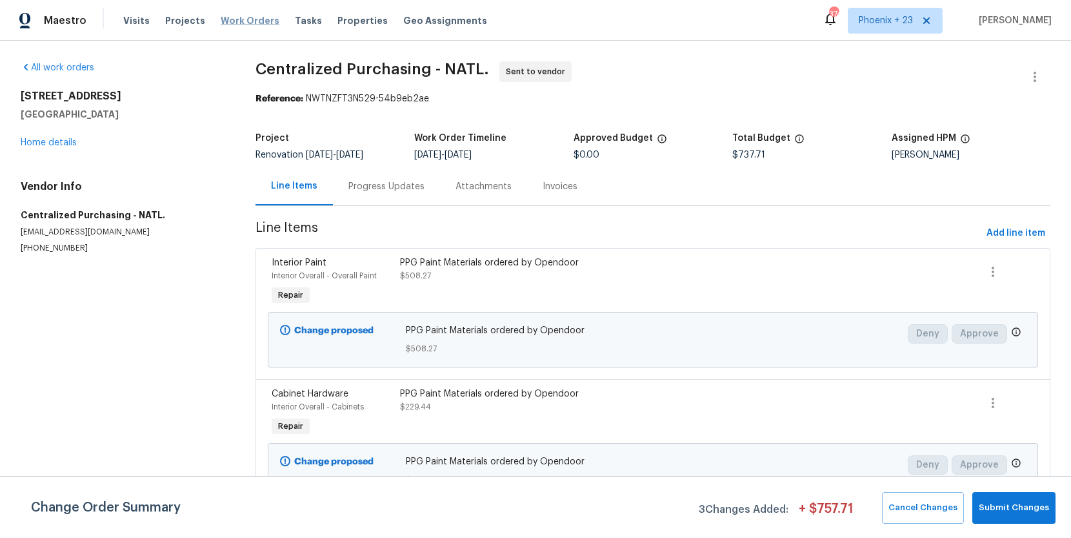
drag, startPoint x: 235, startPoint y: 14, endPoint x: 245, endPoint y: 18, distance: 11.0
click at [235, 14] on span "Work Orders" at bounding box center [250, 20] width 59 height 13
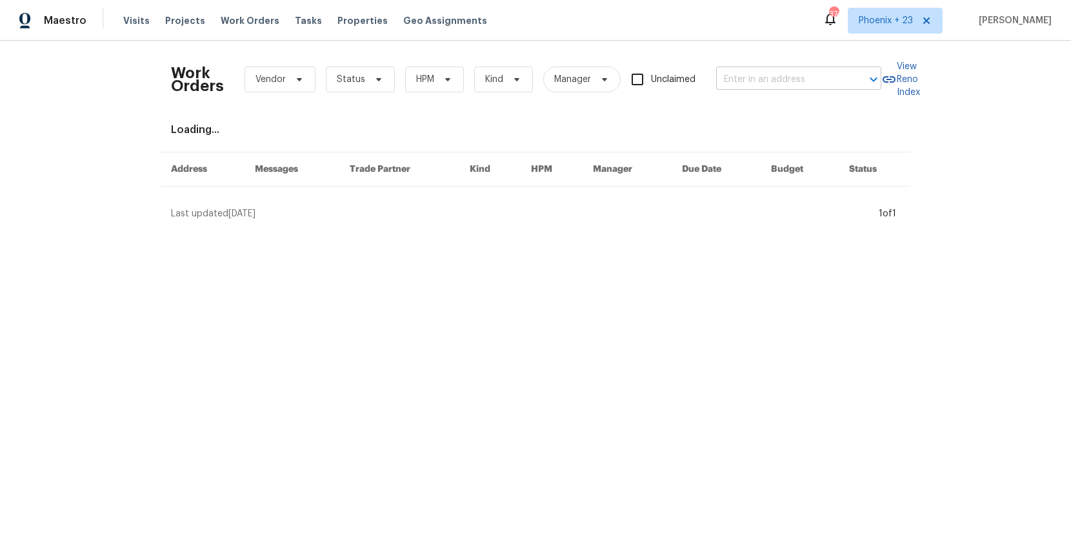
drag, startPoint x: 738, startPoint y: 56, endPoint x: 748, endPoint y: 72, distance: 19.4
click at [740, 57] on div "Work Orders Vendor Status HPM Kind Manager Unclaimed ​" at bounding box center [526, 79] width 711 height 57
click at [748, 72] on input "text" at bounding box center [780, 80] width 129 height 20
paste input "112 Balsam Cir, Summerville, SC 29485"
type input "112 Balsam Cir, Summerville, SC 29485"
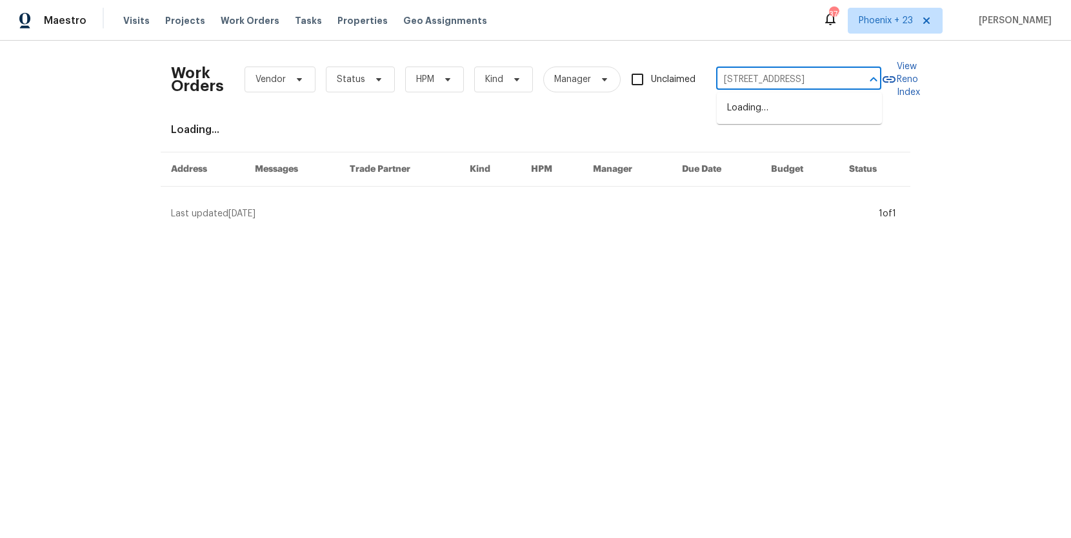
scroll to position [0, 42]
click at [754, 99] on li "112 Balsam Cir, Summerville, SC 29485" at bounding box center [799, 107] width 165 height 21
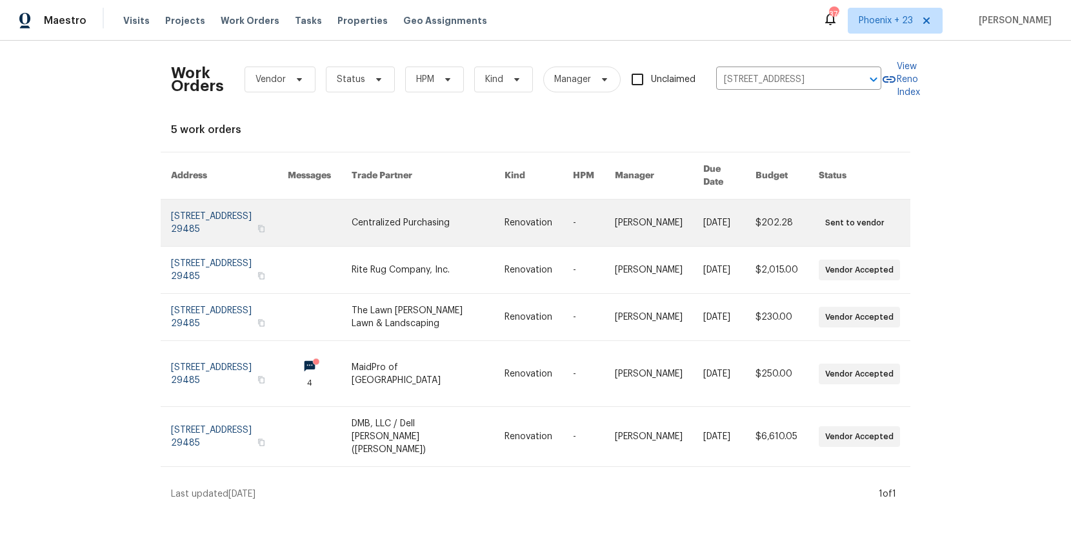
click at [372, 201] on td "Centralized Purchasing" at bounding box center [417, 222] width 153 height 47
click at [393, 212] on link at bounding box center [428, 222] width 153 height 46
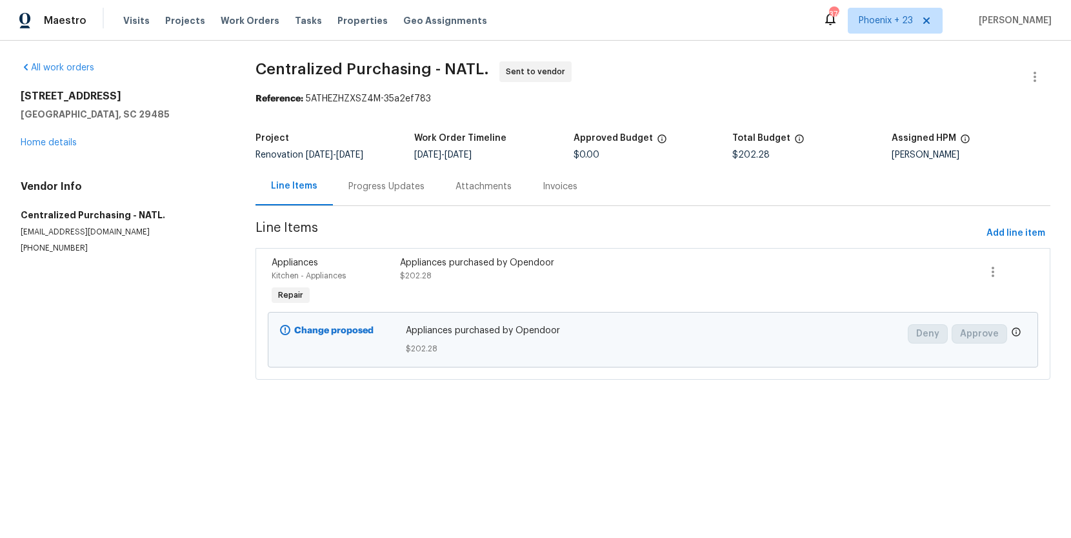
click at [1004, 247] on section "Centralized Purchasing - NATL. Sent to vendor Reference: 5ATHEZHZXSZ4M-35a2ef78…" at bounding box center [653, 228] width 795 height 334
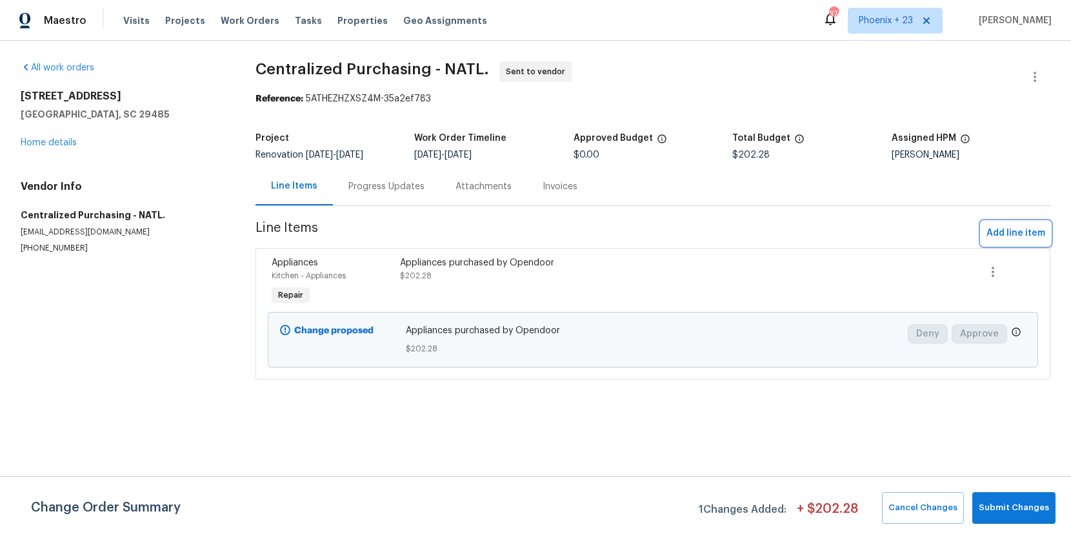
click at [1004, 230] on span "Add line item" at bounding box center [1016, 233] width 59 height 16
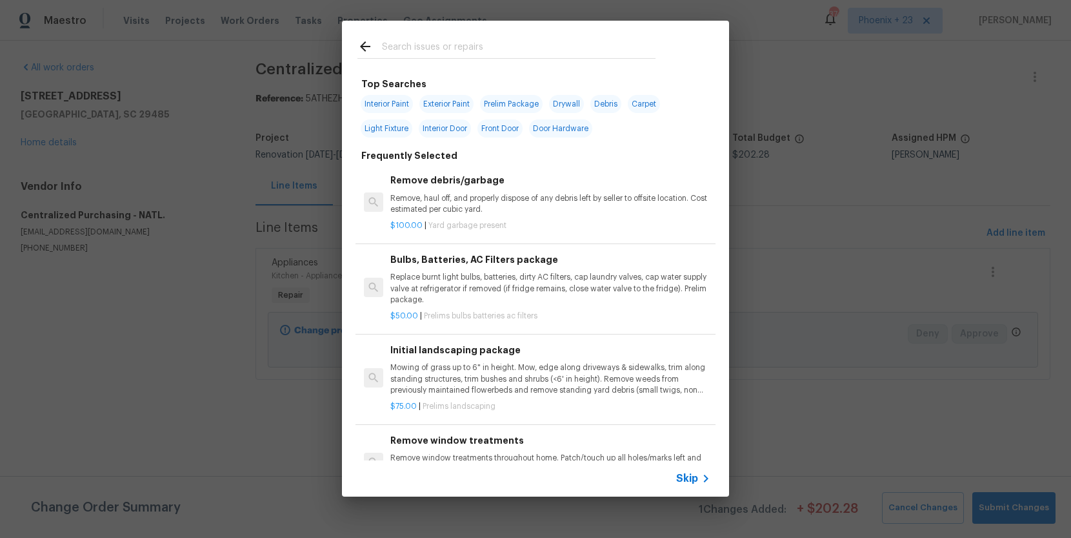
click at [535, 52] on input "text" at bounding box center [519, 48] width 274 height 19
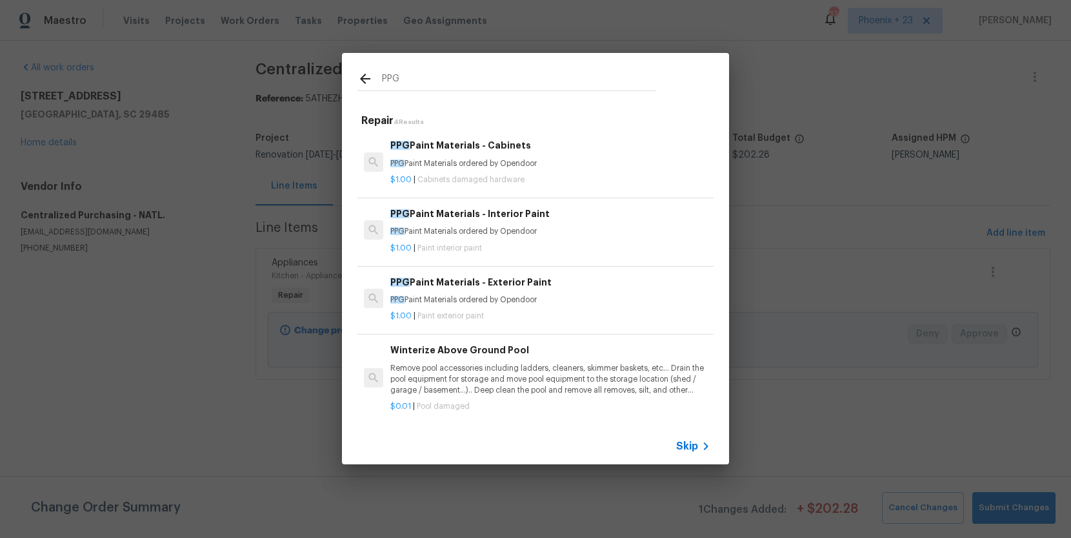
type input "PPG"
click at [557, 217] on h6 "PPG Paint Materials - Interior Paint" at bounding box center [550, 214] width 320 height 14
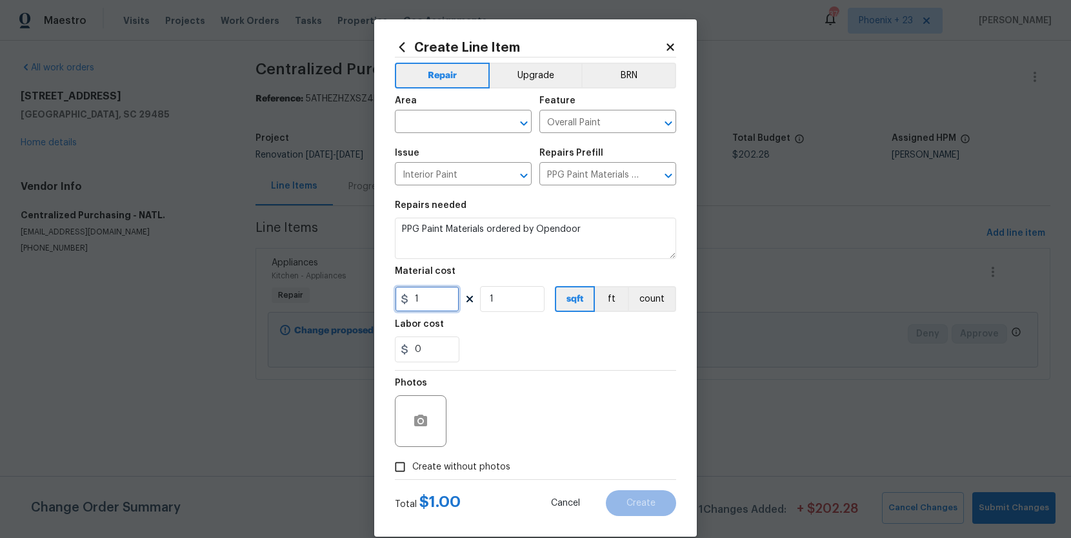
drag, startPoint x: 421, startPoint y: 307, endPoint x: 398, endPoint y: 301, distance: 24.0
click at [398, 301] on input "1" at bounding box center [427, 299] width 65 height 26
type input "709.72"
click at [439, 120] on input "text" at bounding box center [445, 123] width 101 height 20
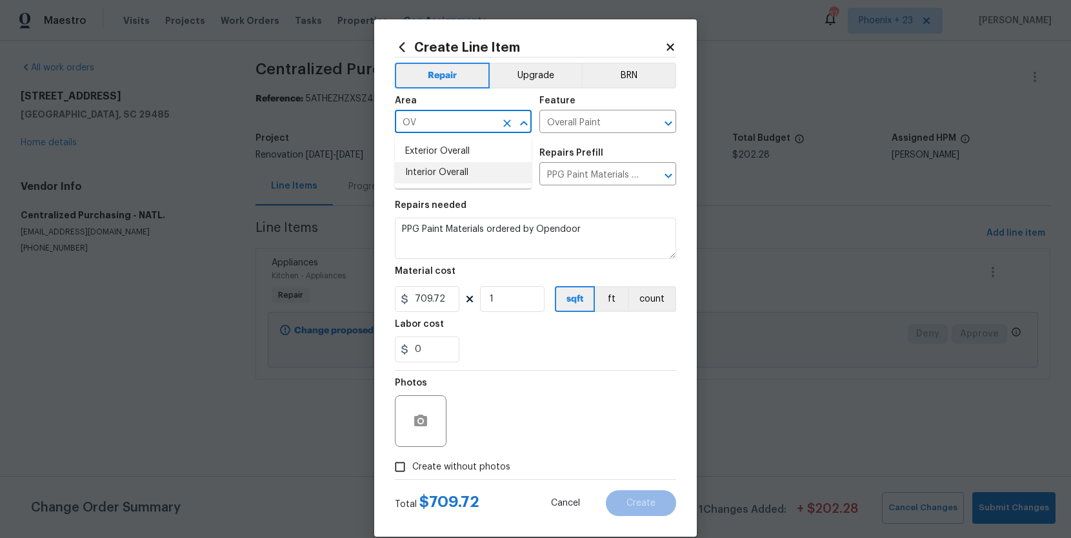
click at [456, 168] on li "Interior Overall" at bounding box center [463, 172] width 137 height 21
type input "Interior Overall"
click at [484, 460] on span "Create without photos" at bounding box center [461, 467] width 98 height 14
click at [412, 460] on input "Create without photos" at bounding box center [400, 466] width 25 height 25
checkbox input "true"
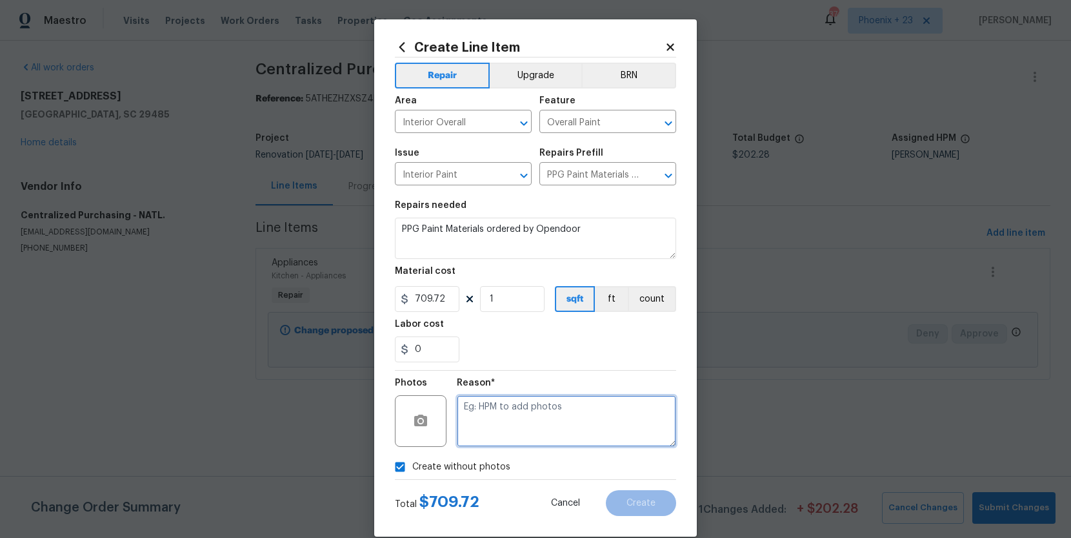
click at [501, 433] on textarea at bounding box center [566, 421] width 219 height 52
type textarea "NA"
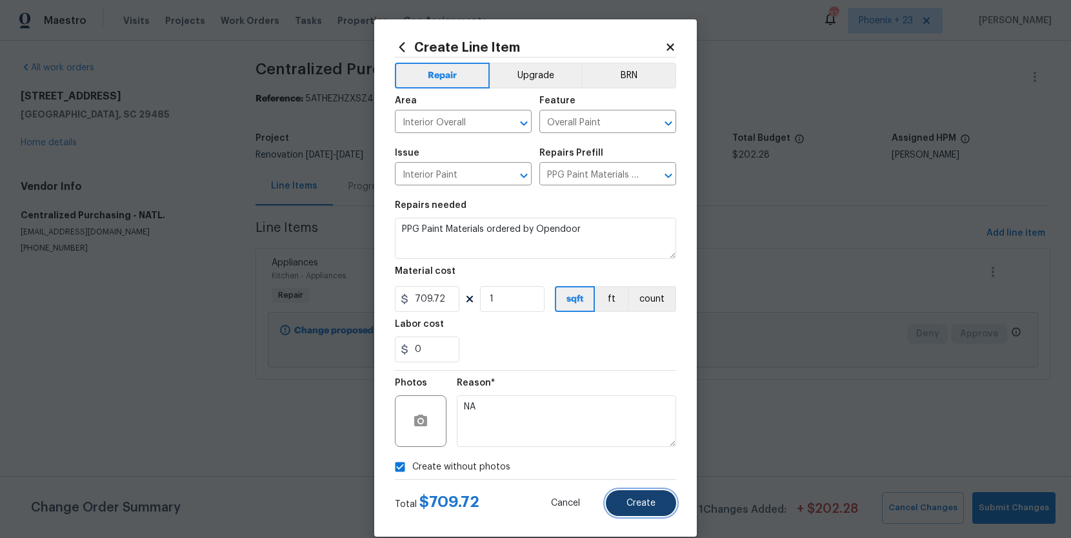
click at [627, 507] on button "Create" at bounding box center [641, 503] width 70 height 26
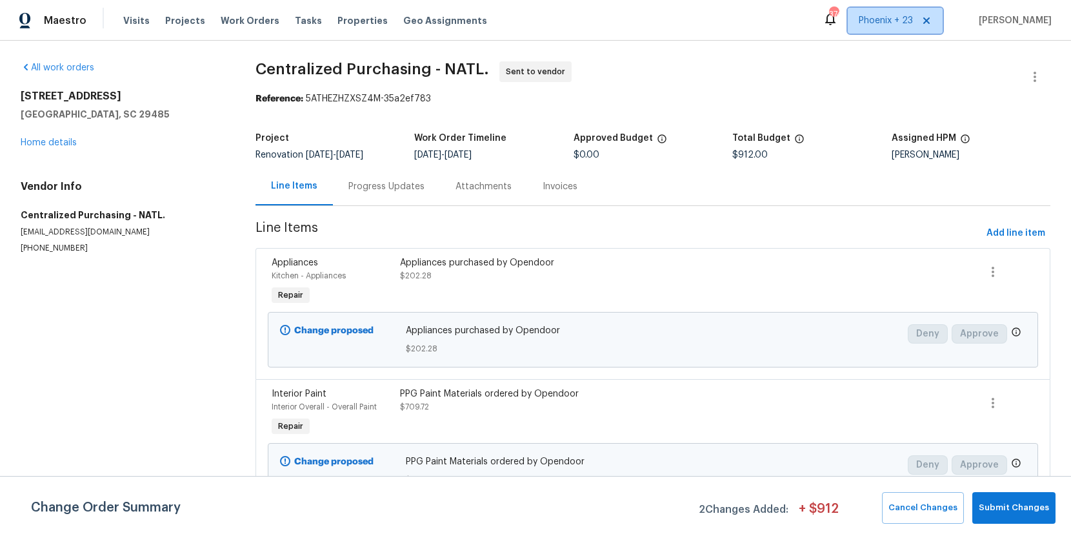
click at [898, 18] on span "Phoenix + 23" at bounding box center [886, 20] width 54 height 13
drag, startPoint x: 229, startPoint y: 8, endPoint x: 232, endPoint y: 26, distance: 18.3
click at [229, 8] on div "Visits Projects Work Orders Tasks Properties Geo Assignments" at bounding box center [313, 21] width 380 height 26
drag, startPoint x: 232, startPoint y: 27, endPoint x: 245, endPoint y: 23, distance: 12.9
click at [232, 26] on div "Visits Projects Work Orders Tasks Properties Geo Assignments" at bounding box center [313, 21] width 380 height 26
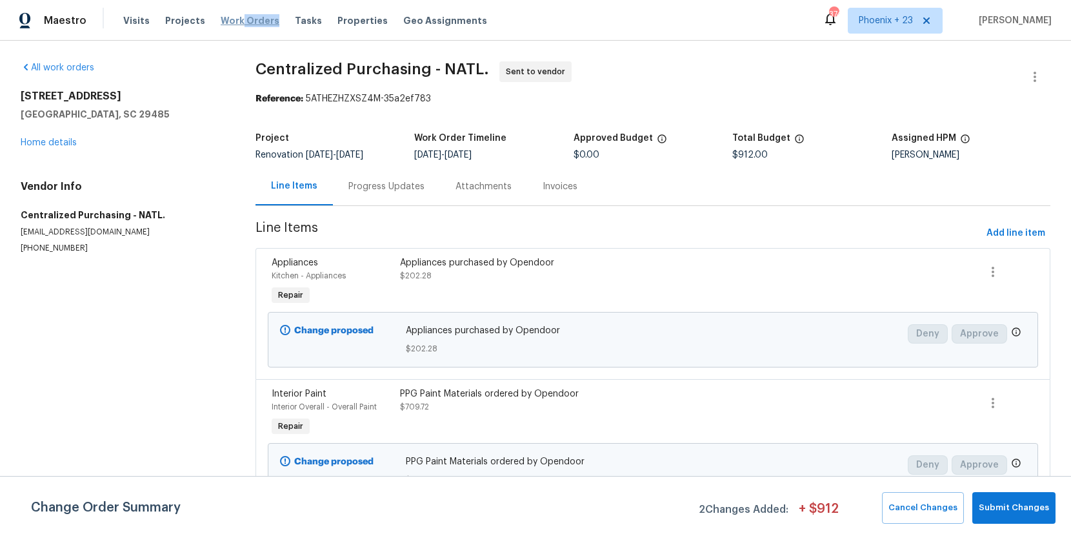
click at [247, 23] on span "Work Orders" at bounding box center [250, 20] width 59 height 13
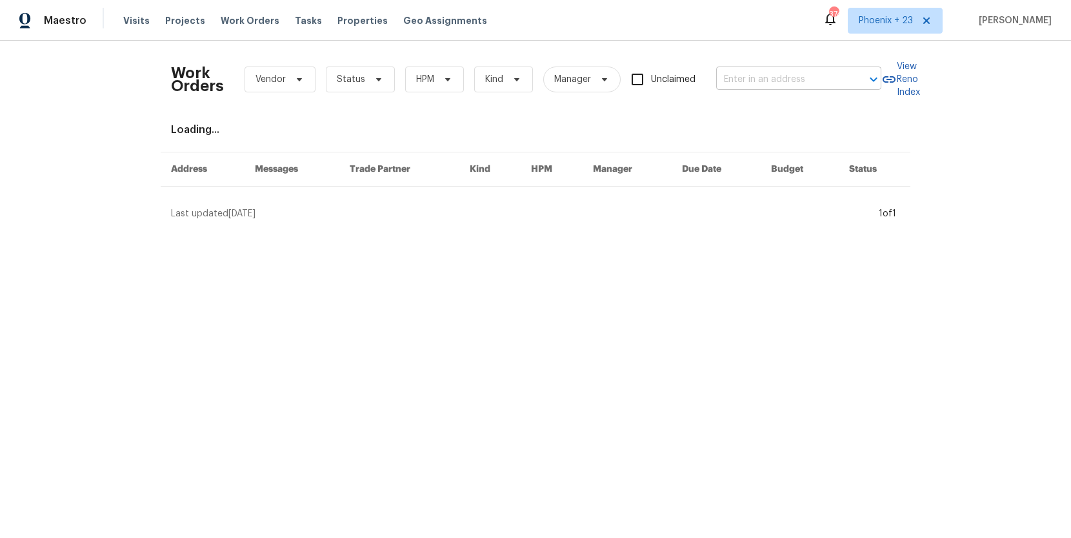
click at [821, 79] on input "text" at bounding box center [780, 80] width 129 height 20
paste input "2206 Hunter Place Ln, Arlington, TX 76006"
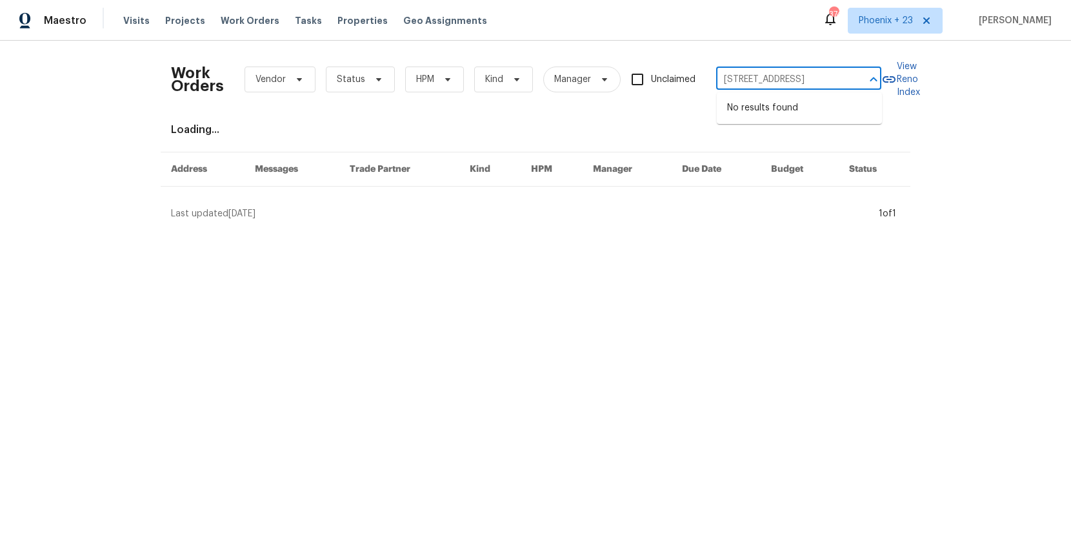
type input "2206 Hunter Place Ln, Arlington, TX 76006"
drag, startPoint x: 858, startPoint y: 46, endPoint x: 877, endPoint y: 23, distance: 29.4
click at [858, 46] on div "Work Orders Vendor Status HPM Kind Manager Unclaimed ​ View Reno Index Loading.…" at bounding box center [535, 136] width 1071 height 190
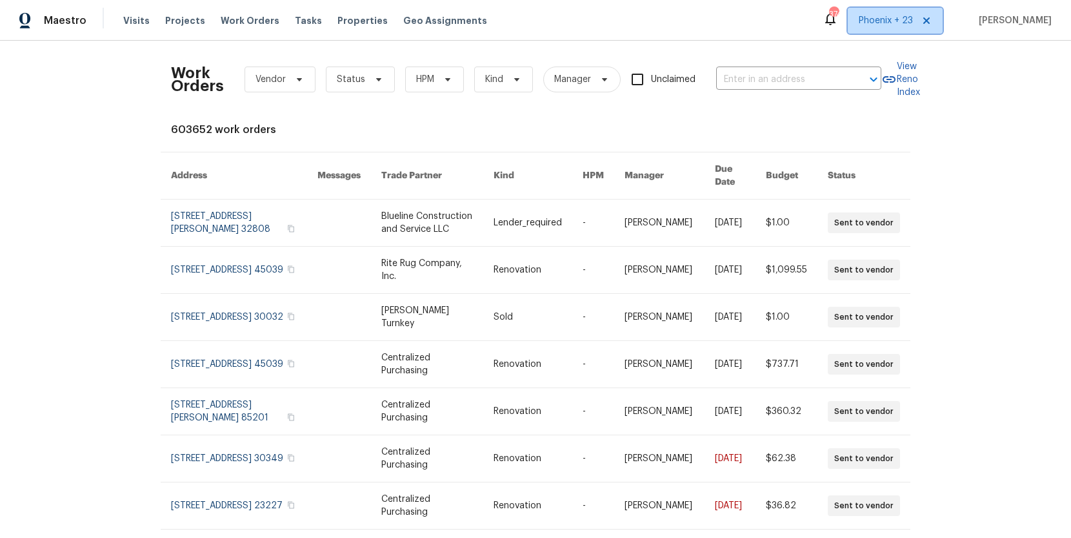
drag, startPoint x: 877, startPoint y: 23, endPoint x: 878, endPoint y: 38, distance: 15.0
click at [877, 28] on span "Phoenix + 23" at bounding box center [895, 21] width 95 height 26
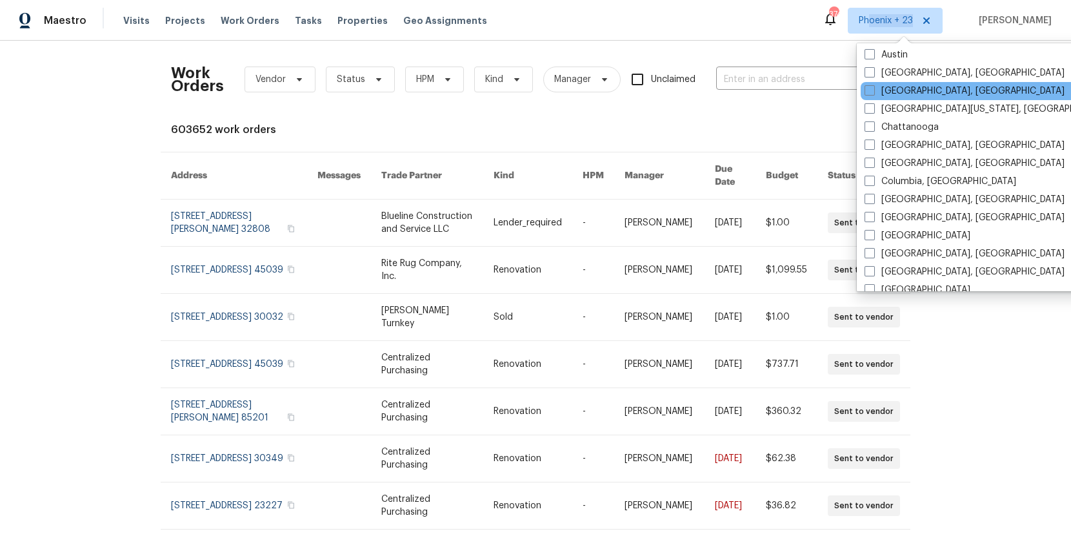
scroll to position [478, 0]
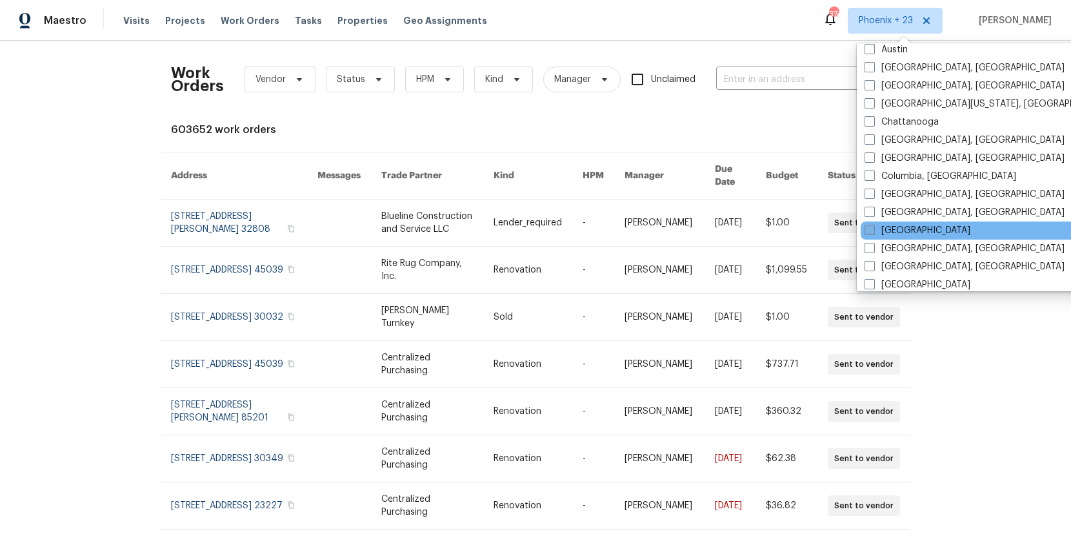
click at [887, 231] on label "[GEOGRAPHIC_DATA]" at bounding box center [918, 230] width 106 height 13
click at [873, 231] on input "[GEOGRAPHIC_DATA]" at bounding box center [869, 228] width 8 height 8
checkbox input "true"
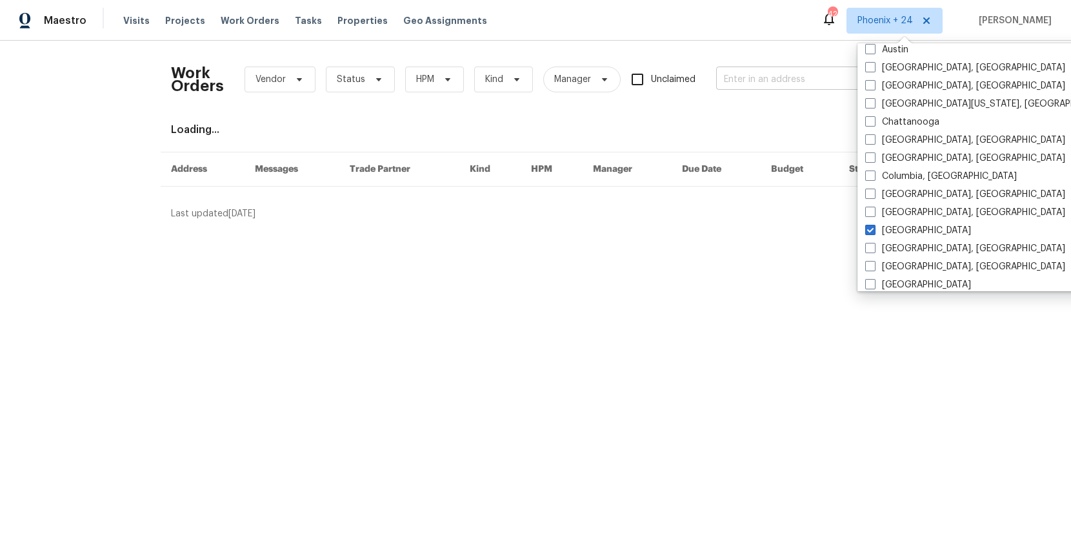
click at [770, 79] on input "text" at bounding box center [780, 80] width 129 height 20
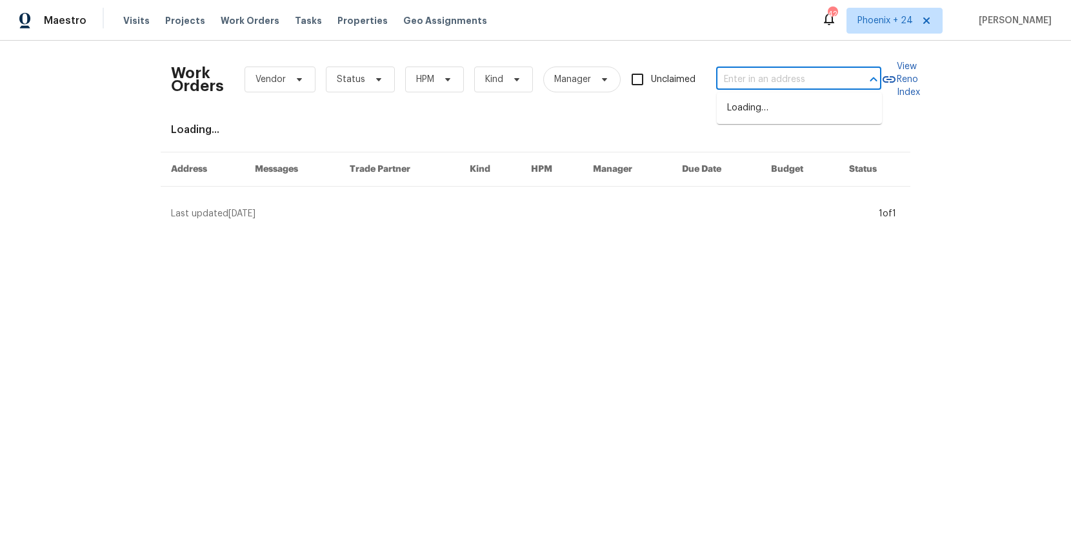
paste input "2206 Hunter Place Ln, Arlington, TX 76006"
type input "2206 Hunter Place Ln, Arlington, TX 76006"
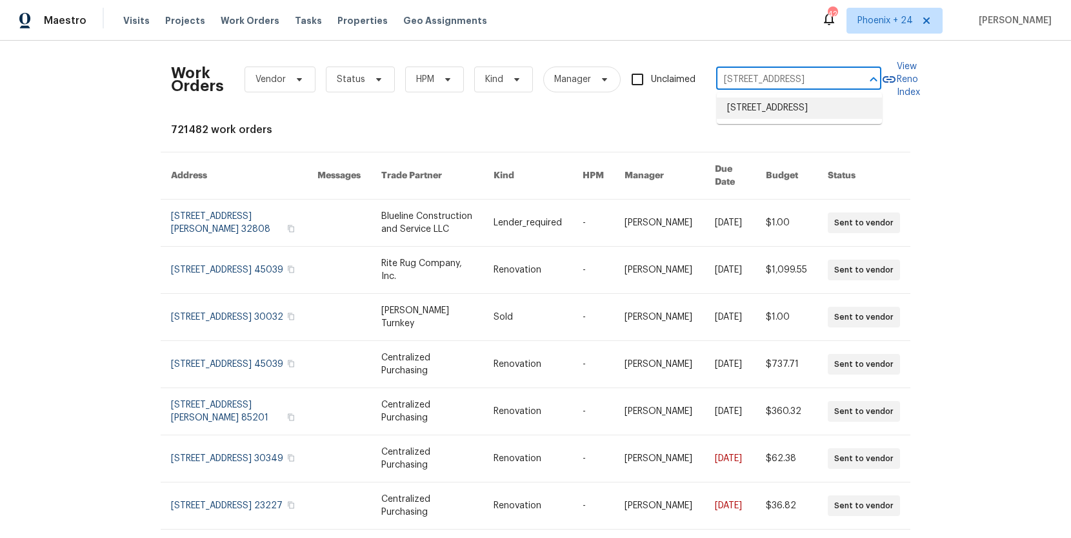
click at [776, 105] on li "2206 Hunter Place Ln, Arlington, TX 76006" at bounding box center [799, 107] width 165 height 21
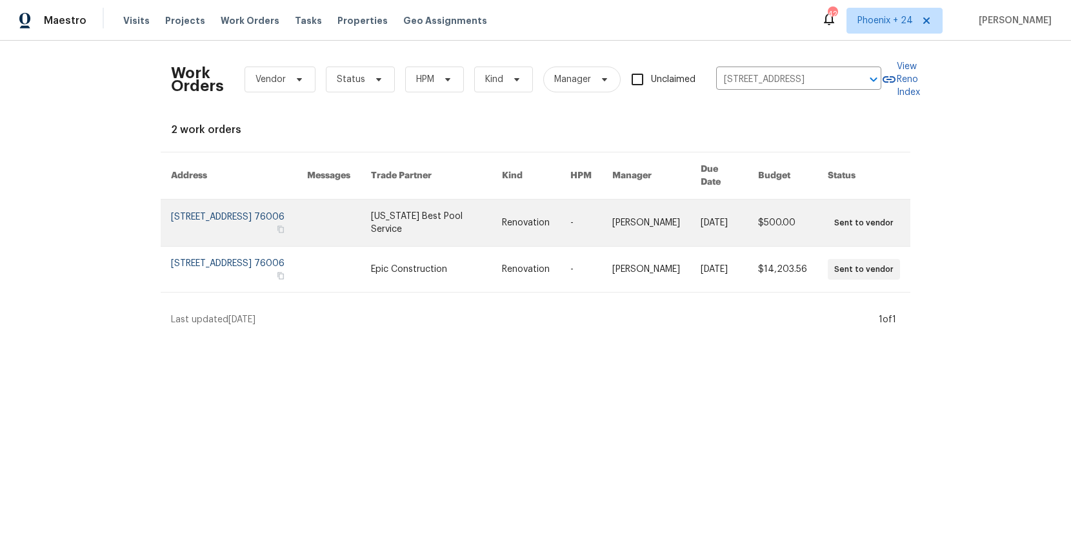
click at [428, 217] on link at bounding box center [436, 222] width 131 height 46
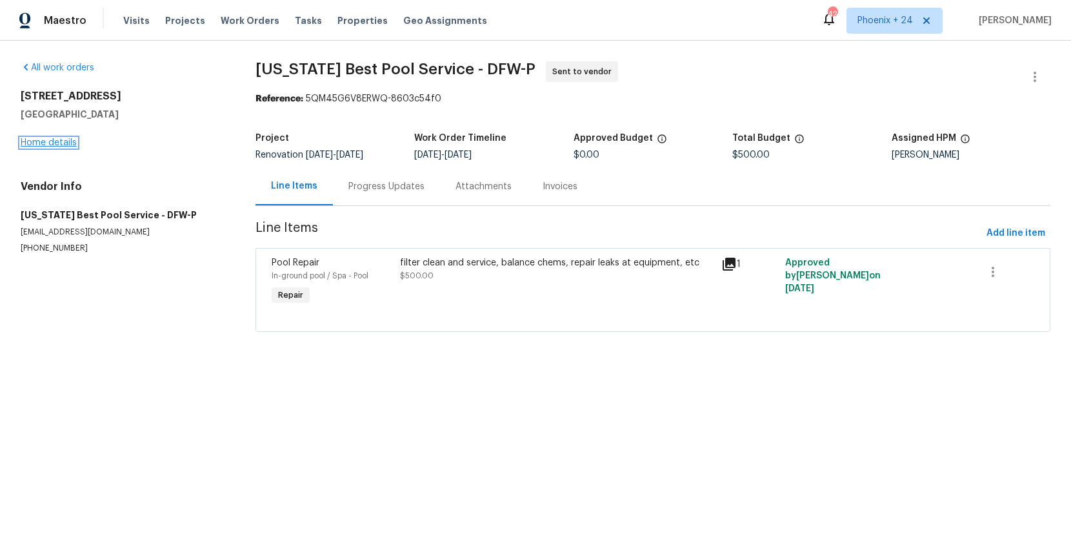
click at [37, 141] on link "Home details" at bounding box center [49, 142] width 56 height 9
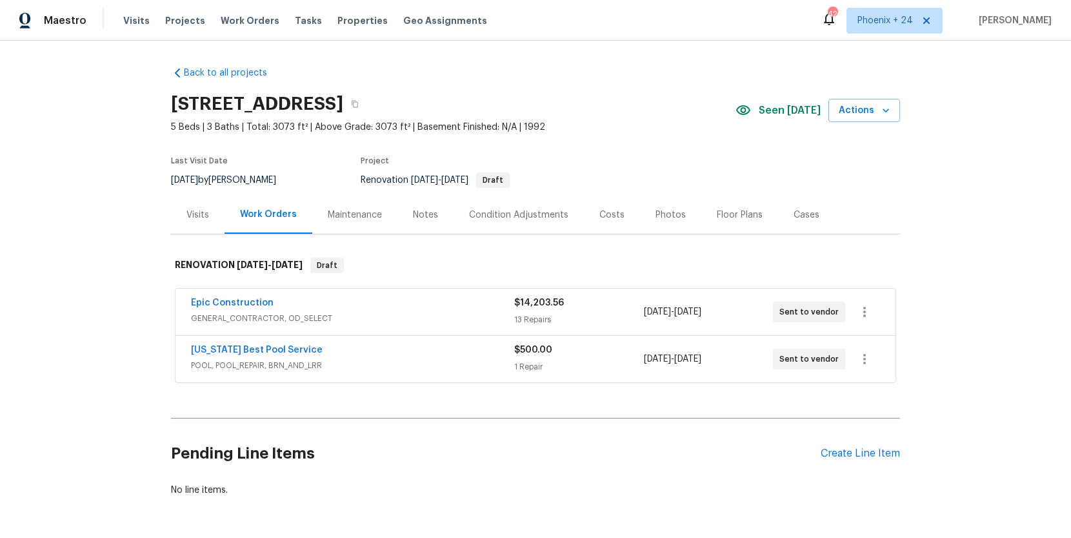
scroll to position [46, 0]
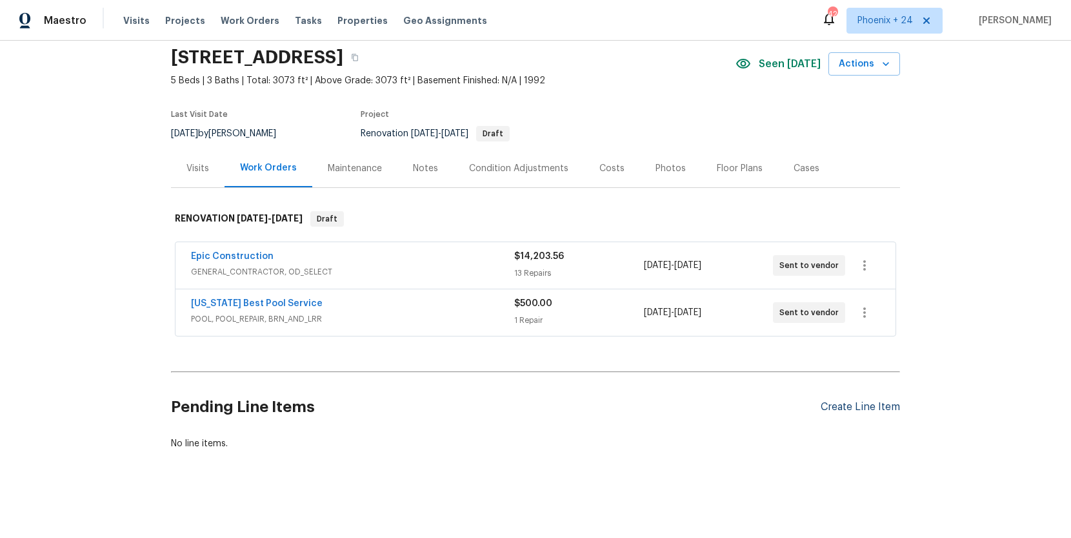
click at [891, 403] on div "Create Line Item" at bounding box center [860, 407] width 79 height 12
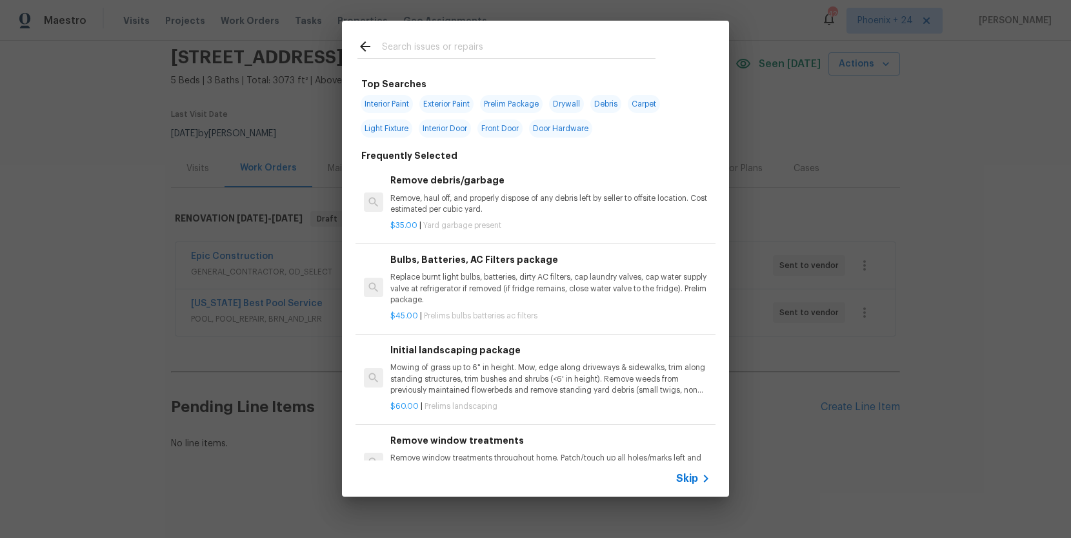
click at [546, 58] on div at bounding box center [507, 58] width 298 height 1
click at [542, 48] on input "text" at bounding box center [519, 48] width 274 height 19
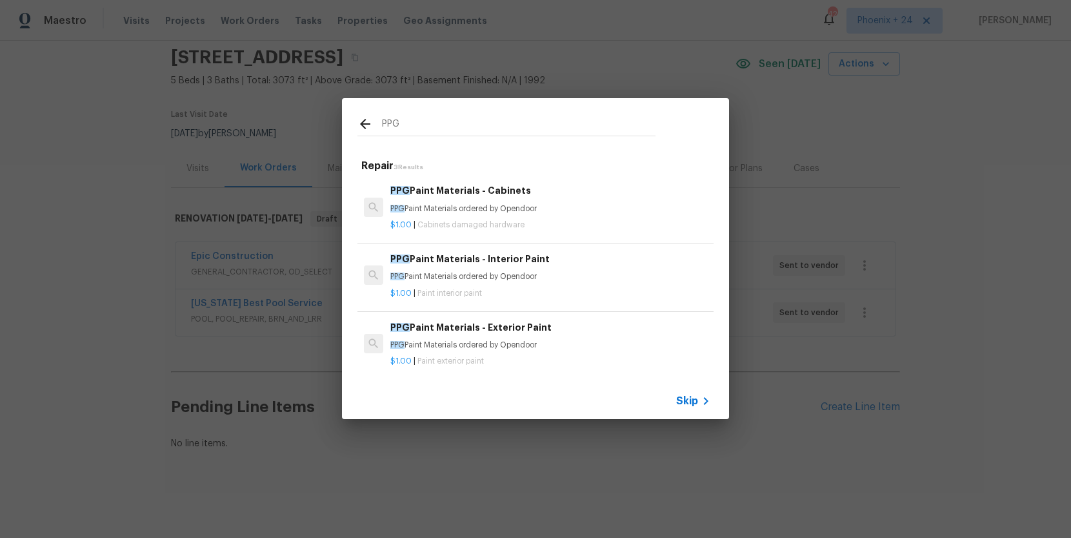
type input "PPG"
click at [593, 212] on p "PPG Paint Materials ordered by Opendoor" at bounding box center [550, 208] width 320 height 11
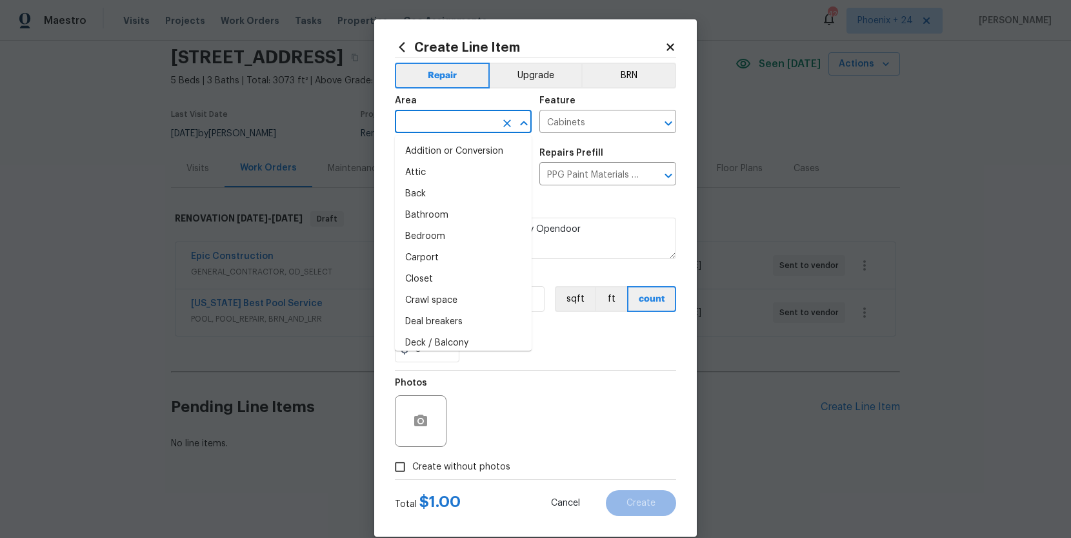
click at [452, 127] on input "text" at bounding box center [445, 123] width 101 height 20
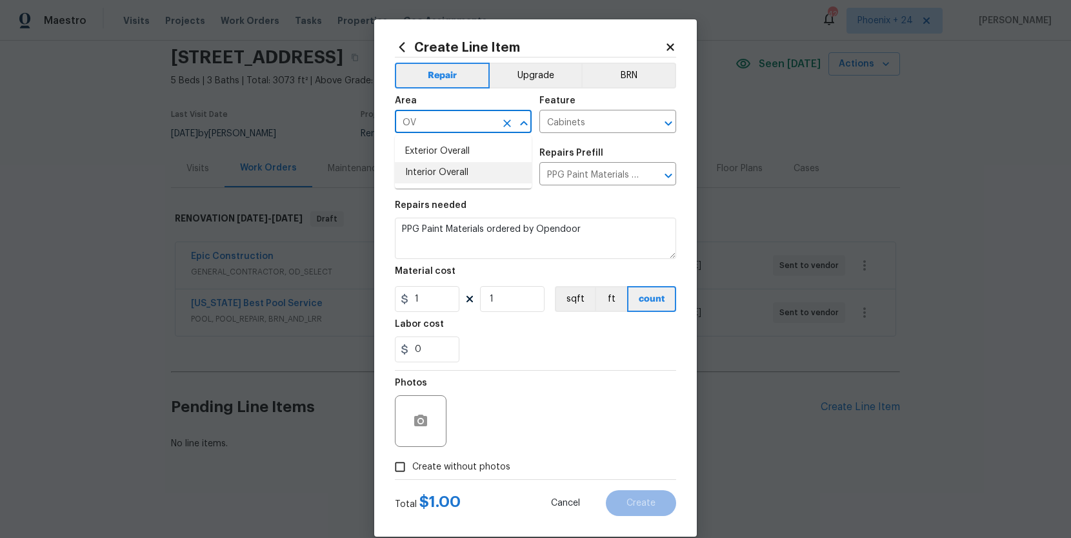
click at [458, 167] on li "Interior Overall" at bounding box center [463, 172] width 137 height 21
type input "Interior Overall"
click at [593, 265] on section "Repairs needed PPG Paint Materials ordered by Opendoor Material cost 1 1 sqft f…" at bounding box center [535, 281] width 281 height 177
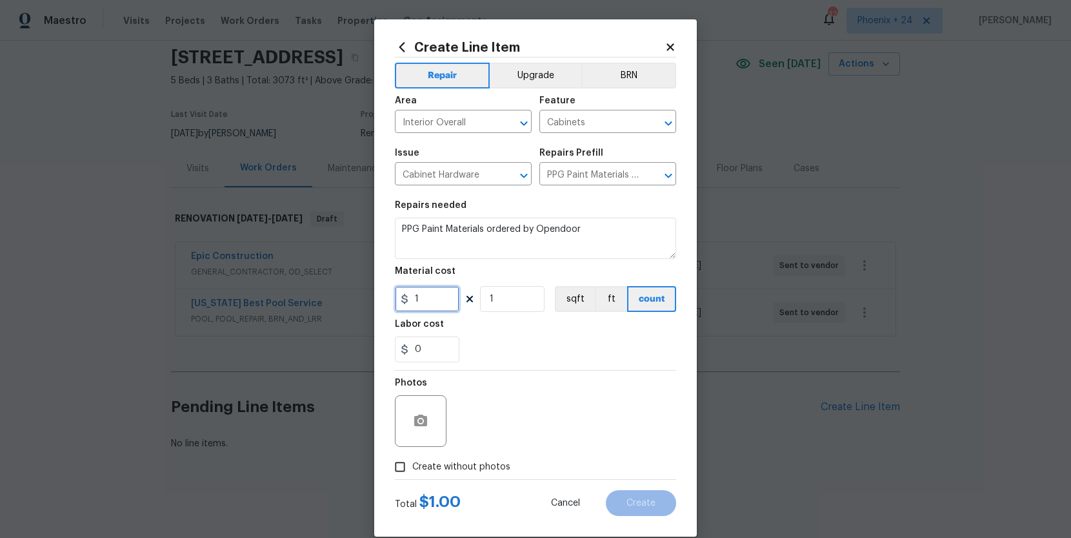
drag, startPoint x: 438, startPoint y: 301, endPoint x: 396, endPoint y: 296, distance: 42.8
click at [396, 296] on input "1" at bounding box center [427, 299] width 65 height 26
type input "764.05"
click at [459, 454] on label "Create without photos" at bounding box center [449, 466] width 123 height 25
click at [412, 454] on input "Create without photos" at bounding box center [400, 466] width 25 height 25
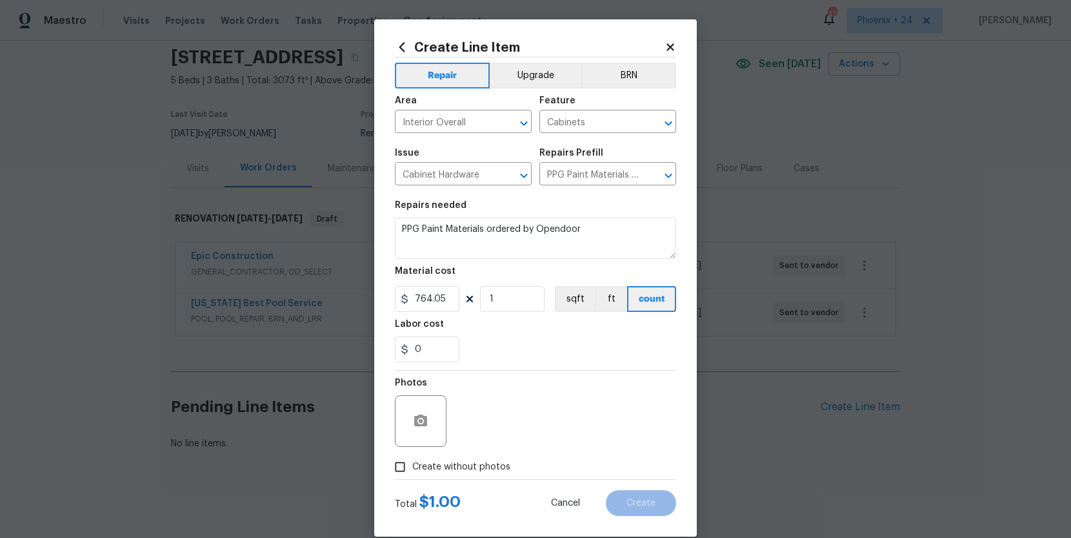
checkbox input "true"
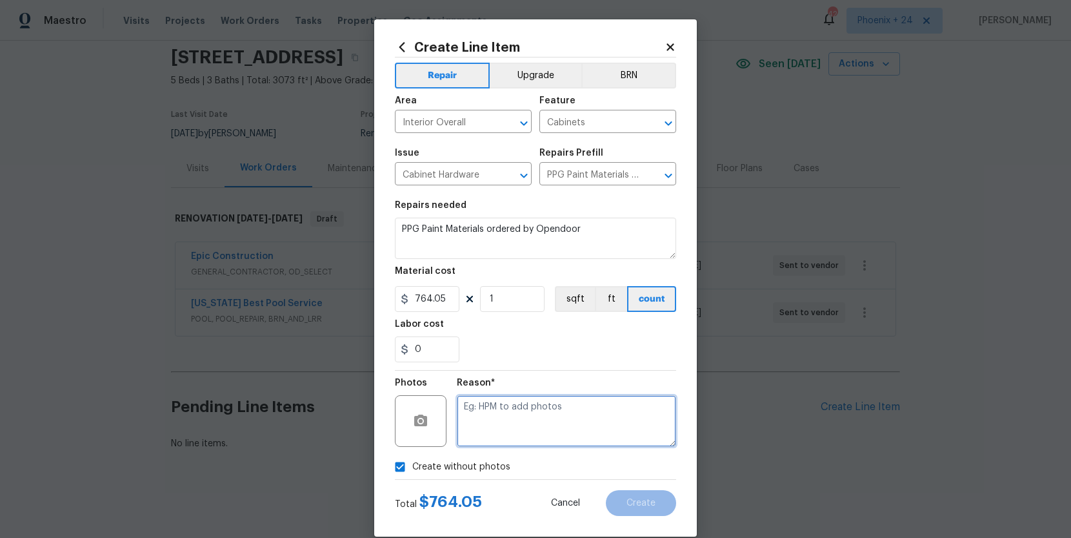
click at [503, 436] on textarea at bounding box center [566, 421] width 219 height 52
type textarea "na"
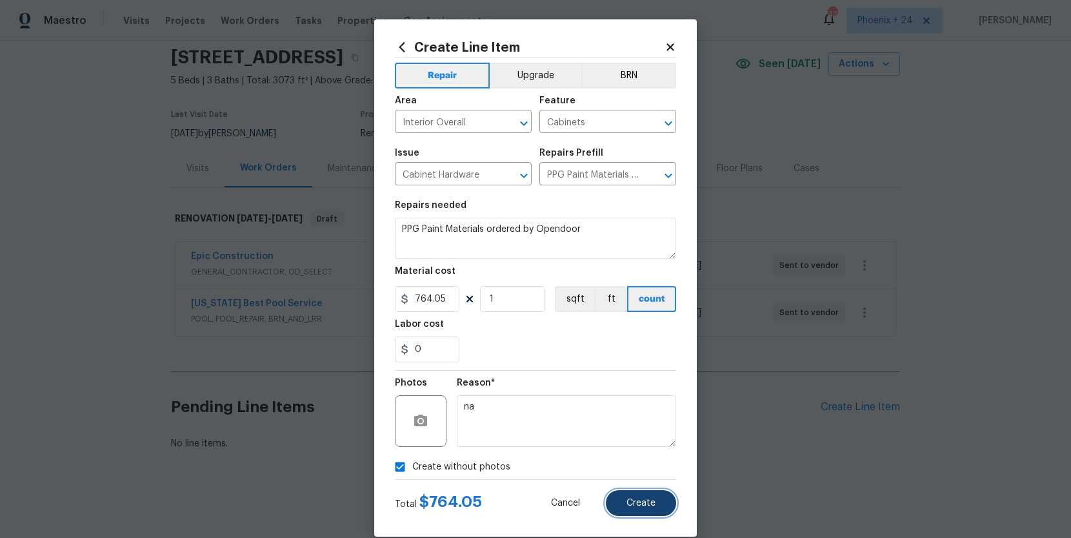
click at [649, 513] on button "Create" at bounding box center [641, 503] width 70 height 26
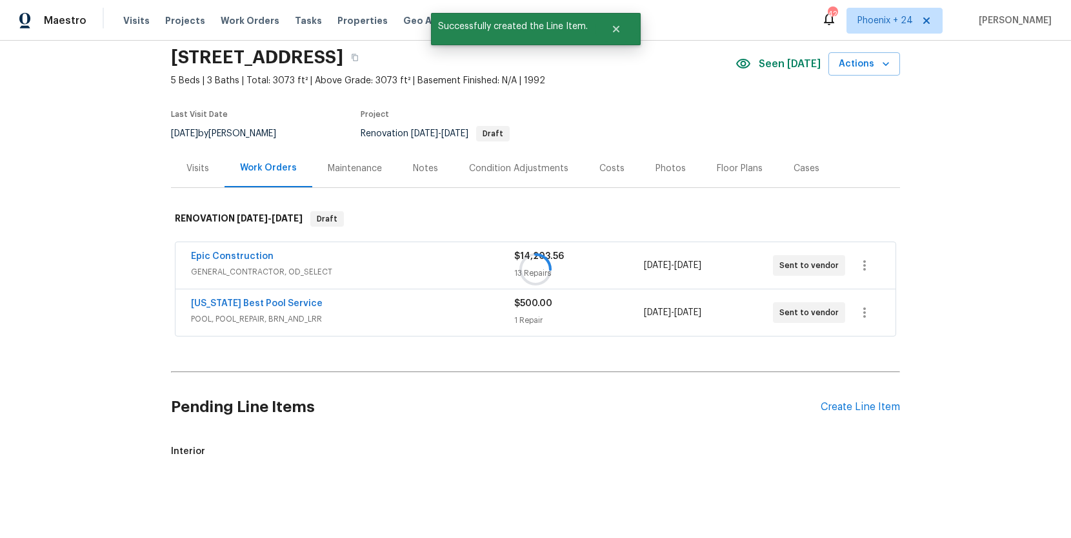
click at [838, 413] on div at bounding box center [535, 269] width 1071 height 538
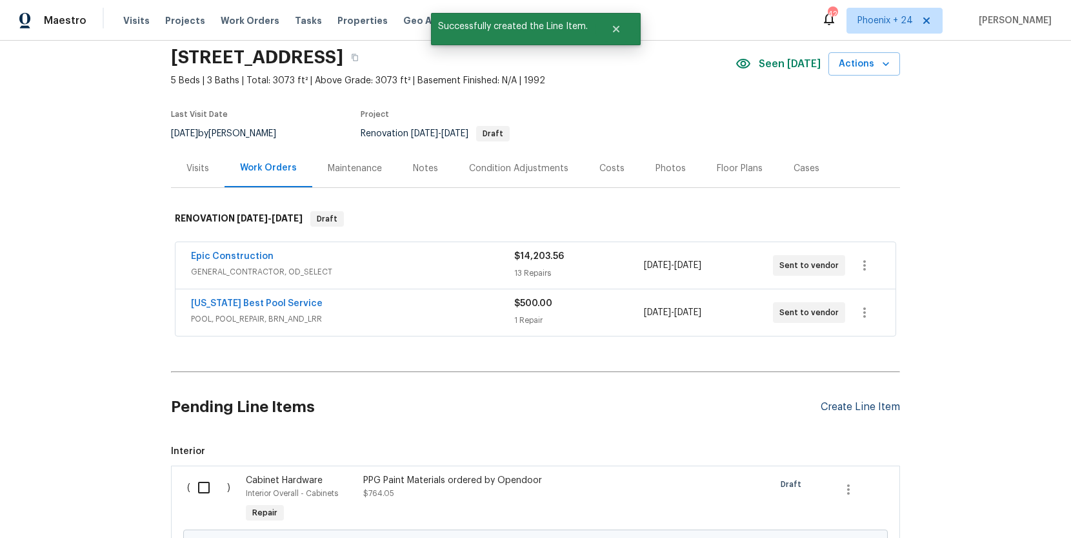
click at [839, 412] on div "Create Line Item" at bounding box center [860, 407] width 79 height 12
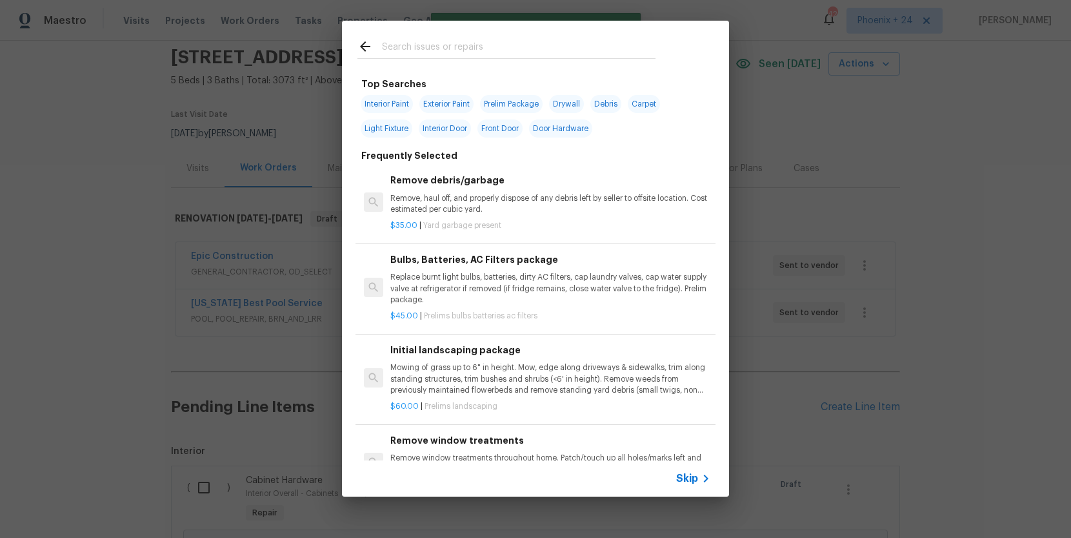
click at [477, 53] on input "text" at bounding box center [519, 48] width 274 height 19
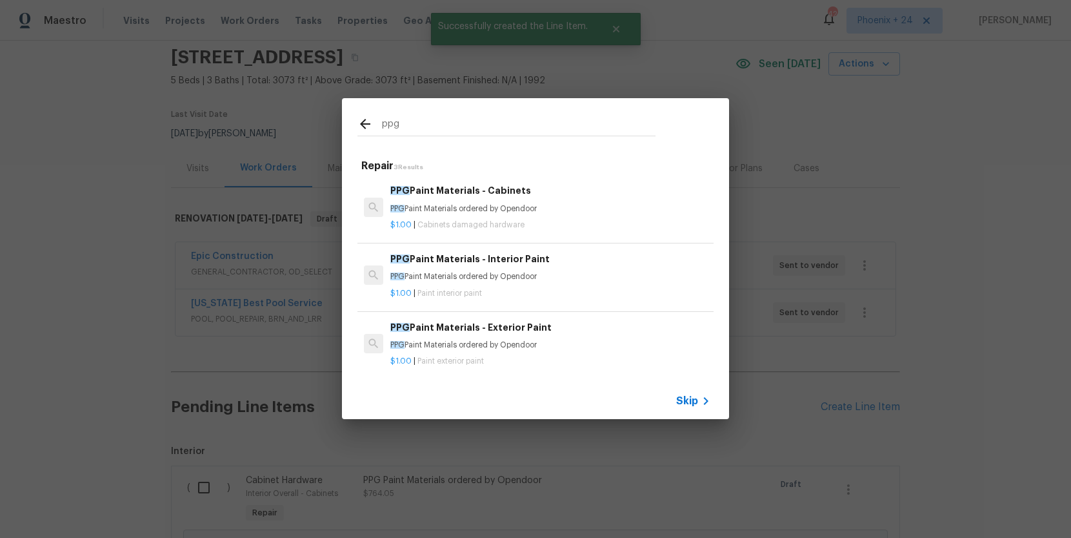
type input "ppg"
click at [576, 271] on p "PPG Paint Materials ordered by Opendoor" at bounding box center [550, 276] width 320 height 11
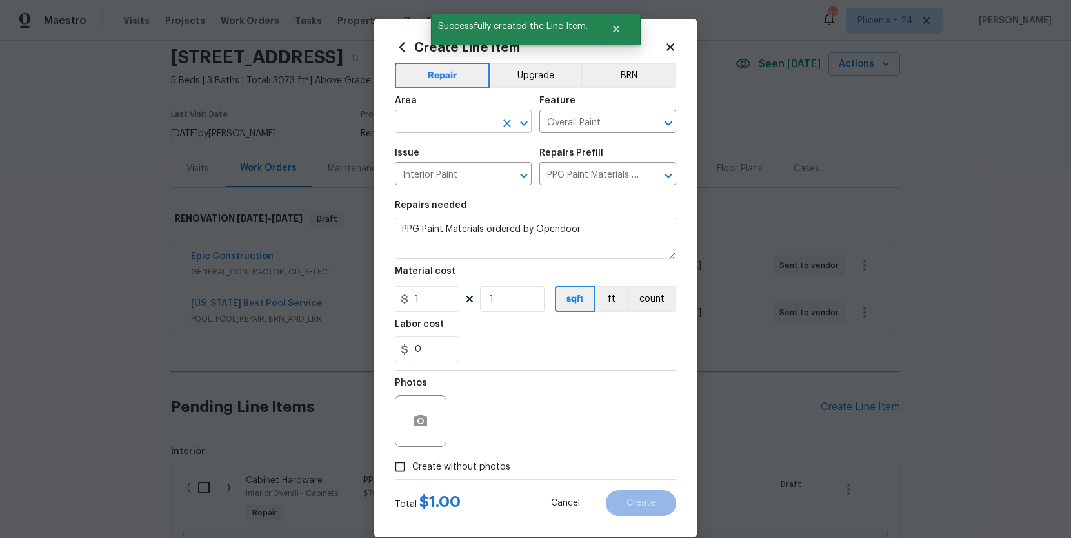
click at [442, 114] on input "text" at bounding box center [445, 123] width 101 height 20
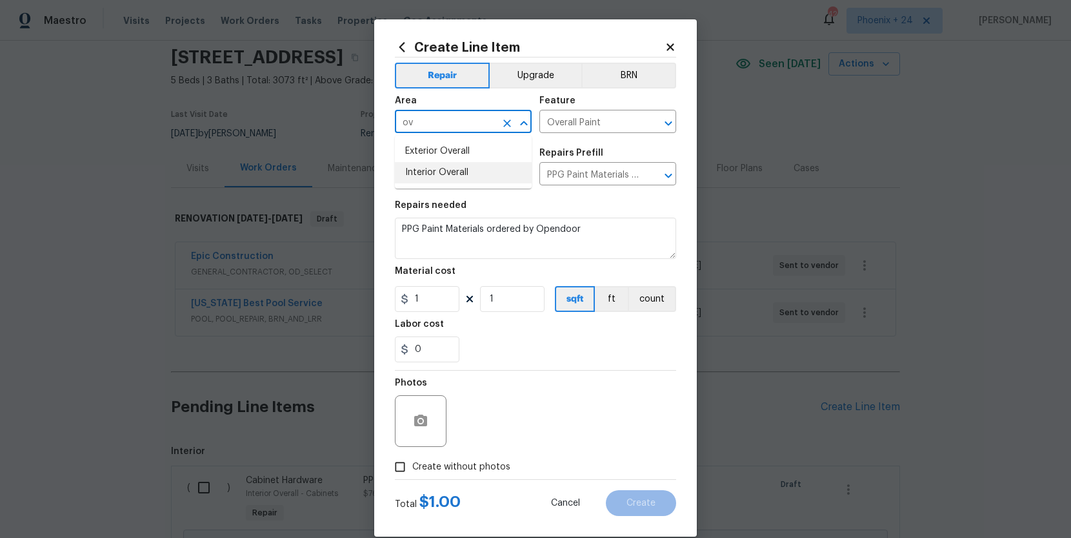
click at [459, 172] on li "Interior Overall" at bounding box center [463, 172] width 137 height 21
type input "Interior Overall"
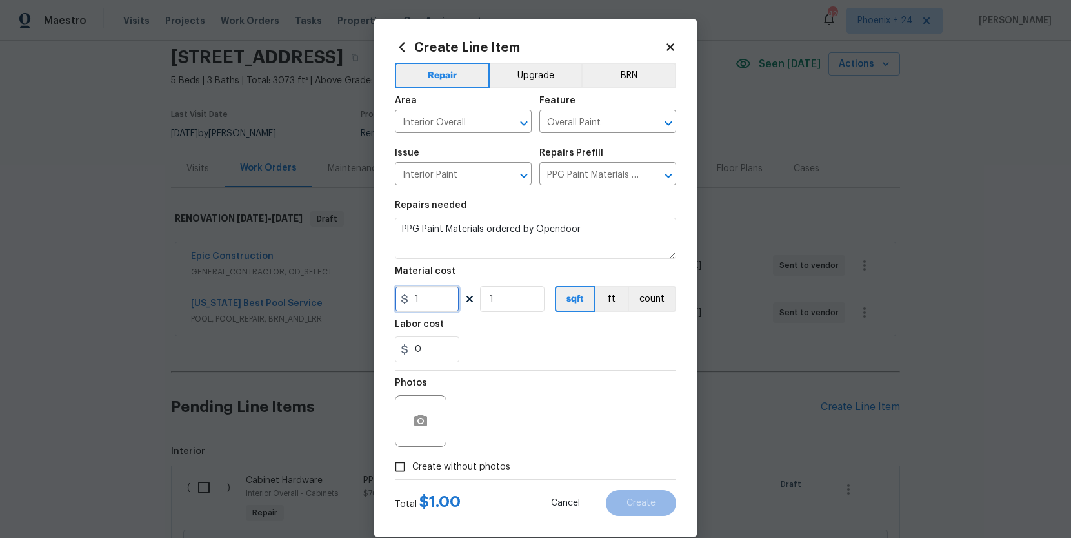
drag, startPoint x: 447, startPoint y: 307, endPoint x: 387, endPoint y: 297, distance: 60.8
click at [387, 296] on div "Create Line Item Repair Upgrade BRN Area Interior Overall ​ Feature Overall Pai…" at bounding box center [535, 277] width 323 height 517
type input "1406.02"
drag, startPoint x: 454, startPoint y: 469, endPoint x: 465, endPoint y: 455, distance: 17.4
click at [454, 467] on span "Create without photos" at bounding box center [461, 467] width 98 height 14
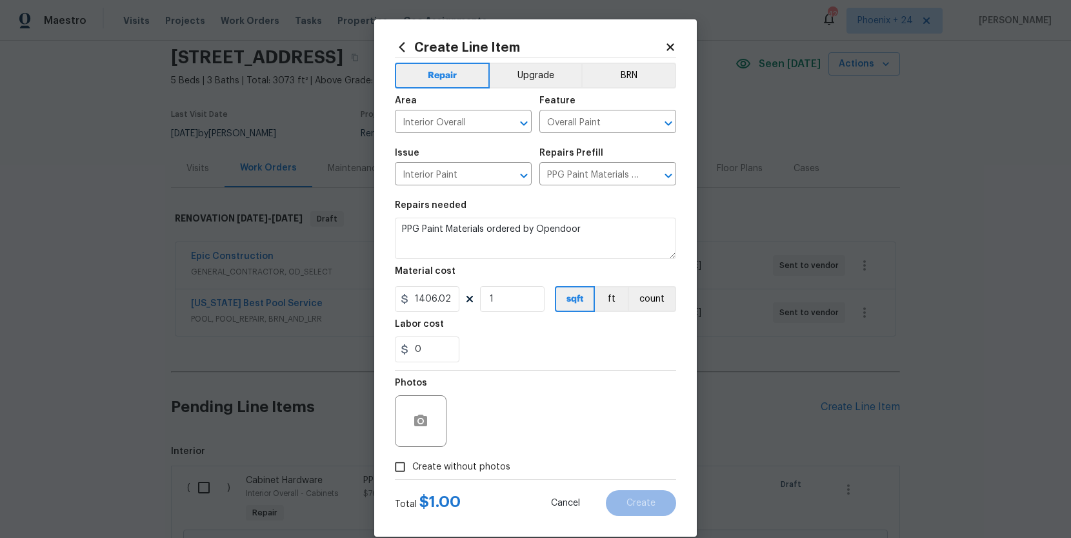
click at [412, 467] on input "Create without photos" at bounding box center [400, 466] width 25 height 25
checkbox input "true"
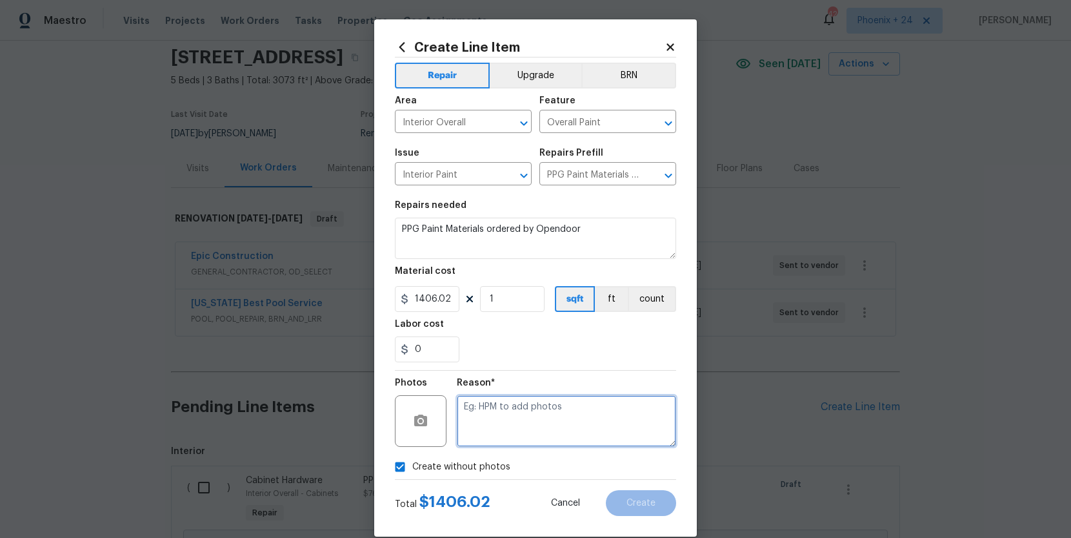
click at [495, 427] on textarea at bounding box center [566, 421] width 219 height 52
type textarea "NA"
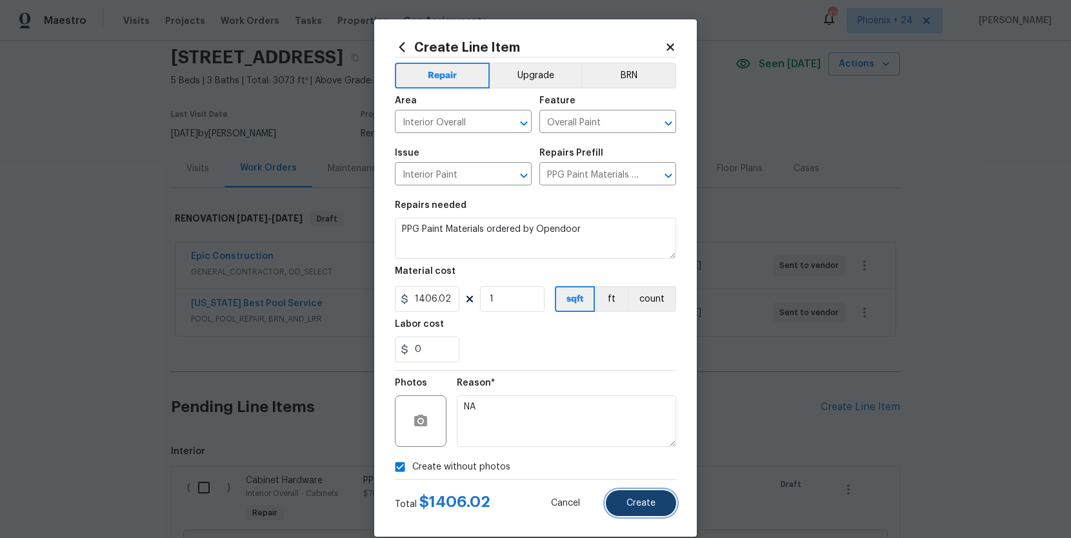
click at [634, 490] on button "Create" at bounding box center [641, 503] width 70 height 26
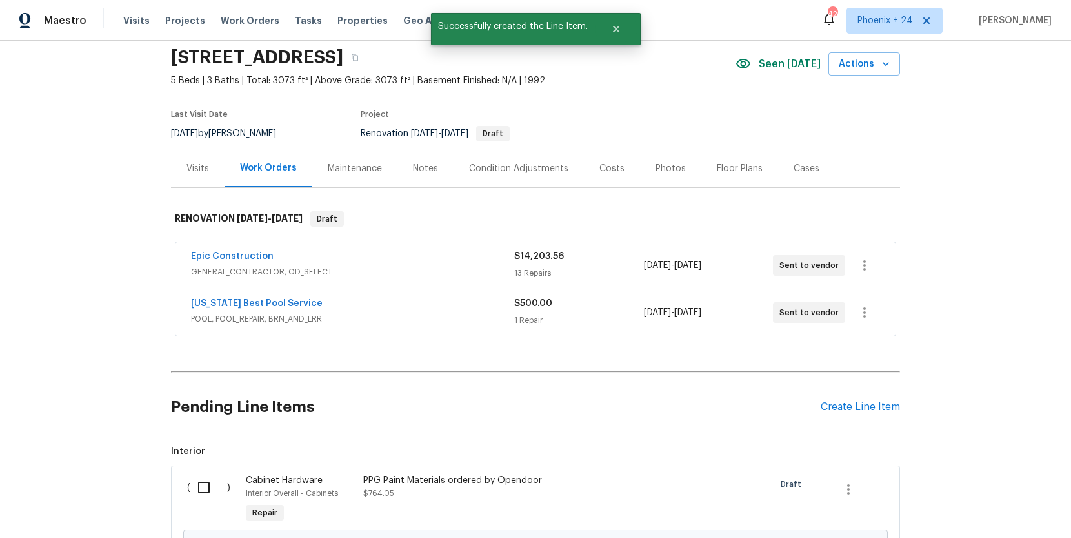
click at [838, 396] on div "Pending Line Items Create Line Item" at bounding box center [535, 407] width 729 height 60
click at [840, 403] on div "Create Line Item" at bounding box center [860, 407] width 79 height 12
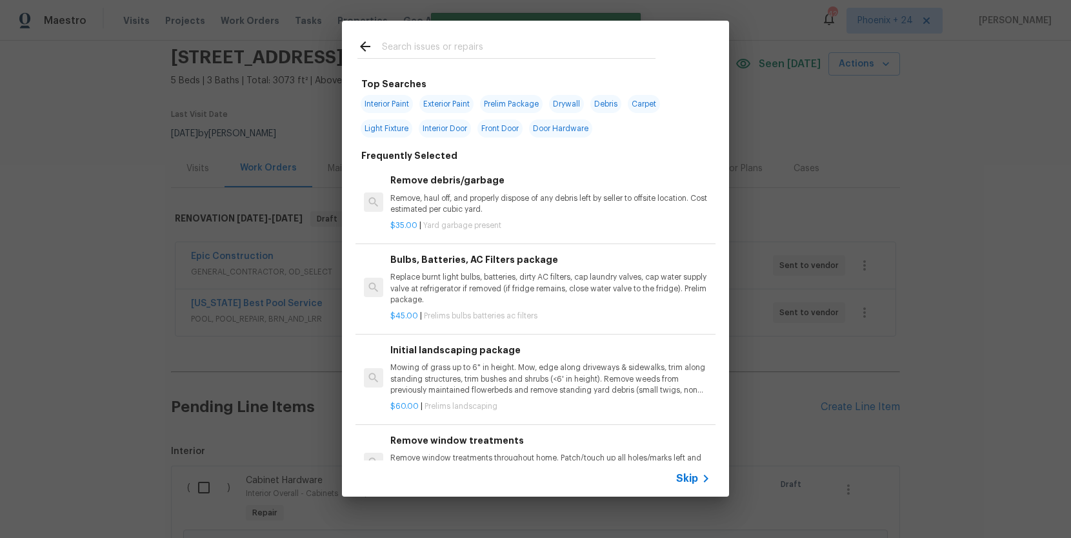
click at [553, 52] on input "text" at bounding box center [519, 48] width 274 height 19
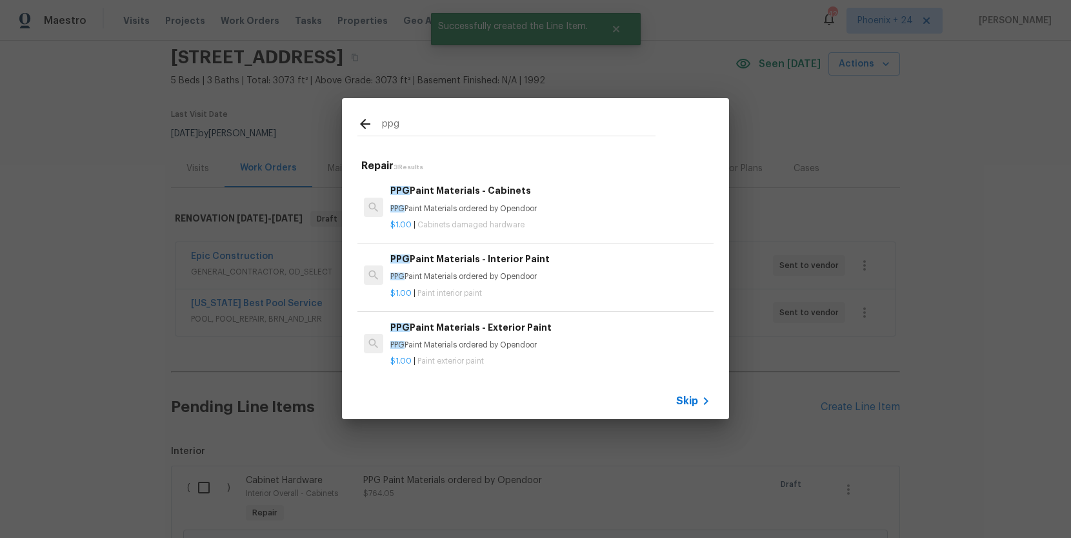
type input "ppg"
click at [622, 325] on h6 "PPG Paint Materials - Exterior Paint" at bounding box center [550, 327] width 320 height 14
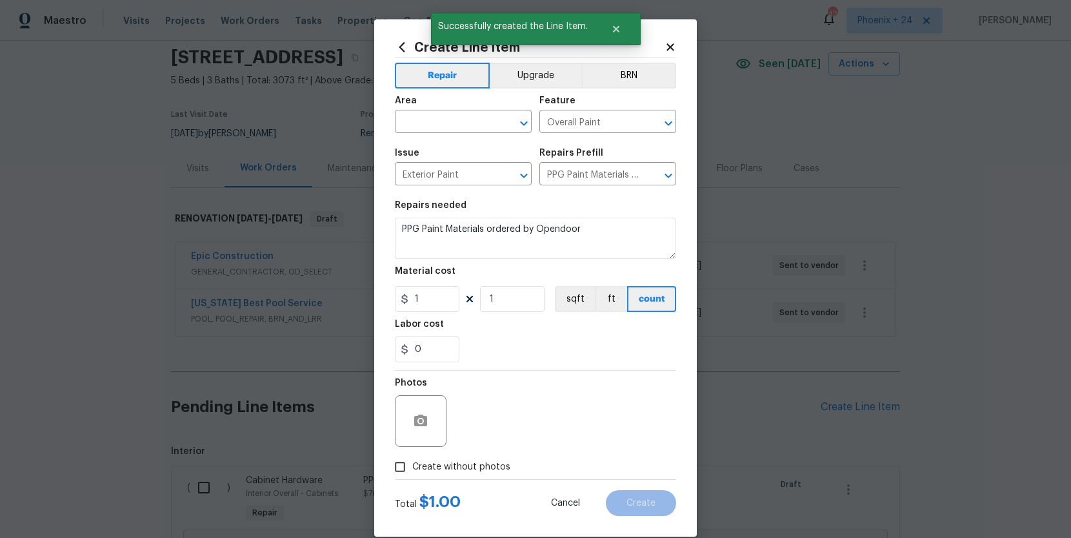
click at [477, 137] on span "Area ​" at bounding box center [463, 114] width 137 height 52
click at [472, 128] on input "text" at bounding box center [445, 123] width 101 height 20
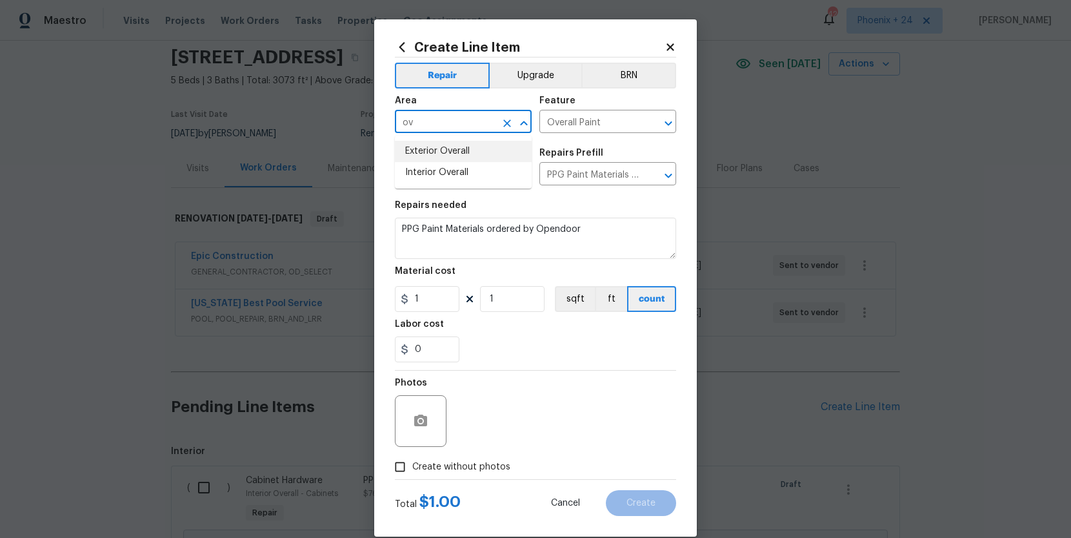
click at [460, 151] on li "Exterior Overall" at bounding box center [463, 151] width 137 height 21
type input "Exterior Overall"
click at [445, 301] on input "1" at bounding box center [427, 299] width 65 height 26
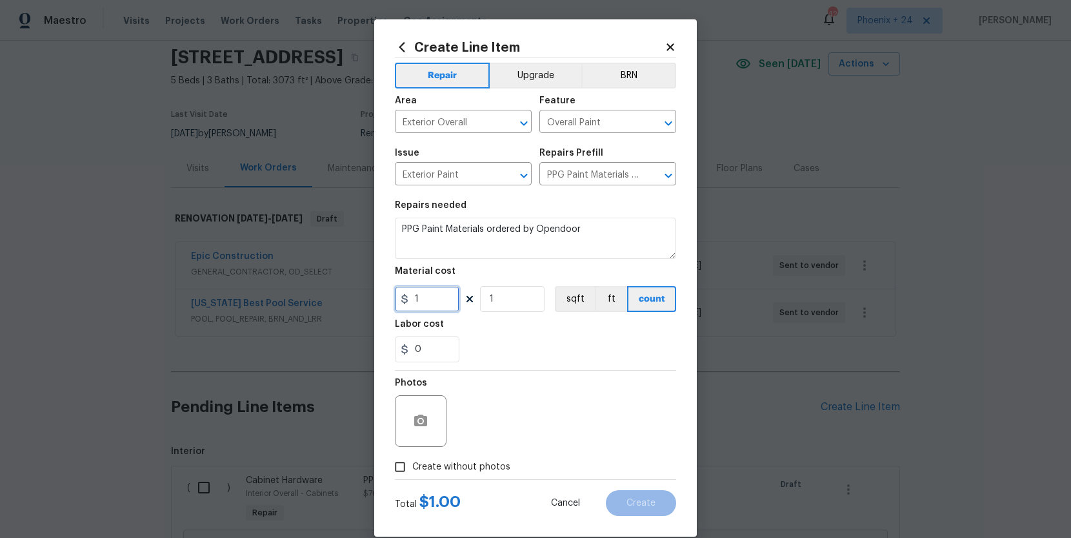
drag, startPoint x: 445, startPoint y: 301, endPoint x: 394, endPoint y: 301, distance: 51.0
click at [394, 301] on div "Create Line Item Repair Upgrade BRN Area Exterior Overall ​ Feature Overall Pai…" at bounding box center [535, 277] width 323 height 517
type input "561.78"
click at [454, 467] on span "Create without photos" at bounding box center [461, 467] width 98 height 14
click at [514, 413] on div "Photos" at bounding box center [535, 412] width 281 height 84
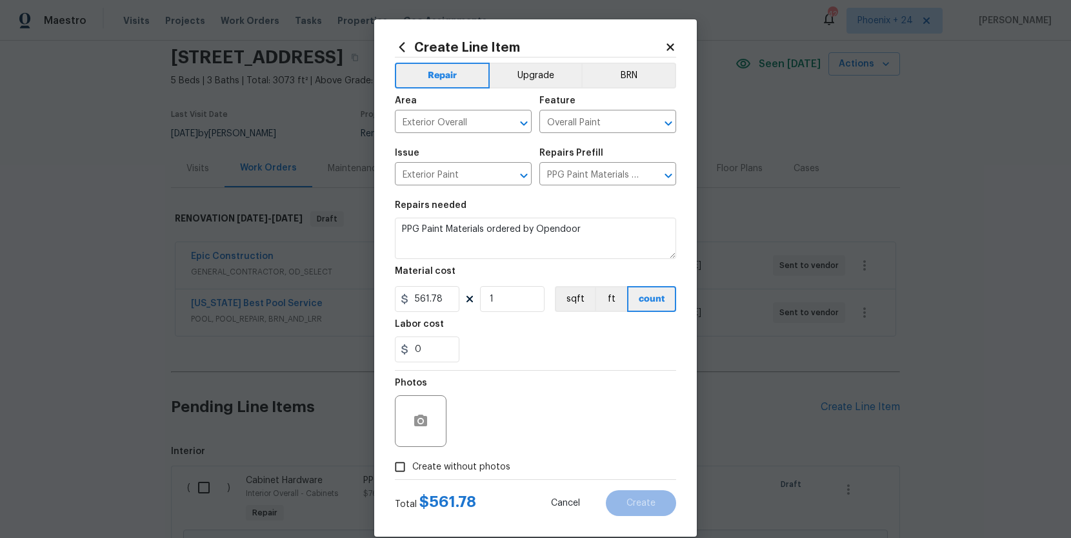
drag, startPoint x: 494, startPoint y: 469, endPoint x: 494, endPoint y: 454, distance: 15.5
click at [494, 468] on span "Create without photos" at bounding box center [461, 467] width 98 height 14
click at [412, 468] on input "Create without photos" at bounding box center [400, 466] width 25 height 25
checkbox input "true"
click at [503, 418] on textarea at bounding box center [566, 421] width 219 height 52
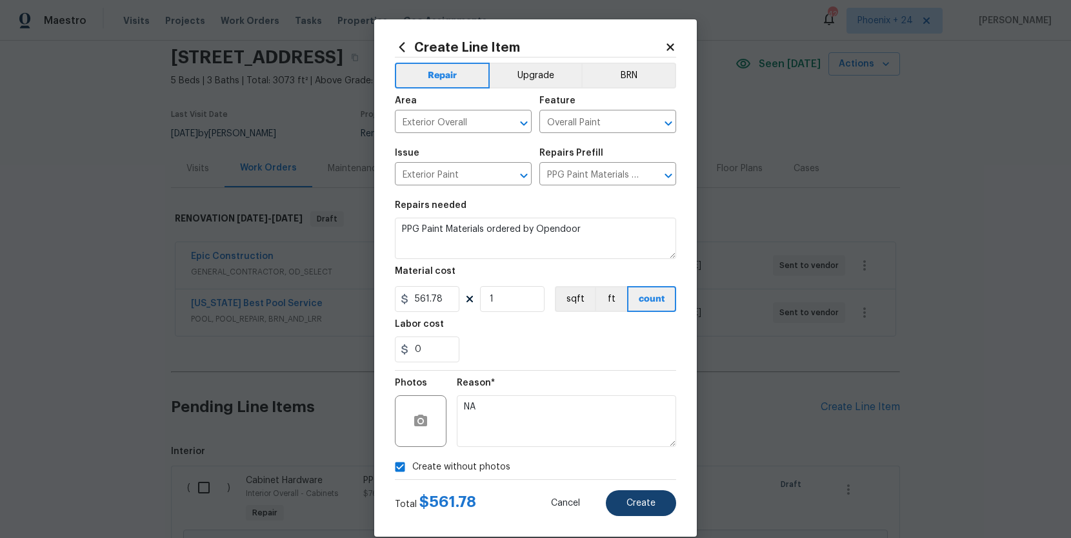
type textarea "NA"
click at [642, 496] on button "Create" at bounding box center [641, 503] width 70 height 26
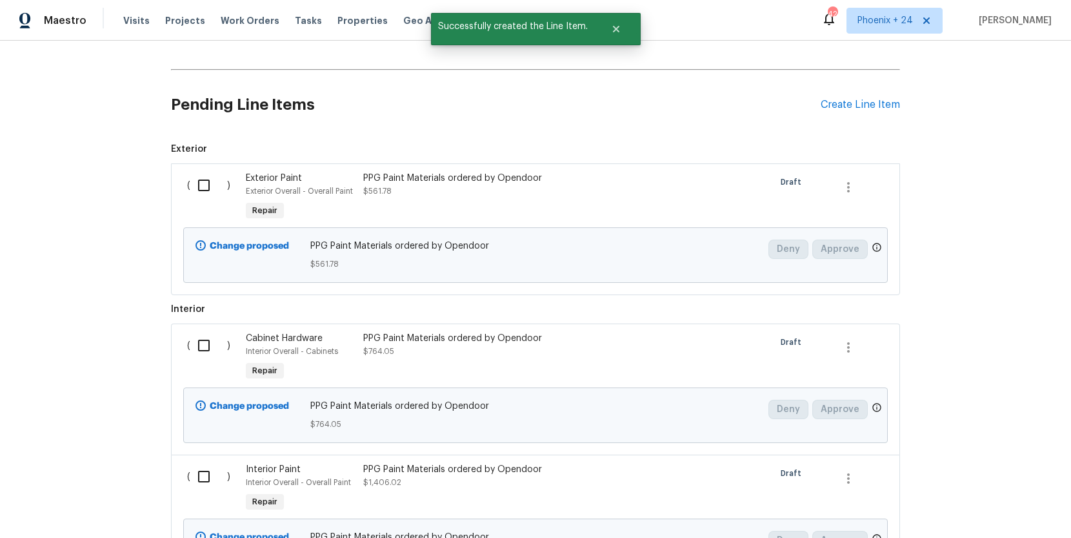
scroll to position [390, 0]
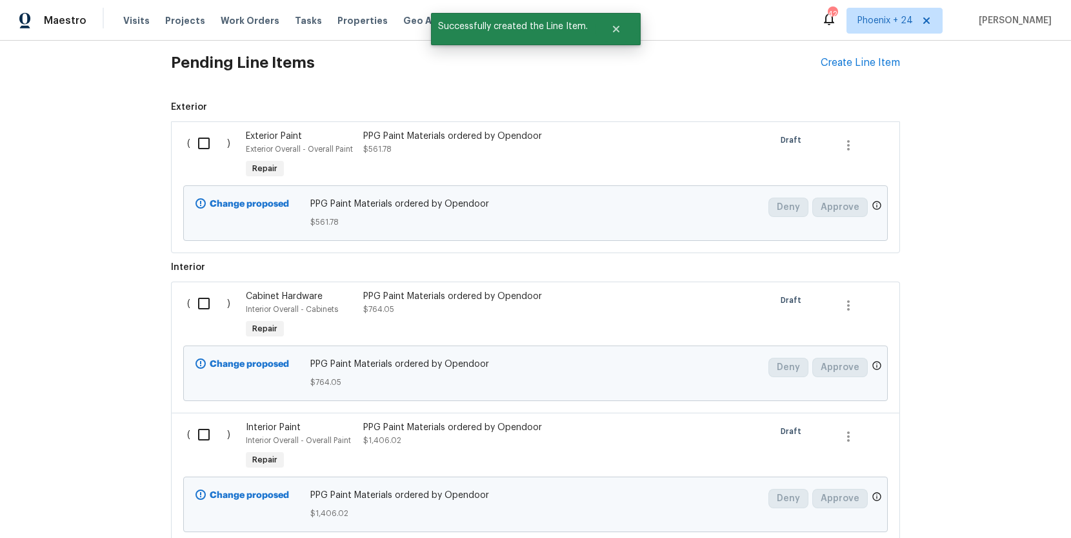
drag, startPoint x: 198, startPoint y: 147, endPoint x: 196, endPoint y: 189, distance: 42.7
click at [198, 147] on input "checkbox" at bounding box center [208, 143] width 37 height 27
checkbox input "true"
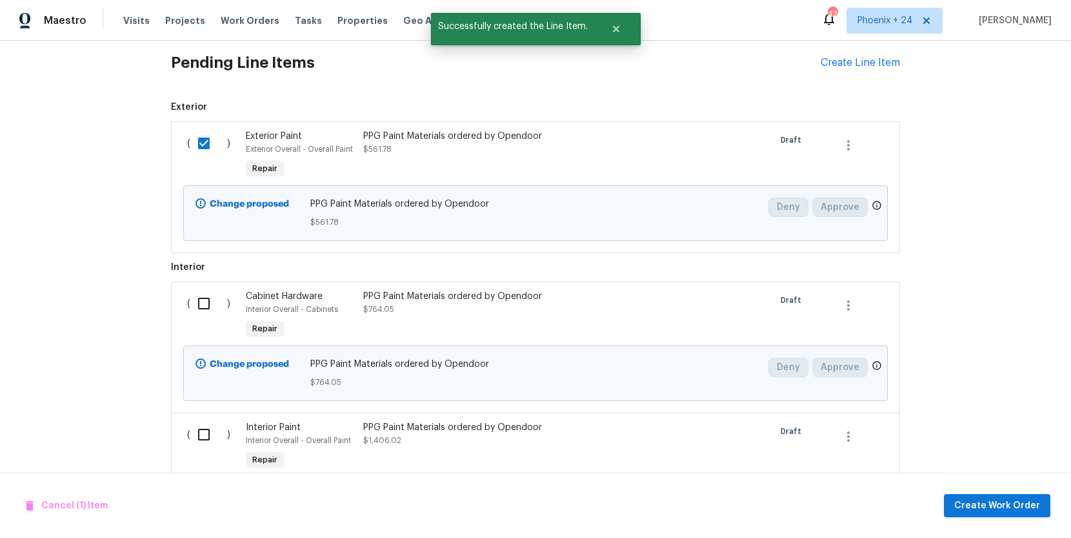
click at [198, 299] on input "checkbox" at bounding box center [208, 303] width 37 height 27
checkbox input "true"
click at [214, 424] on input "checkbox" at bounding box center [208, 434] width 37 height 27
checkbox input "true"
click at [1002, 508] on span "Create Work Order" at bounding box center [998, 506] width 86 height 16
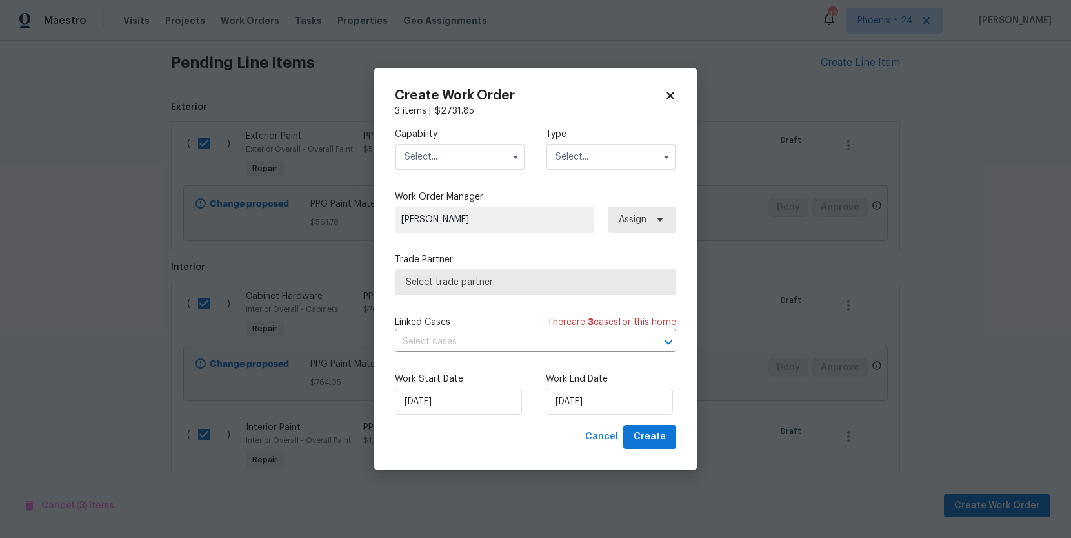
click at [446, 144] on input "text" at bounding box center [460, 157] width 130 height 26
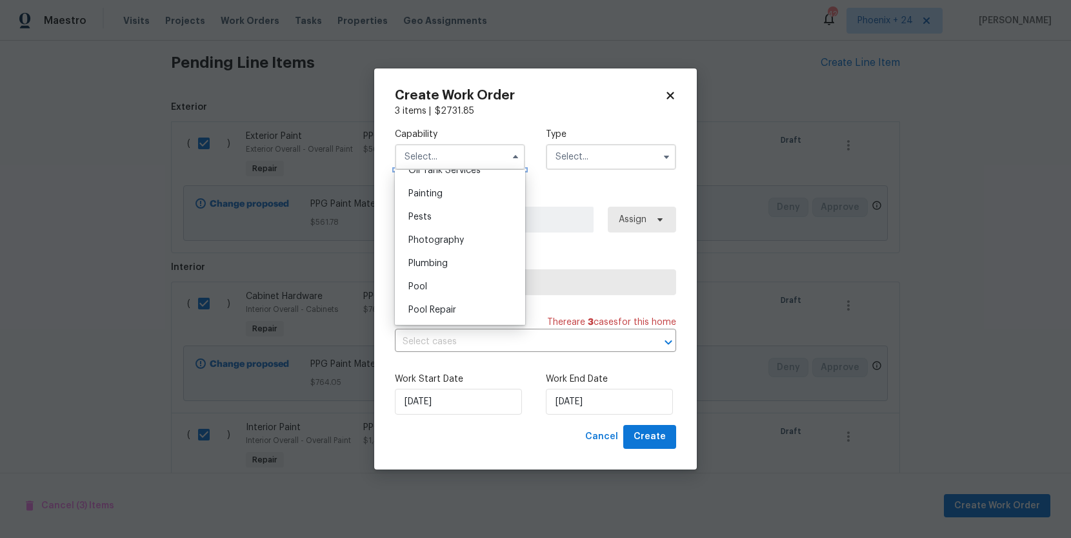
scroll to position [1063, 0]
click at [460, 207] on div "Painting" at bounding box center [460, 205] width 124 height 23
type input "Painting"
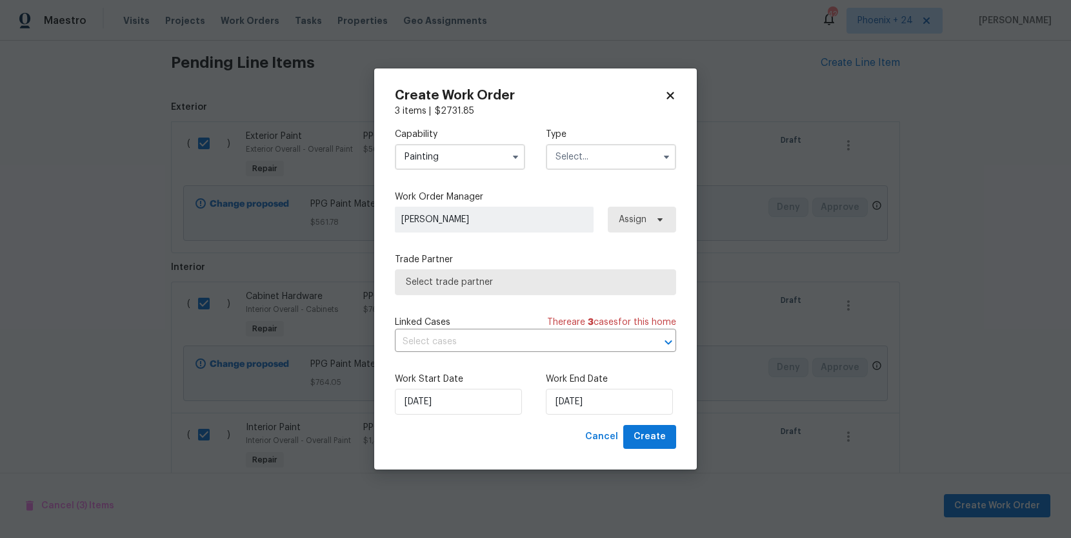
click at [573, 164] on input "text" at bounding box center [611, 157] width 130 height 26
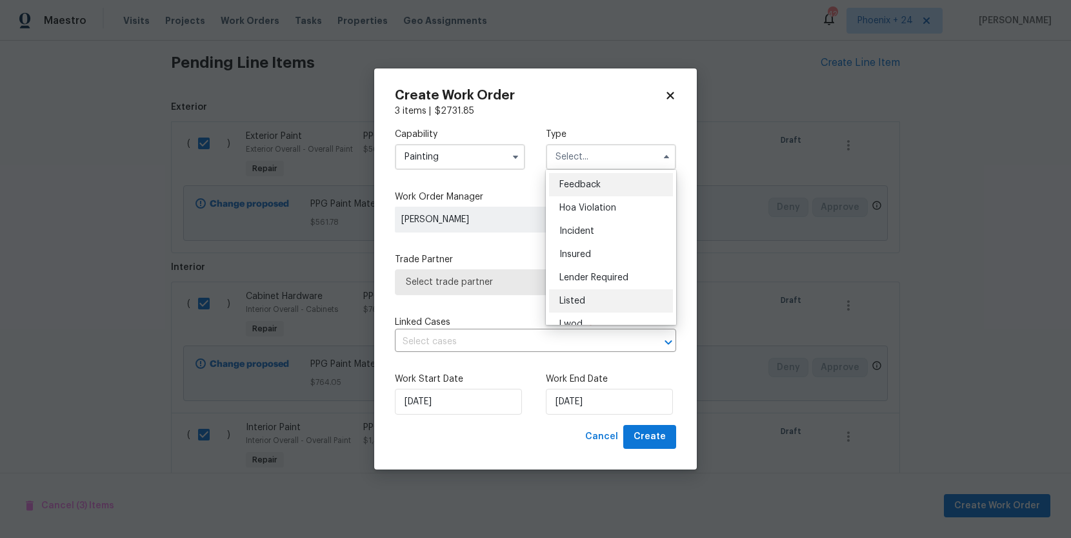
scroll to position [130, 0]
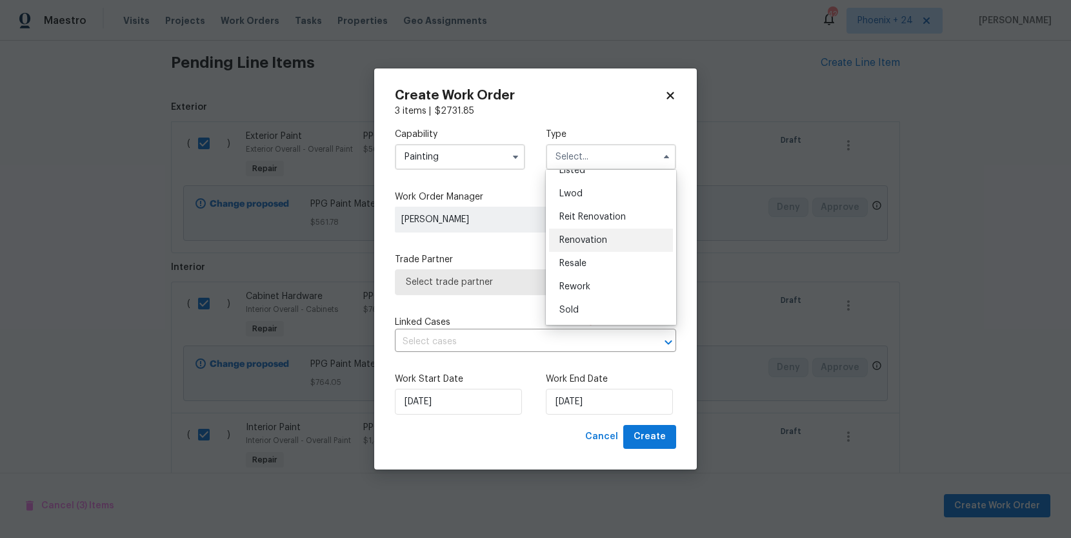
click at [591, 238] on span "Renovation" at bounding box center [584, 240] width 48 height 9
type input "Renovation"
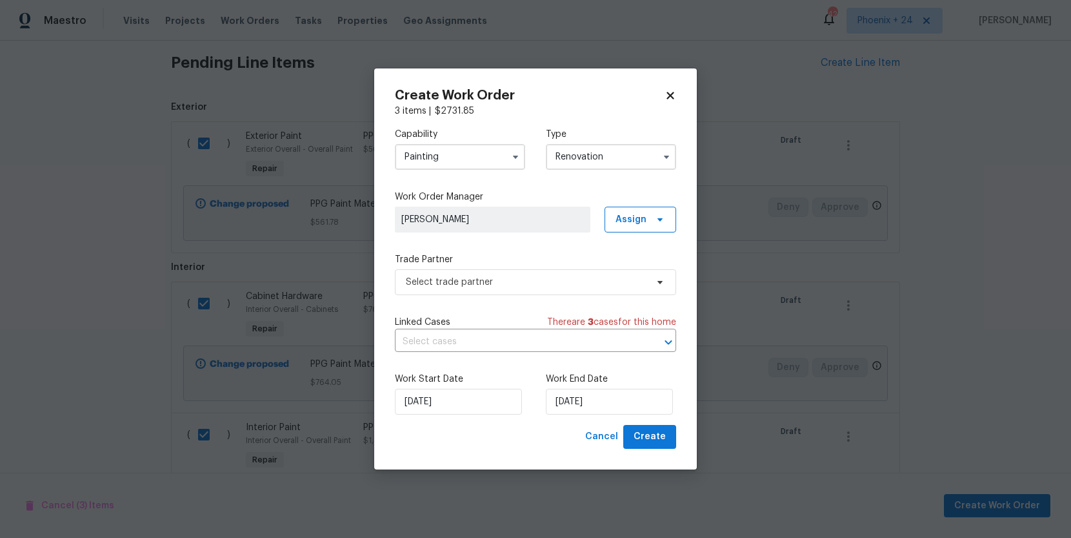
drag, startPoint x: 664, startPoint y: 235, endPoint x: 656, endPoint y: 228, distance: 10.1
click at [660, 232] on div "Capability Painting Type Renovation Feedback Hoa Violation Incident Insured Len…" at bounding box center [535, 270] width 281 height 307
drag, startPoint x: 651, startPoint y: 223, endPoint x: 649, endPoint y: 230, distance: 8.2
click at [651, 223] on span at bounding box center [658, 219] width 14 height 10
click at [637, 274] on div "Assign to me" at bounding box center [642, 274] width 56 height 13
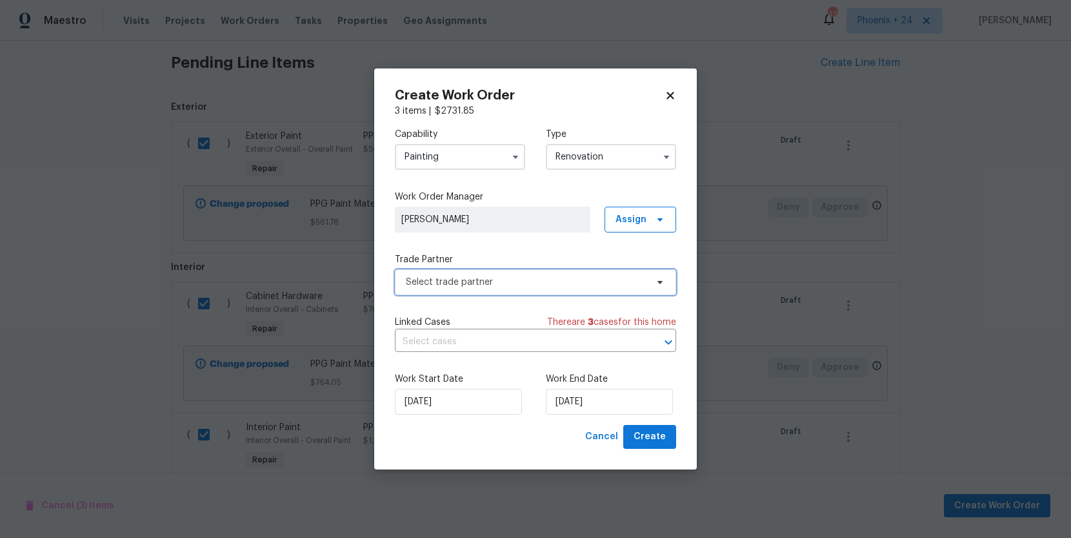
click at [494, 281] on span "Select trade partner" at bounding box center [526, 282] width 241 height 13
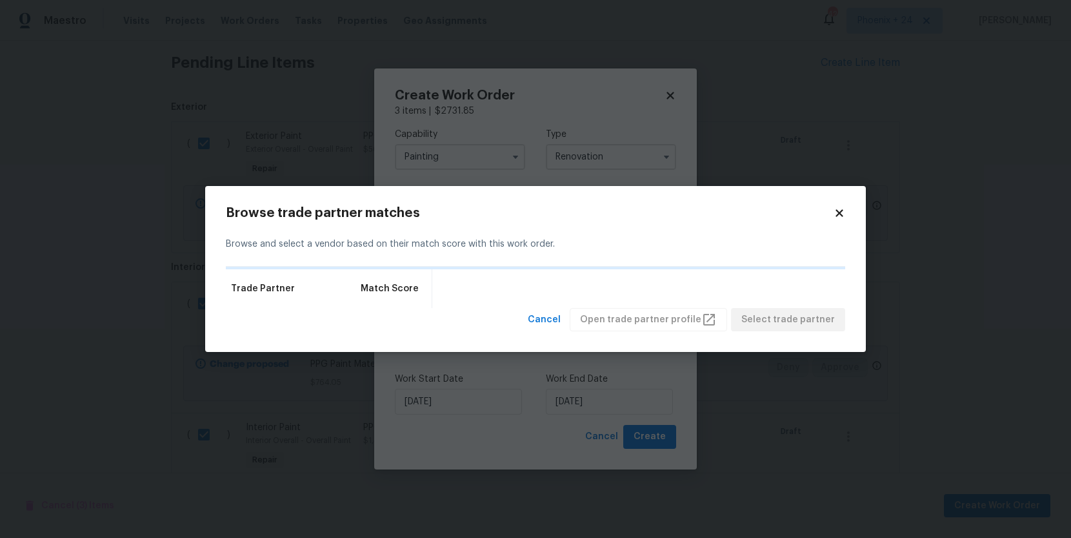
drag, startPoint x: 837, startPoint y: 208, endPoint x: 822, endPoint y: 216, distance: 17.3
click at [838, 208] on icon at bounding box center [840, 213] width 12 height 12
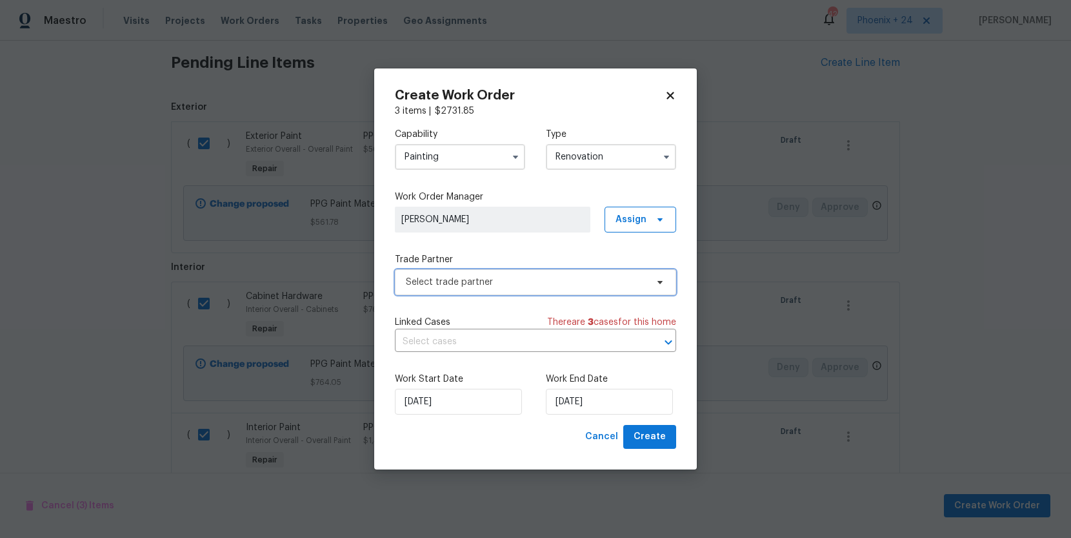
click at [472, 287] on span "Select trade partner" at bounding box center [526, 282] width 241 height 13
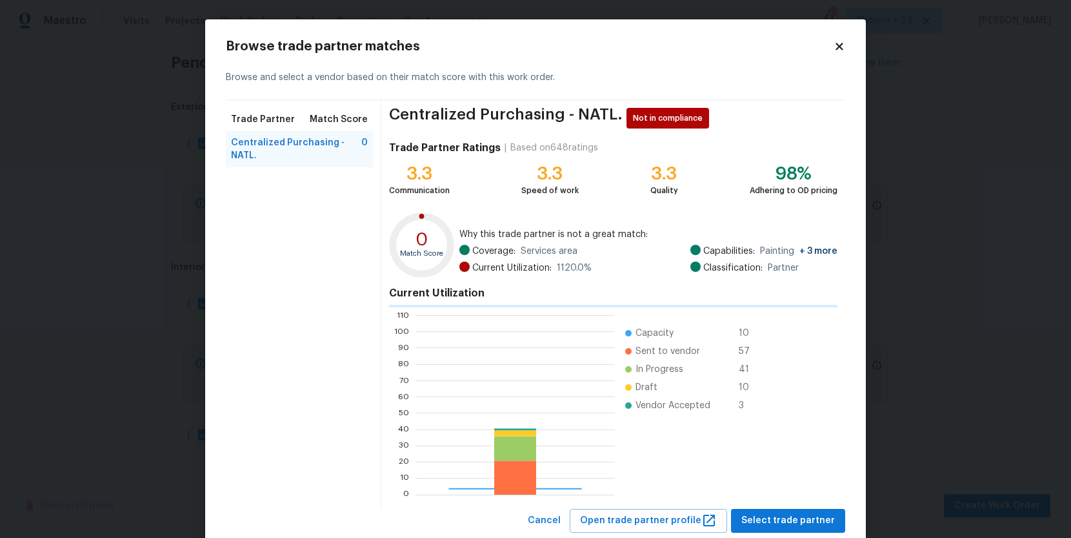
scroll to position [181, 199]
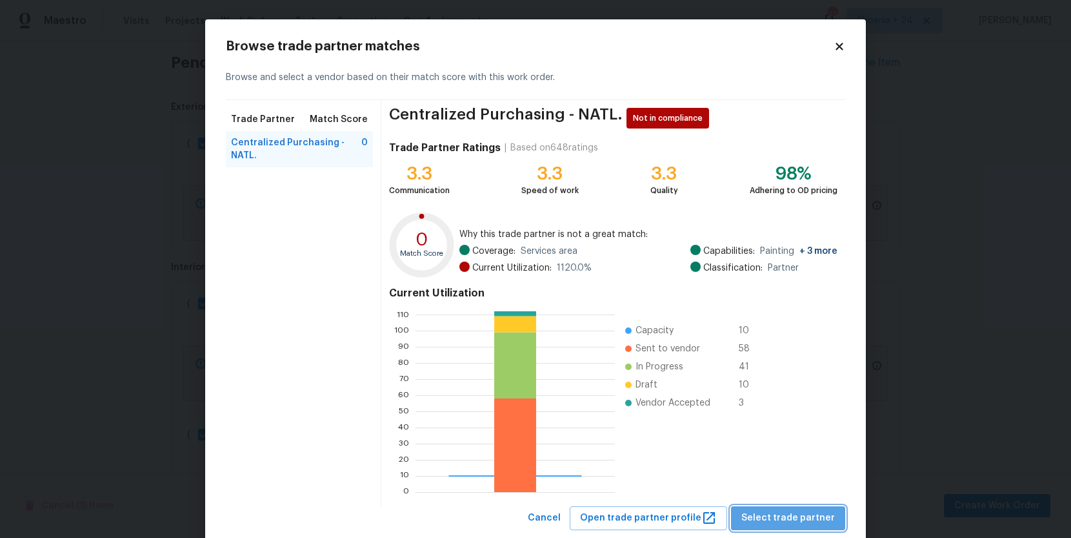
drag, startPoint x: 818, startPoint y: 508, endPoint x: 804, endPoint y: 512, distance: 14.3
click at [817, 509] on button "Select trade partner" at bounding box center [788, 518] width 114 height 24
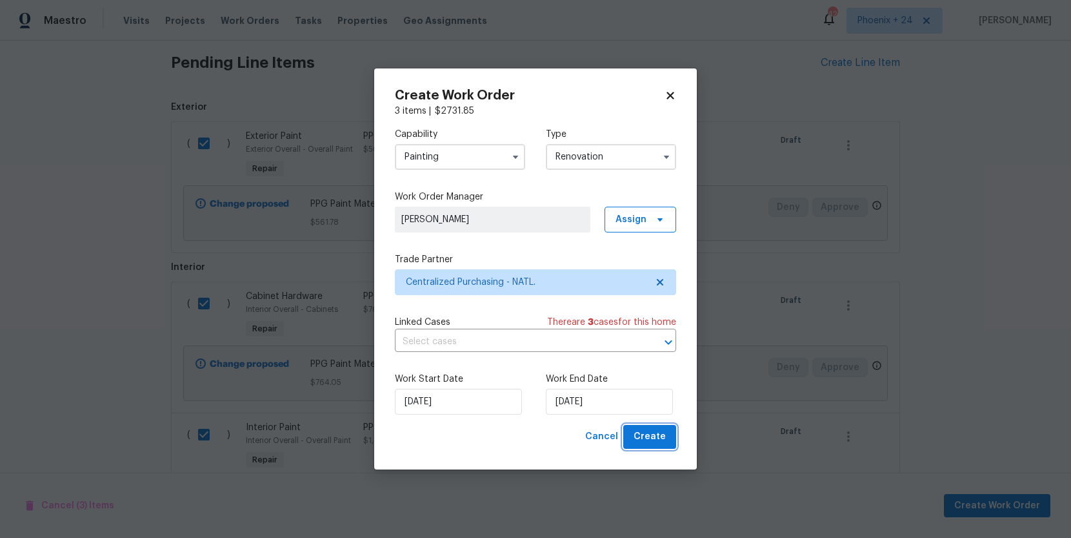
click at [671, 446] on button "Create" at bounding box center [649, 437] width 53 height 24
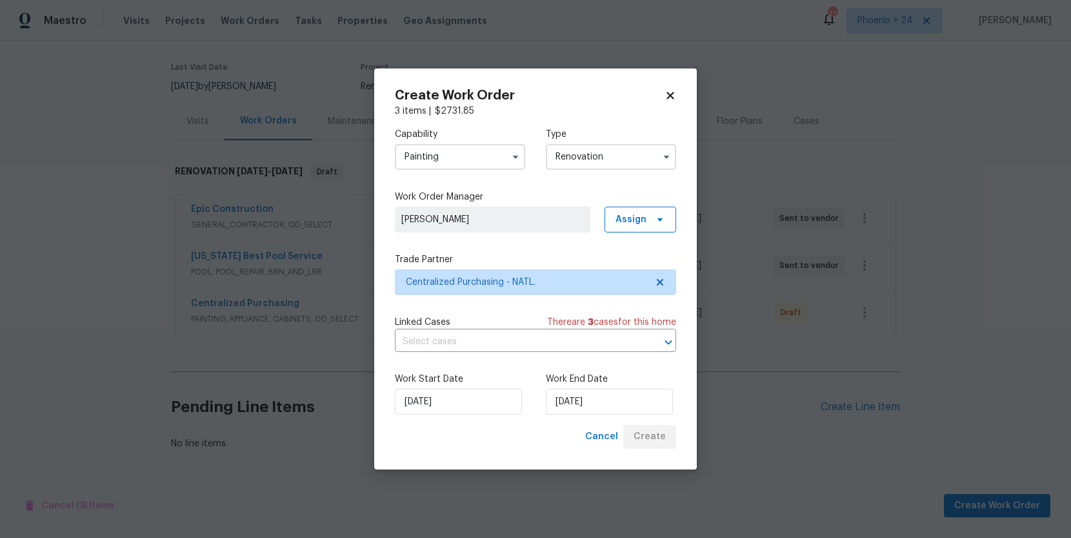
scroll to position [94, 0]
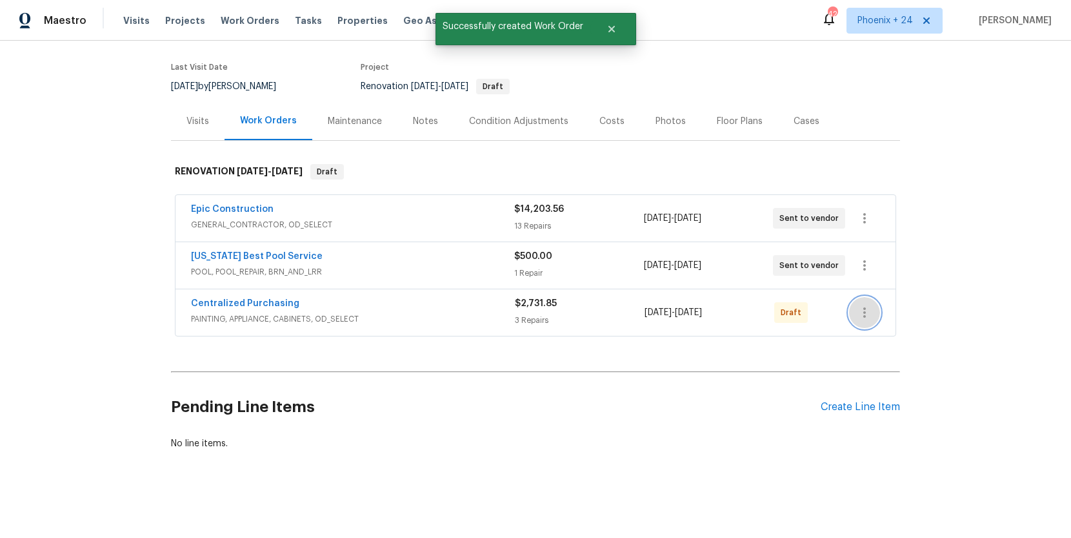
click at [873, 316] on button "button" at bounding box center [864, 312] width 31 height 31
click at [871, 314] on li "Send to Vendor" at bounding box center [918, 312] width 139 height 21
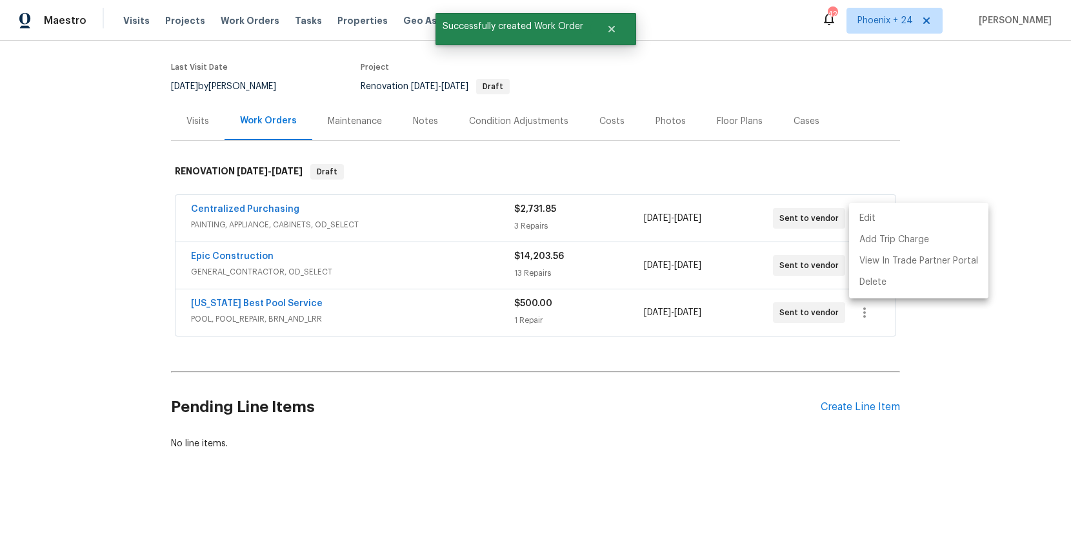
click at [343, 202] on div at bounding box center [535, 269] width 1071 height 538
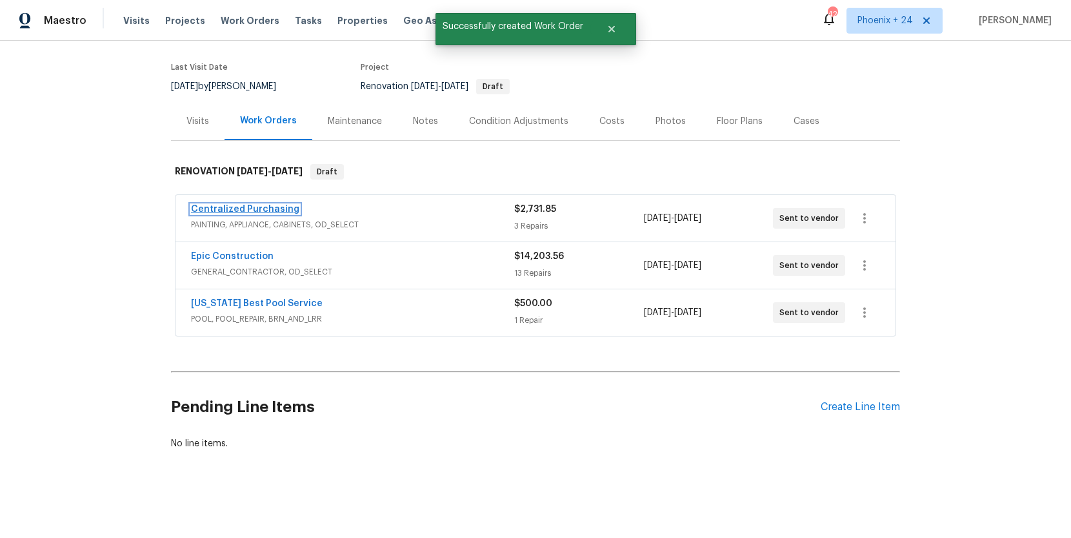
click at [247, 209] on link "Centralized Purchasing" at bounding box center [245, 209] width 108 height 9
